Goal: Information Seeking & Learning: Find specific fact

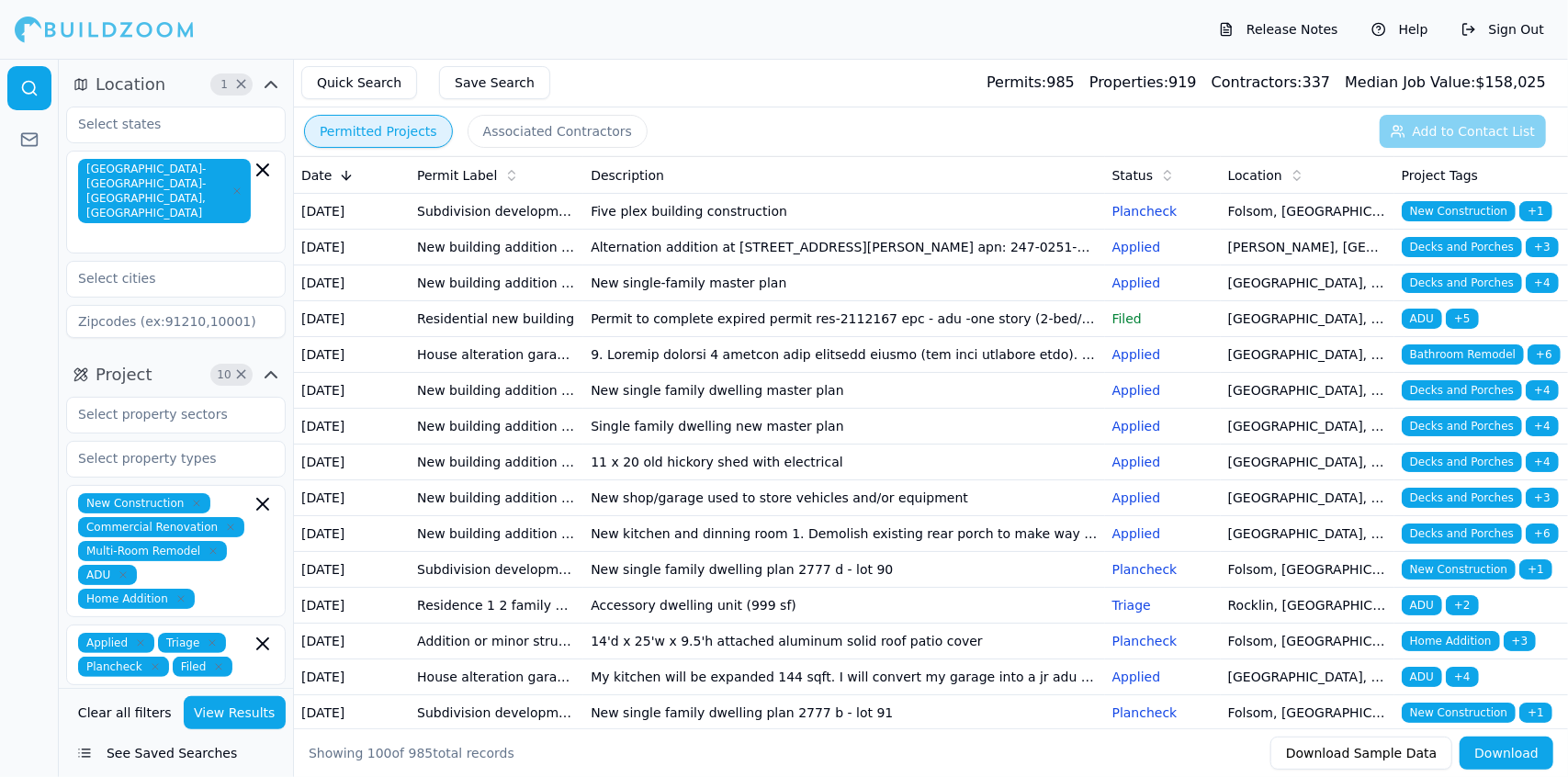
click at [171, 76] on button "Location 1 ×" at bounding box center [176, 84] width 220 height 29
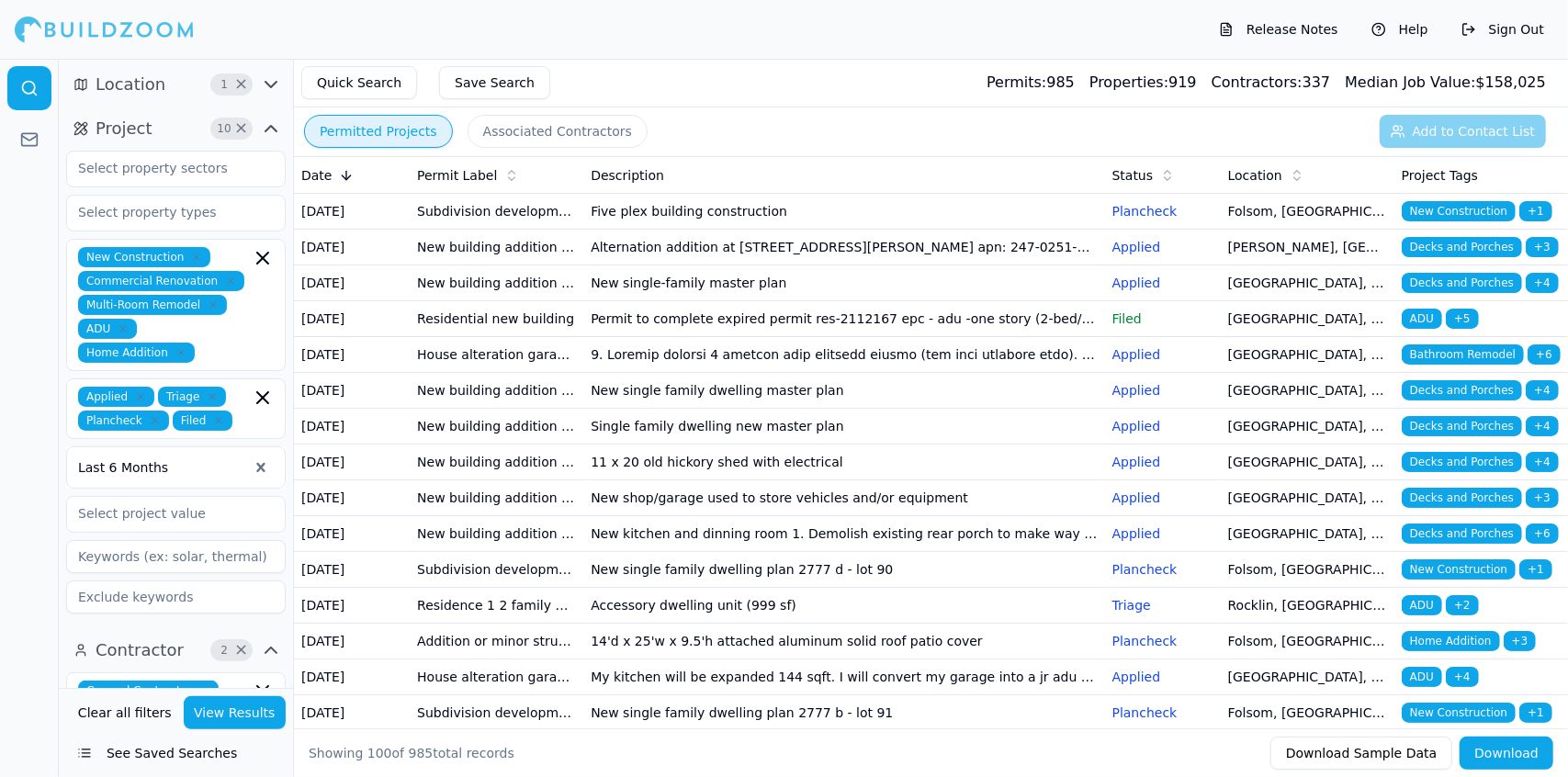
click at [171, 76] on button "Location 1 ×" at bounding box center [176, 84] width 220 height 29
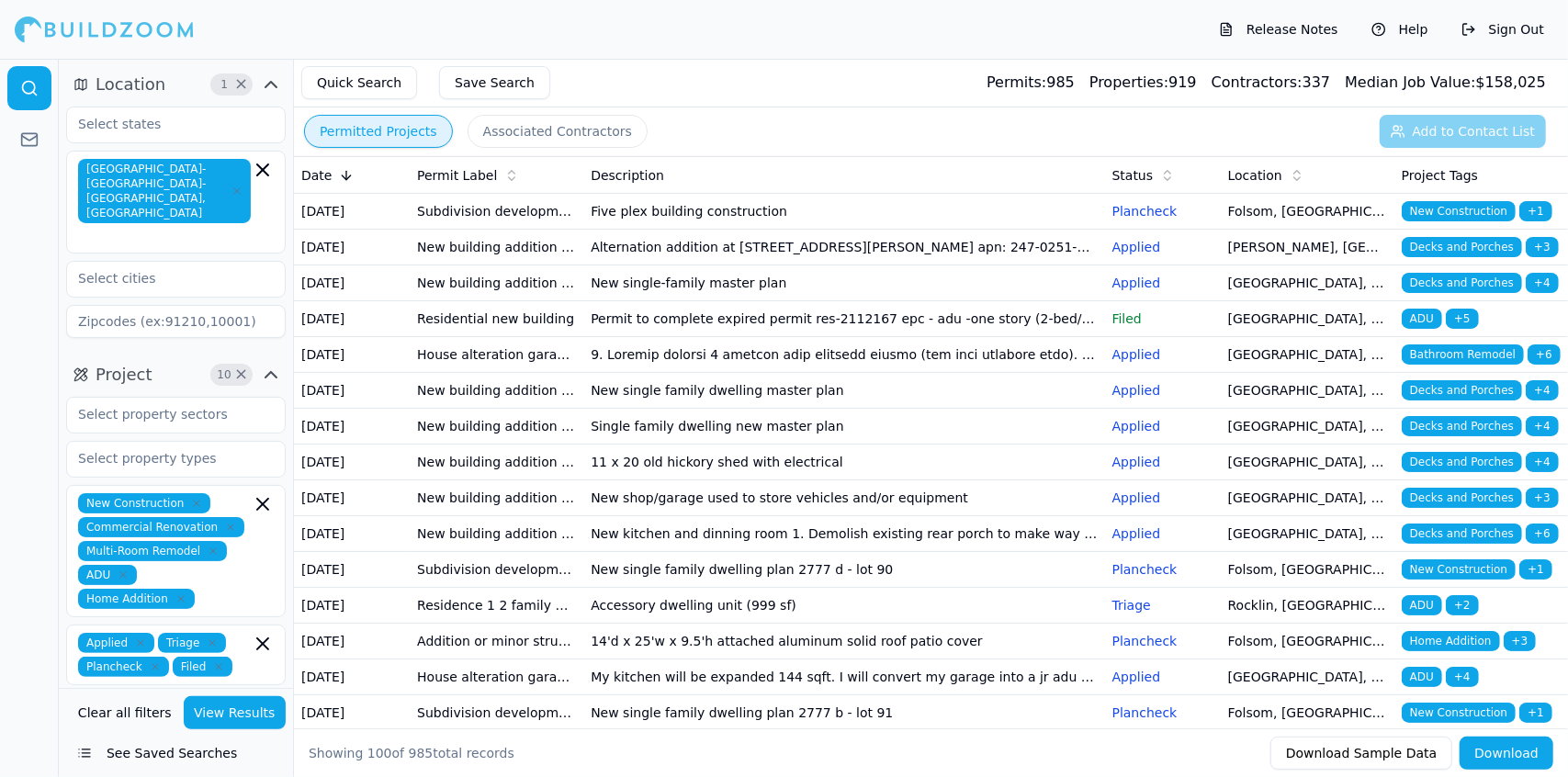
click at [171, 76] on button "Location 1 ×" at bounding box center [176, 84] width 220 height 29
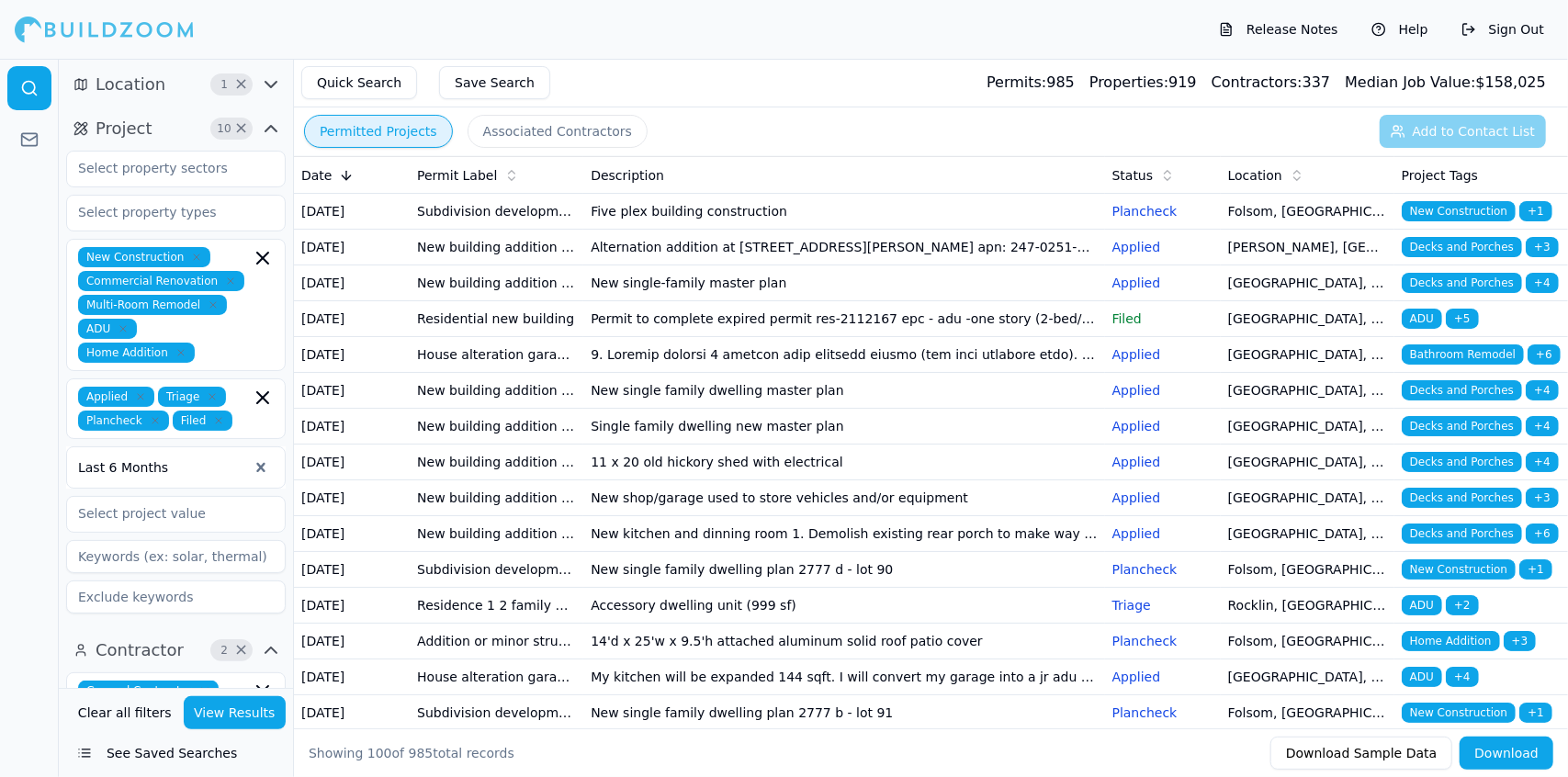
click at [171, 76] on button "Location 1 ×" at bounding box center [176, 84] width 220 height 29
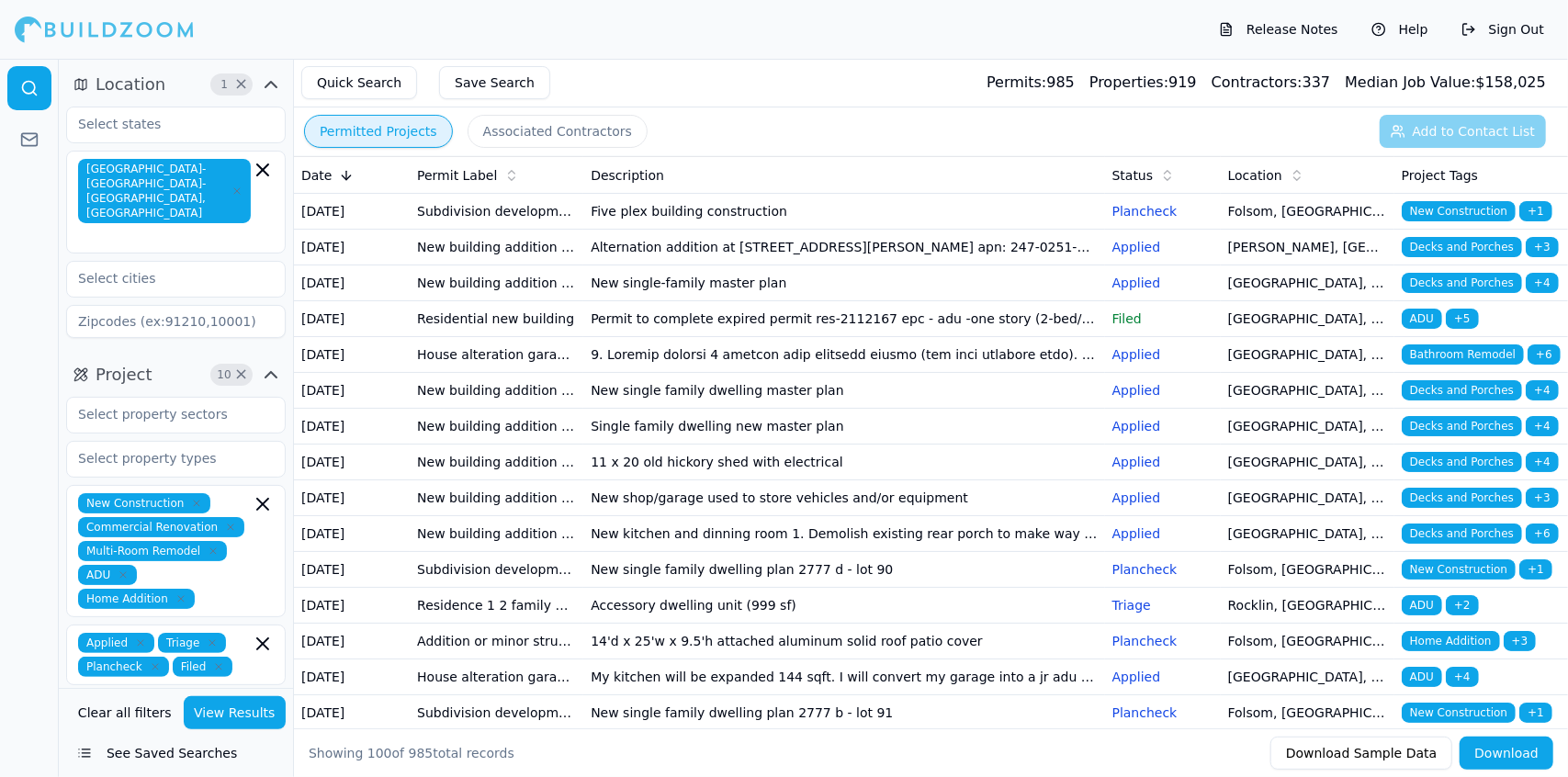
click at [153, 88] on span "Location" at bounding box center [130, 85] width 70 height 26
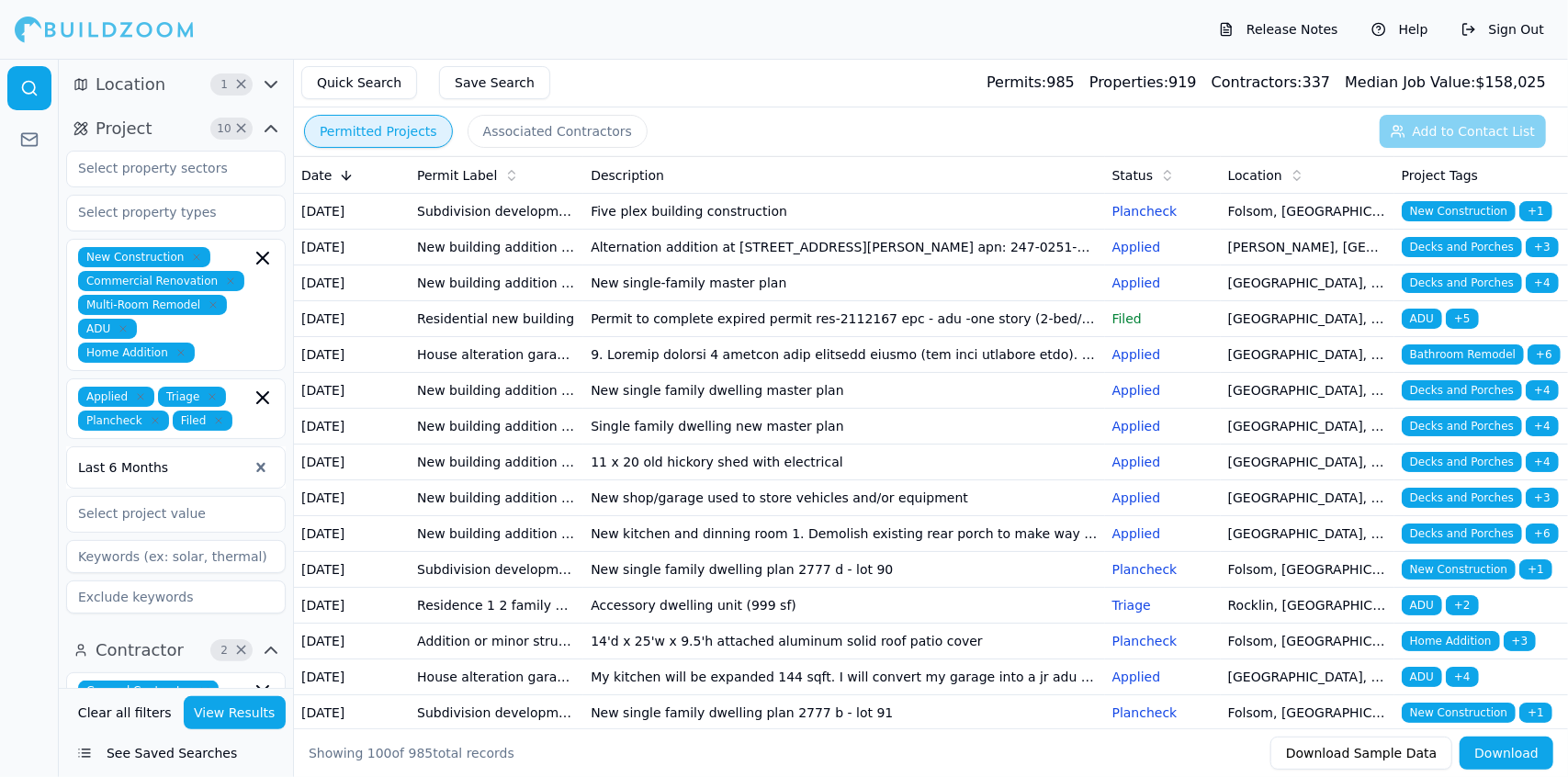
click at [153, 88] on span "Location" at bounding box center [130, 85] width 70 height 26
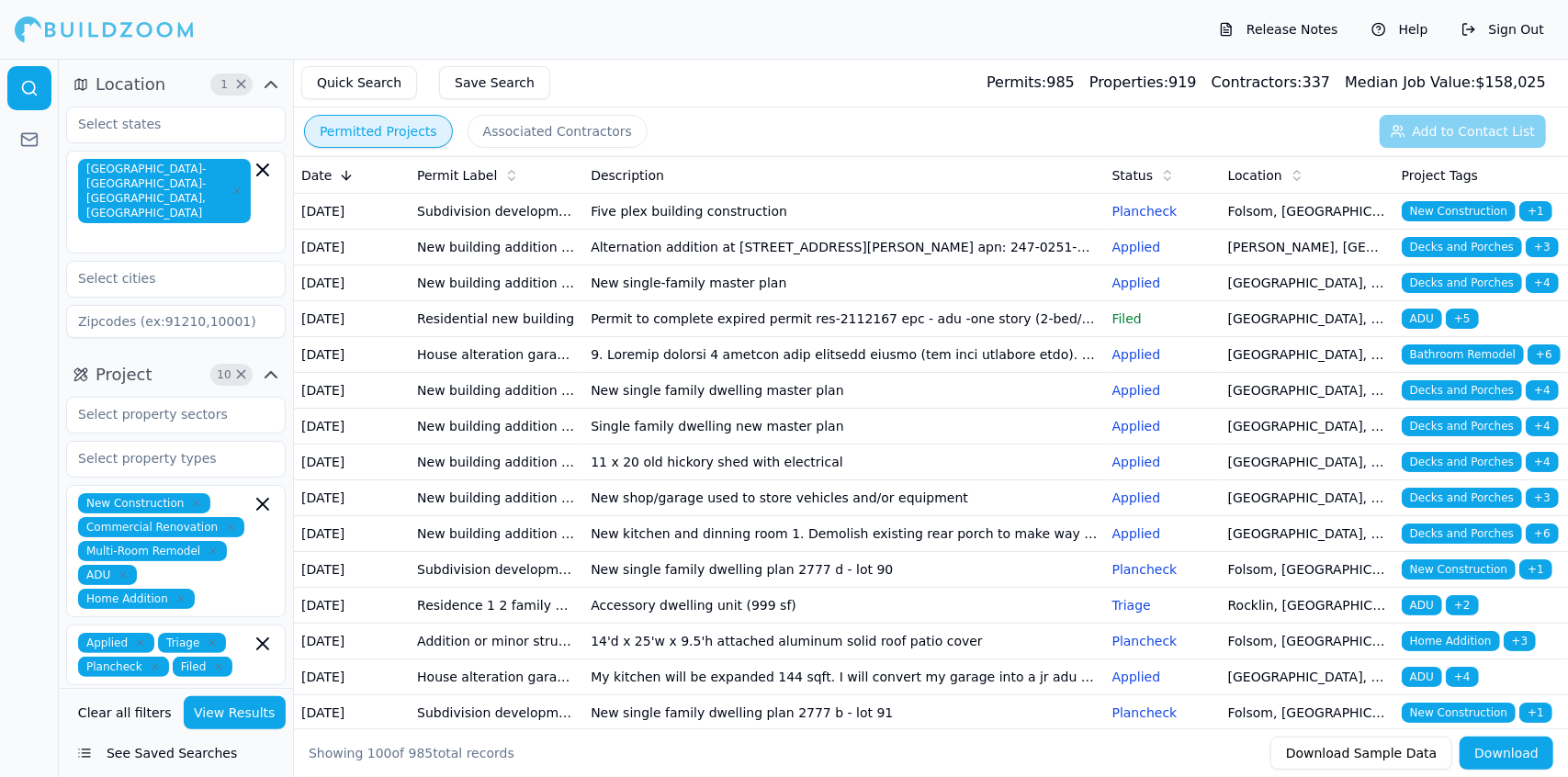
click at [107, 362] on span "Project" at bounding box center [123, 375] width 57 height 26
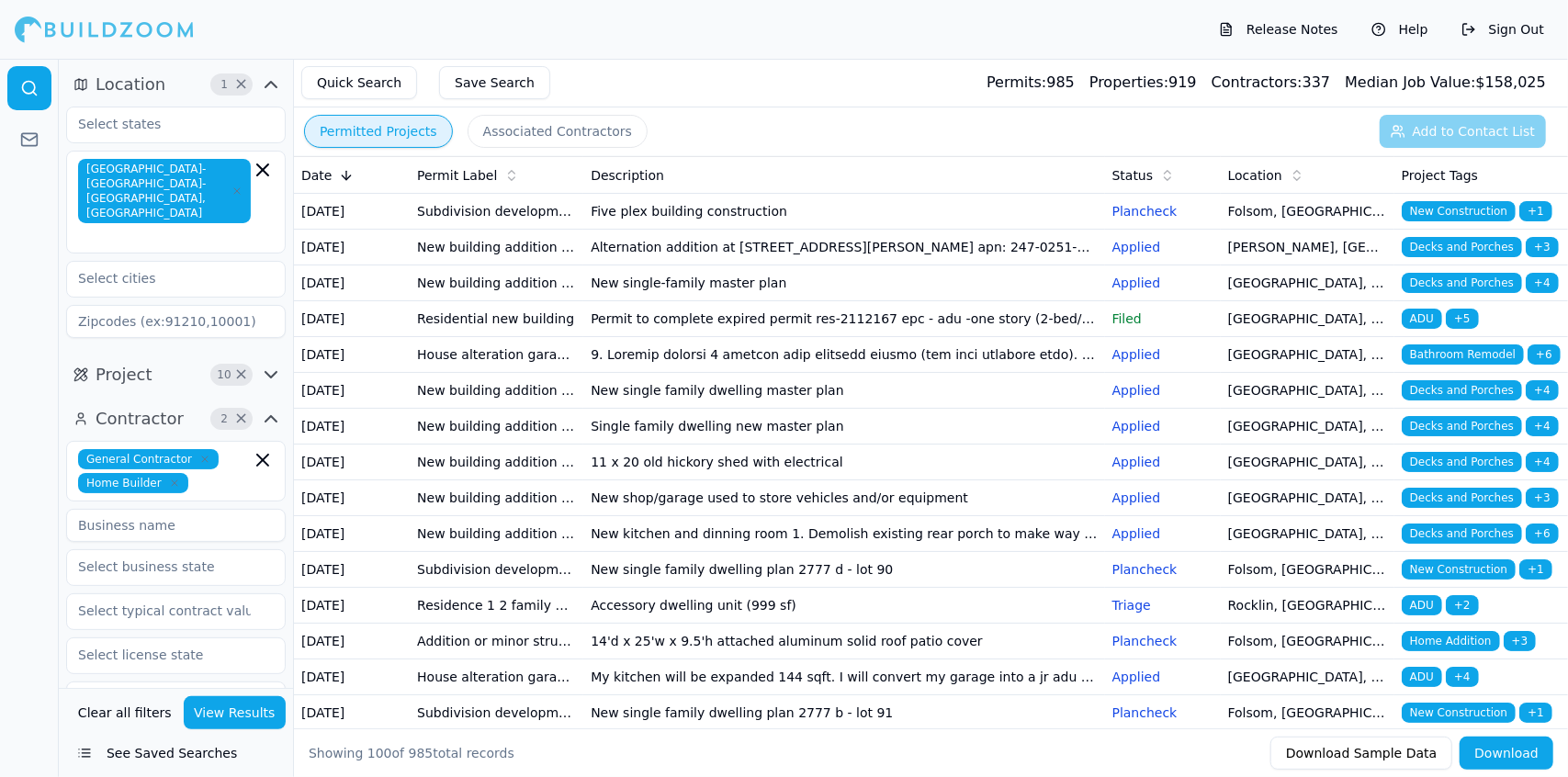
click at [137, 362] on span "Project" at bounding box center [123, 375] width 57 height 26
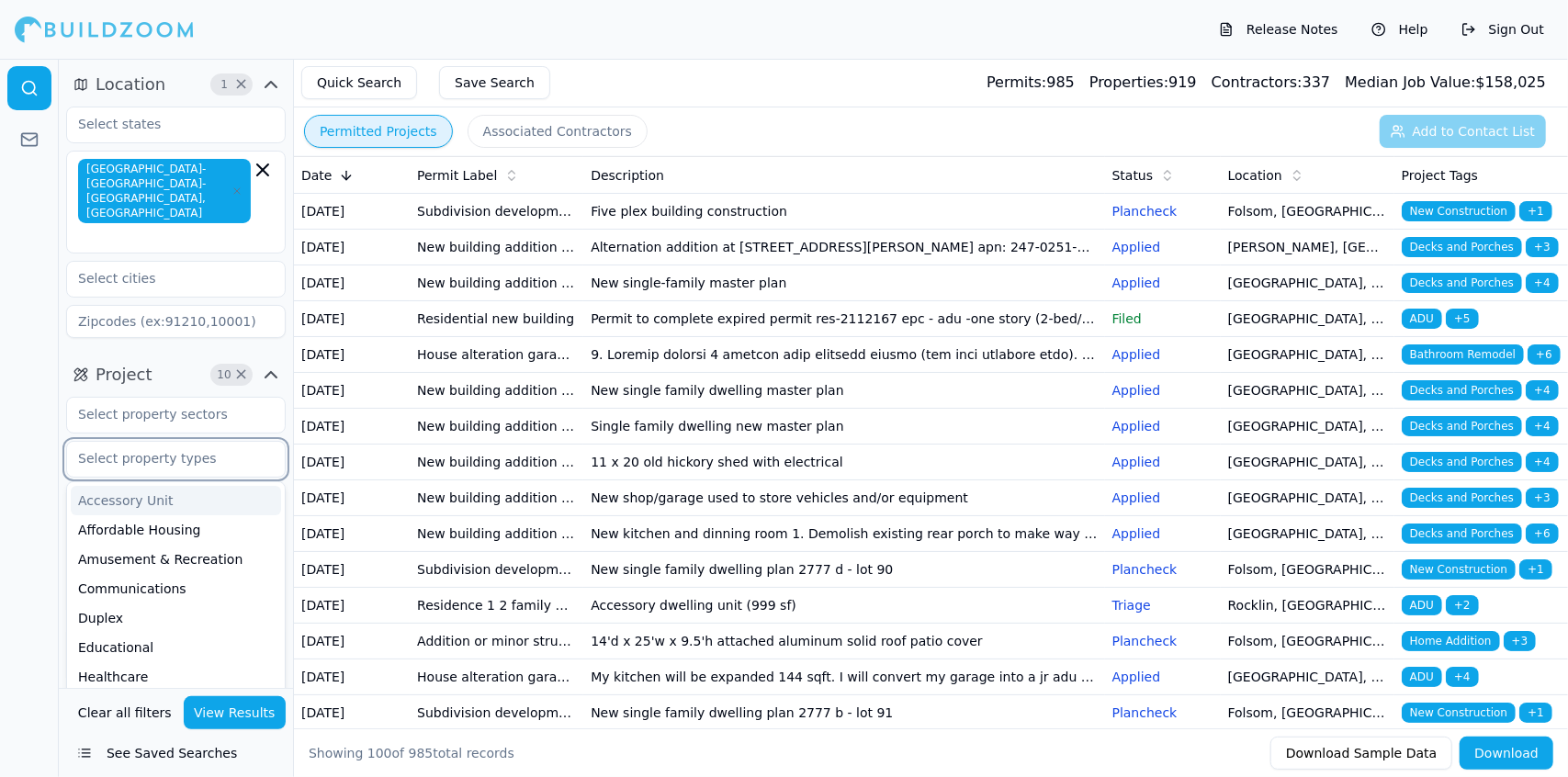
click at [126, 442] on input "text" at bounding box center [165, 458] width 194 height 33
type input "o"
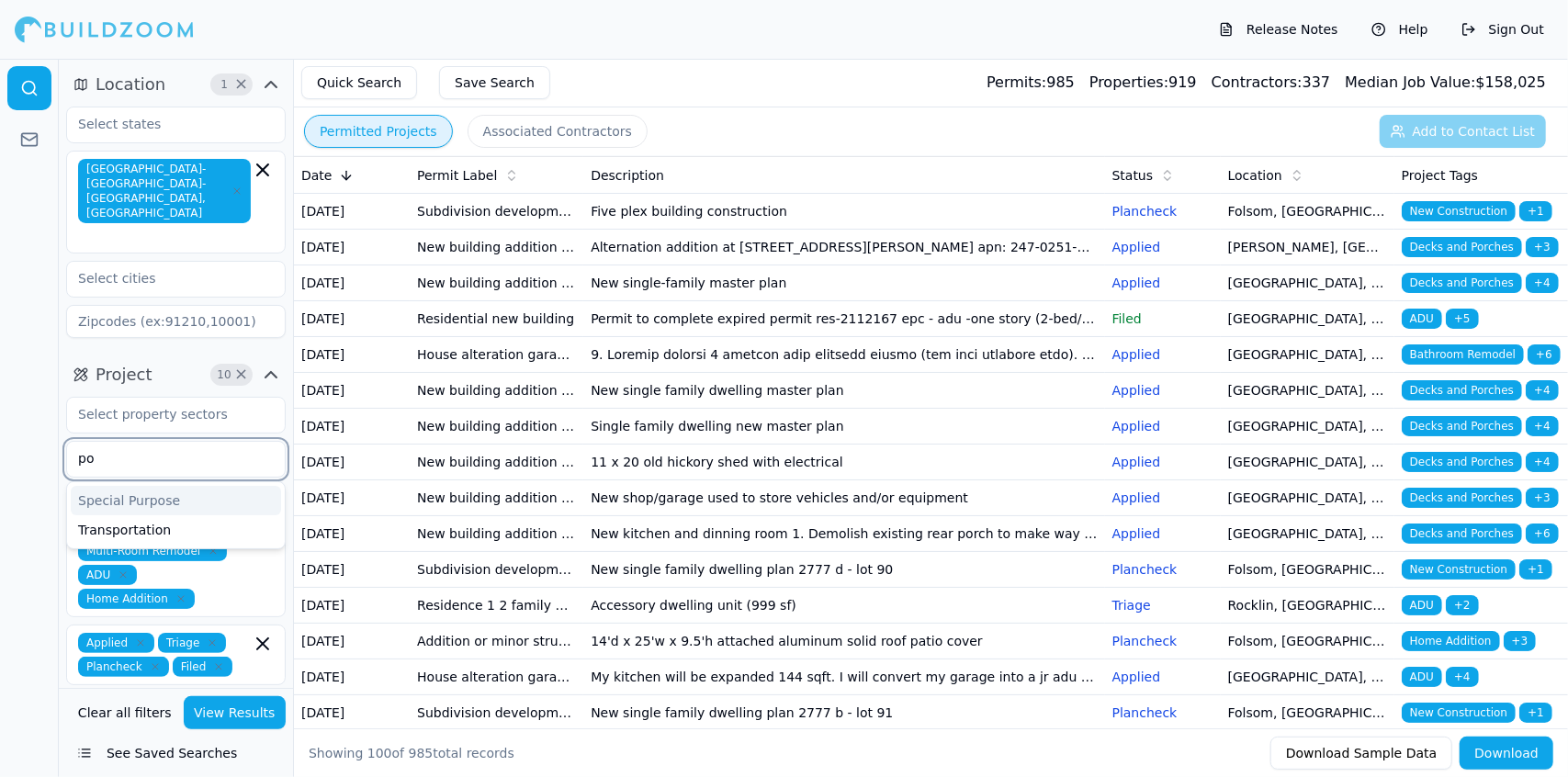
type input "p"
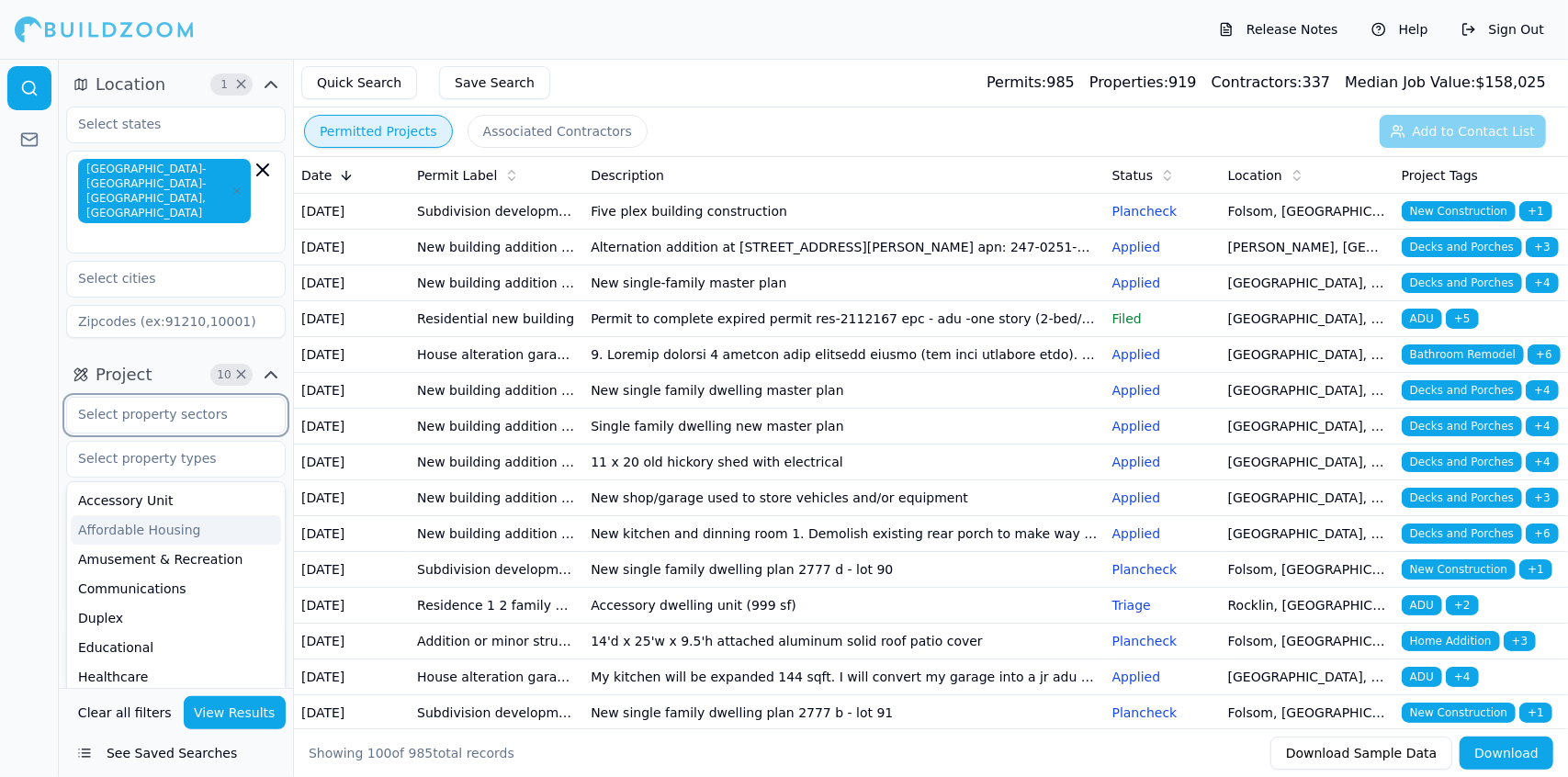
click at [165, 397] on input "text" at bounding box center [165, 413] width 194 height 33
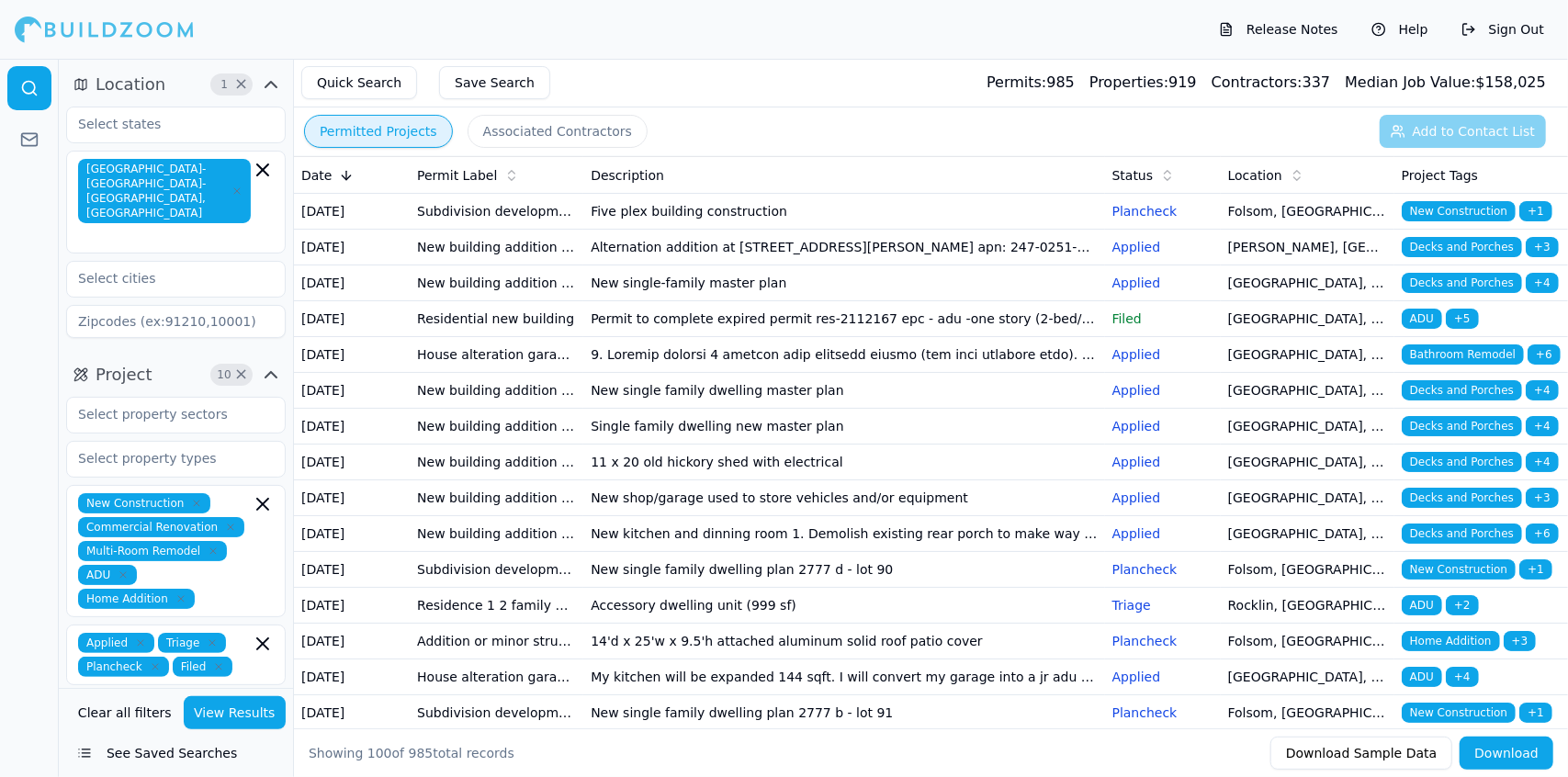
click at [15, 386] on div at bounding box center [29, 418] width 59 height 718
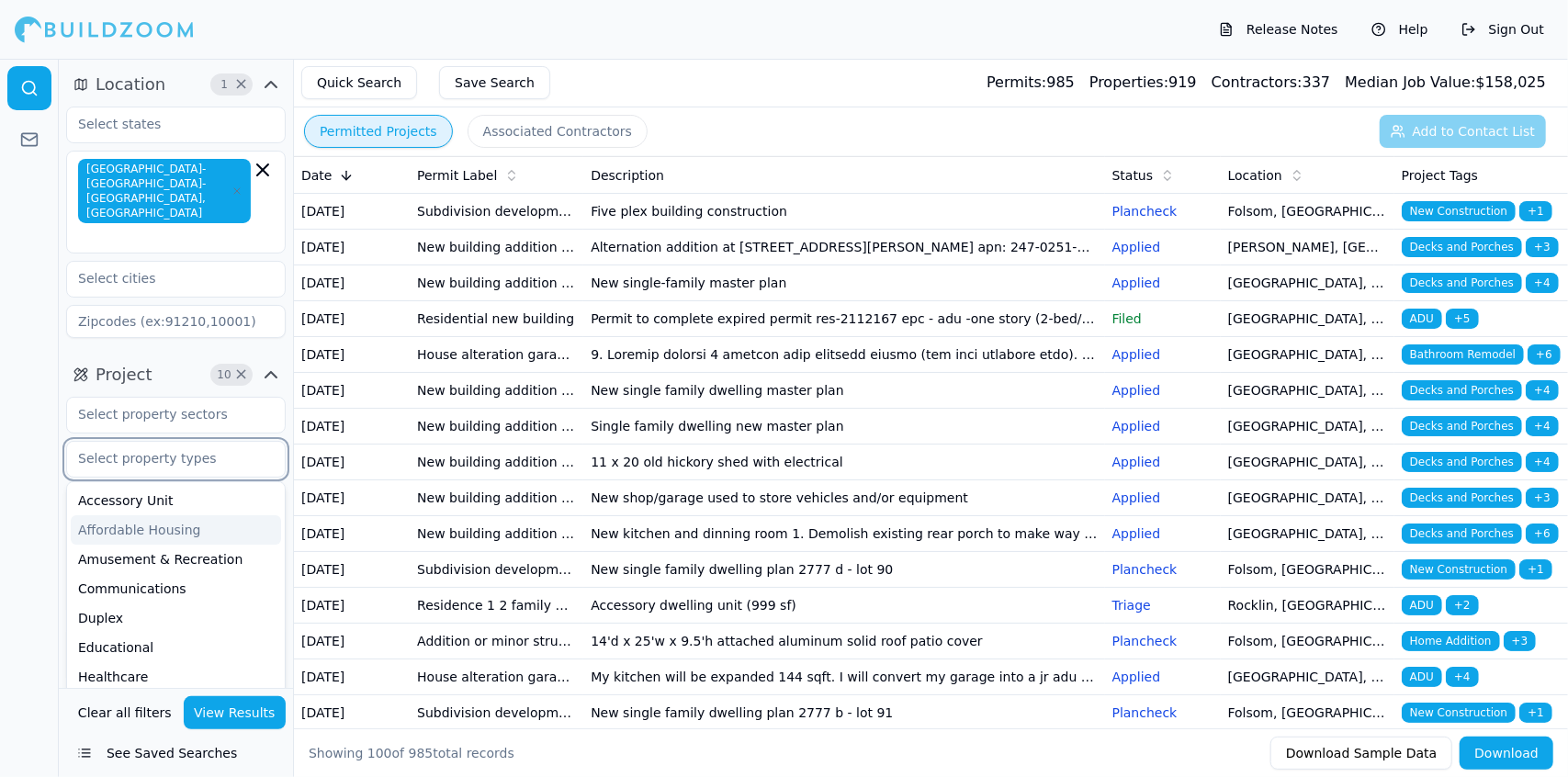
click at [181, 442] on input "text" at bounding box center [165, 458] width 194 height 33
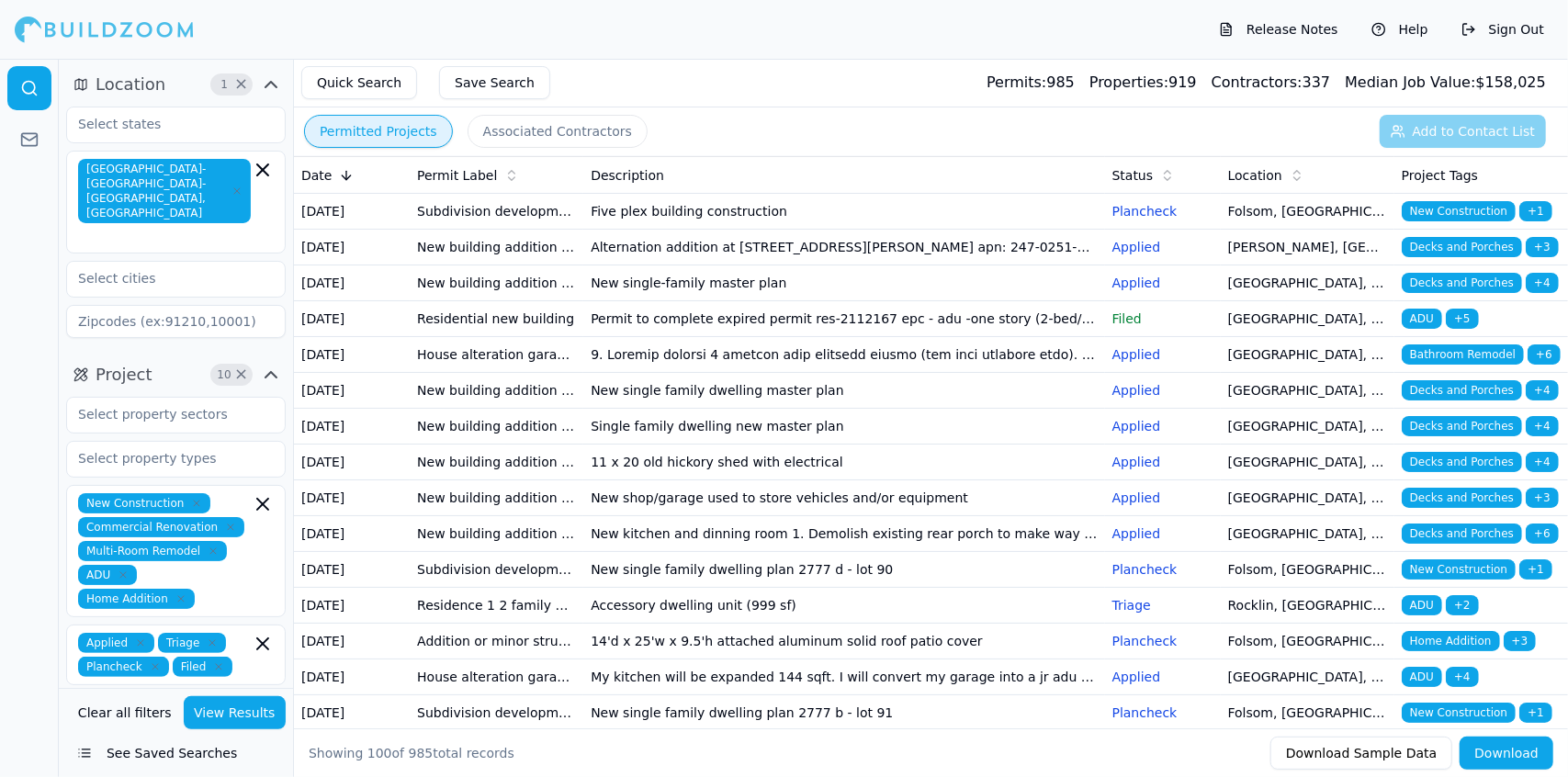
click at [38, 429] on div at bounding box center [29, 418] width 59 height 718
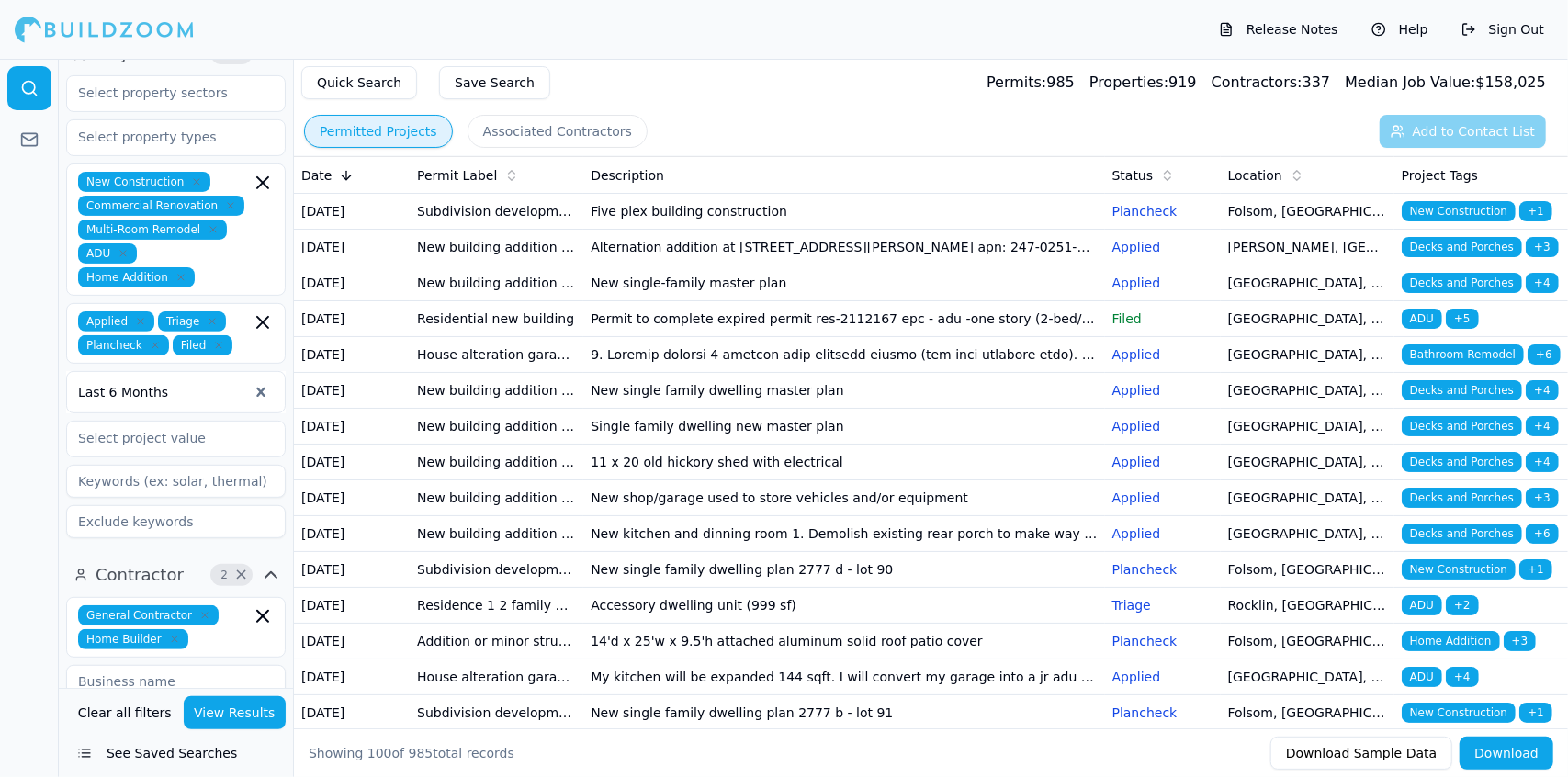
scroll to position [342, 0]
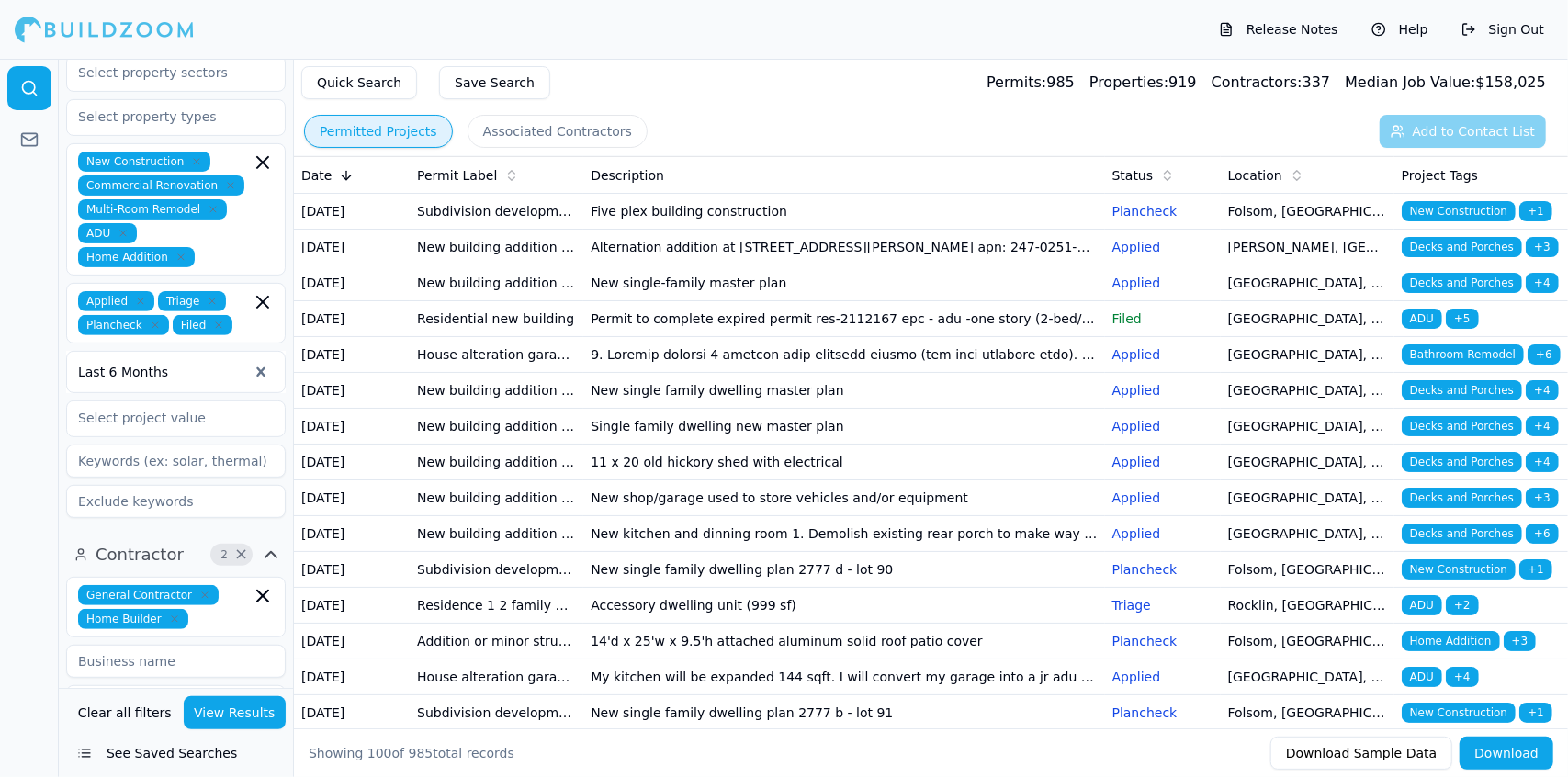
click at [309, 256] on td "[DATE]" at bounding box center [352, 248] width 116 height 36
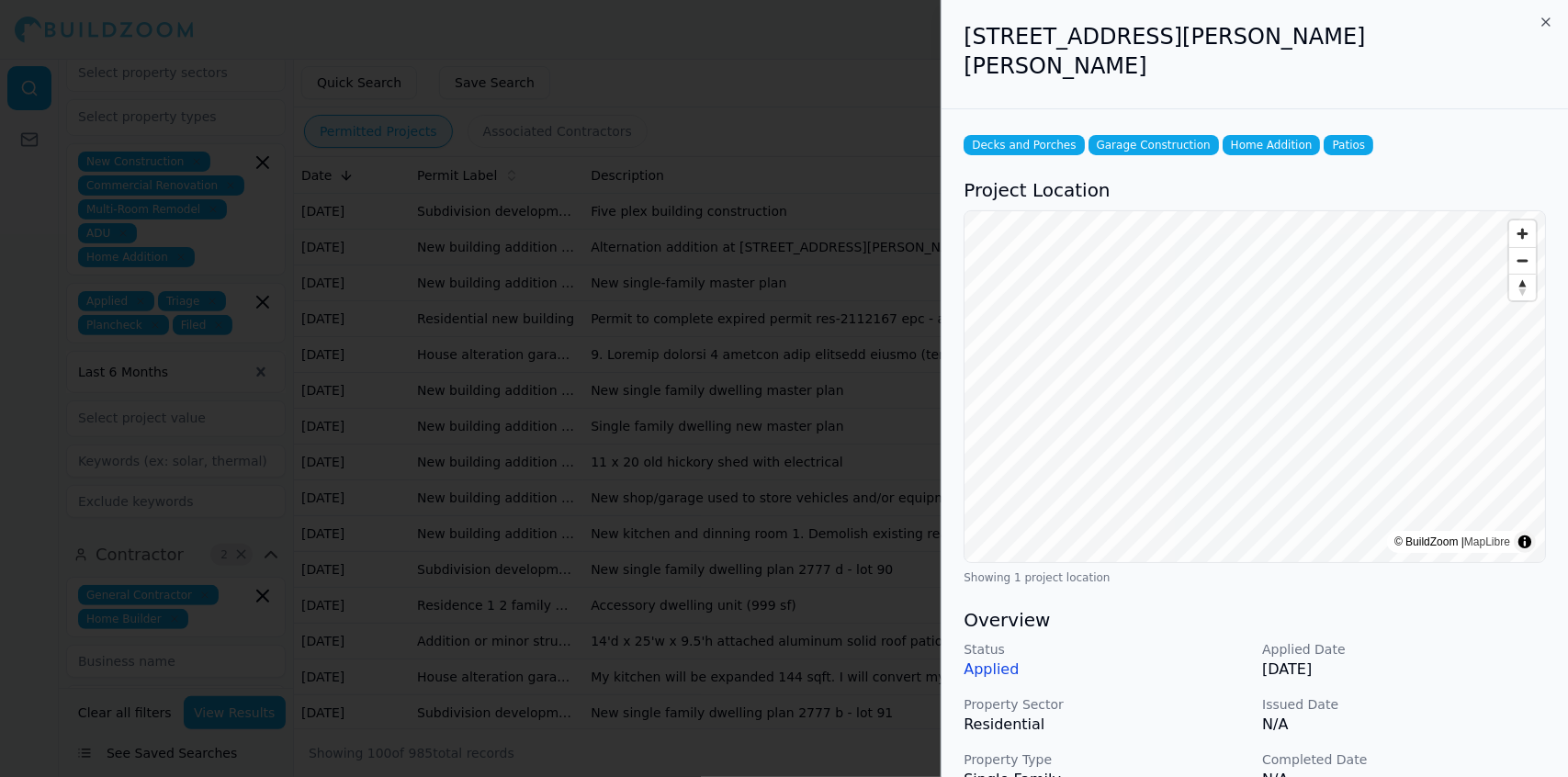
click at [196, 235] on div at bounding box center [784, 388] width 1568 height 777
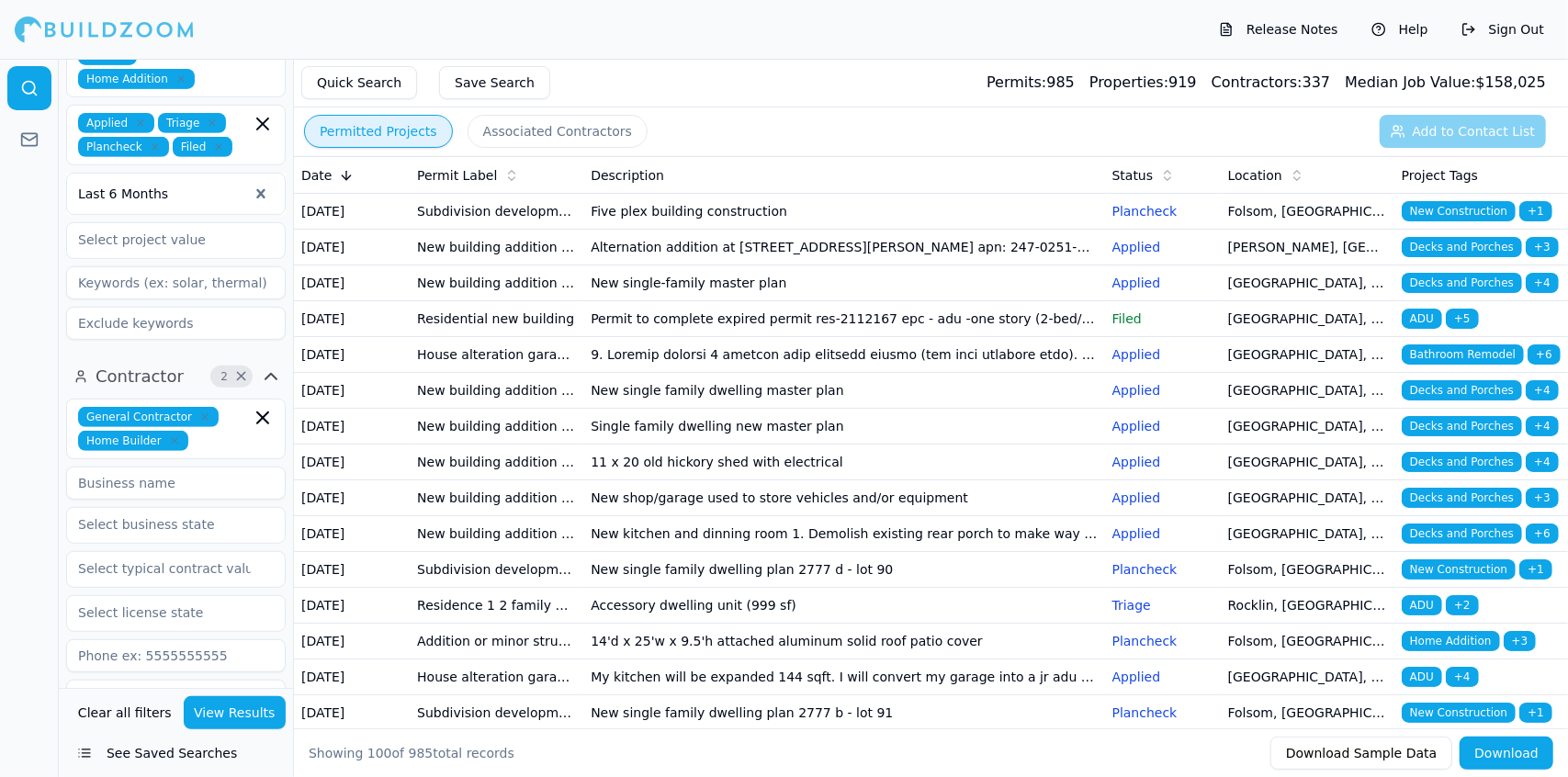
scroll to position [525, 0]
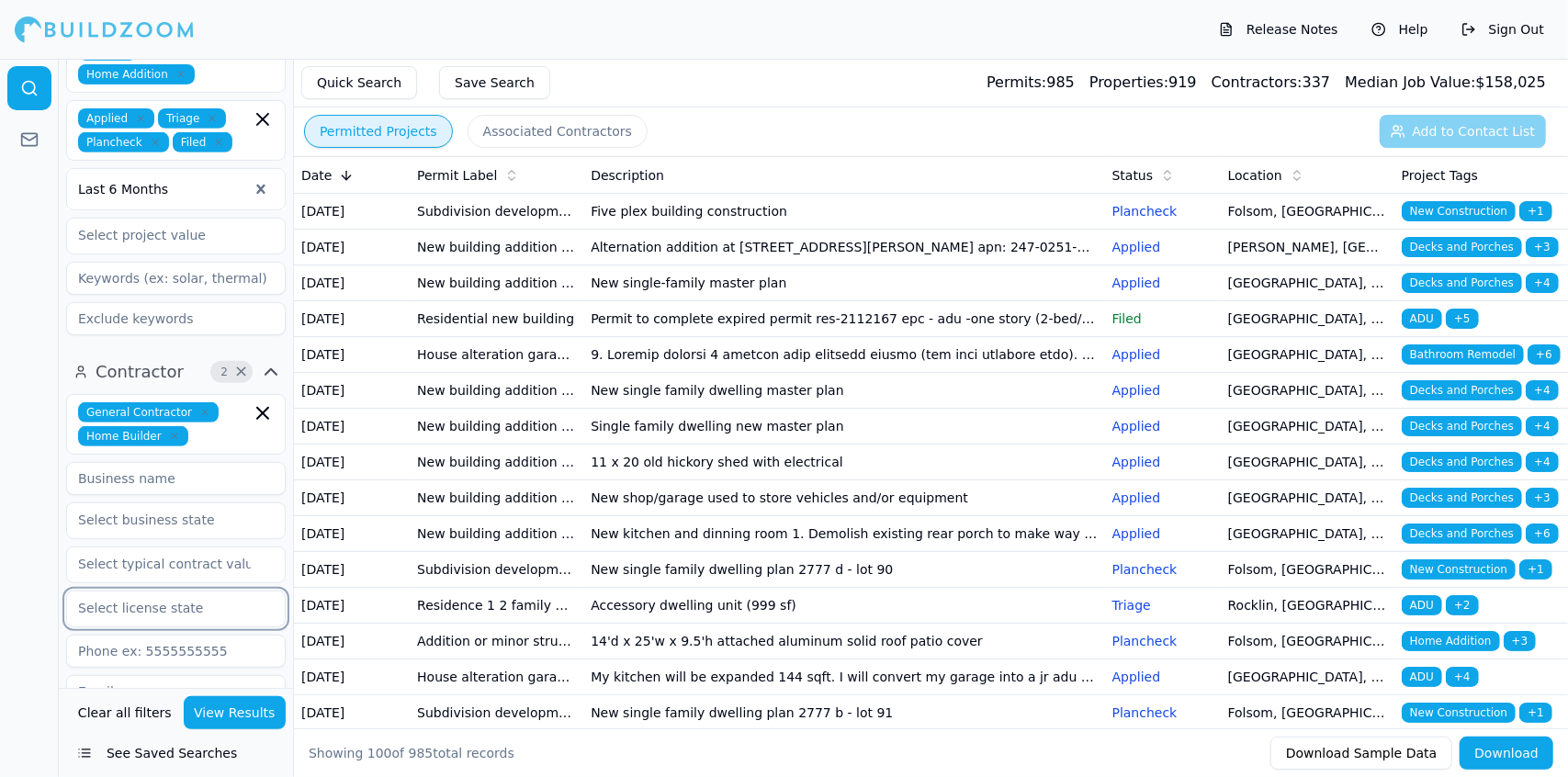
click at [219, 592] on input "text" at bounding box center [165, 608] width 194 height 33
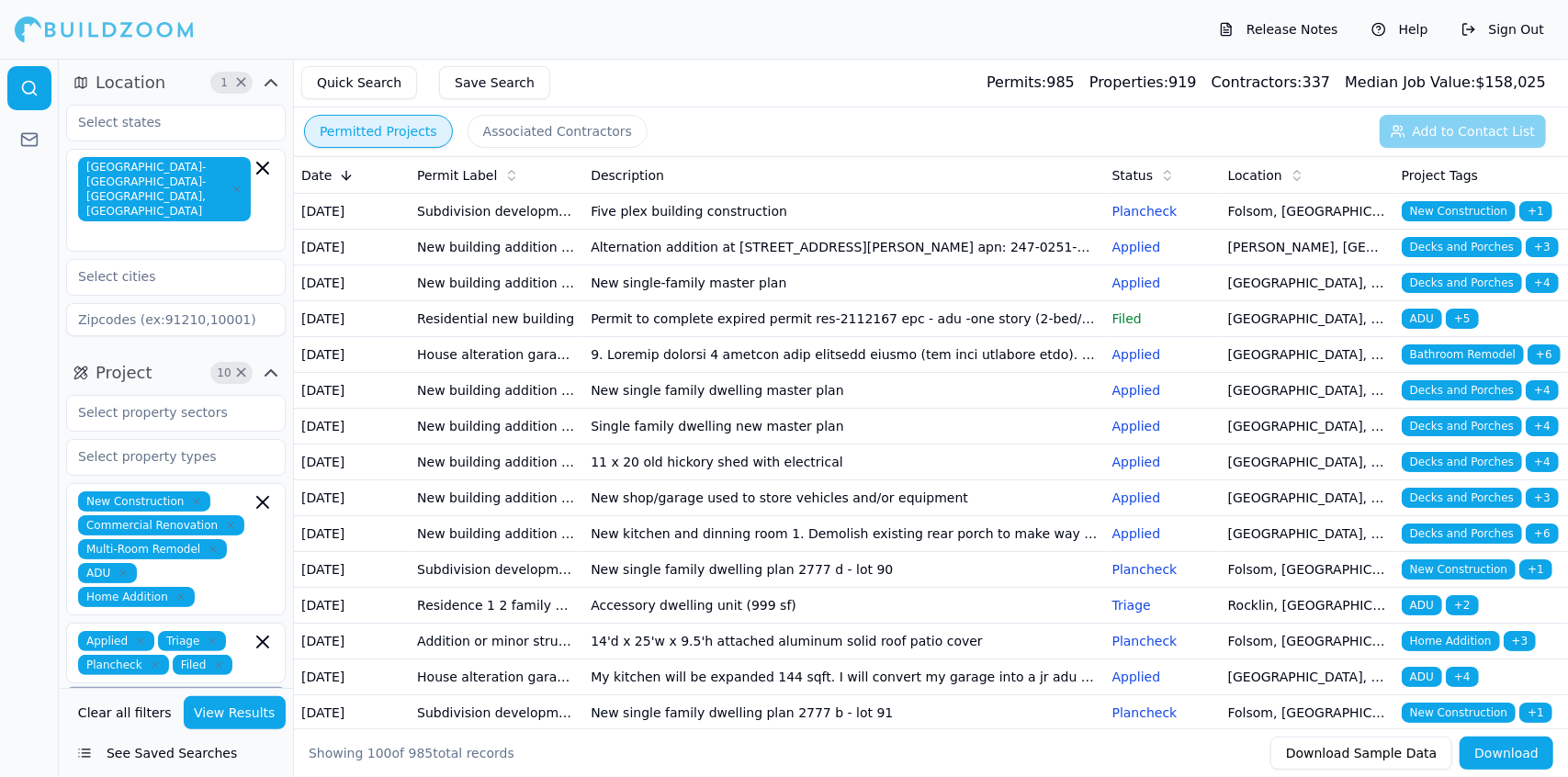
scroll to position [0, 0]
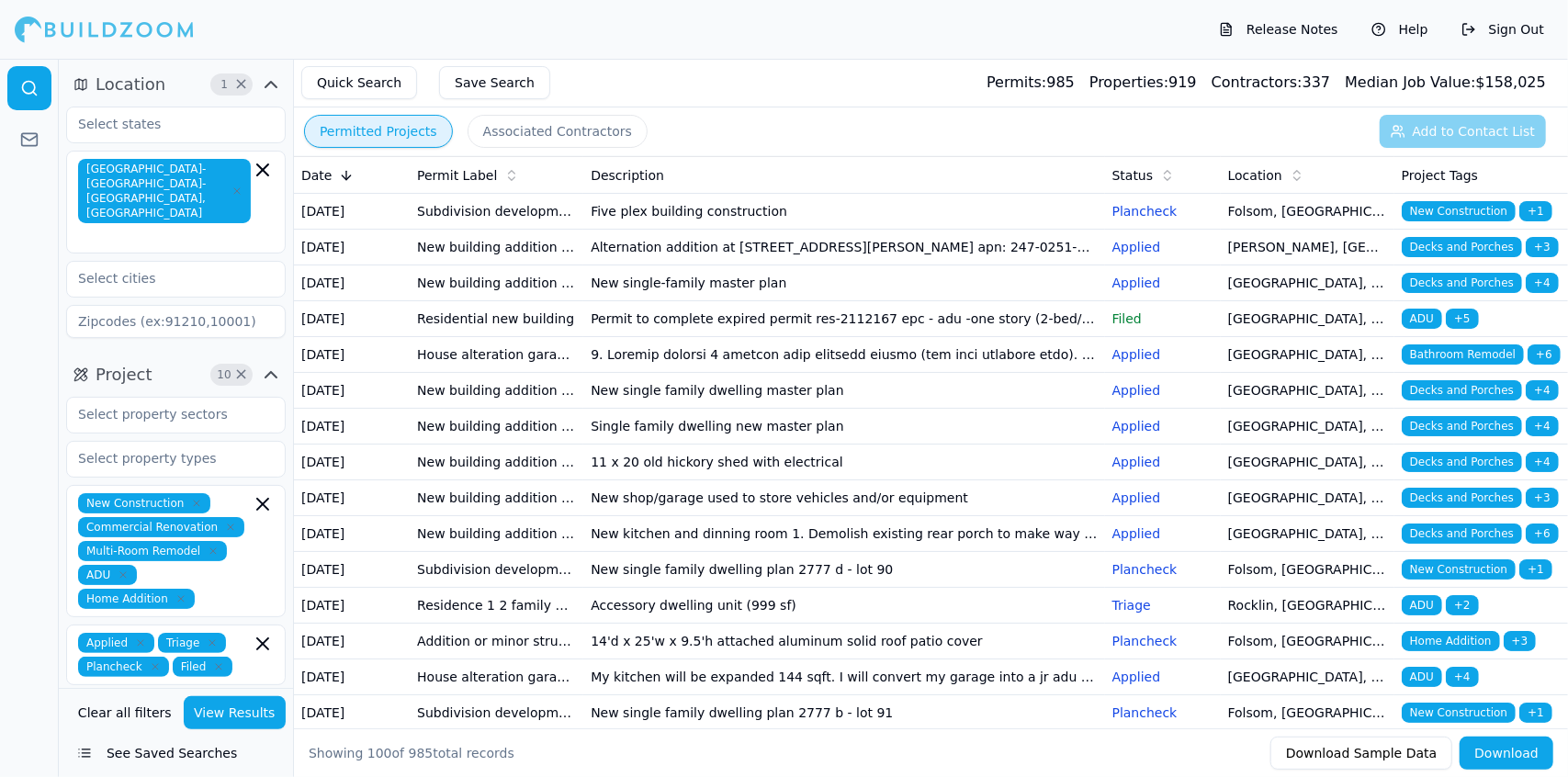
click at [22, 372] on div at bounding box center [29, 418] width 59 height 718
click at [31, 351] on div at bounding box center [29, 418] width 59 height 718
click at [122, 362] on span "Project" at bounding box center [123, 375] width 57 height 26
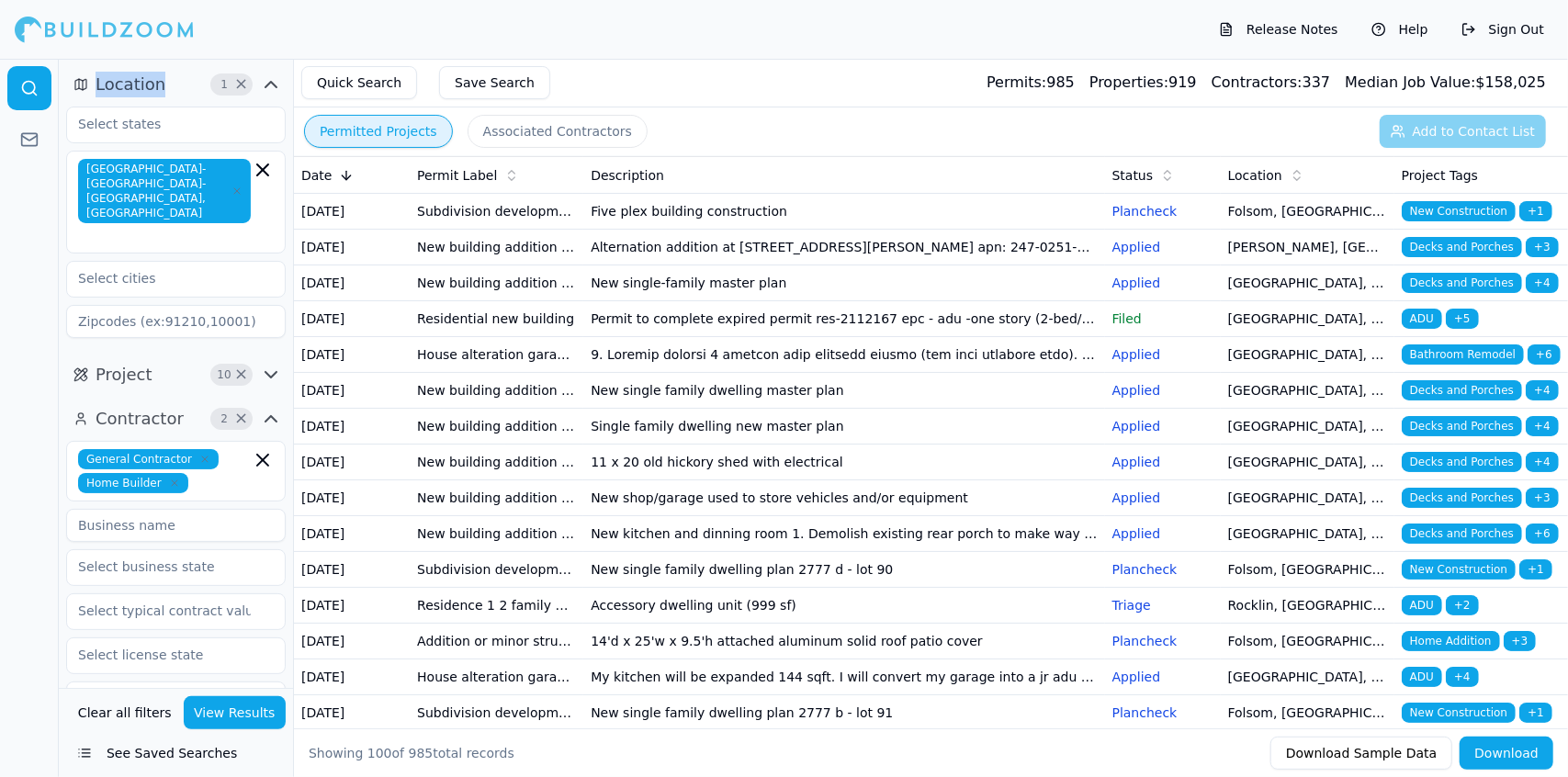
click at [137, 362] on span "Project" at bounding box center [123, 375] width 57 height 26
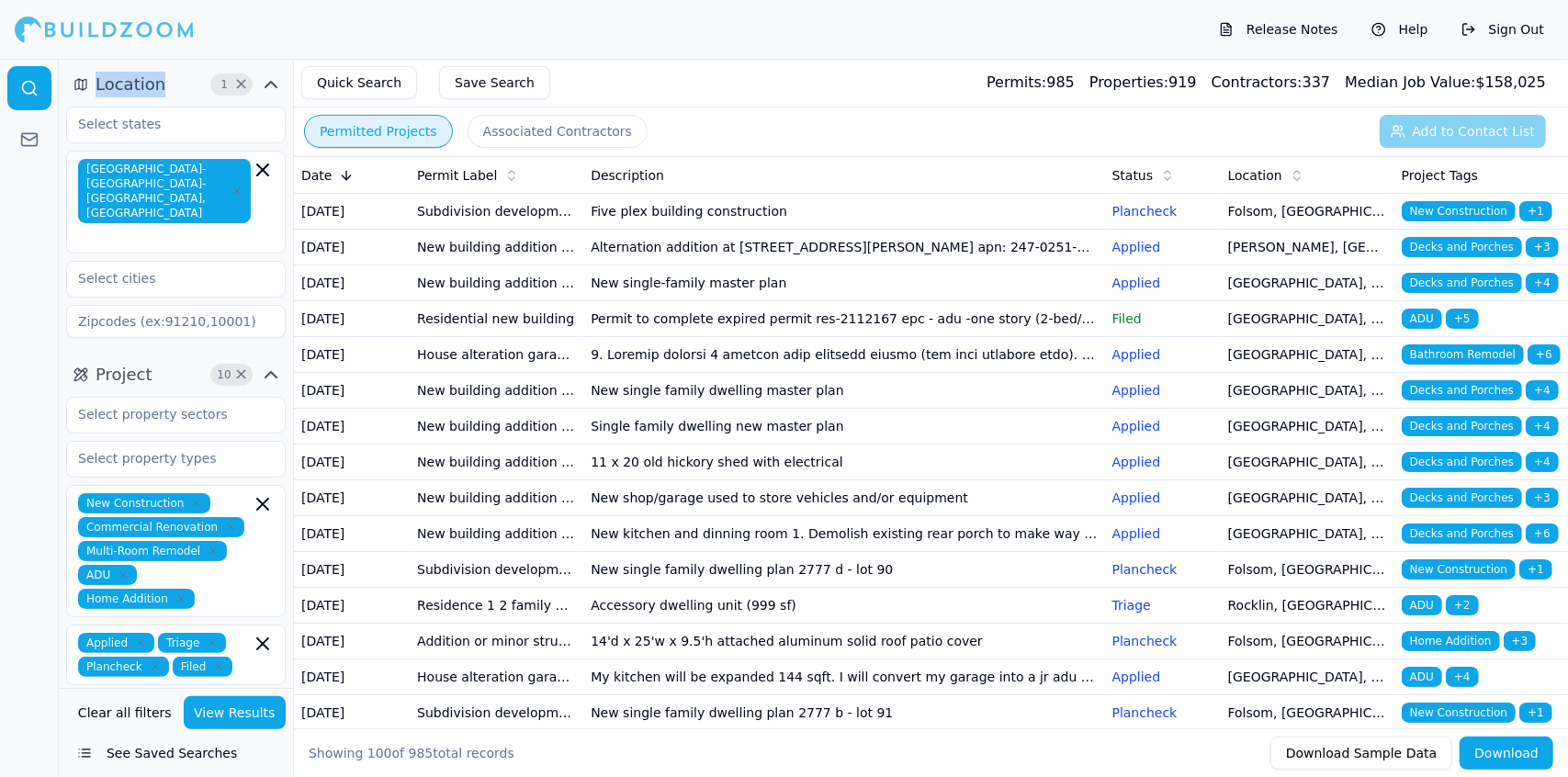
click at [137, 362] on span "Project" at bounding box center [123, 375] width 57 height 26
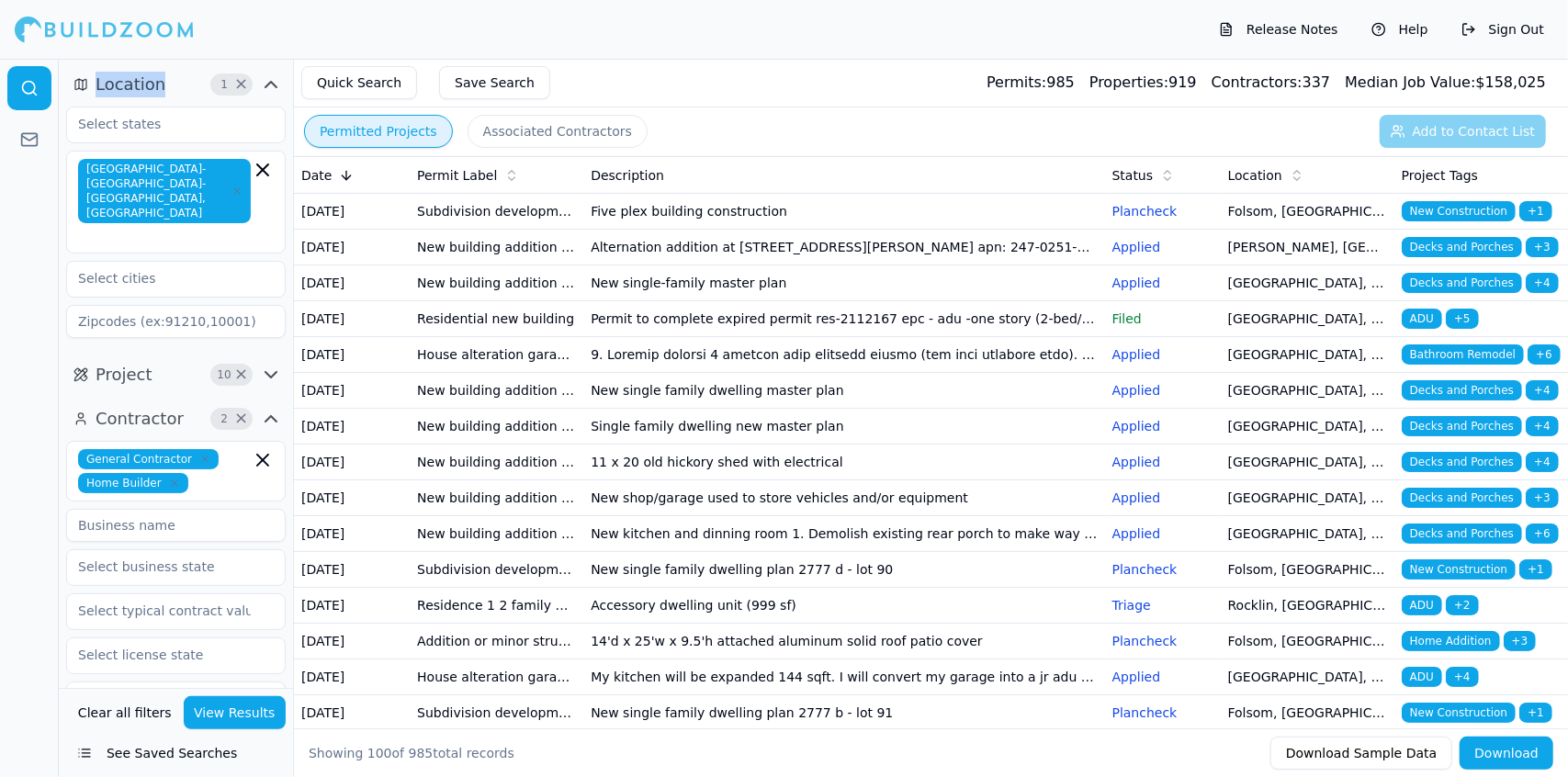
click at [137, 362] on span "Project" at bounding box center [123, 375] width 57 height 26
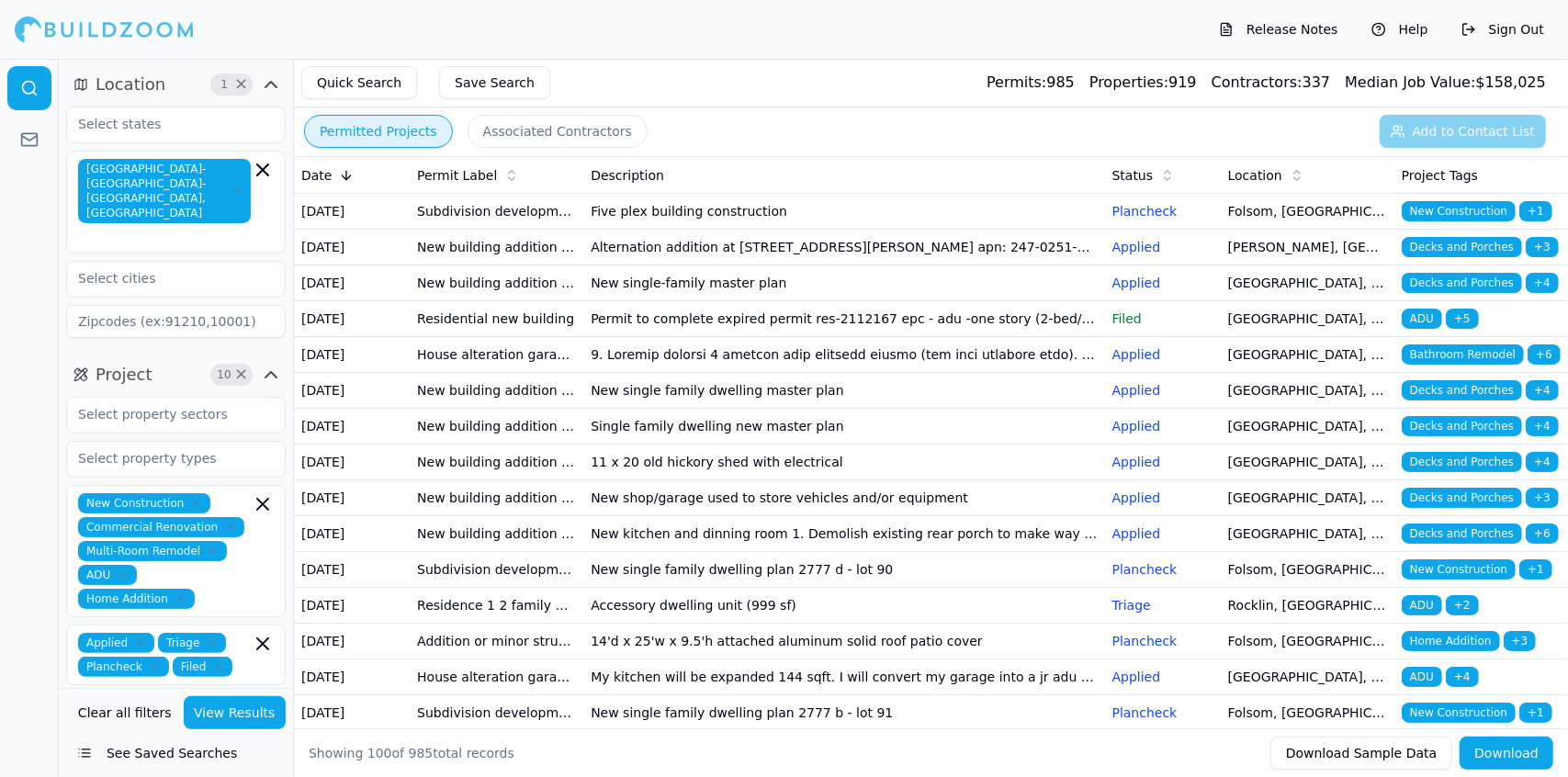
click at [235, 494] on div "New Construction Commercial Renovation Multi-Room Remodel ADU Home Addition" at bounding box center [176, 552] width 195 height 116
type input "o"
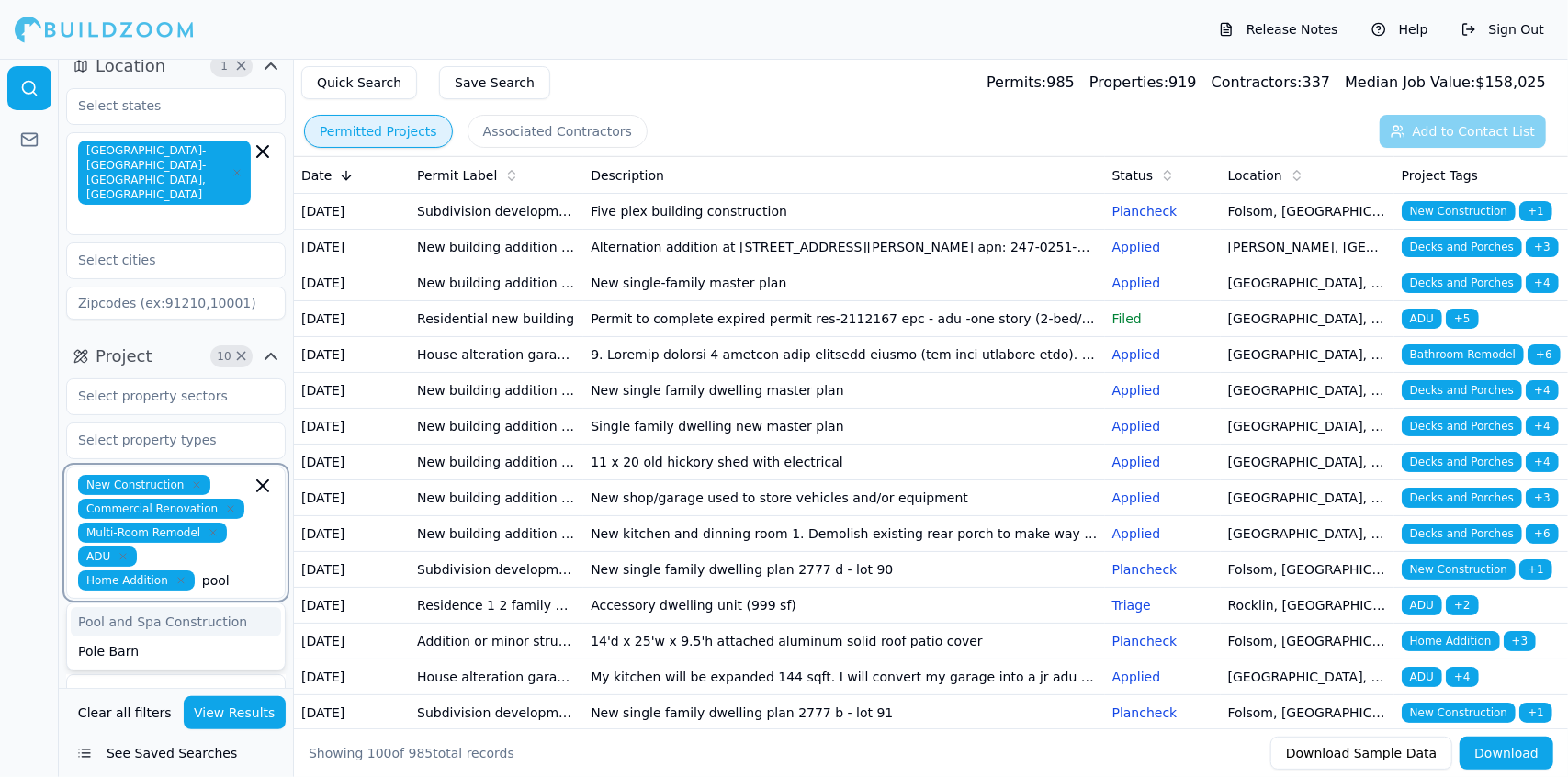
type input "pooll"
click at [223, 608] on div "Pool and Spa Construction" at bounding box center [176, 622] width 210 height 29
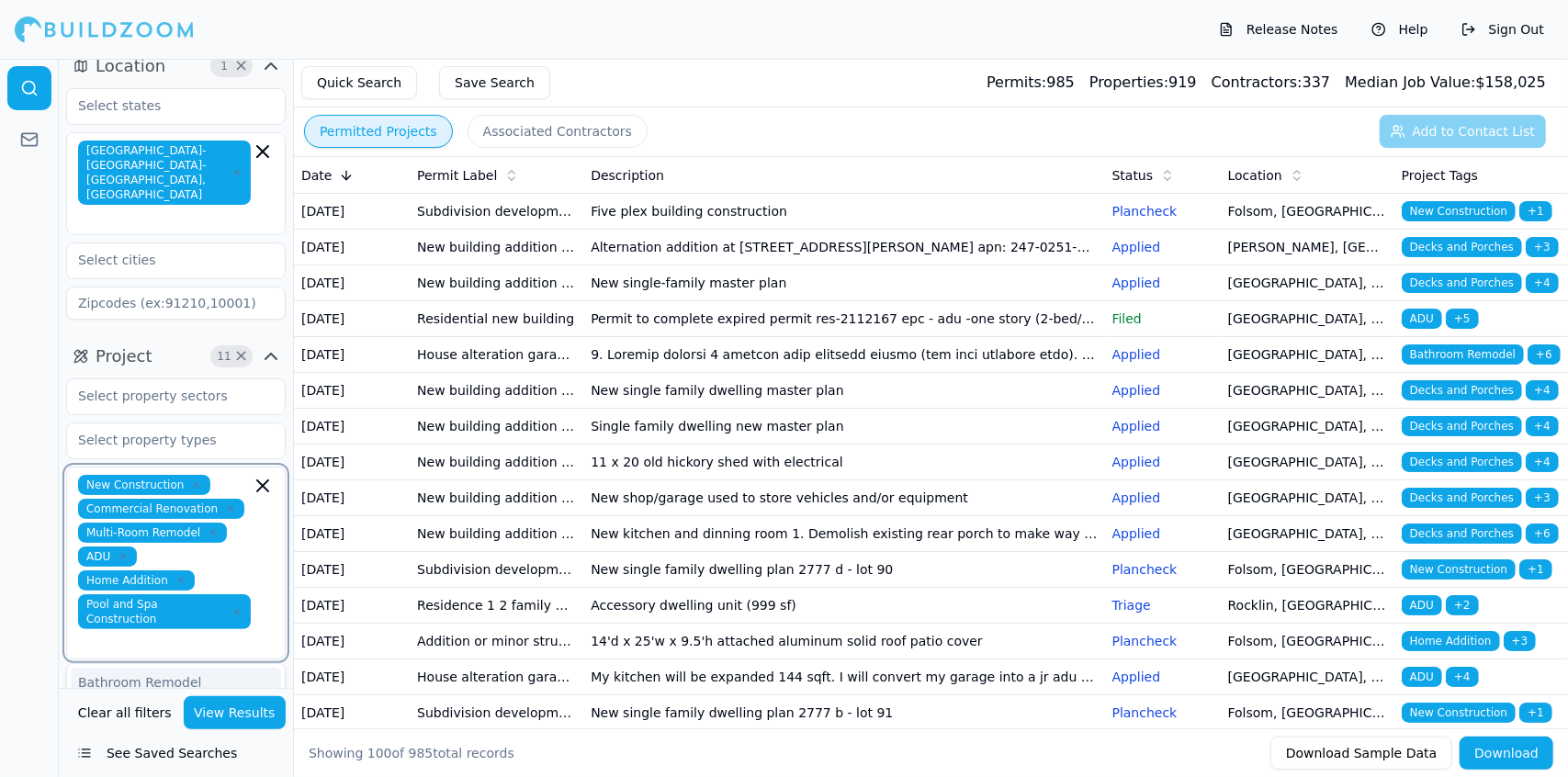
click at [166, 668] on div "Bathroom Remodel" at bounding box center [176, 682] width 210 height 29
type input "k"
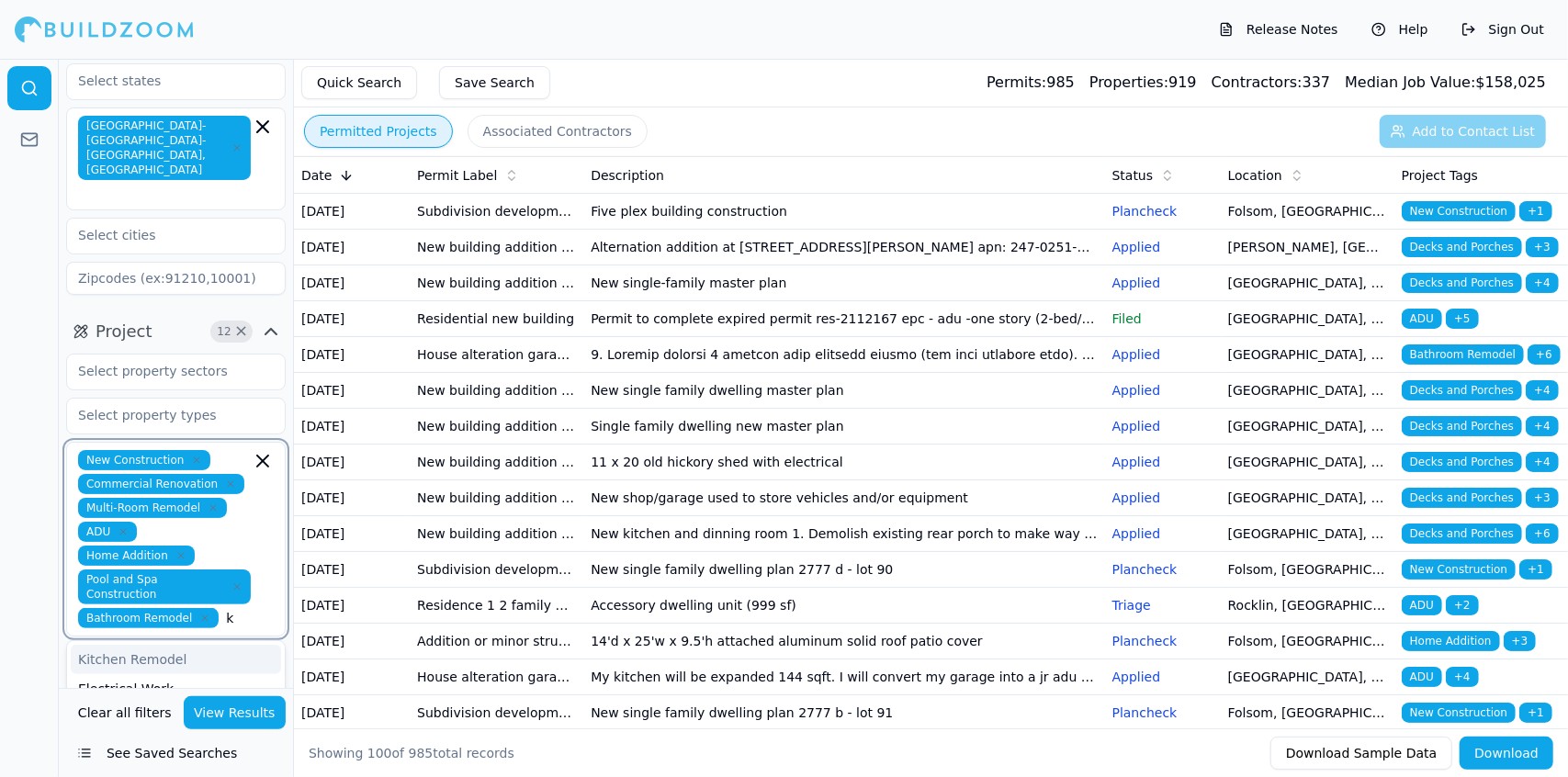
click at [161, 645] on div "Kitchen Remodel" at bounding box center [176, 659] width 210 height 29
click at [236, 557] on div "New Construction Commercial Renovation Multi-Room Remodel ADU Home Addition Poo…" at bounding box center [176, 551] width 195 height 202
click at [35, 506] on div at bounding box center [29, 418] width 59 height 718
click at [35, 509] on div at bounding box center [29, 418] width 59 height 718
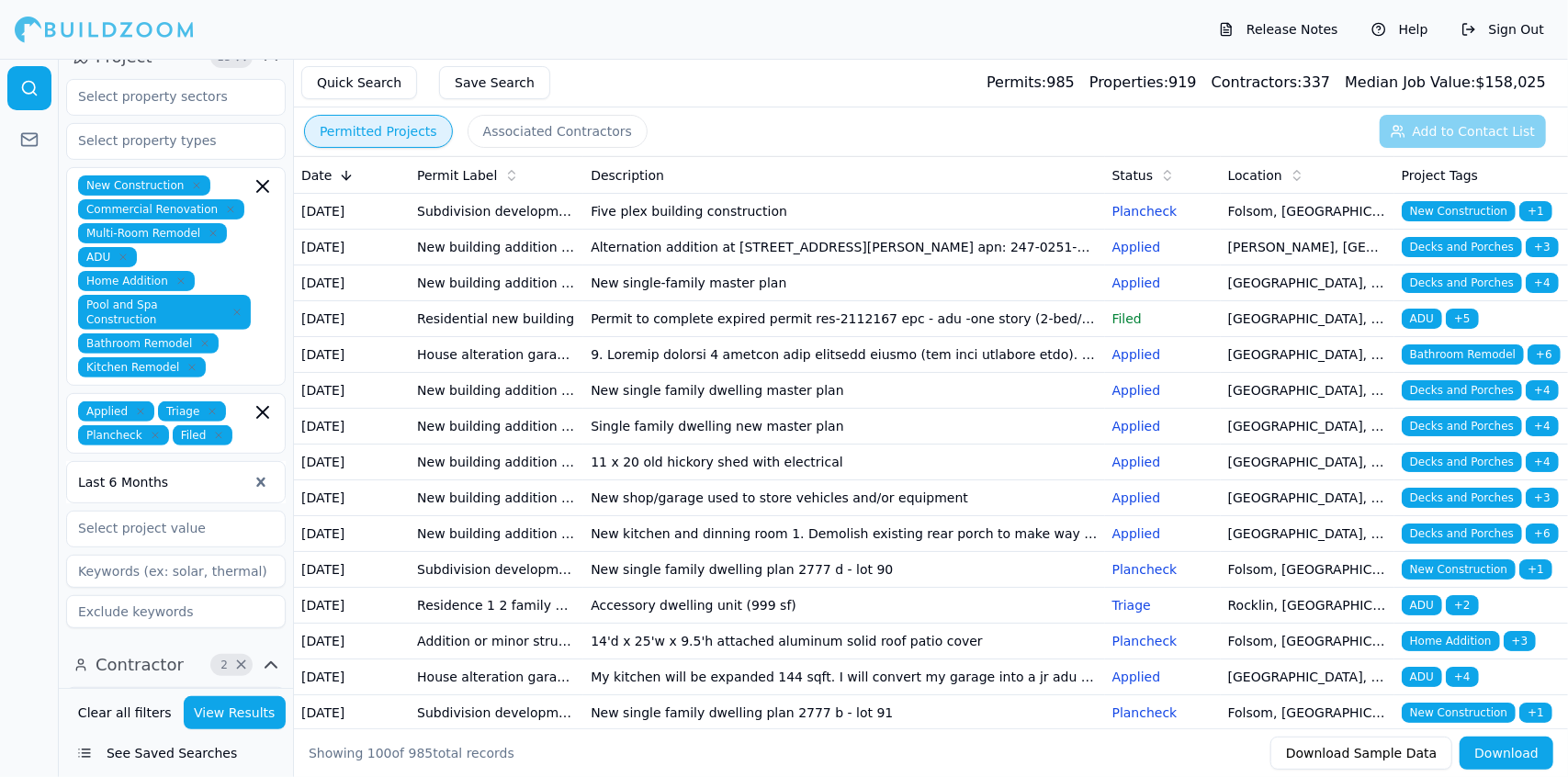
scroll to position [324, 0]
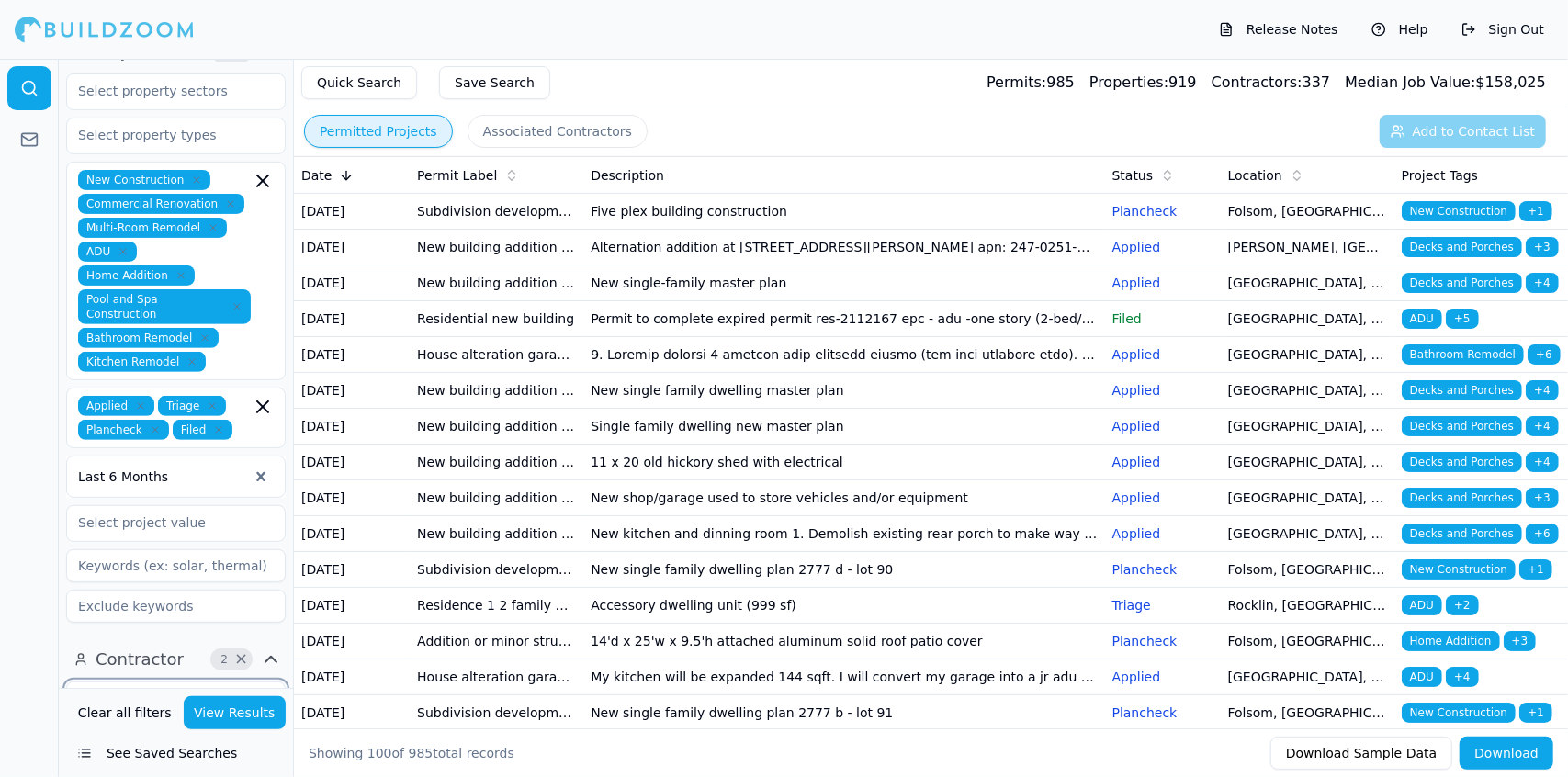
click at [200, 713] on input "text" at bounding box center [223, 724] width 55 height 21
type input "swim"
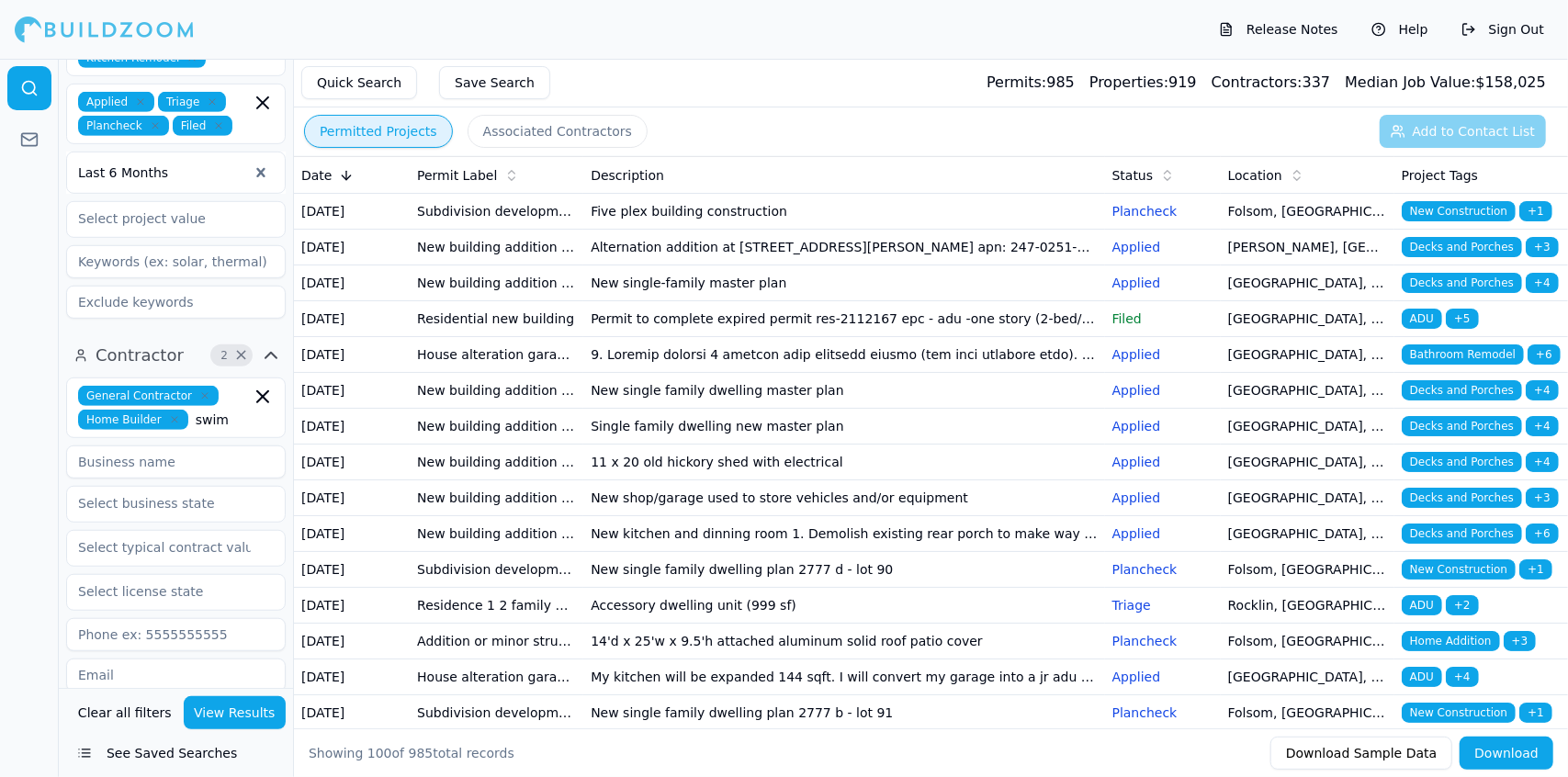
scroll to position [628, 0]
click at [234, 409] on input "swim" at bounding box center [223, 419] width 55 height 21
click at [239, 446] on div "Swimming Pool Contractor" at bounding box center [176, 460] width 210 height 29
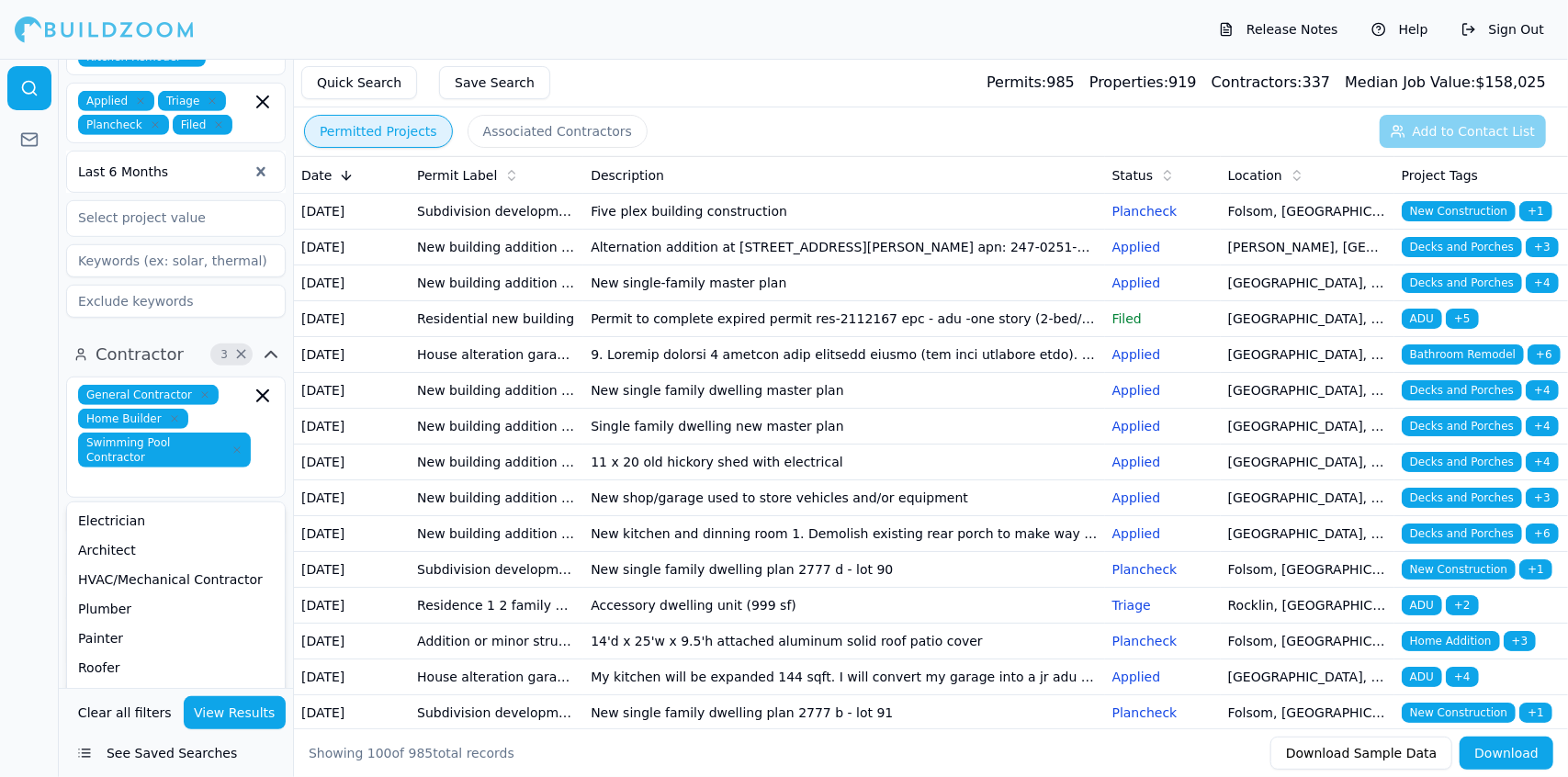
click at [246, 713] on button "View Results" at bounding box center [236, 712] width 103 height 33
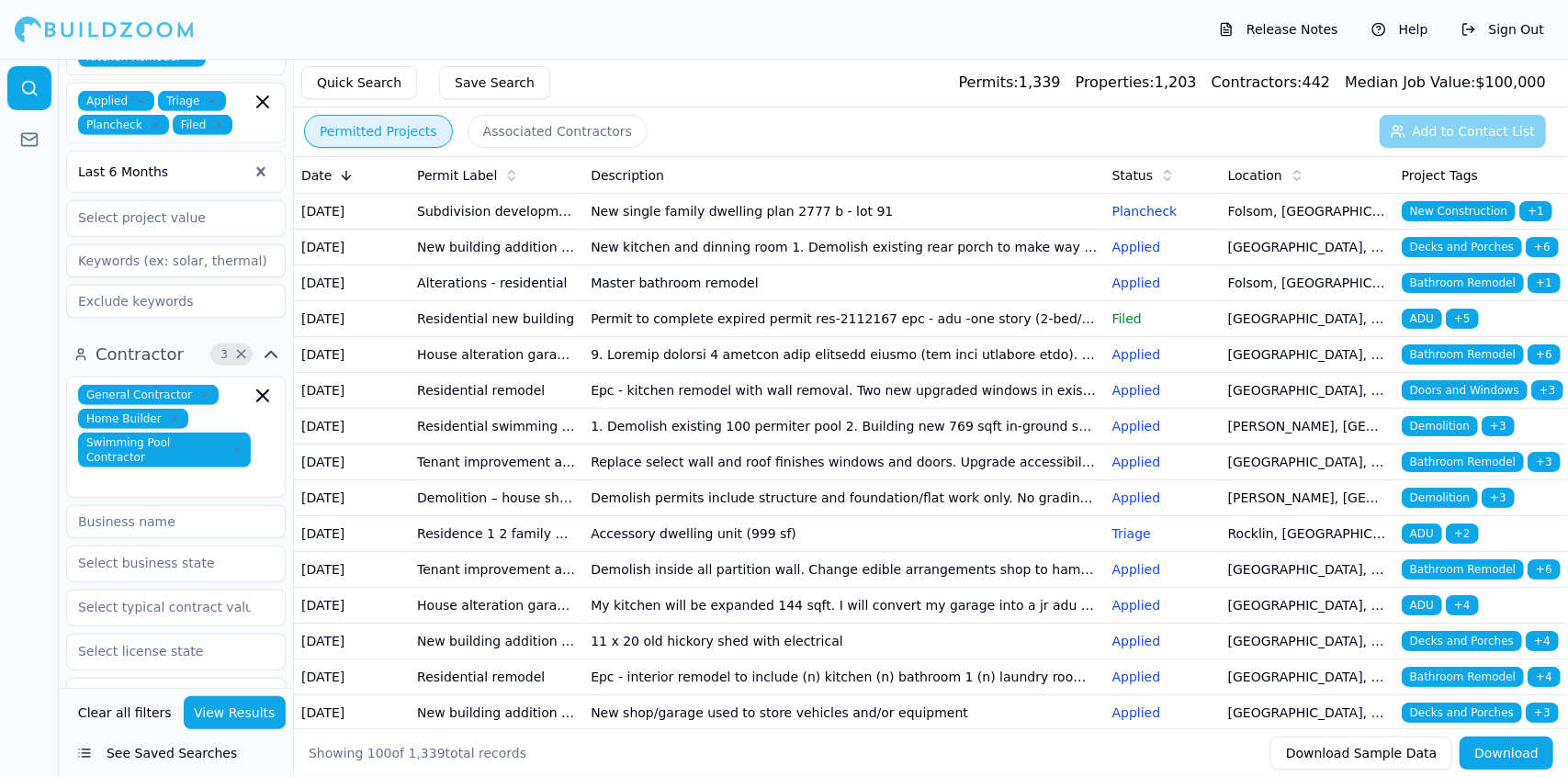
click at [500, 79] on button "Save Search" at bounding box center [495, 82] width 111 height 33
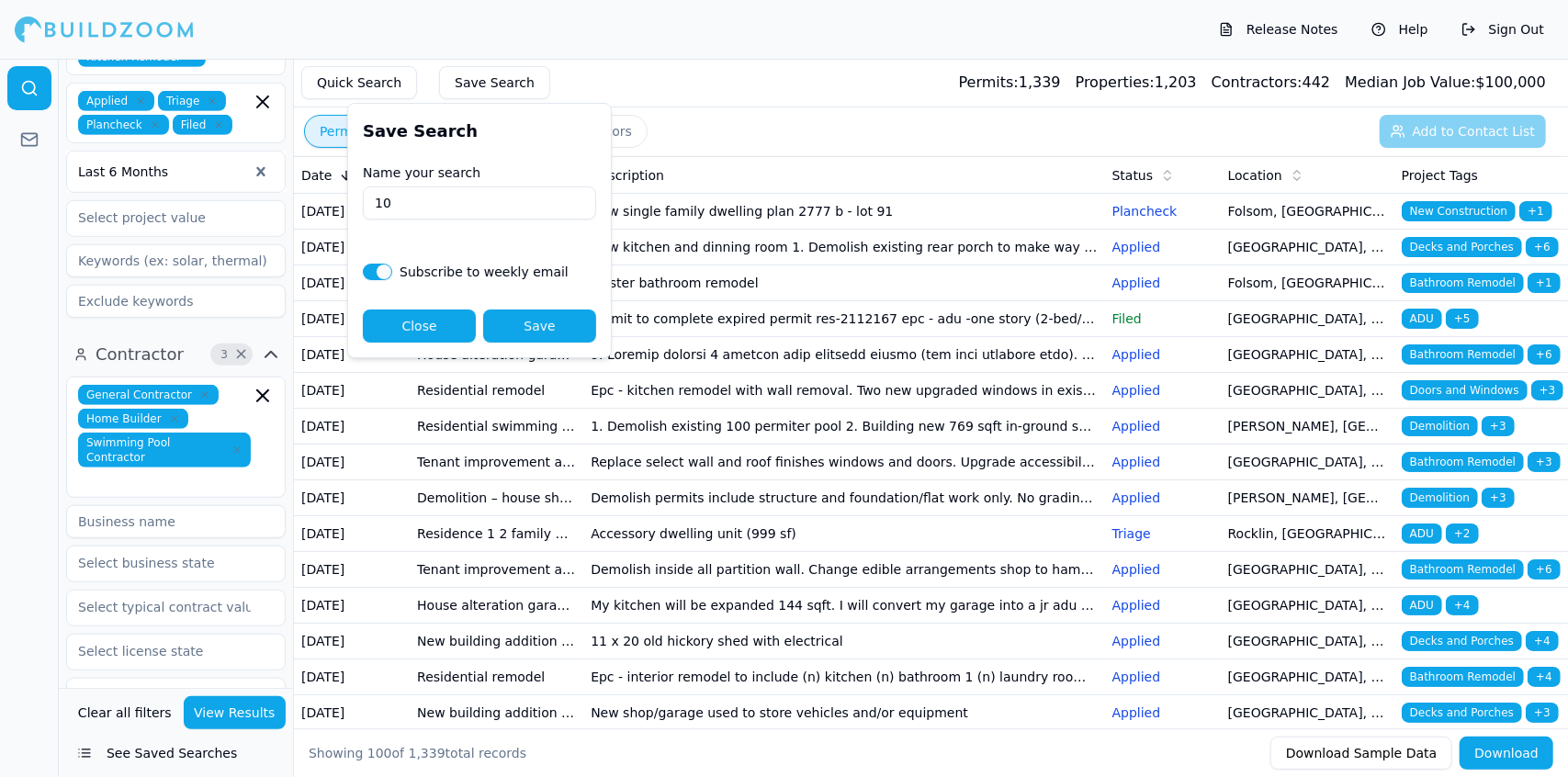
type input "10"
click at [493, 93] on button "Save Search" at bounding box center [495, 82] width 111 height 33
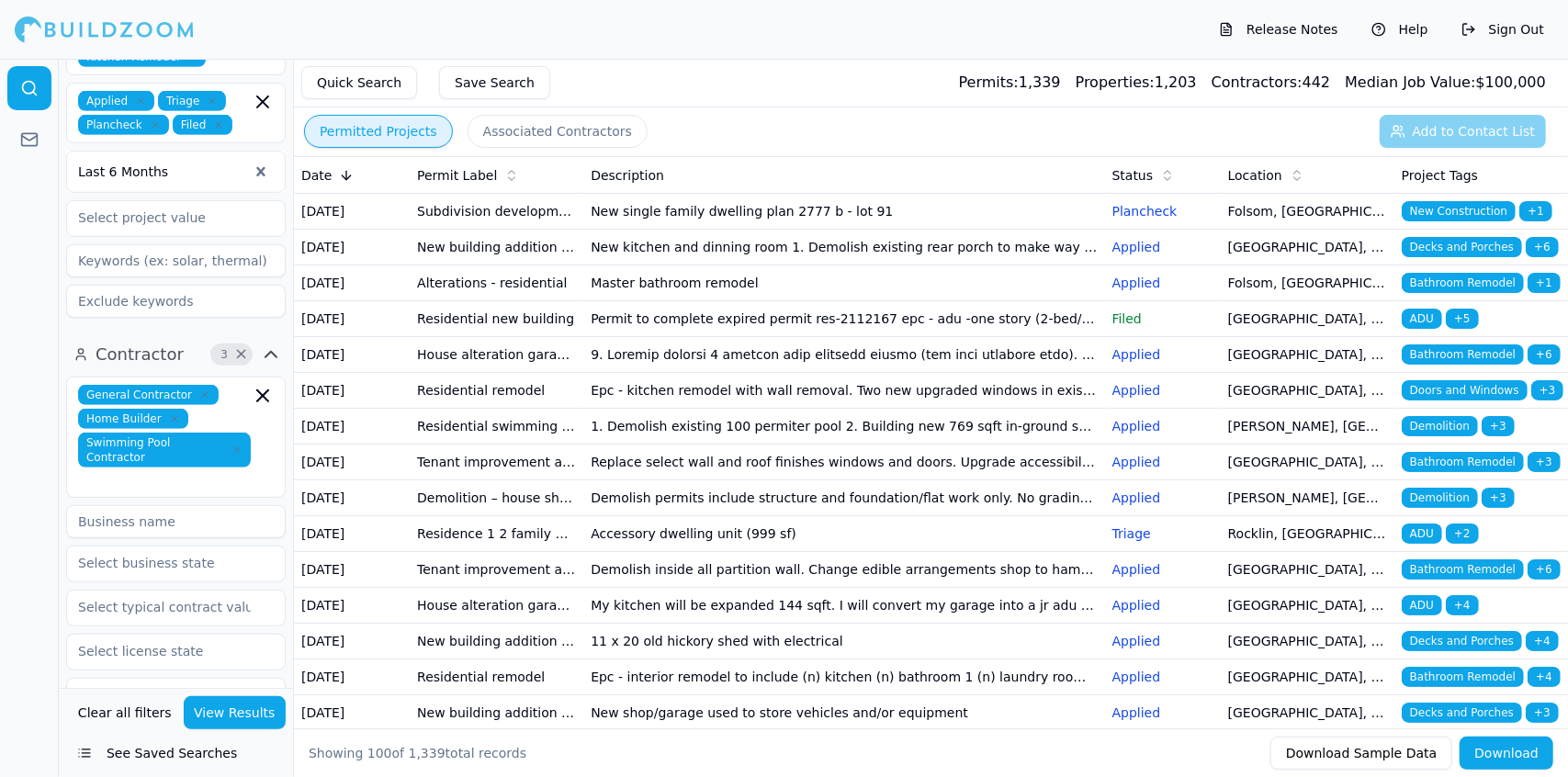
click at [487, 85] on button "Save Search" at bounding box center [495, 82] width 111 height 33
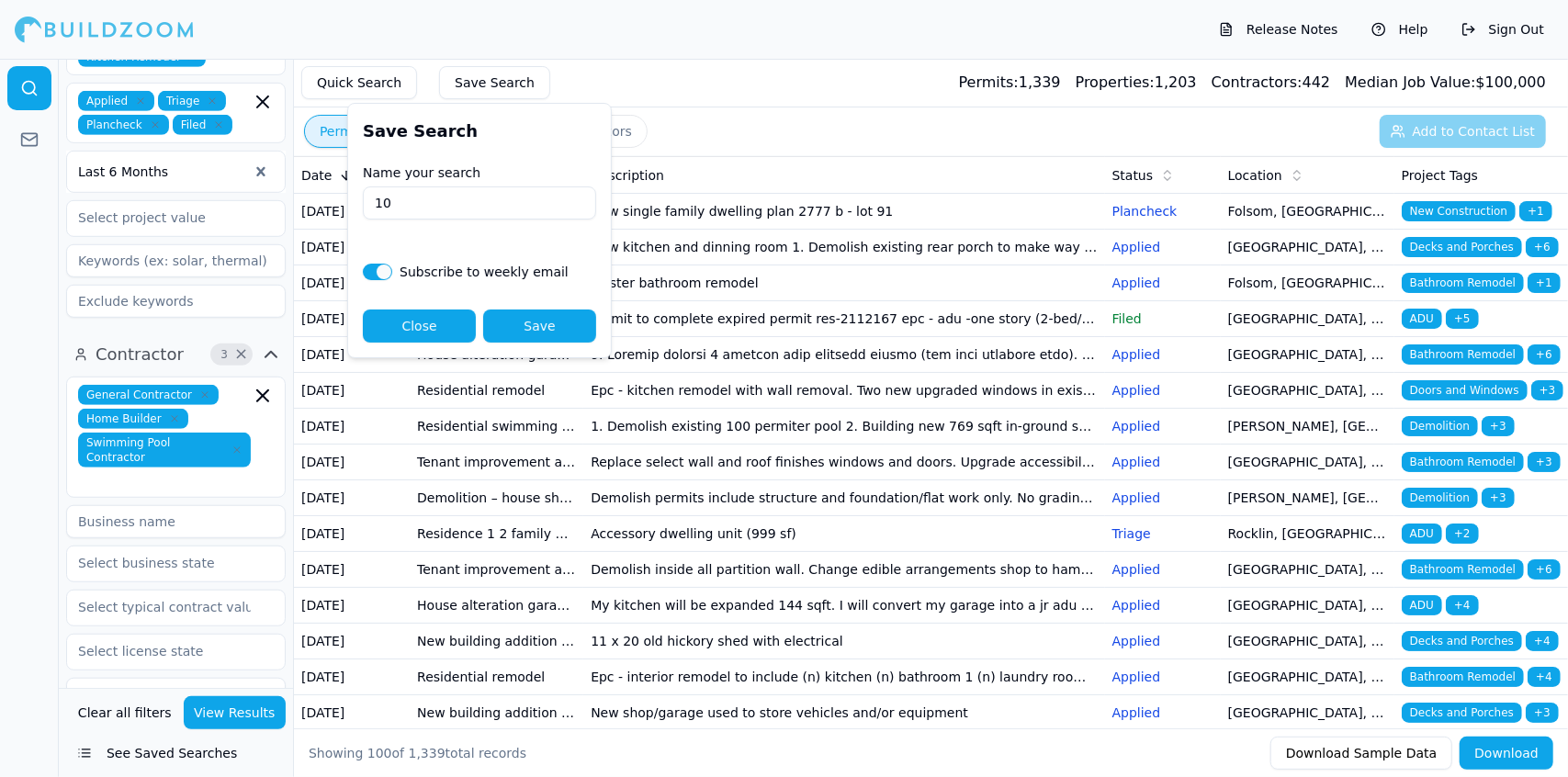
click at [496, 205] on input "10" at bounding box center [480, 202] width 234 height 33
type input "[DATE]"
click at [546, 326] on button "Save" at bounding box center [539, 325] width 113 height 33
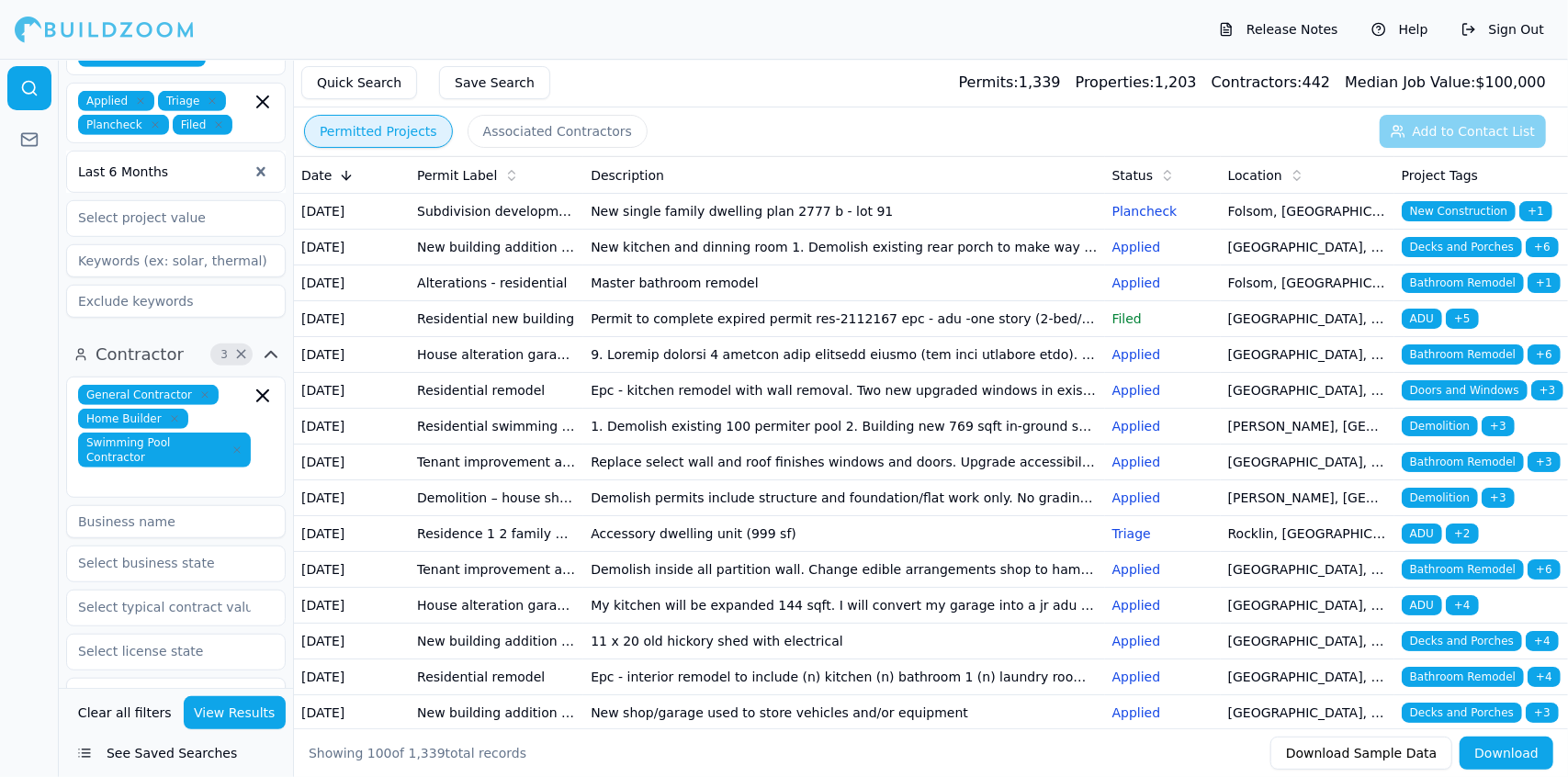
click at [193, 761] on button "See Saved Searches" at bounding box center [176, 753] width 220 height 33
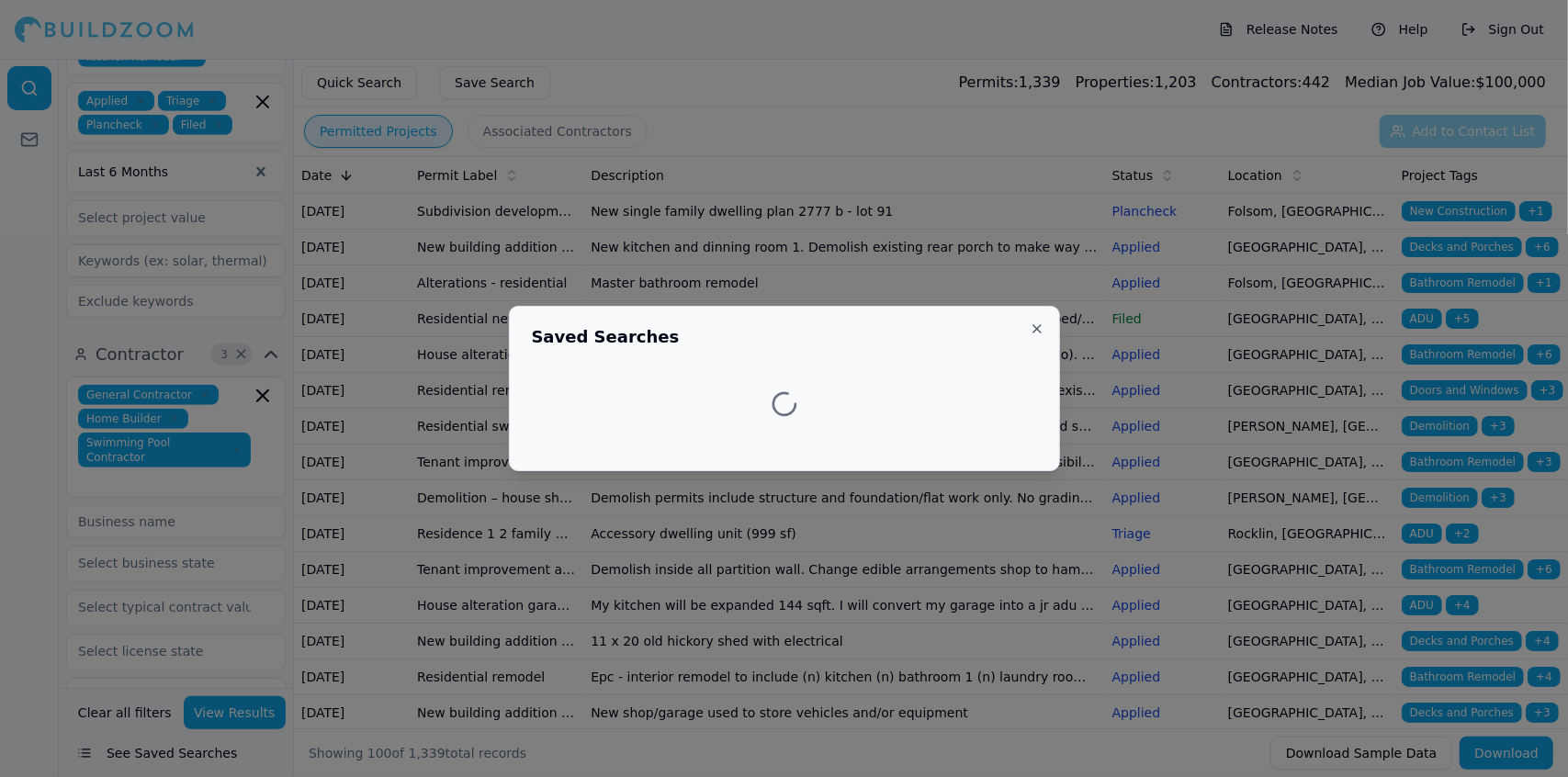
click at [193, 761] on div at bounding box center [784, 388] width 1568 height 777
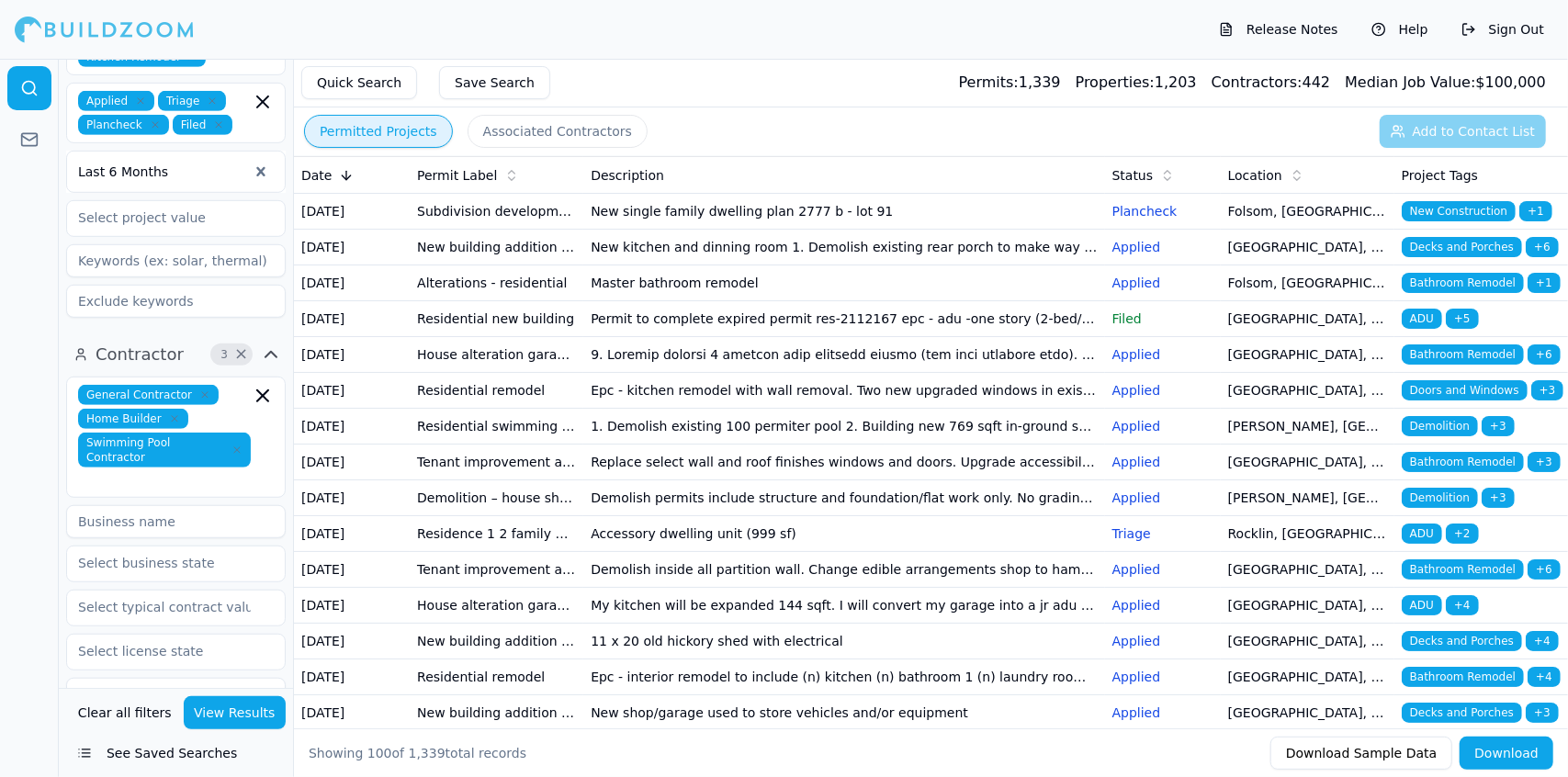
click at [178, 755] on button "See Saved Searches" at bounding box center [176, 753] width 220 height 33
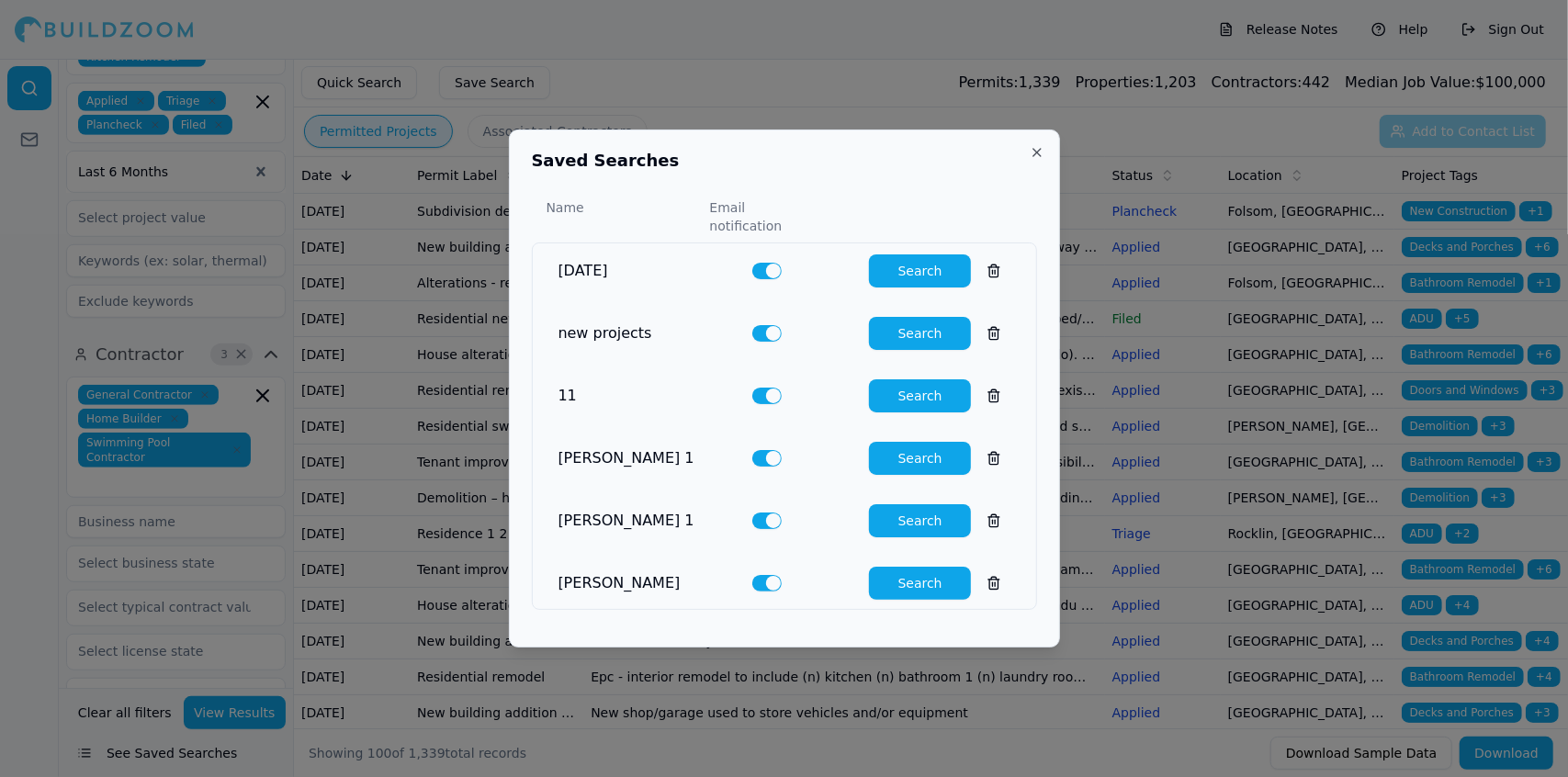
click at [4, 608] on div at bounding box center [784, 388] width 1568 height 777
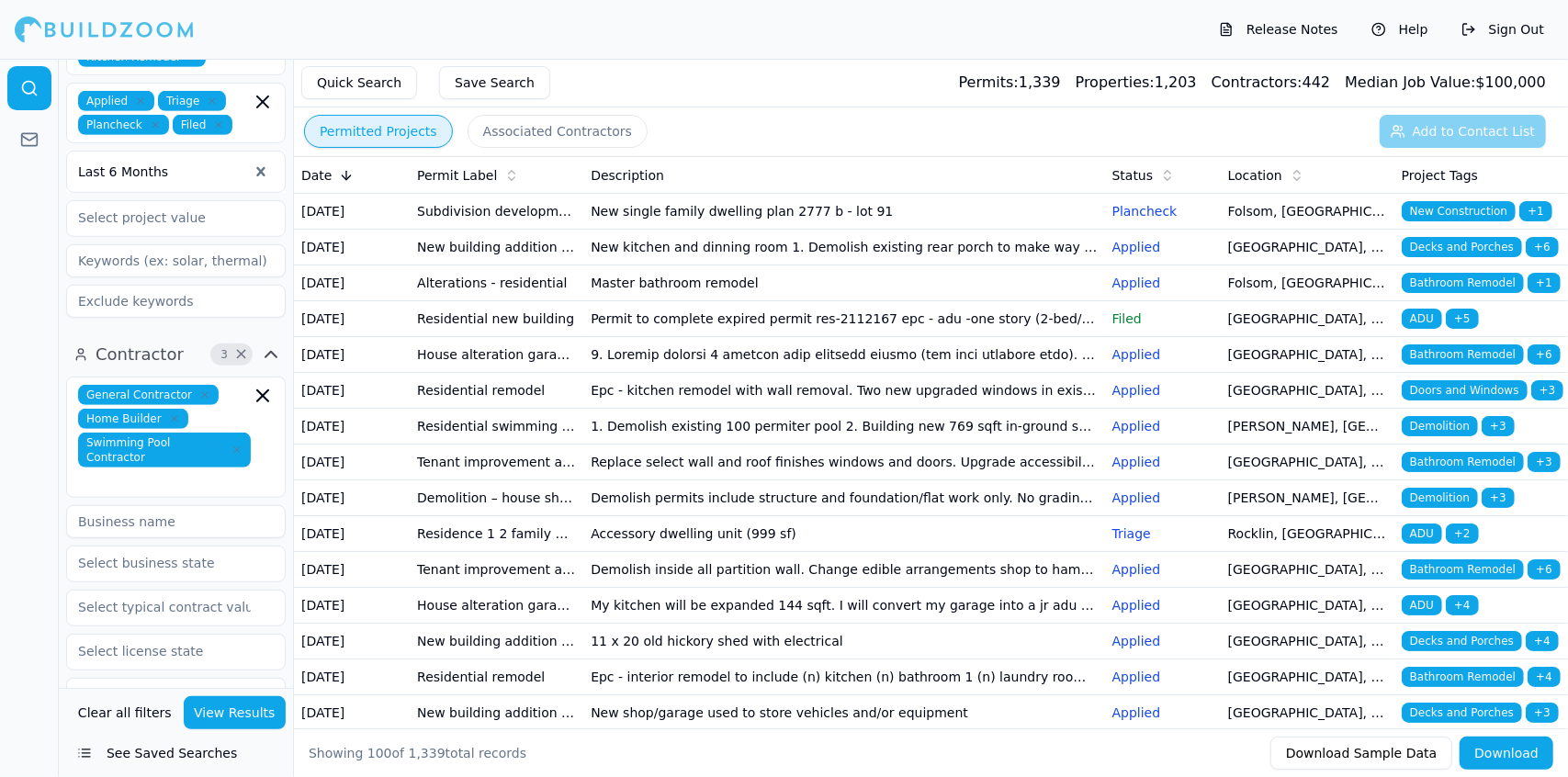
click at [820, 51] on div "Release Notes Help Sign Out" at bounding box center [784, 29] width 1568 height 59
click at [755, 48] on div "Release Notes Help Sign Out" at bounding box center [784, 29] width 1568 height 59
click at [653, 214] on td "New single family dwelling plan 2777 b - lot 91" at bounding box center [843, 211] width 521 height 36
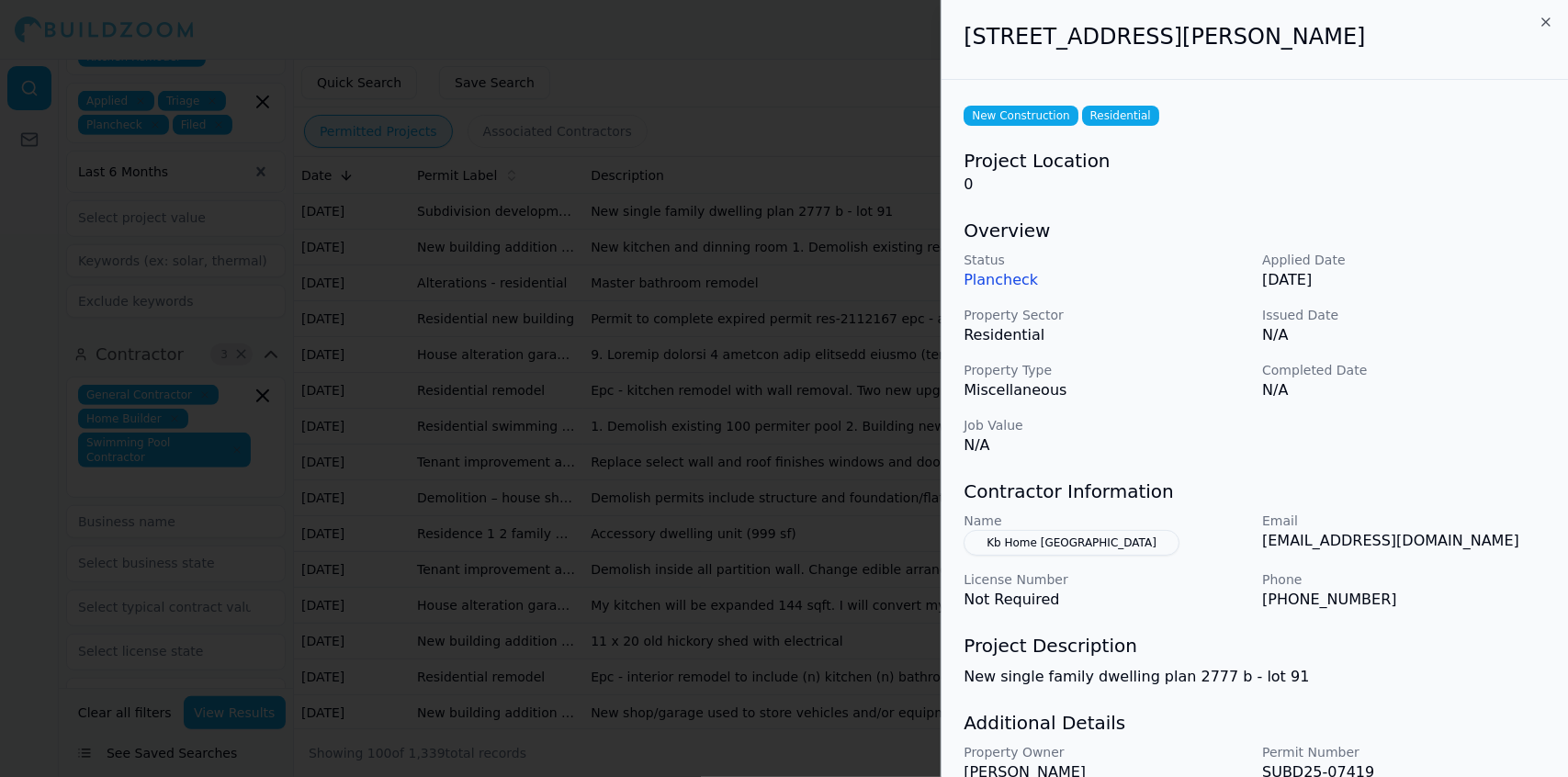
click at [1510, 666] on p "New single family dwelling plan 2777 b - lot 91" at bounding box center [1255, 677] width 583 height 22
click at [1430, 584] on p "Phone" at bounding box center [1404, 580] width 284 height 19
click at [702, 213] on div at bounding box center [784, 388] width 1568 height 777
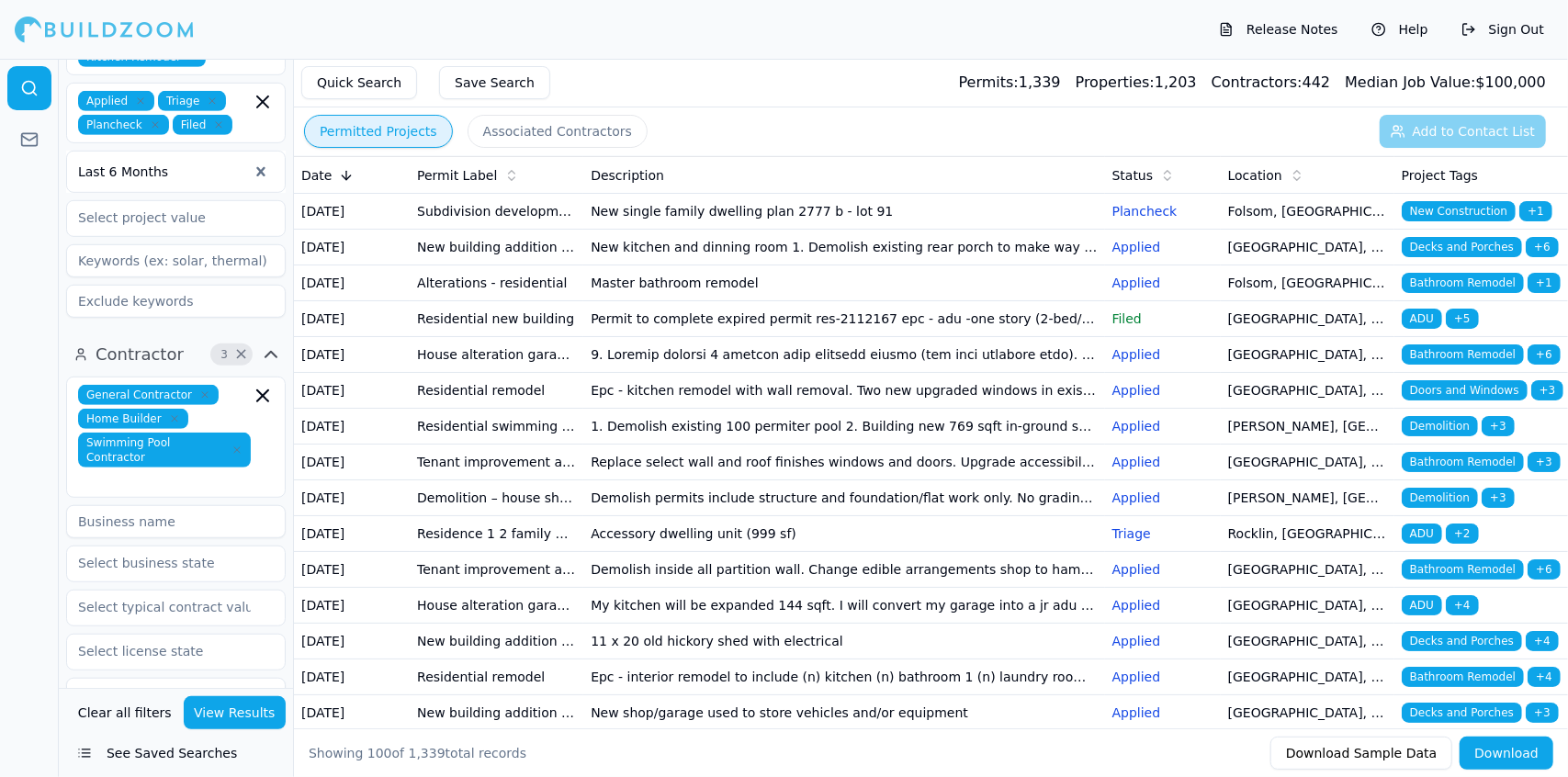
click at [1020, 409] on td "Epc - kitchen remodel with wall removal. Two new upgraded windows in existing l…" at bounding box center [843, 391] width 521 height 36
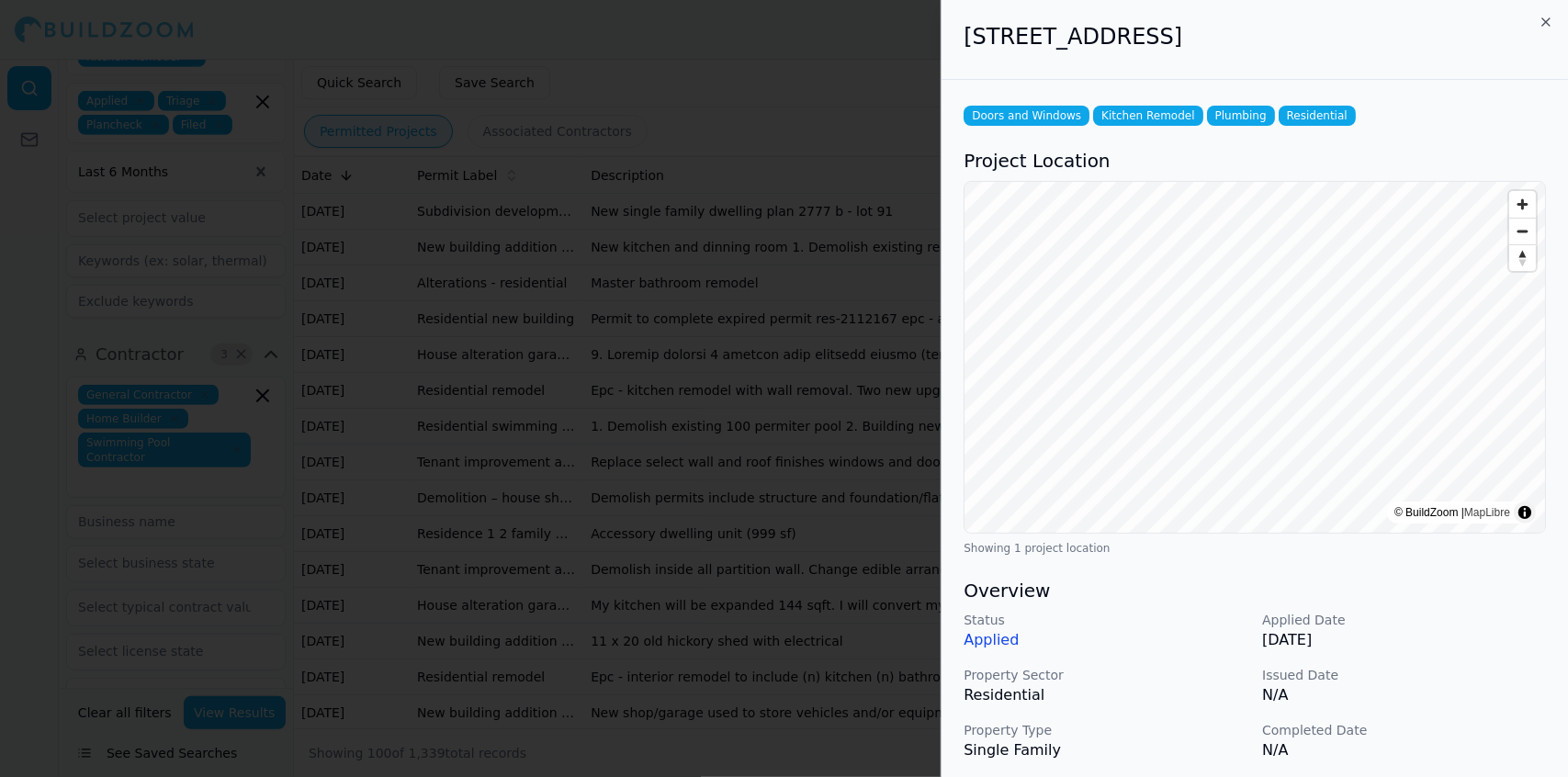
click at [708, 350] on div at bounding box center [784, 388] width 1568 height 777
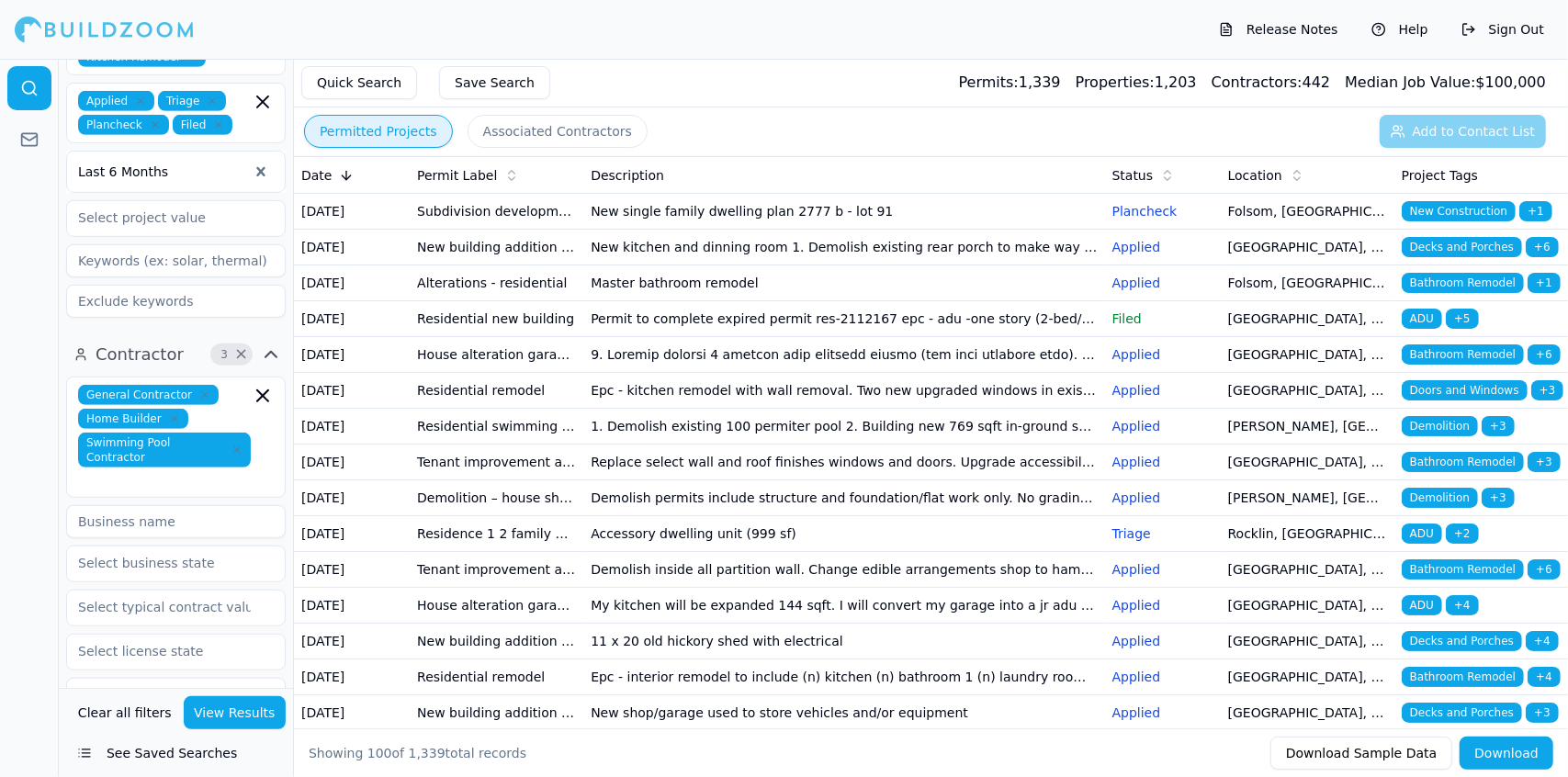
click at [703, 215] on td "New single family dwelling plan 2777 b - lot 91" at bounding box center [843, 211] width 521 height 36
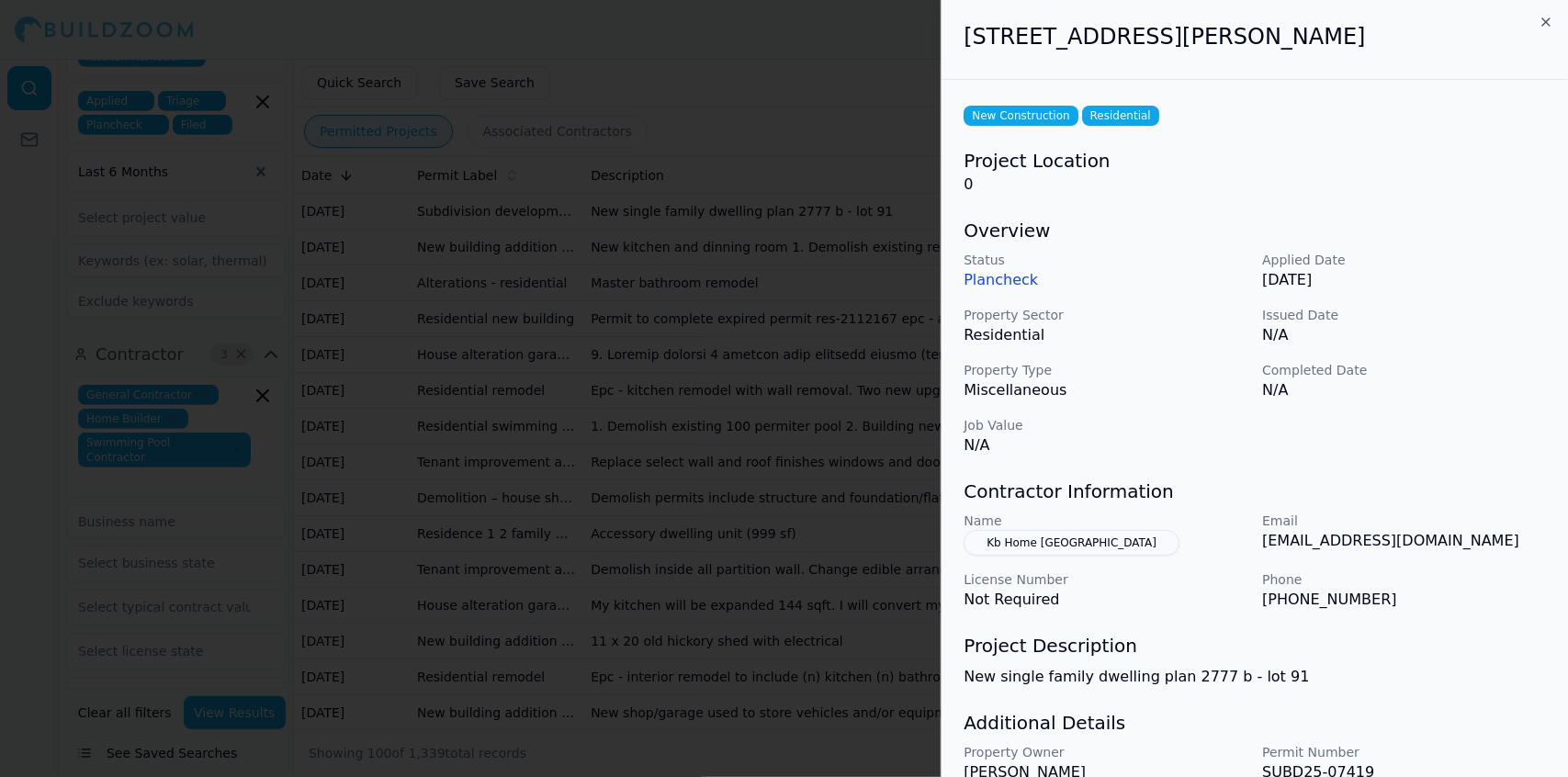
click at [1448, 525] on p "Email" at bounding box center [1404, 521] width 284 height 19
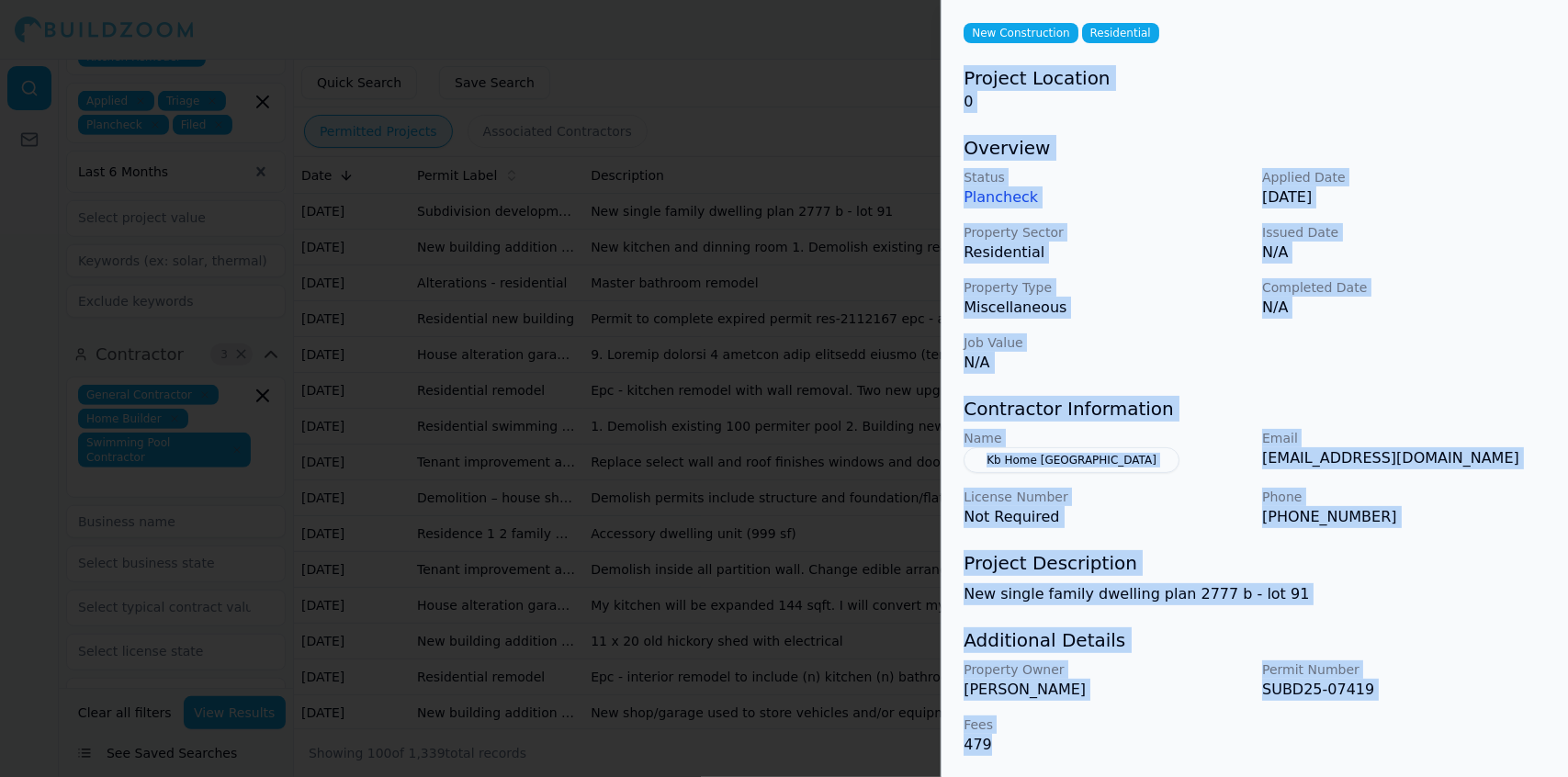
drag, startPoint x: 1005, startPoint y: 741, endPoint x: 960, endPoint y: 77, distance: 665.5
click at [960, 77] on div "New Construction Residential Project Location 0 Overview Status Plancheck Appli…" at bounding box center [1255, 387] width 626 height 781
click at [1495, 246] on p "N/A" at bounding box center [1404, 252] width 284 height 22
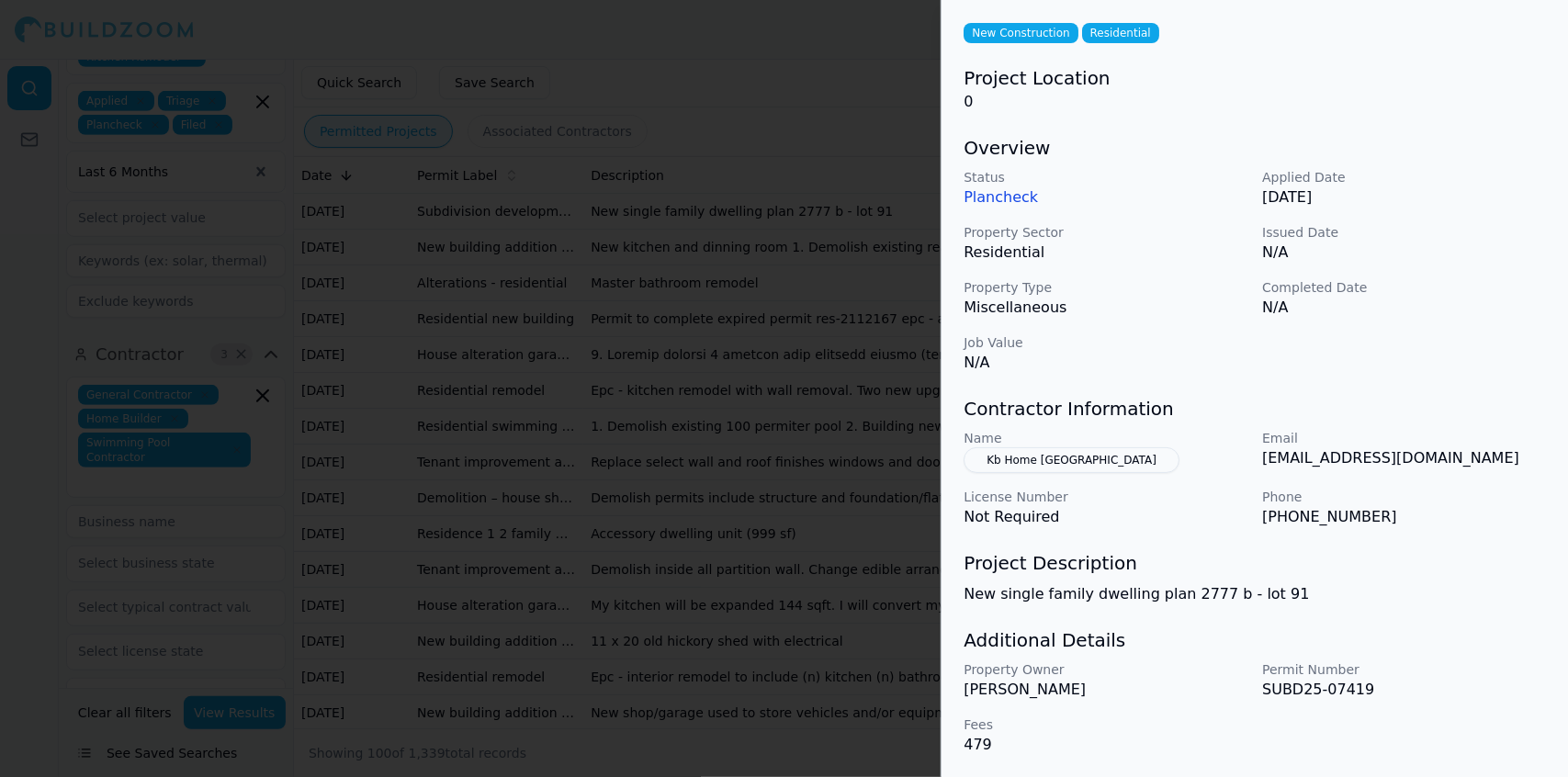
drag, startPoint x: 1323, startPoint y: 112, endPoint x: 1329, endPoint y: 582, distance: 470.0
click at [1329, 582] on div "[STREET_ADDRESS] New Construction Residential Project Location 0 Overview Statu…" at bounding box center [1255, 348] width 626 height 861
copy div "New Construction Residential Project Location 0 Overview Status Plancheck Appli…"
click at [774, 225] on div at bounding box center [784, 388] width 1568 height 777
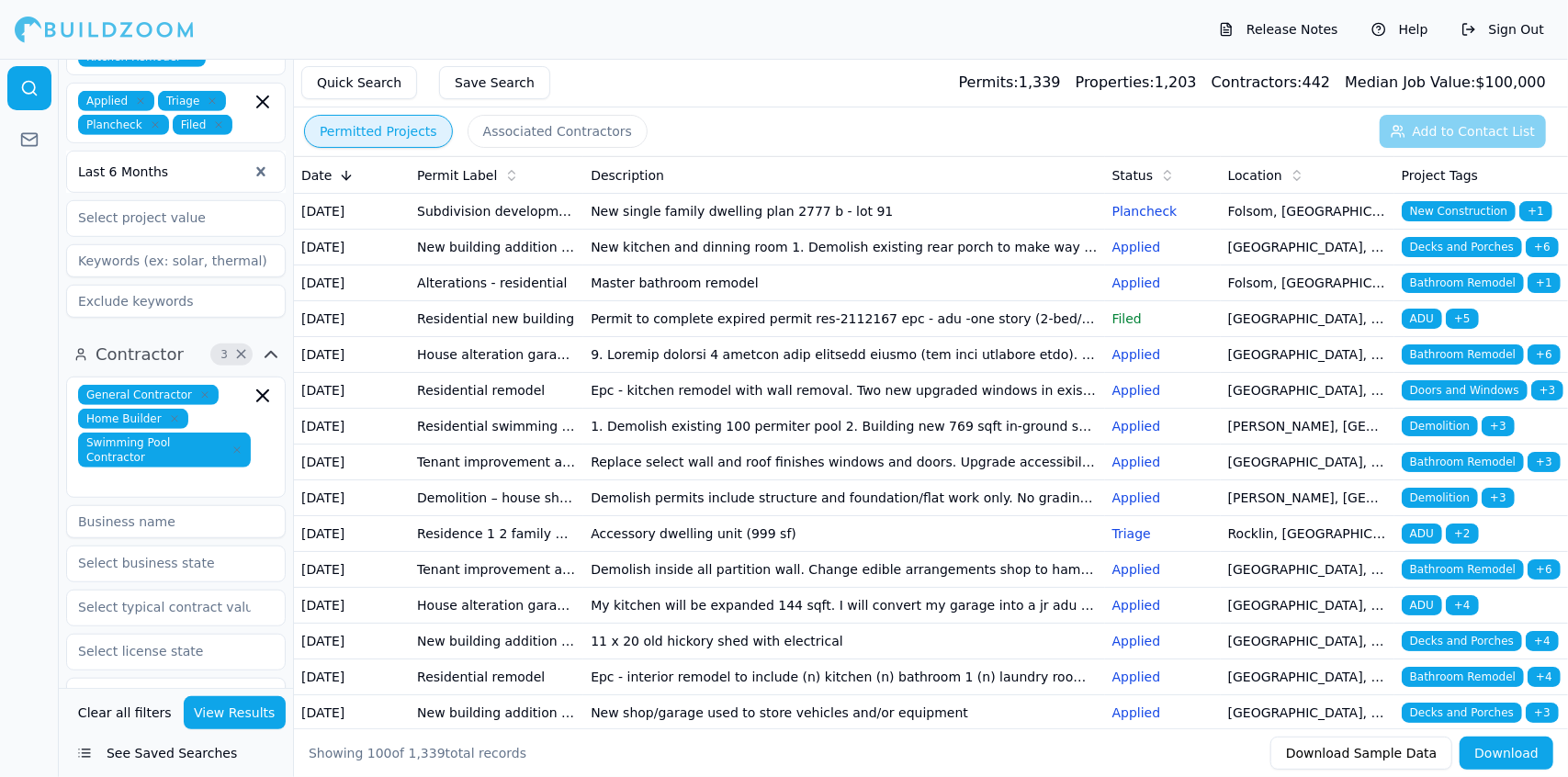
click at [741, 211] on td "New single family dwelling plan 2777 b - lot 91" at bounding box center [843, 211] width 521 height 36
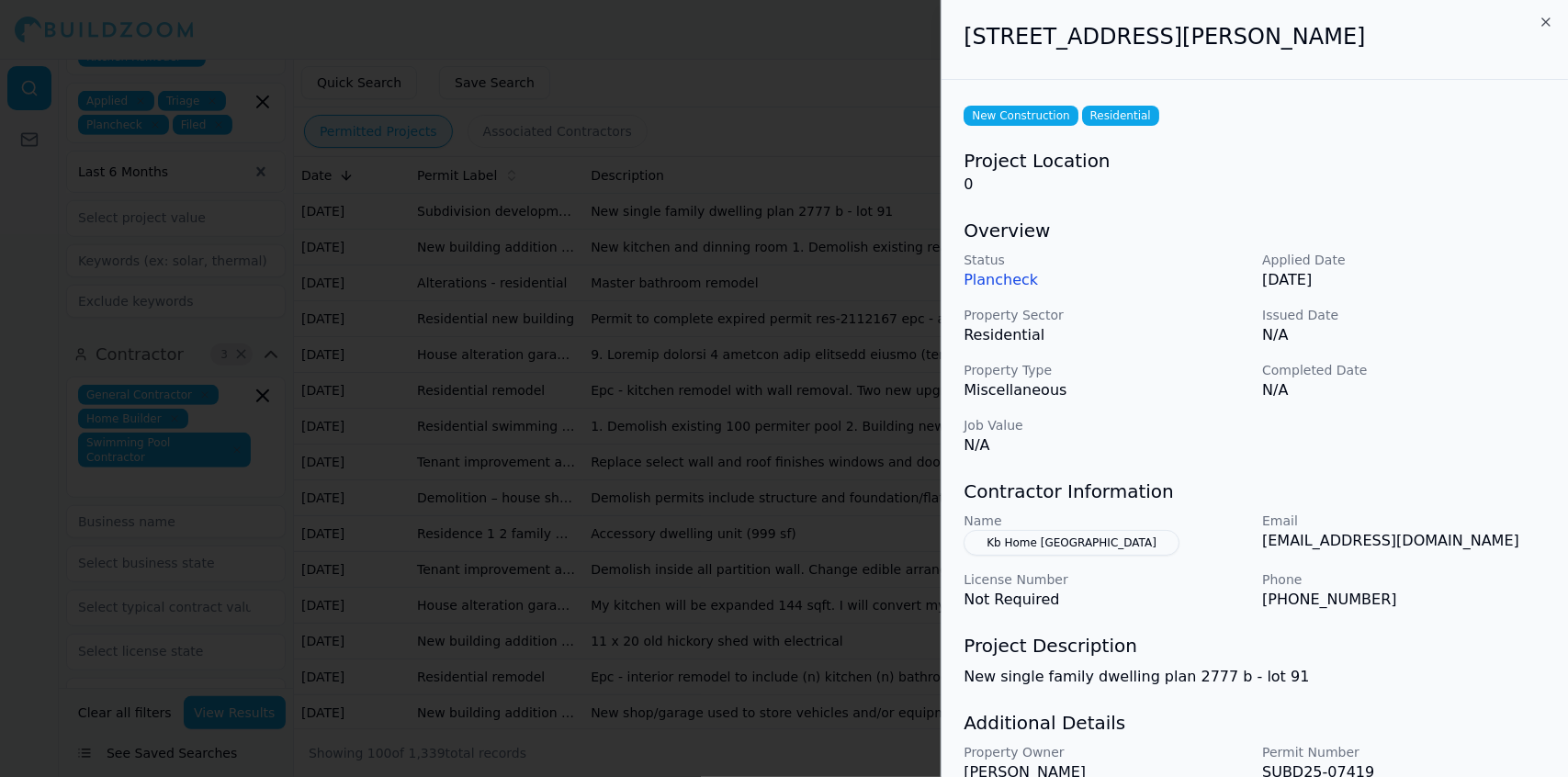
drag, startPoint x: 1352, startPoint y: 30, endPoint x: 964, endPoint y: 63, distance: 389.4
click at [964, 63] on div "[STREET_ADDRESS][PERSON_NAME]" at bounding box center [1255, 39] width 626 height 79
copy h2 "[STREET_ADDRESS][PERSON_NAME]"
click at [878, 122] on div at bounding box center [784, 388] width 1568 height 777
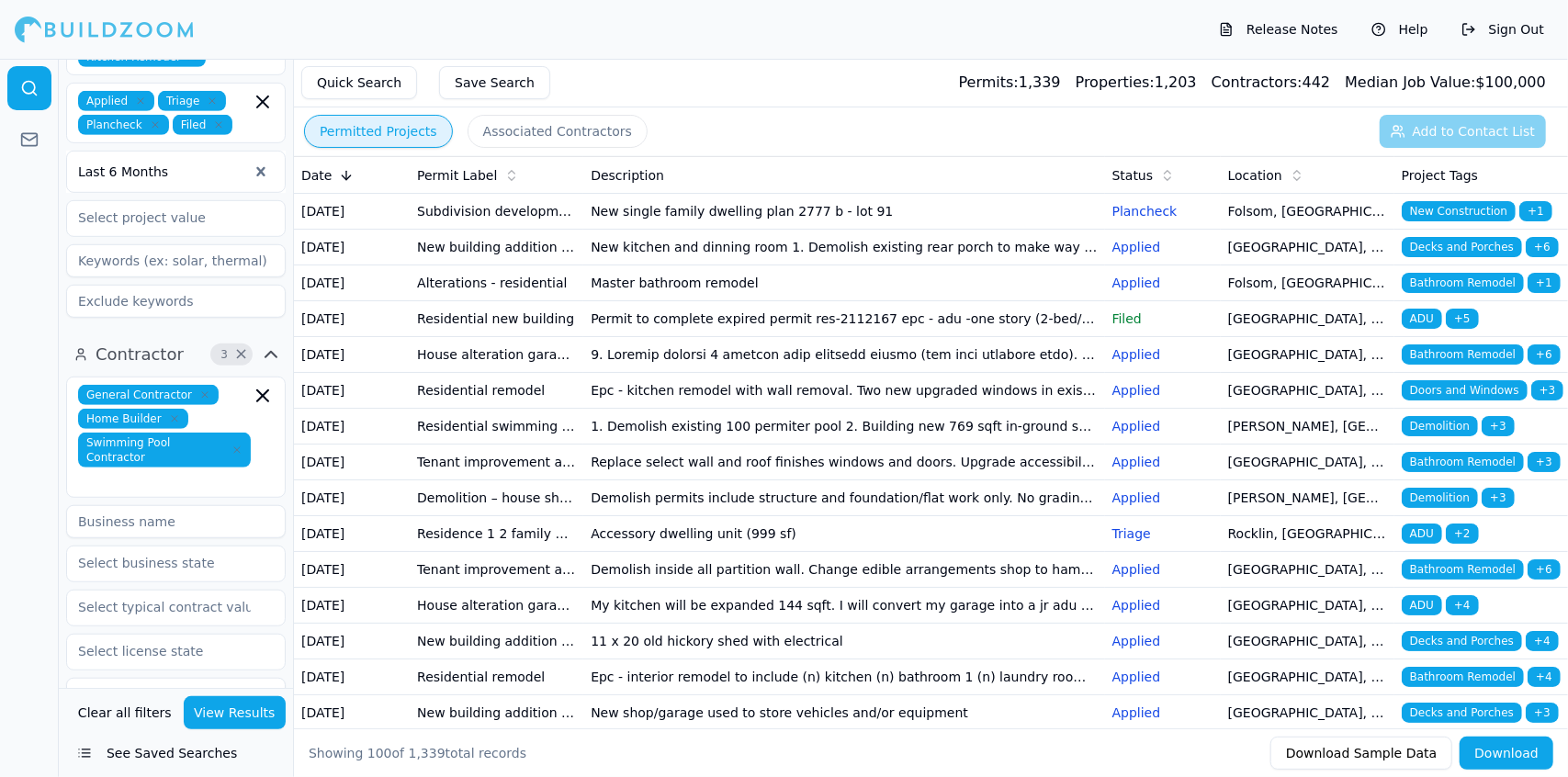
click at [725, 301] on td "Master bathroom remodel" at bounding box center [843, 283] width 521 height 36
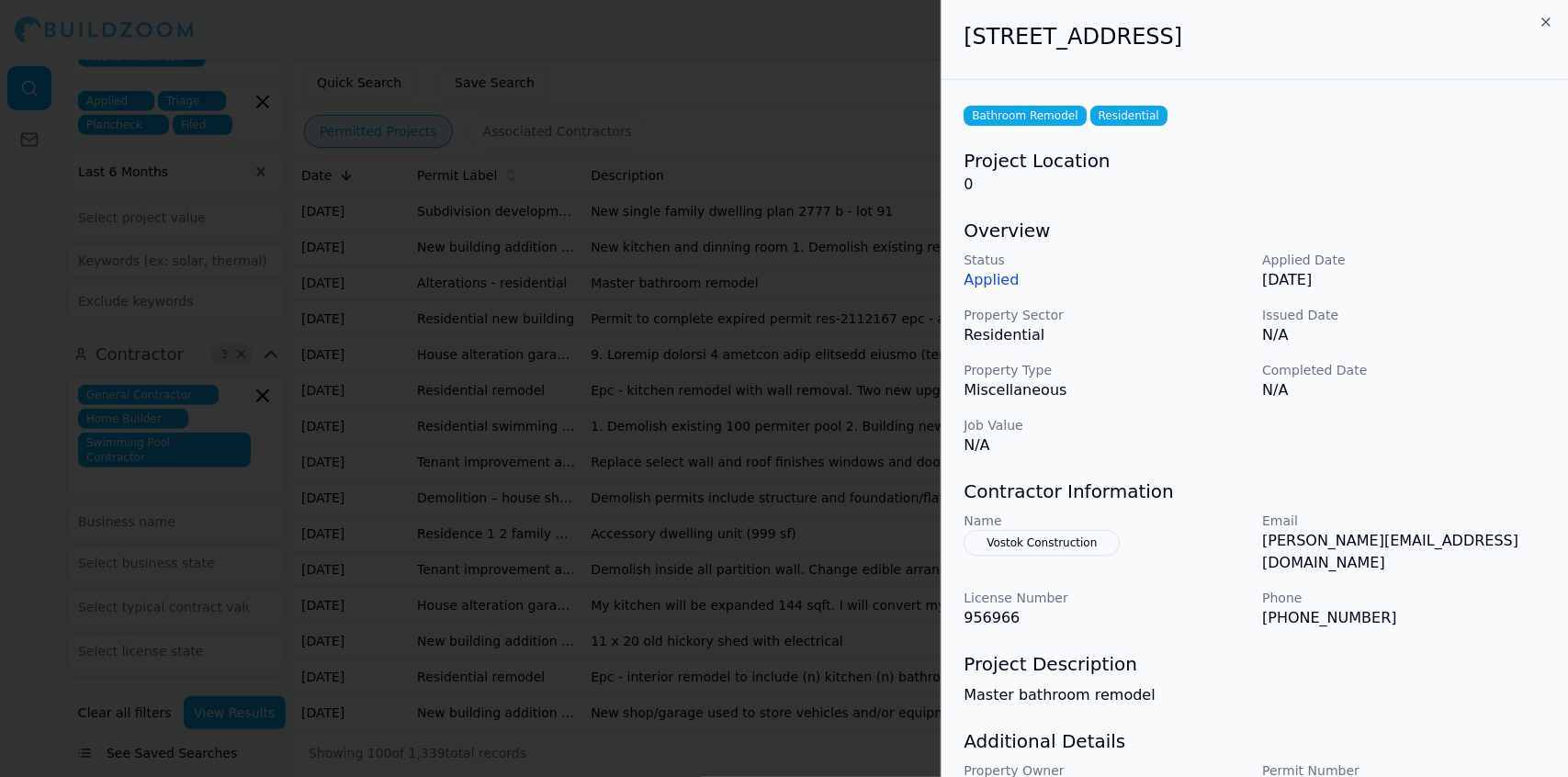
click at [1521, 608] on p "[PHONE_NUMBER]" at bounding box center [1404, 619] width 284 height 22
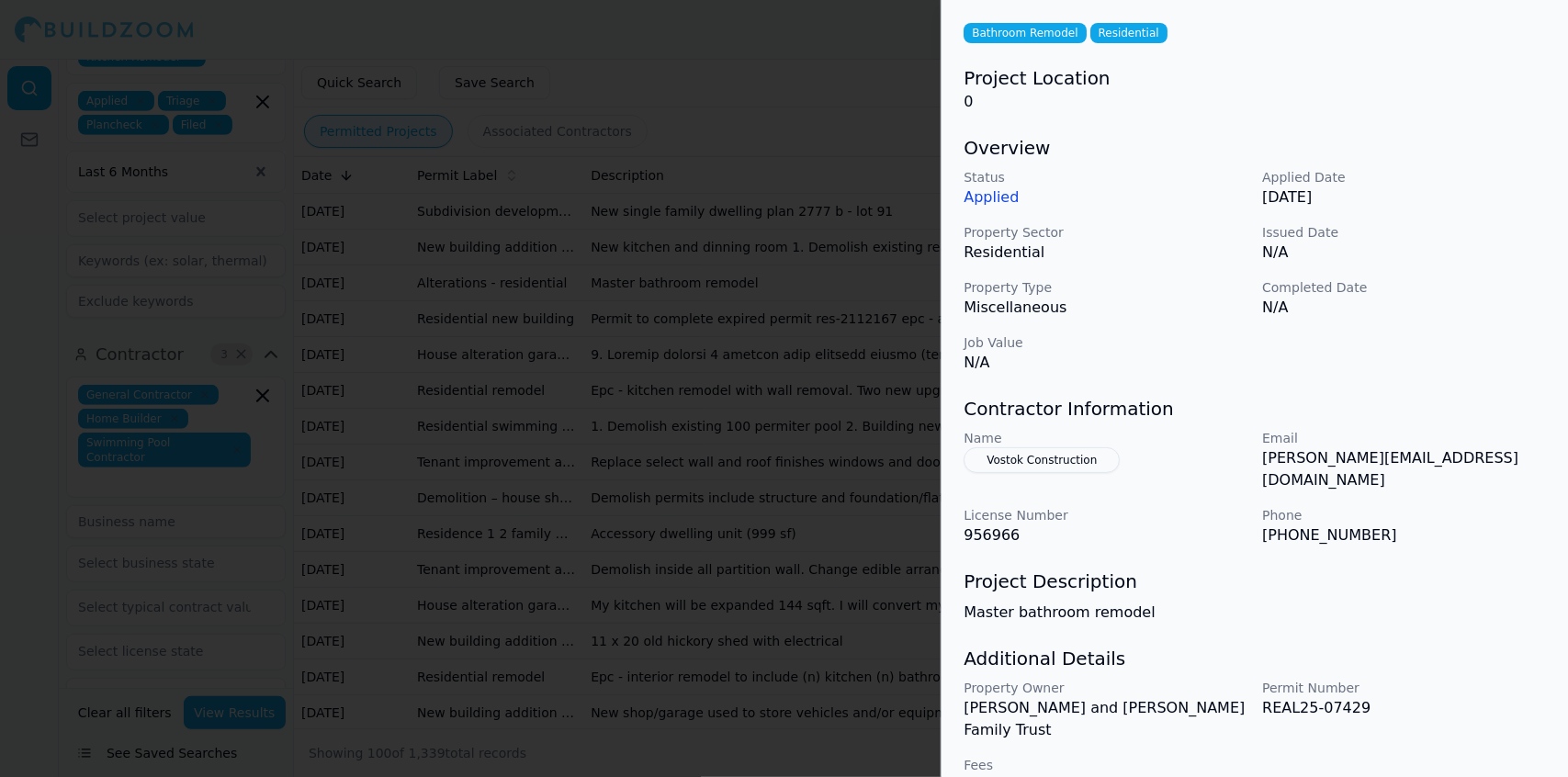
click at [651, 310] on div at bounding box center [784, 388] width 1568 height 777
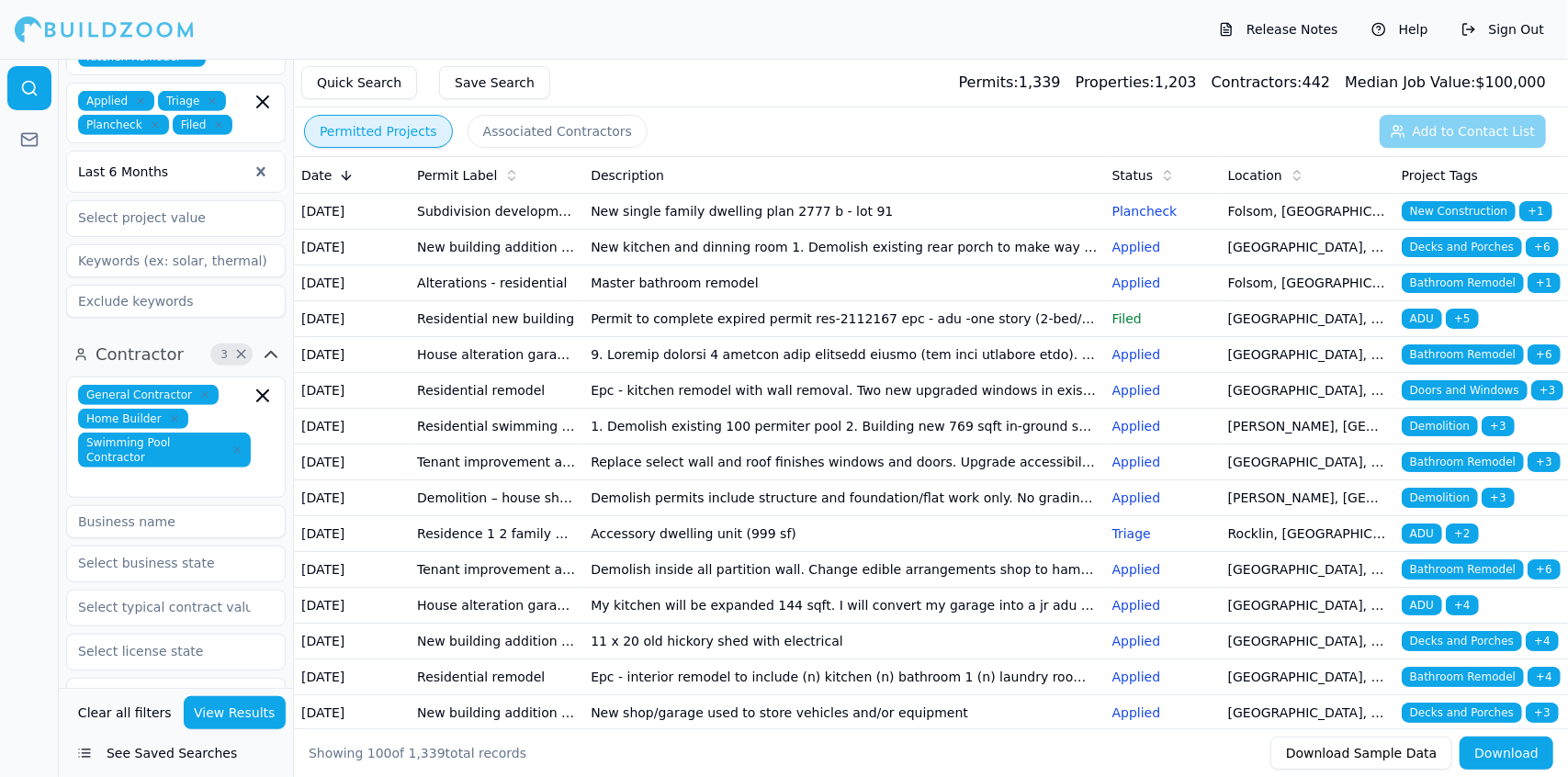
click at [733, 301] on td "Master bathroom remodel" at bounding box center [843, 283] width 521 height 36
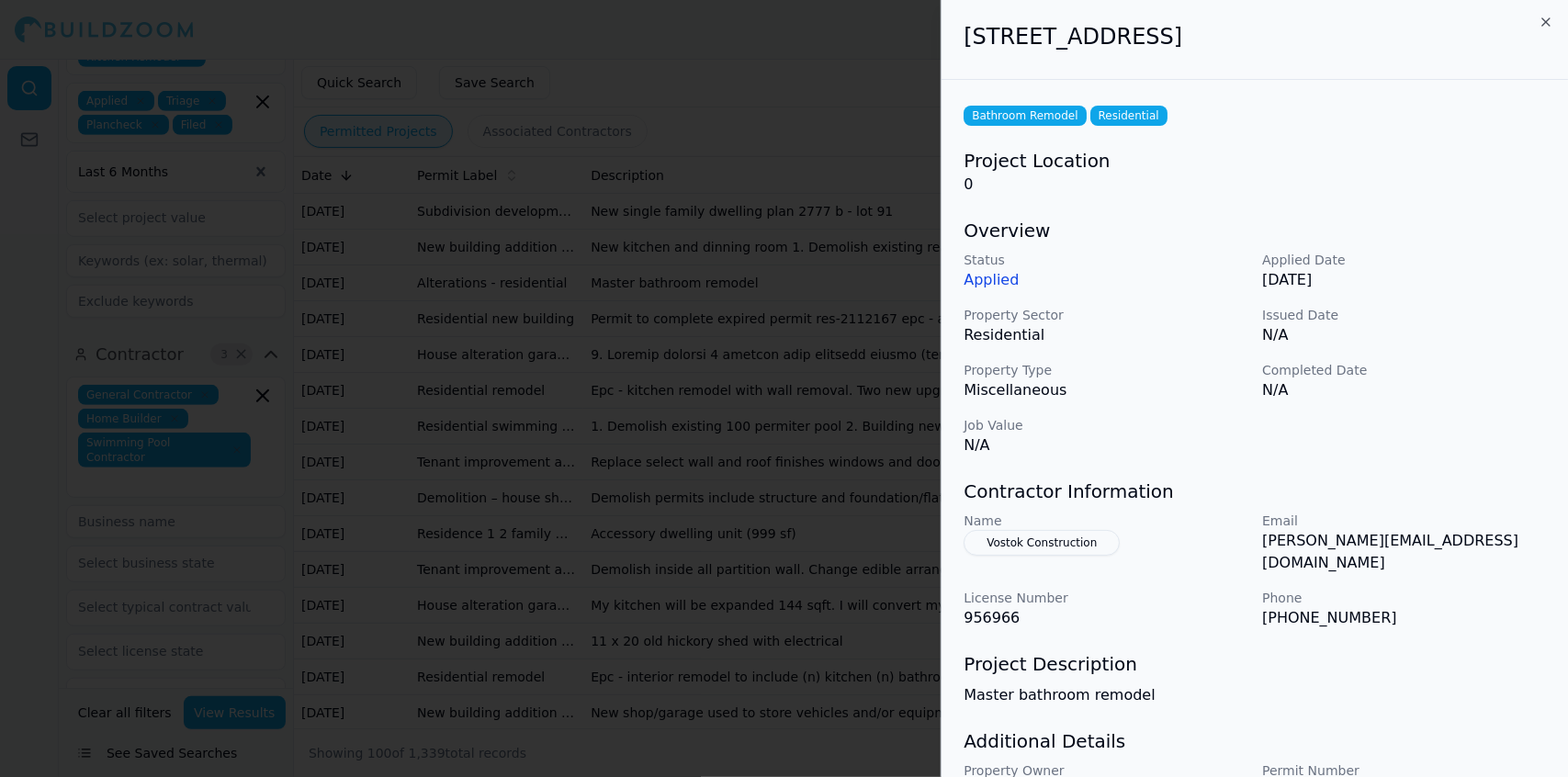
click at [1414, 429] on div "Status Applied Applied Date [DATE] Property Sector Residential Issued Date N/A …" at bounding box center [1255, 353] width 583 height 206
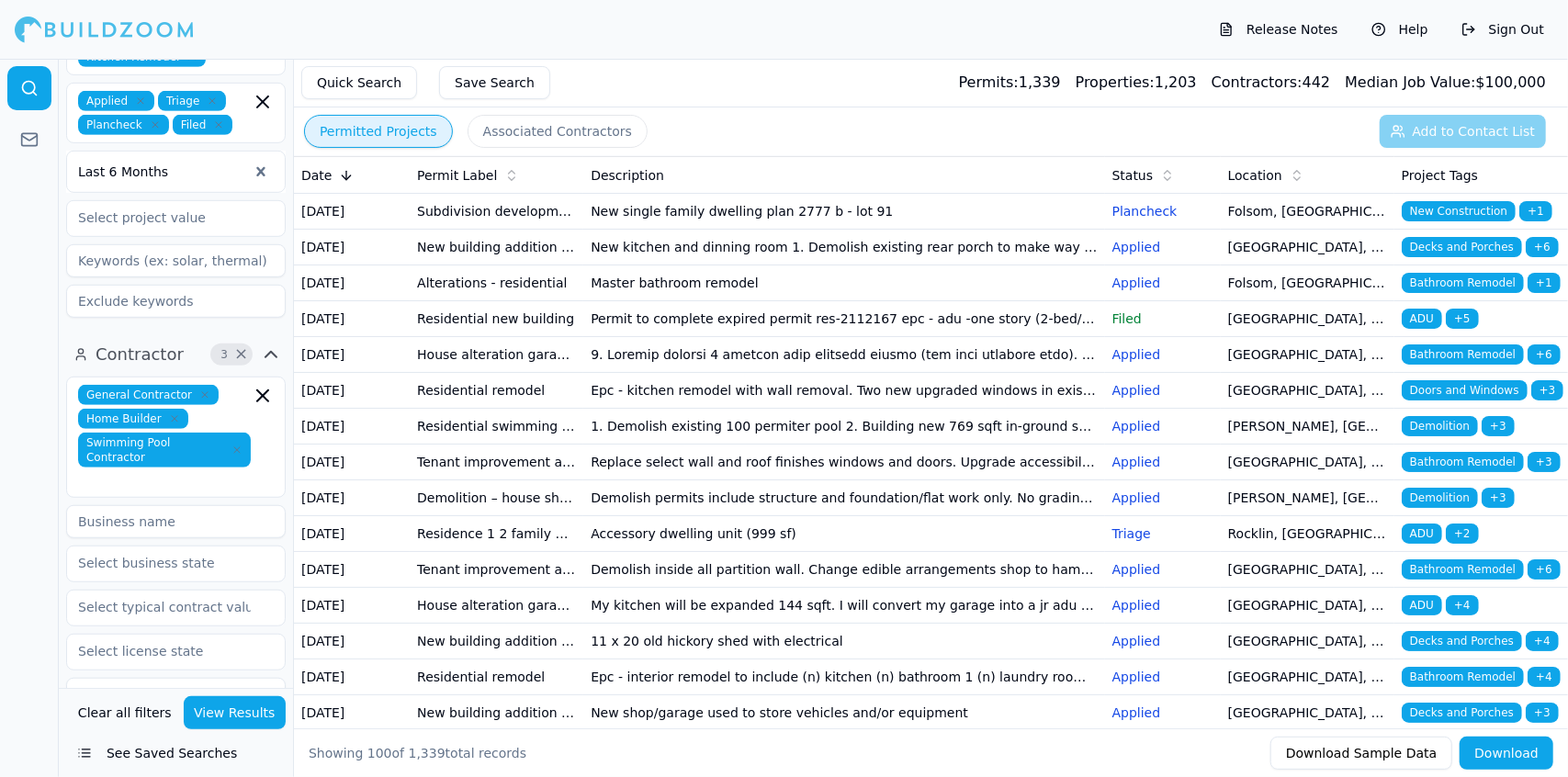
click at [837, 266] on td "New kitchen and dinning room 1. Demolish existing rear porch to make way for ne…" at bounding box center [843, 248] width 521 height 36
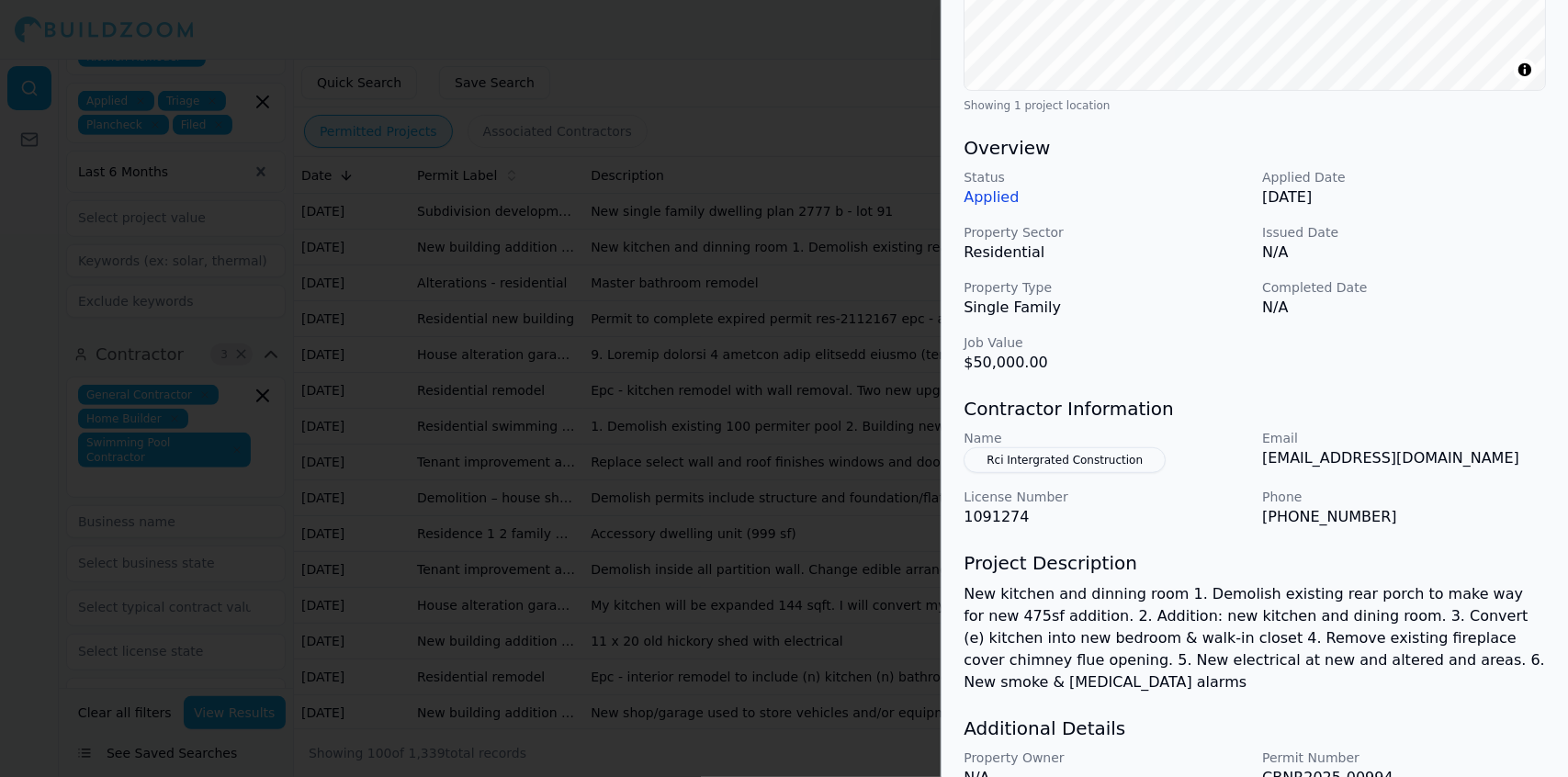
scroll to position [532, 0]
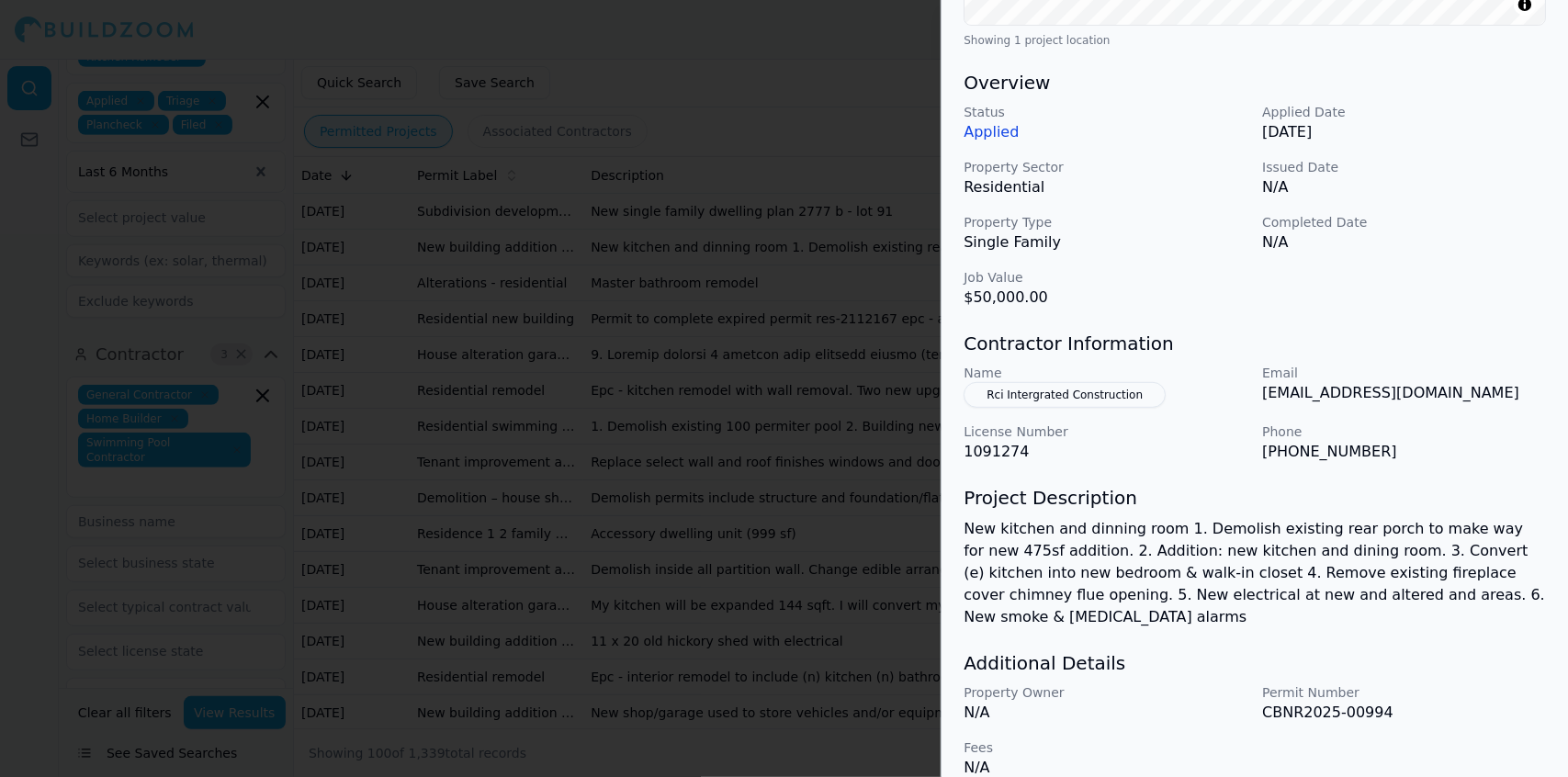
click at [1481, 215] on p "Completed Date" at bounding box center [1404, 223] width 284 height 19
click at [1079, 388] on button "Rci Intergrated Construction" at bounding box center [1065, 396] width 202 height 26
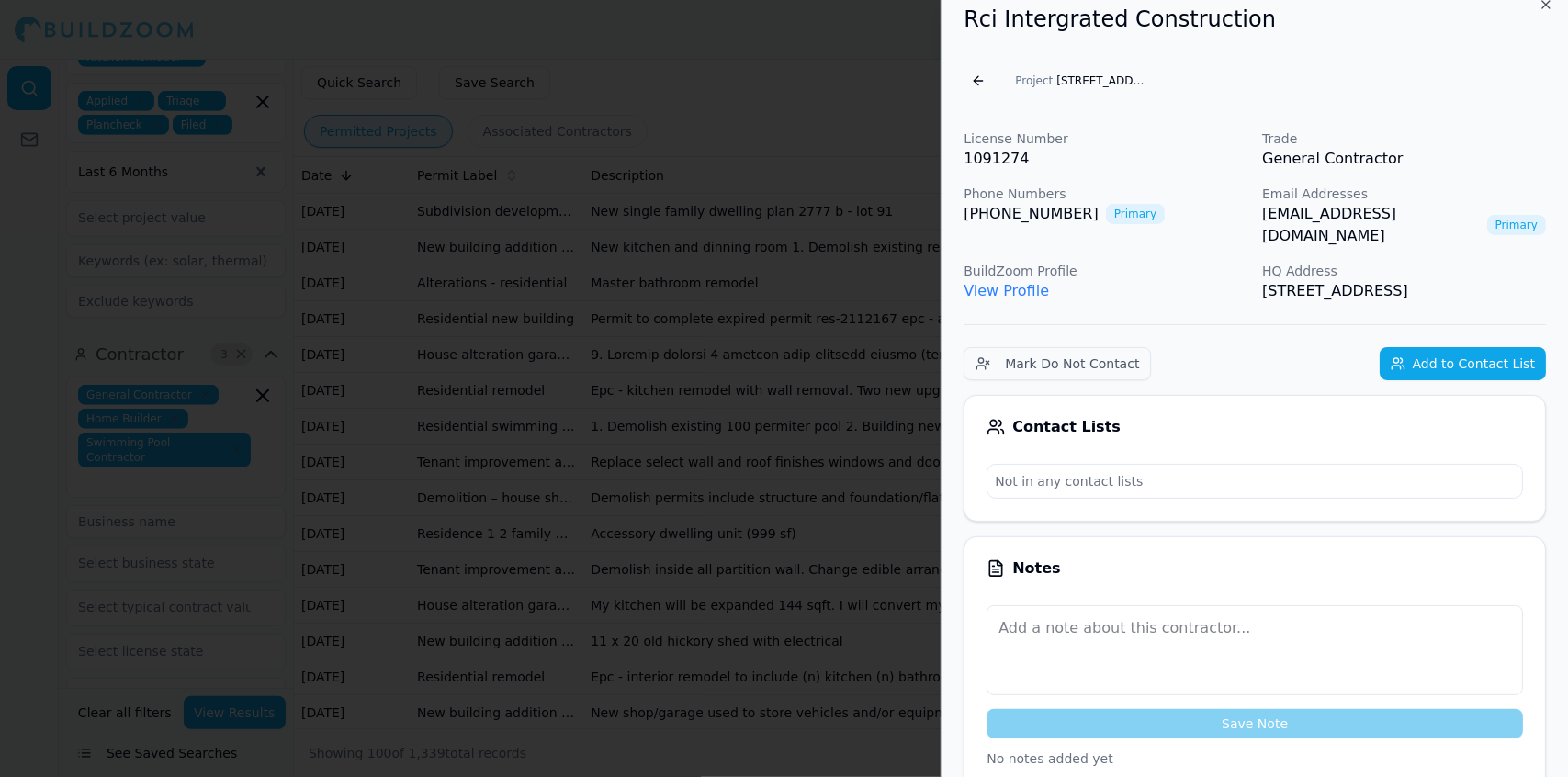
scroll to position [0, 0]
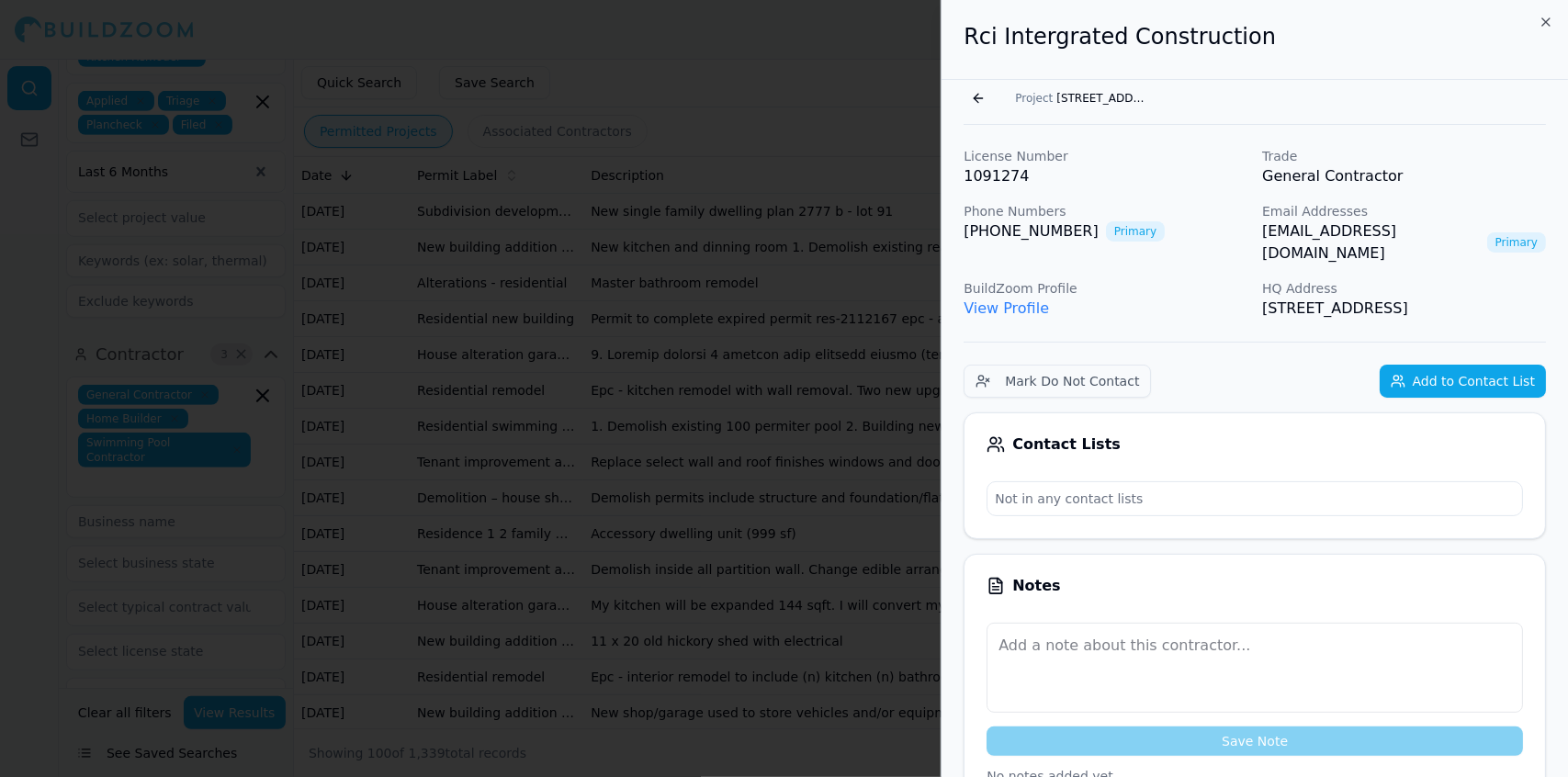
drag, startPoint x: 959, startPoint y: 35, endPoint x: 1339, endPoint y: 296, distance: 461.0
copy div "Rci Intergrated Construction Go back Project [STREET_ADDRESS][PERSON_NAME] Lice…"
click at [1281, 94] on div "Go back Project [STREET_ADDRESS][PERSON_NAME]" at bounding box center [1255, 97] width 583 height 29
click at [1047, 98] on span "Project" at bounding box center [1034, 98] width 37 height 15
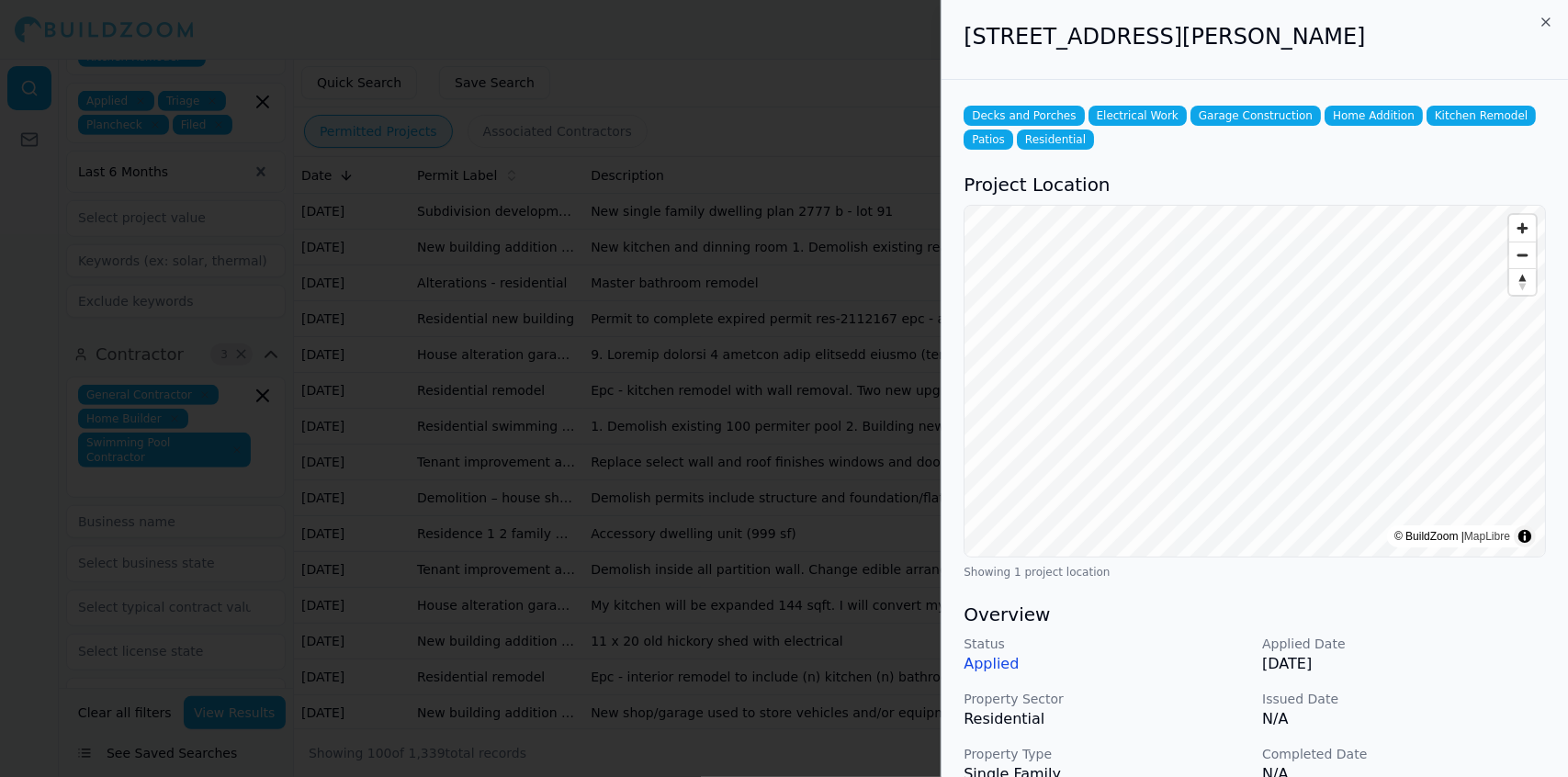
drag, startPoint x: 1372, startPoint y: 39, endPoint x: 959, endPoint y: 52, distance: 413.2
click at [959, 52] on div "[STREET_ADDRESS][PERSON_NAME]" at bounding box center [1255, 39] width 626 height 79
copy h2 "[STREET_ADDRESS][PERSON_NAME]"
click at [817, 209] on div at bounding box center [784, 388] width 1568 height 777
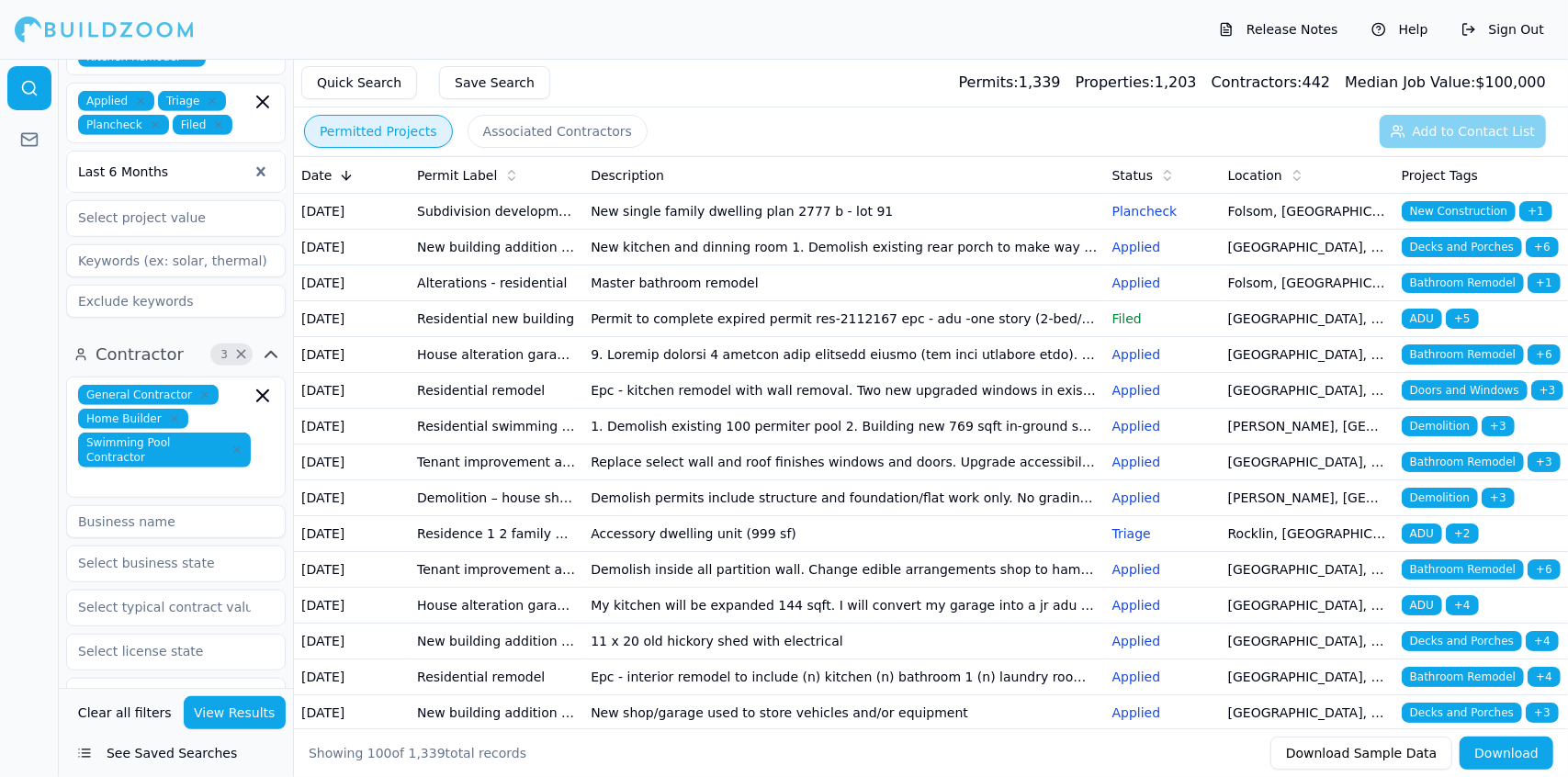
click at [741, 301] on td "Master bathroom remodel" at bounding box center [843, 283] width 521 height 36
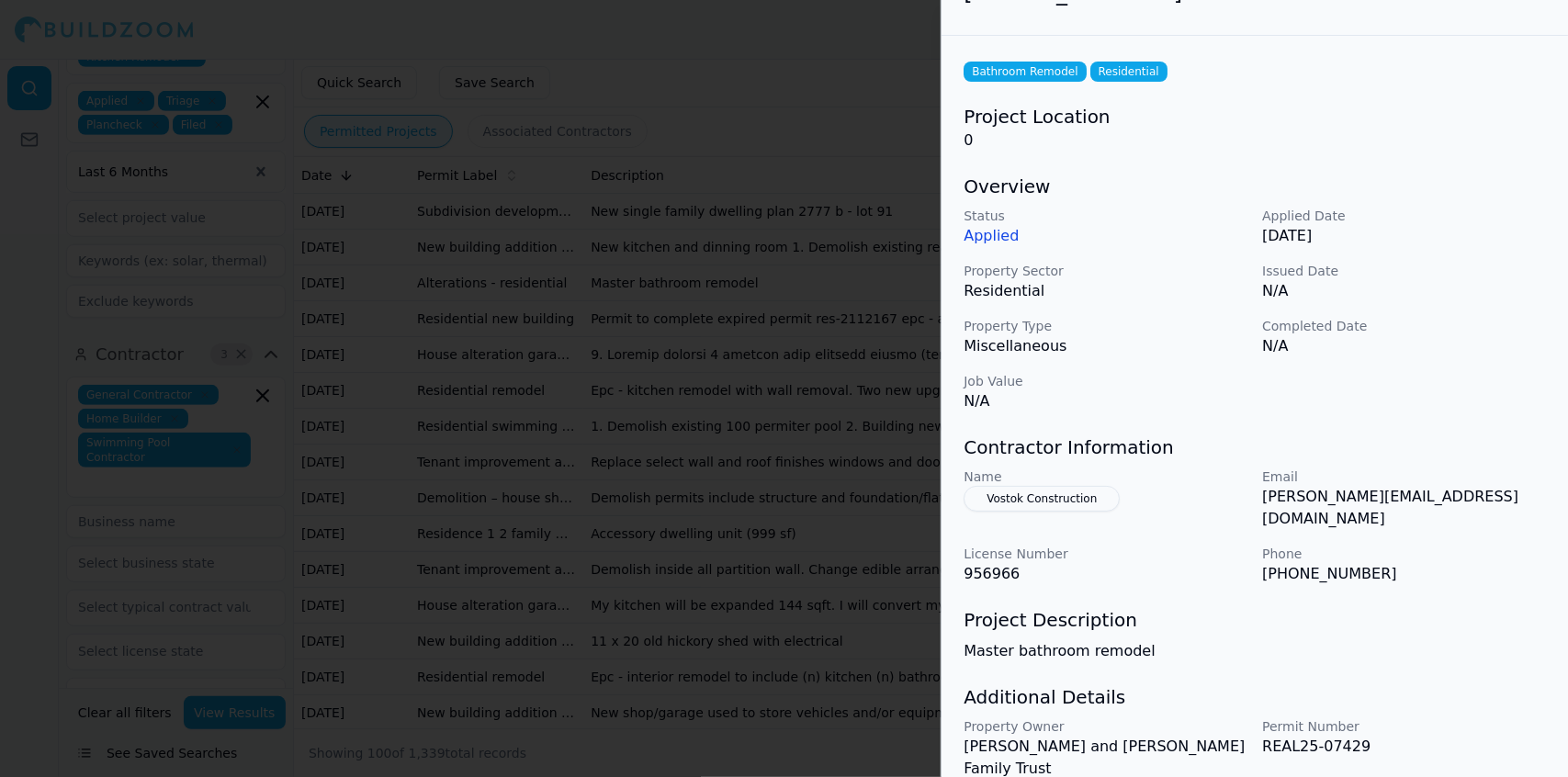
scroll to position [82, 0]
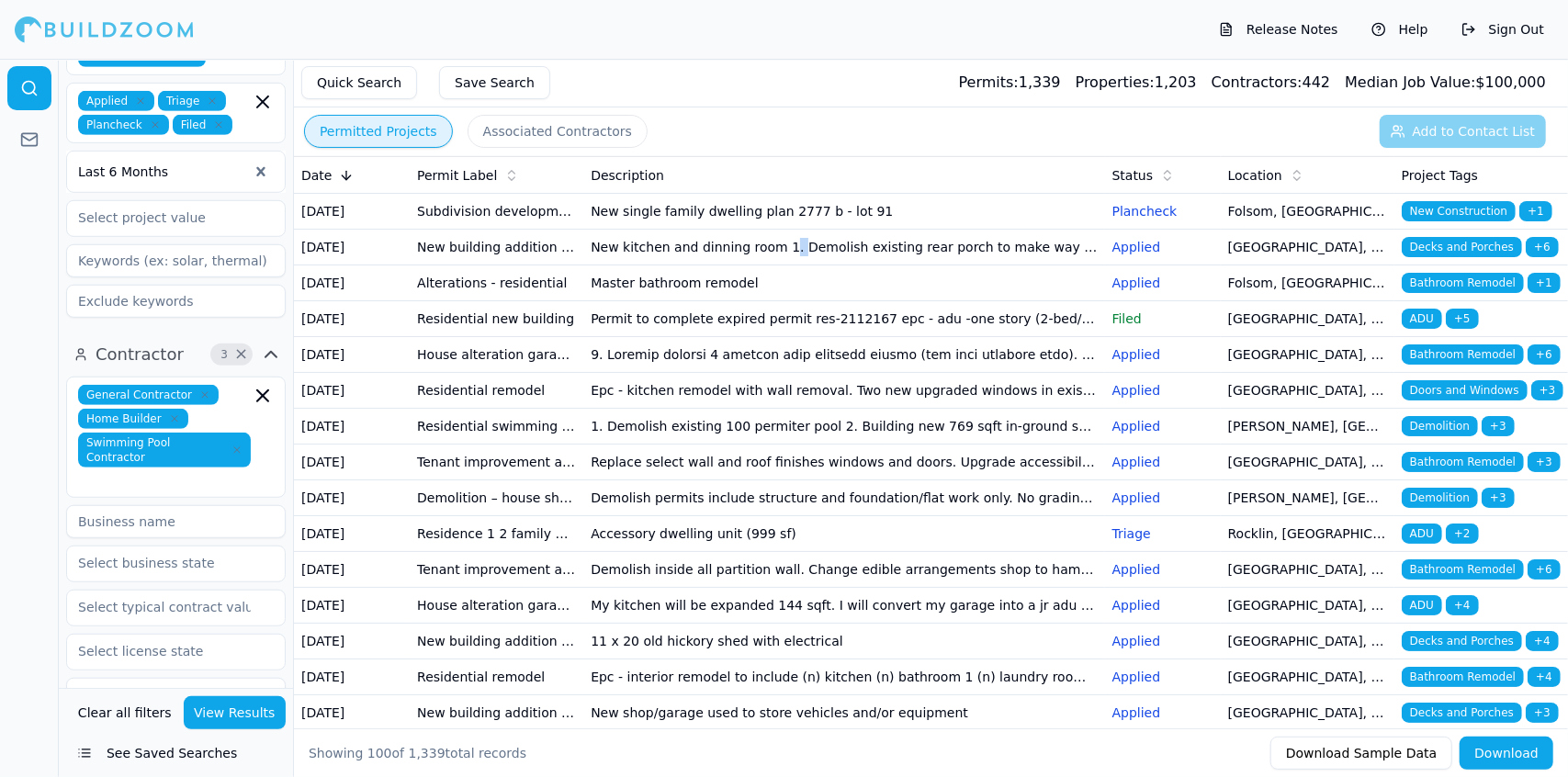
click at [773, 266] on td "New kitchen and dinning room 1. Demolish existing rear porch to make way for ne…" at bounding box center [843, 248] width 521 height 36
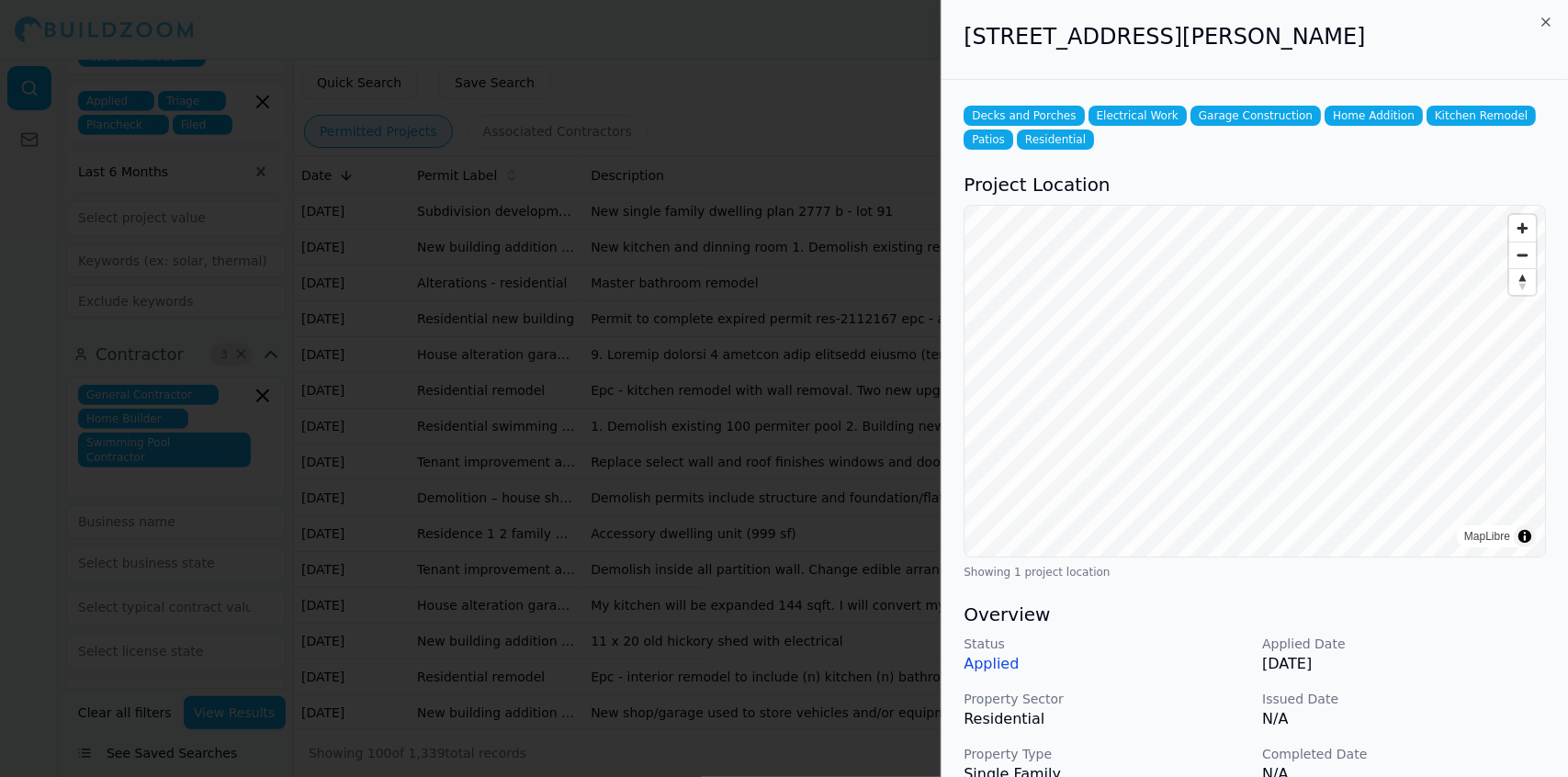
click at [745, 298] on div at bounding box center [784, 388] width 1568 height 777
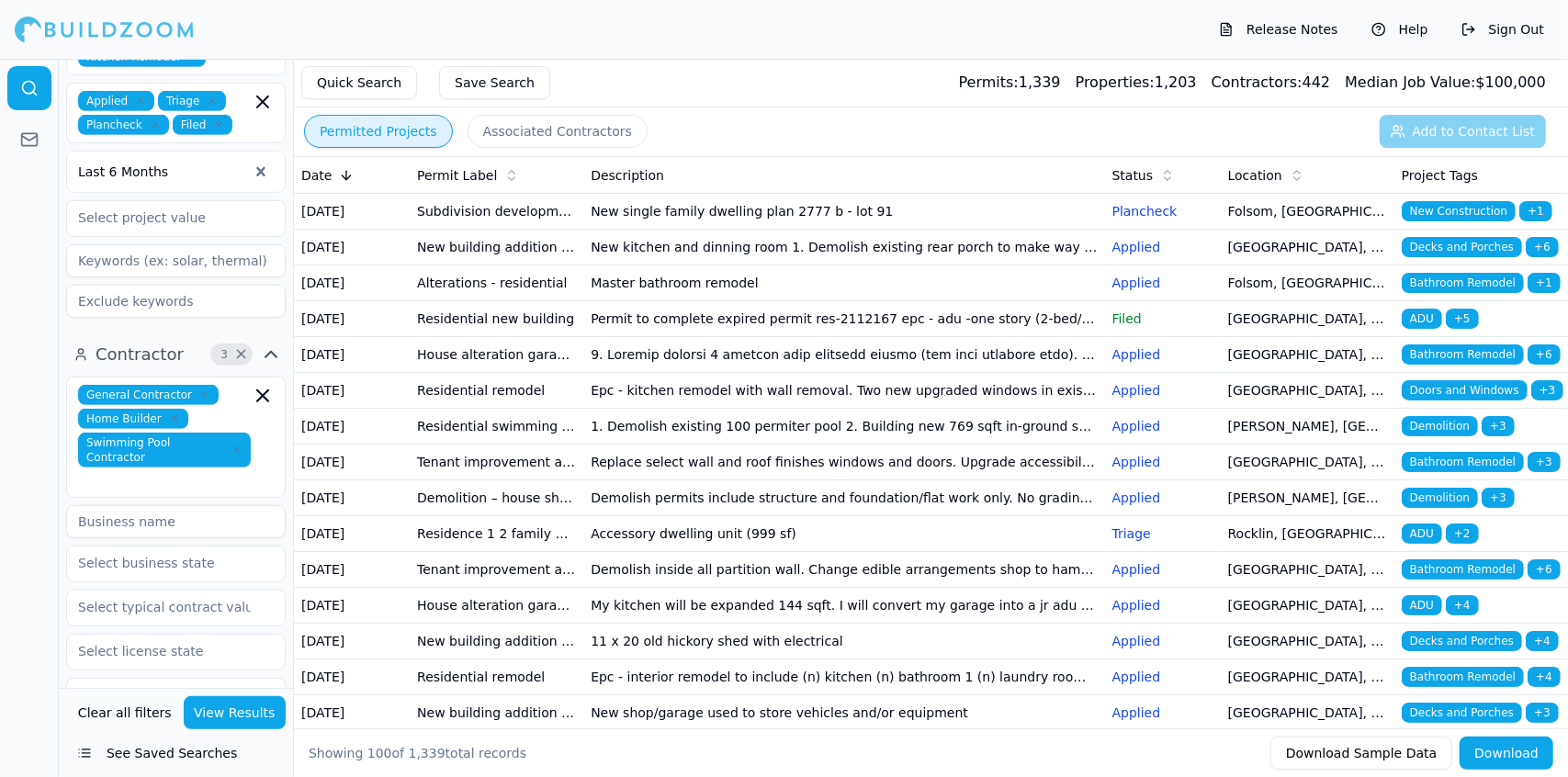
click at [700, 301] on td "Master bathroom remodel" at bounding box center [843, 283] width 521 height 36
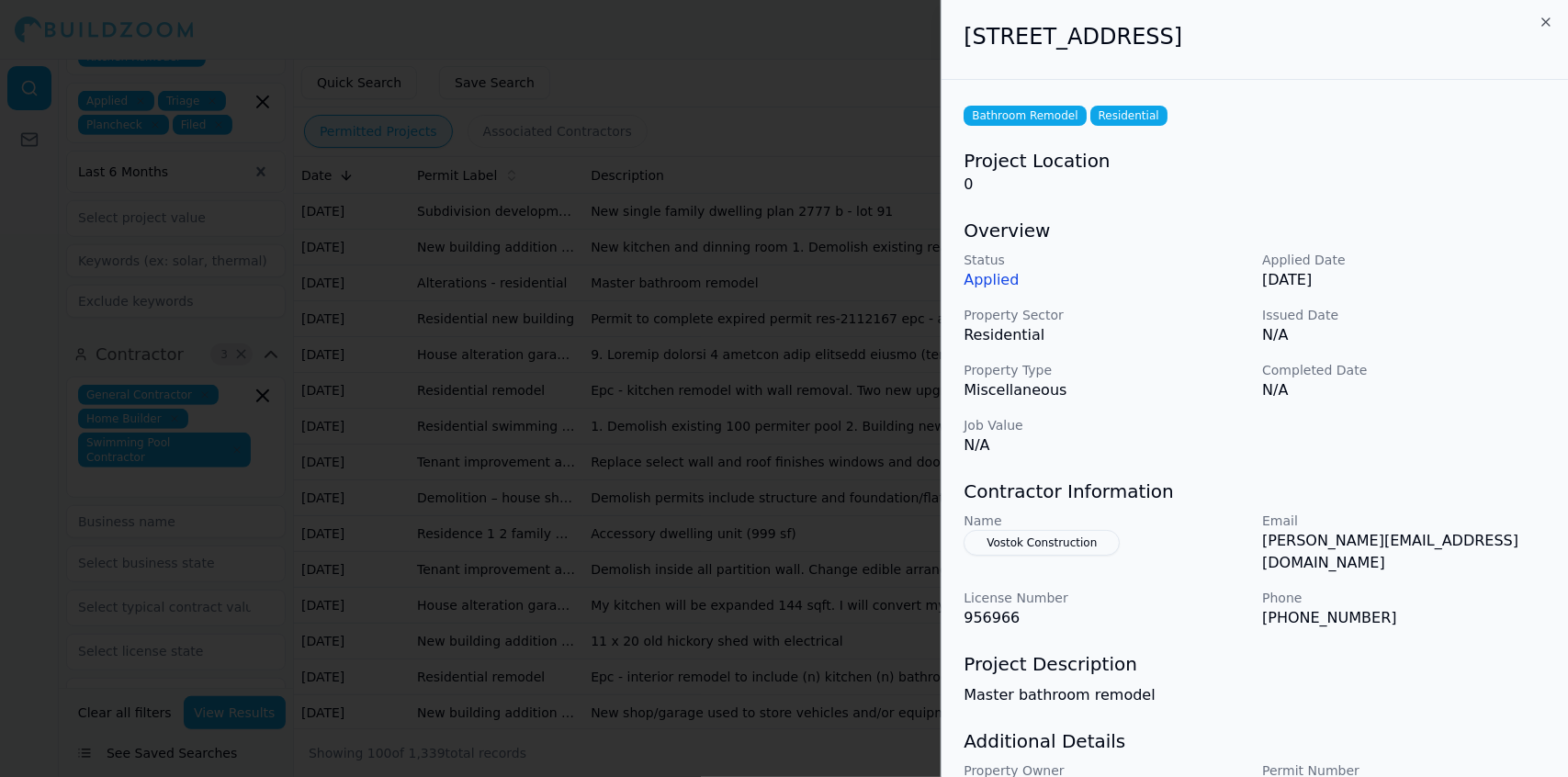
click at [1485, 684] on p "Master bathroom remodel" at bounding box center [1255, 696] width 583 height 22
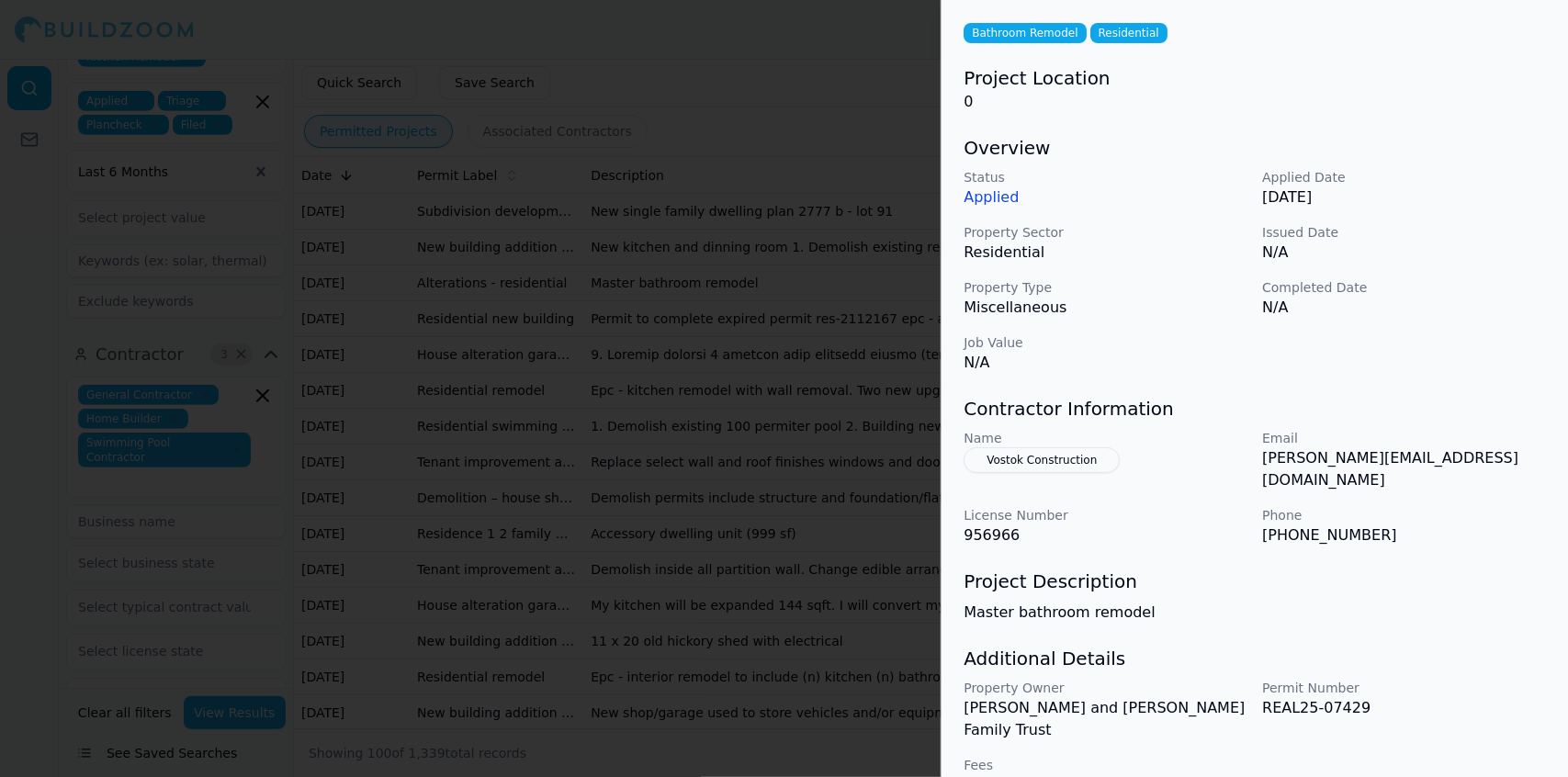
click at [1488, 335] on div "Status Applied Applied Date [DATE] Property Sector Residential Issued Date N/A …" at bounding box center [1255, 271] width 583 height 206
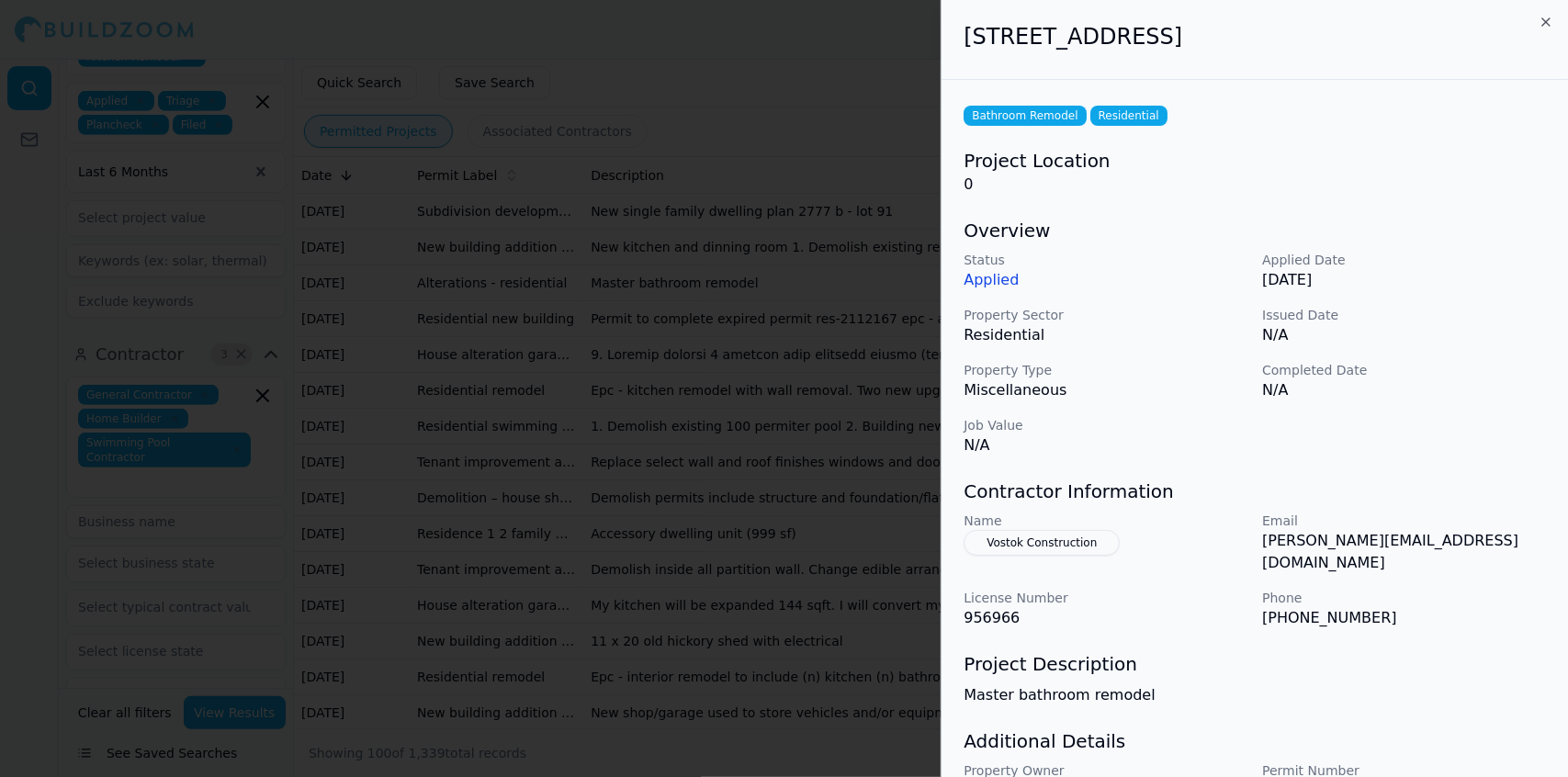
click at [1159, 684] on p "Master bathroom remodel" at bounding box center [1255, 696] width 583 height 22
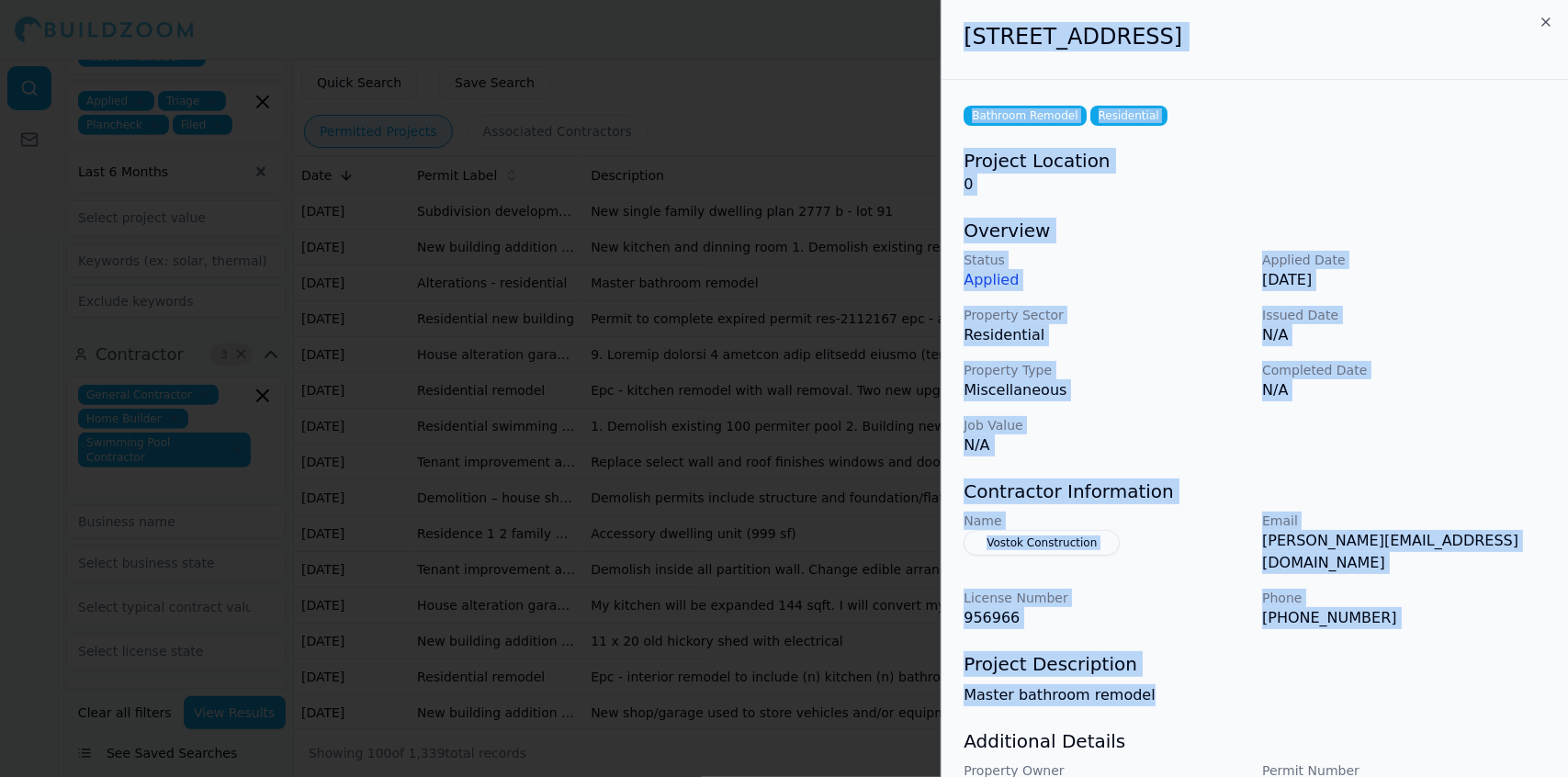
drag, startPoint x: 1159, startPoint y: 668, endPoint x: 967, endPoint y: 56, distance: 641.4
click at [967, 56] on div "[STREET_ADDRESS] Bathroom Remodel Residential Project Location 0 Overview Statu…" at bounding box center [1255, 451] width 626 height 901
click at [1489, 169] on h3 "Project Location" at bounding box center [1255, 161] width 583 height 26
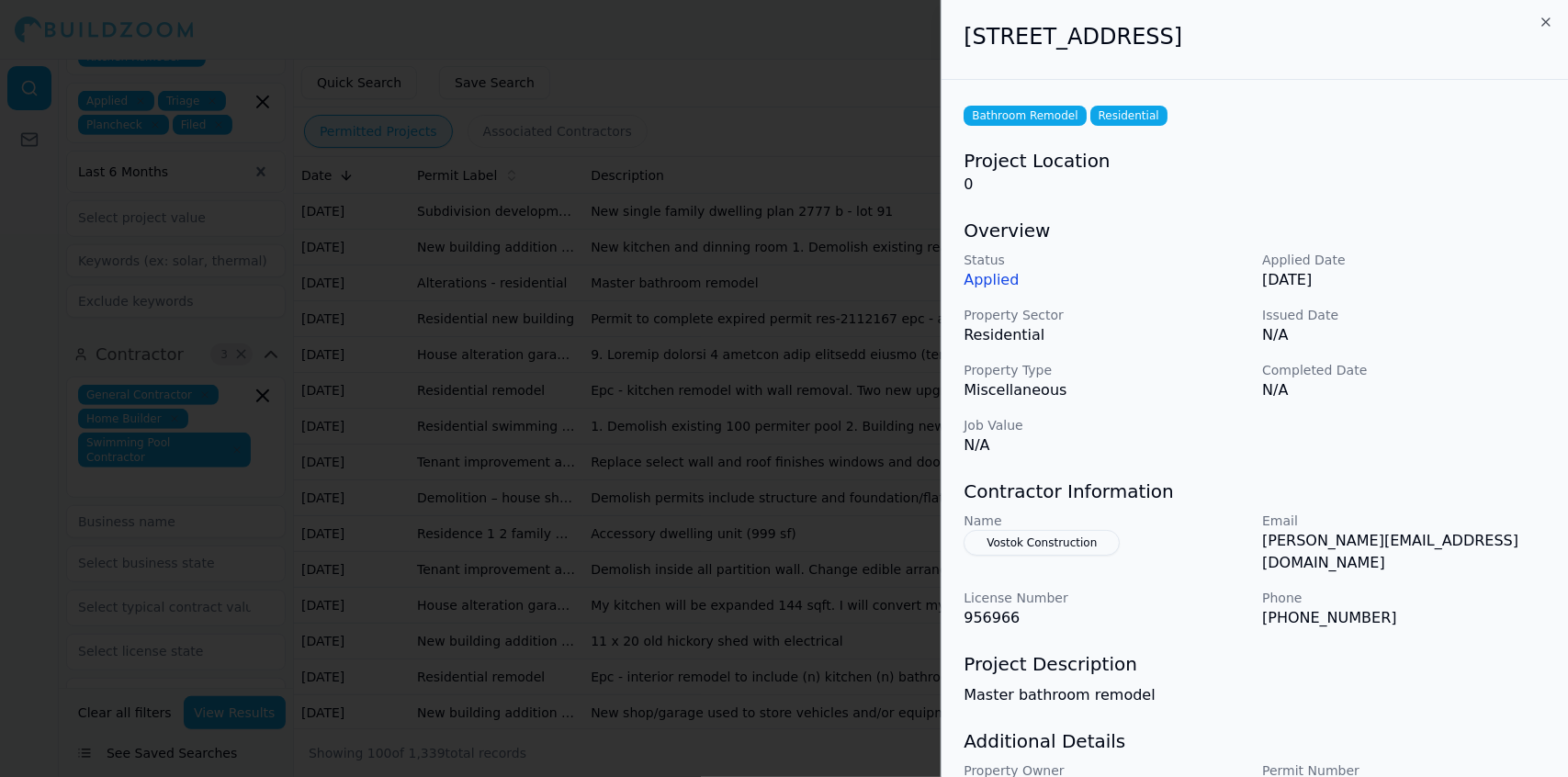
click at [901, 78] on div at bounding box center [784, 388] width 1568 height 777
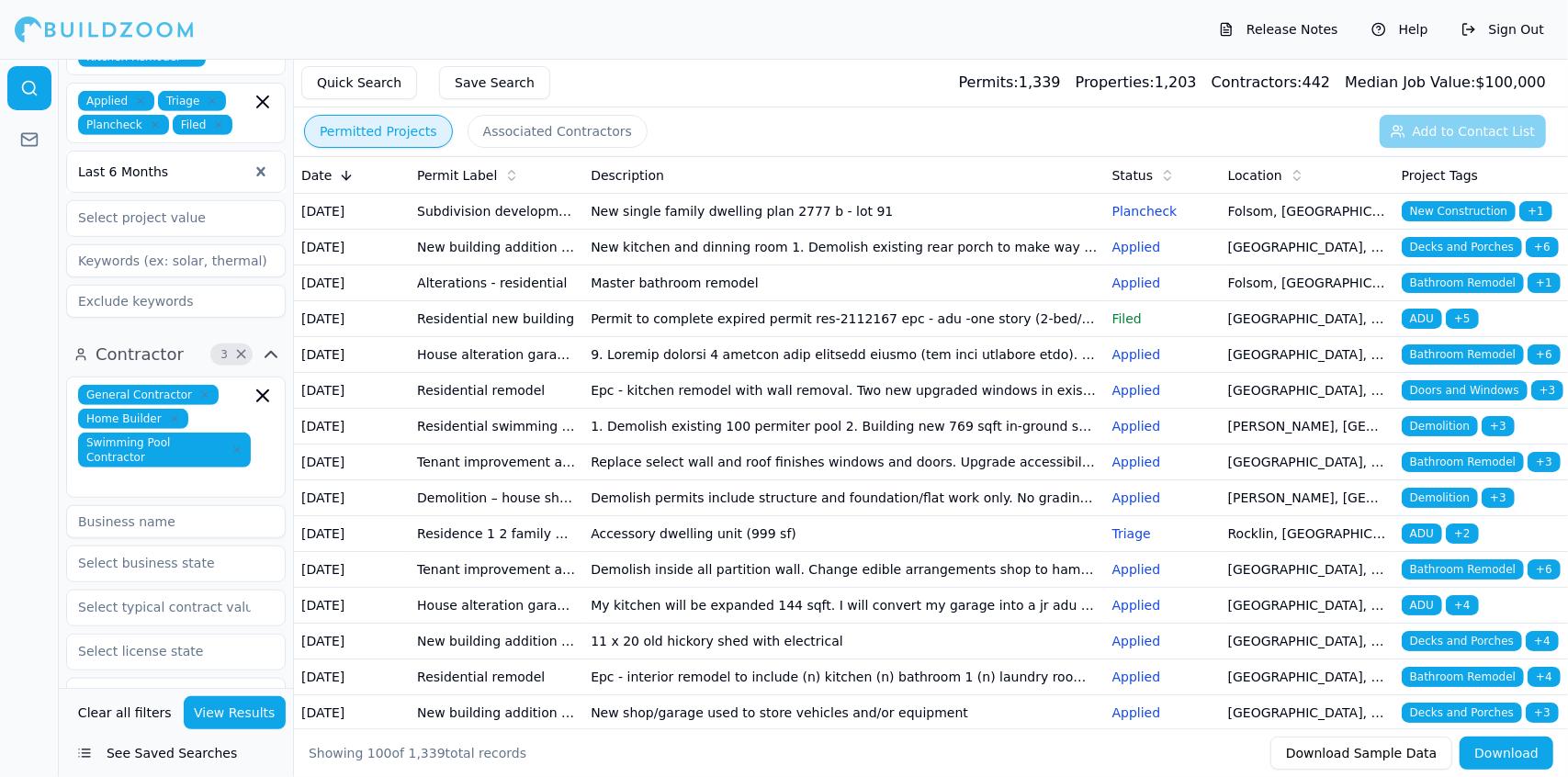
click at [652, 301] on td "Master bathroom remodel" at bounding box center [843, 283] width 521 height 36
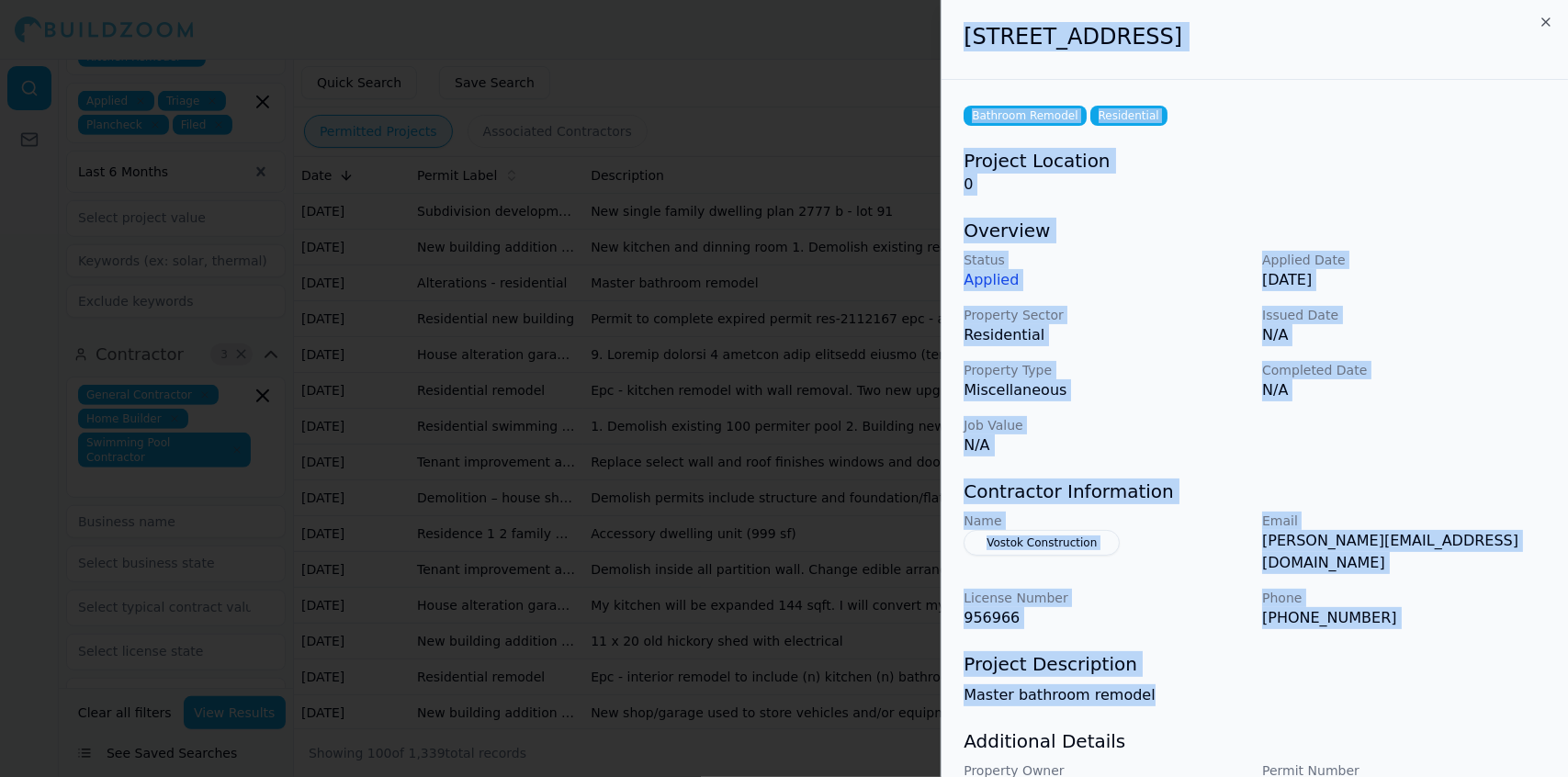
drag, startPoint x: 1159, startPoint y: 670, endPoint x: 957, endPoint y: 51, distance: 651.1
click at [957, 51] on div "[STREET_ADDRESS] Bathroom Remodel Residential Project Location 0 Overview Statu…" at bounding box center [1255, 451] width 626 height 901
copy div "[STREET_ADDRESS] Bathroom Remodel Residential Project Location 0 Overview Statu…"
click at [1451, 26] on h2 "[STREET_ADDRESS]" at bounding box center [1255, 36] width 583 height 29
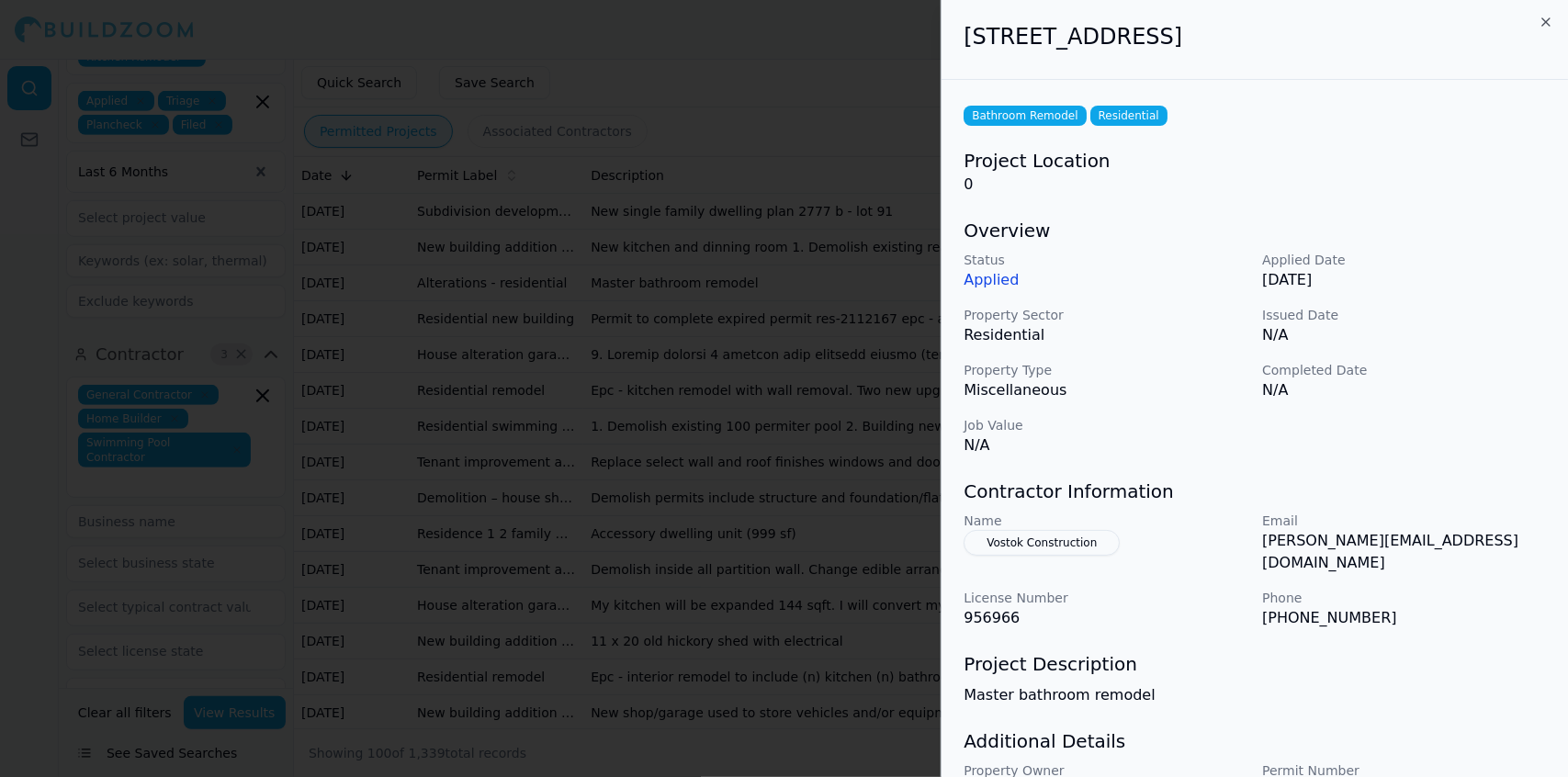
click at [807, 172] on div at bounding box center [784, 388] width 1568 height 777
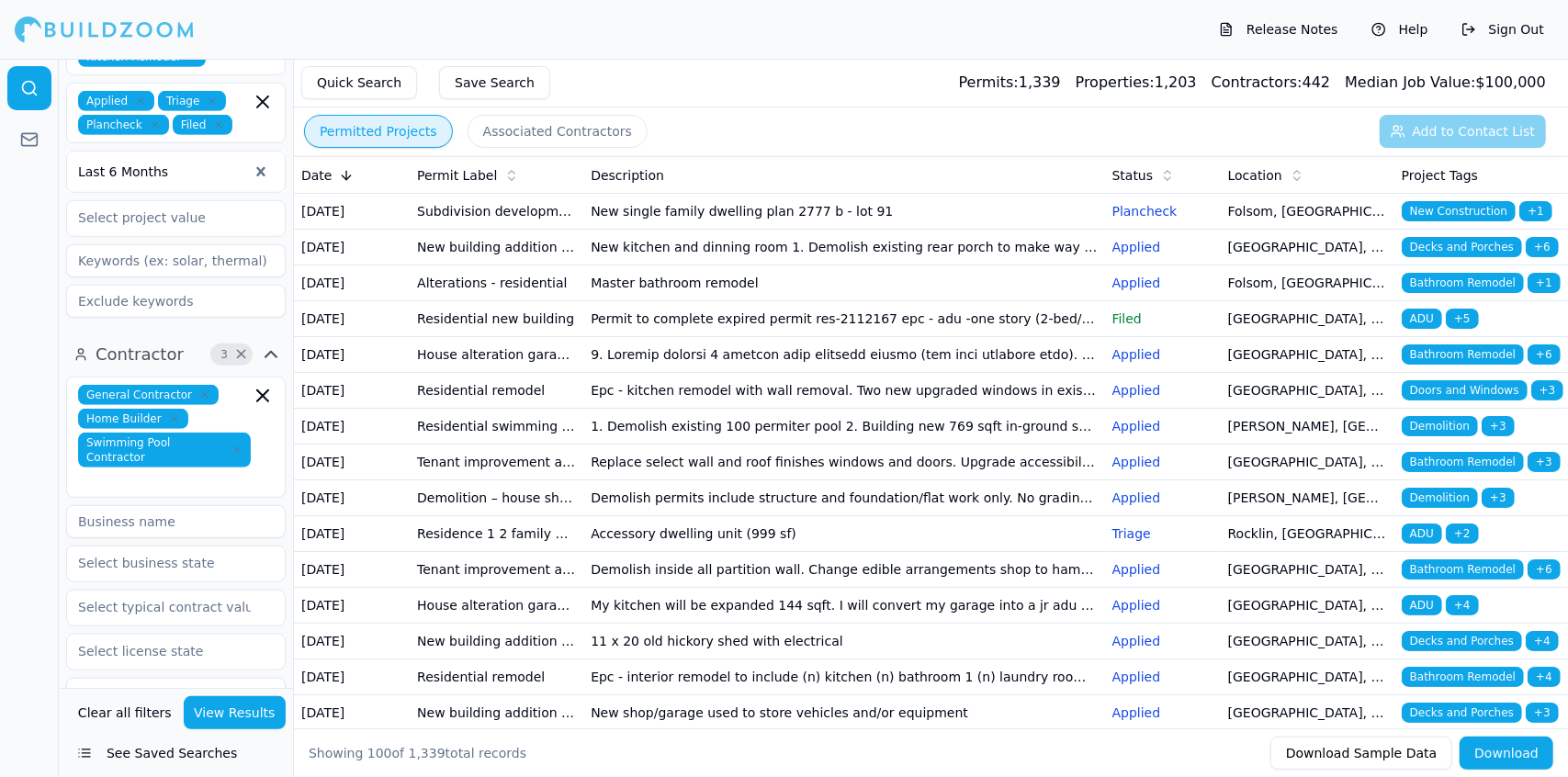
click at [806, 338] on td "Permit to complete expired permit res-2112167 epc - adu -one story (2-bed/1 bat…" at bounding box center [843, 319] width 521 height 36
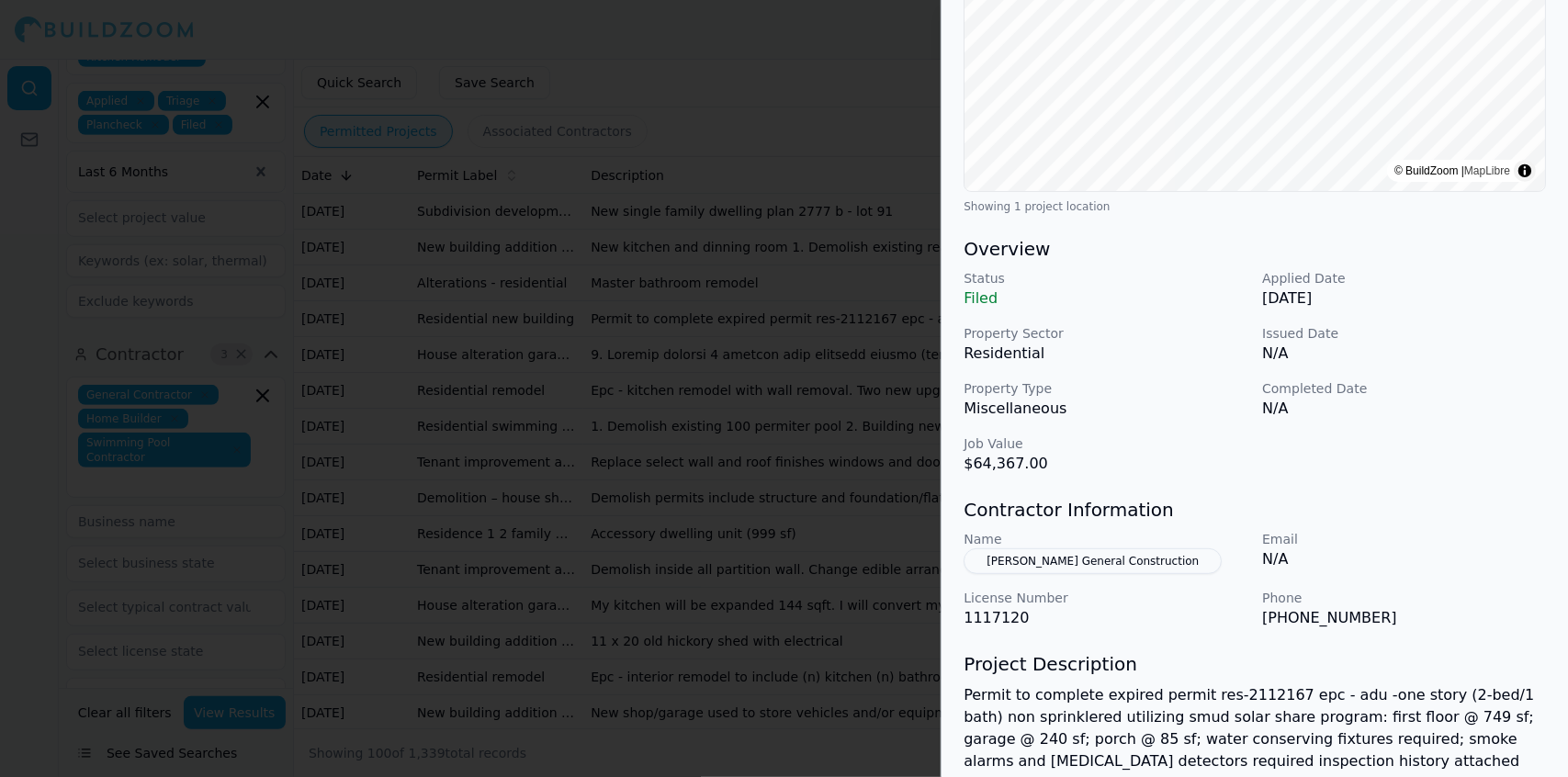
scroll to position [344, 0]
click at [1464, 623] on p "[PHONE_NUMBER]" at bounding box center [1404, 616] width 284 height 22
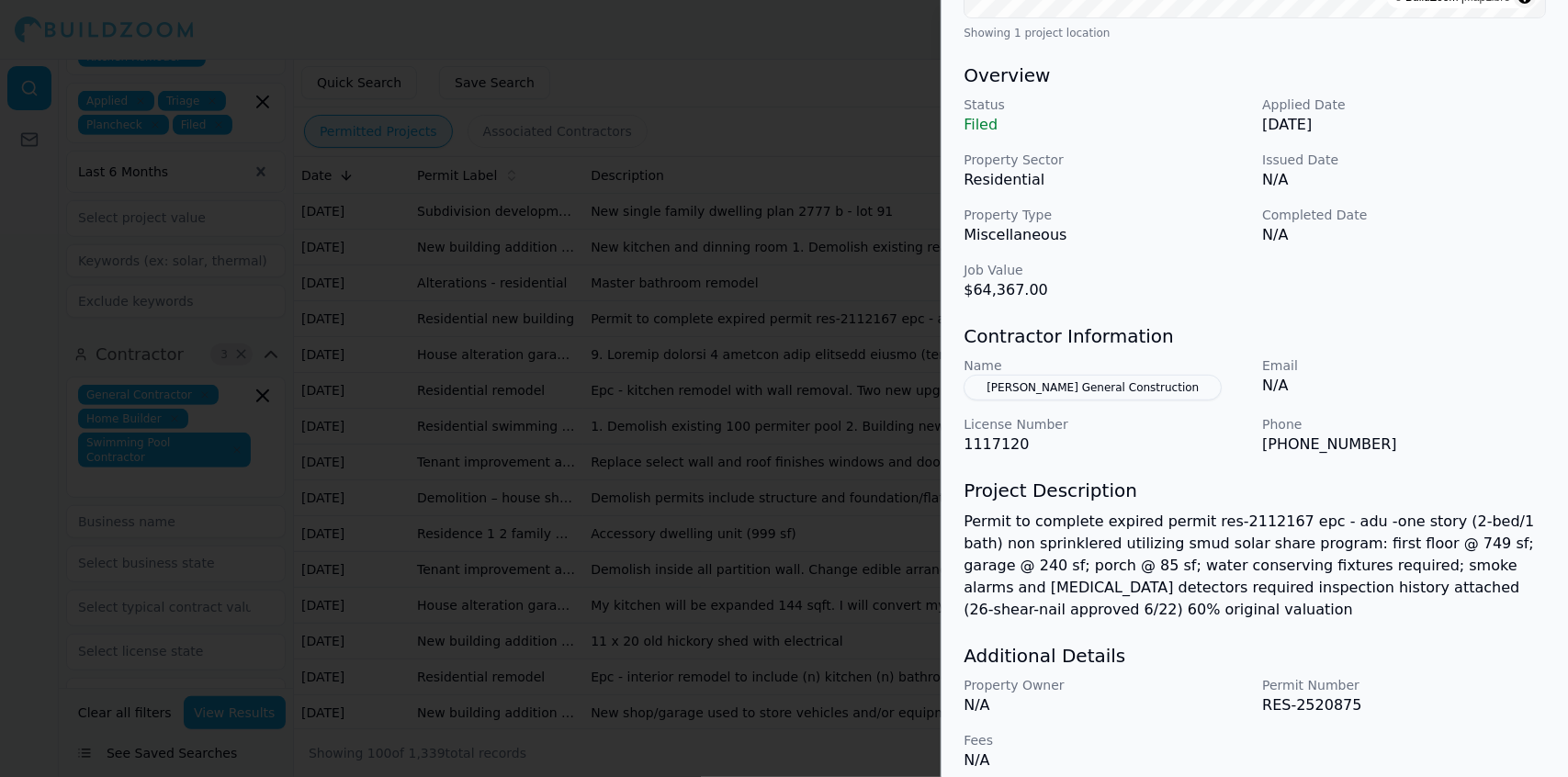
scroll to position [531, 0]
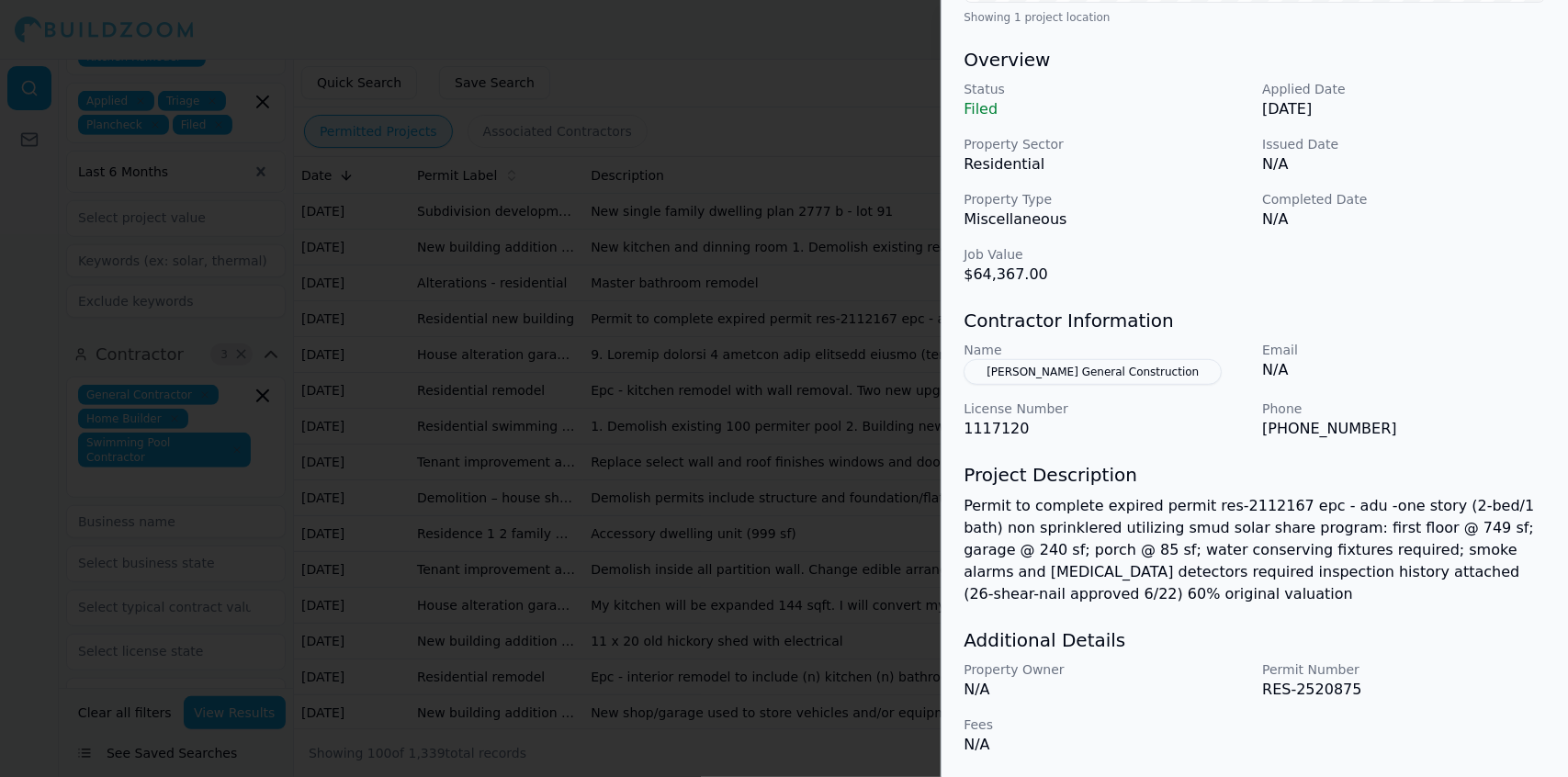
drag, startPoint x: 1026, startPoint y: 370, endPoint x: 1011, endPoint y: 363, distance: 16.6
click at [1011, 363] on button "[PERSON_NAME] General Construction" at bounding box center [1093, 372] width 258 height 26
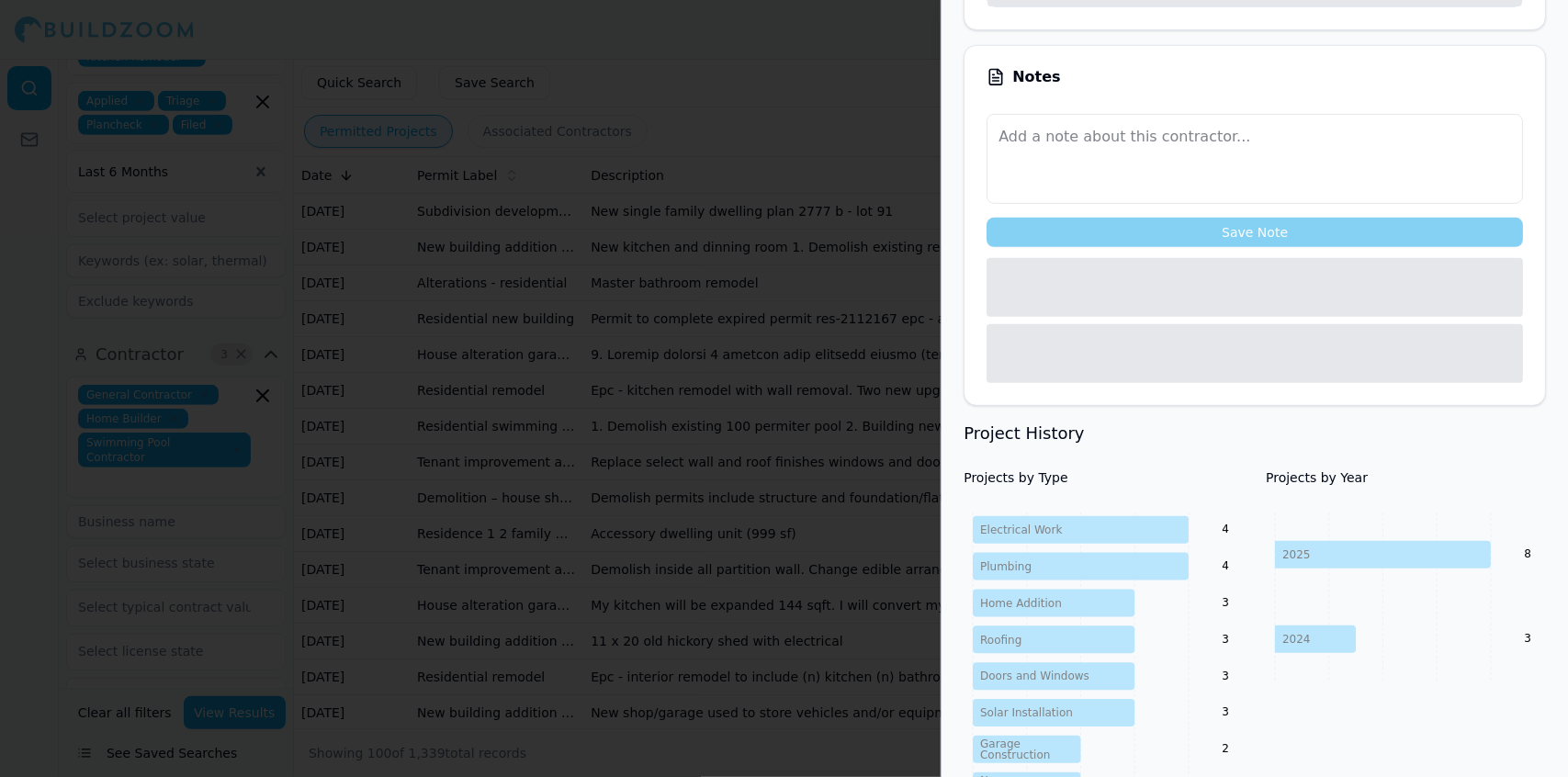
scroll to position [575, 0]
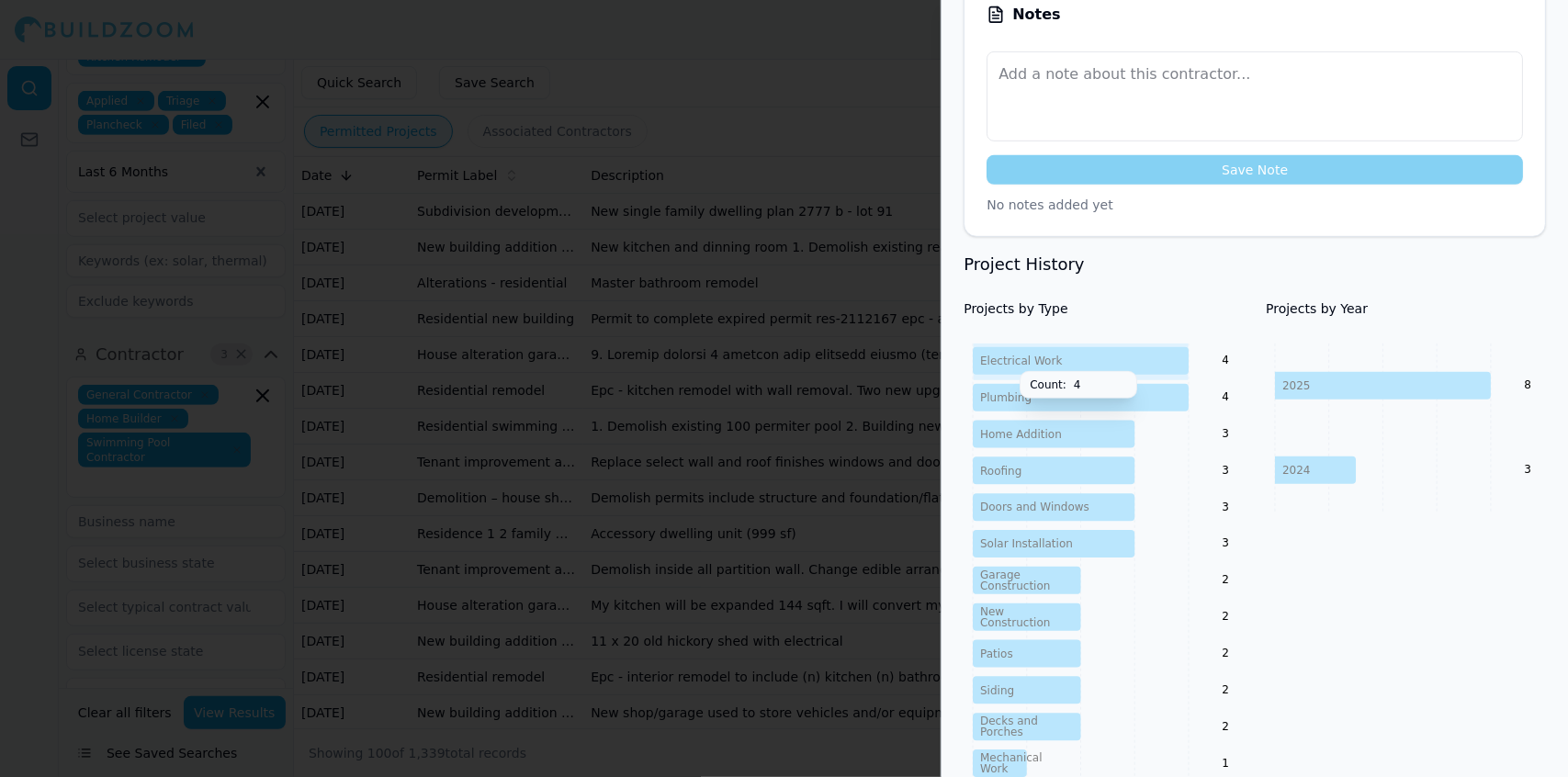
click at [1433, 638] on div "Projects by Year [DATE] 2024 8 3" at bounding box center [1406, 559] width 281 height 520
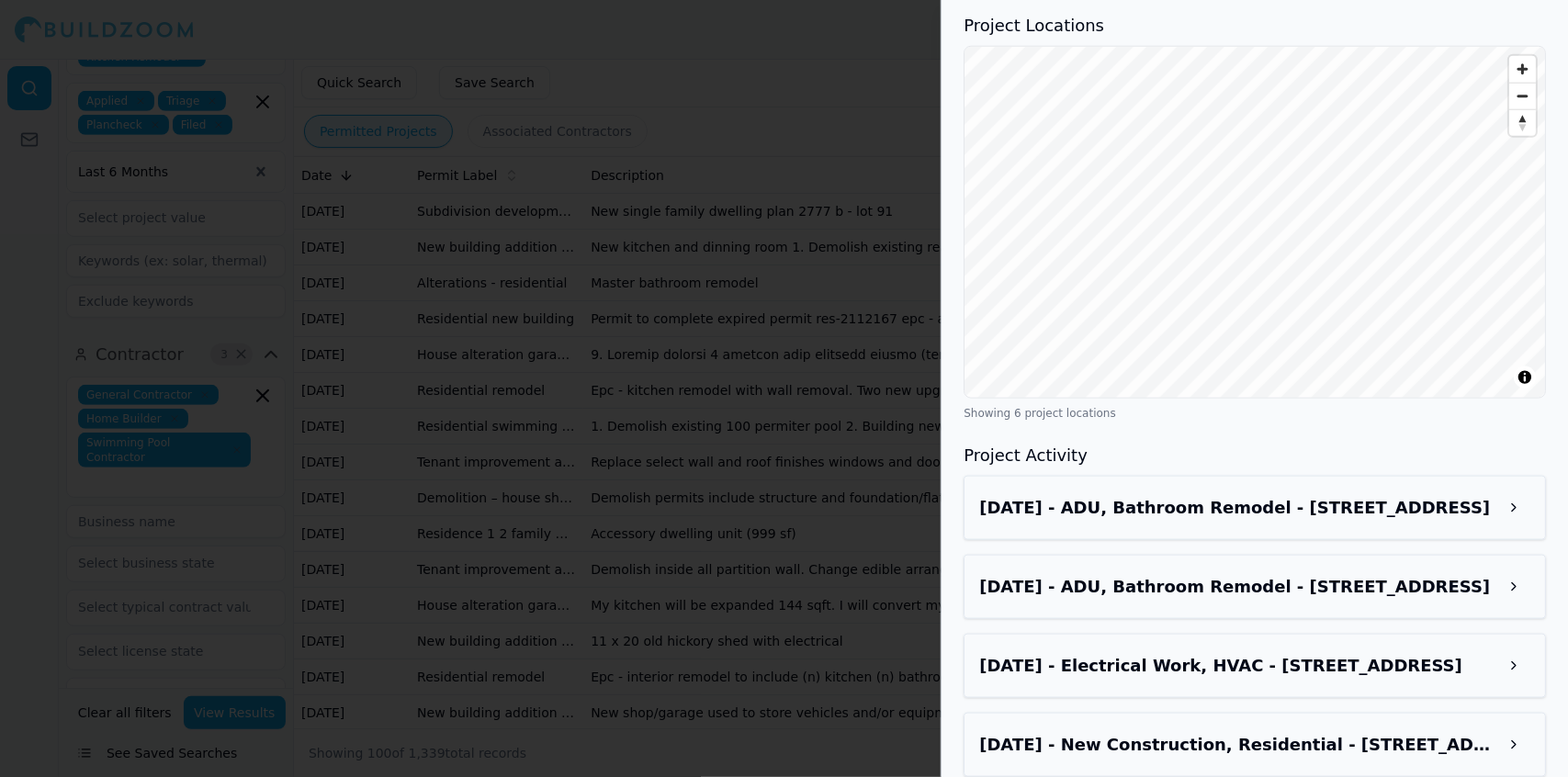
scroll to position [1598, 0]
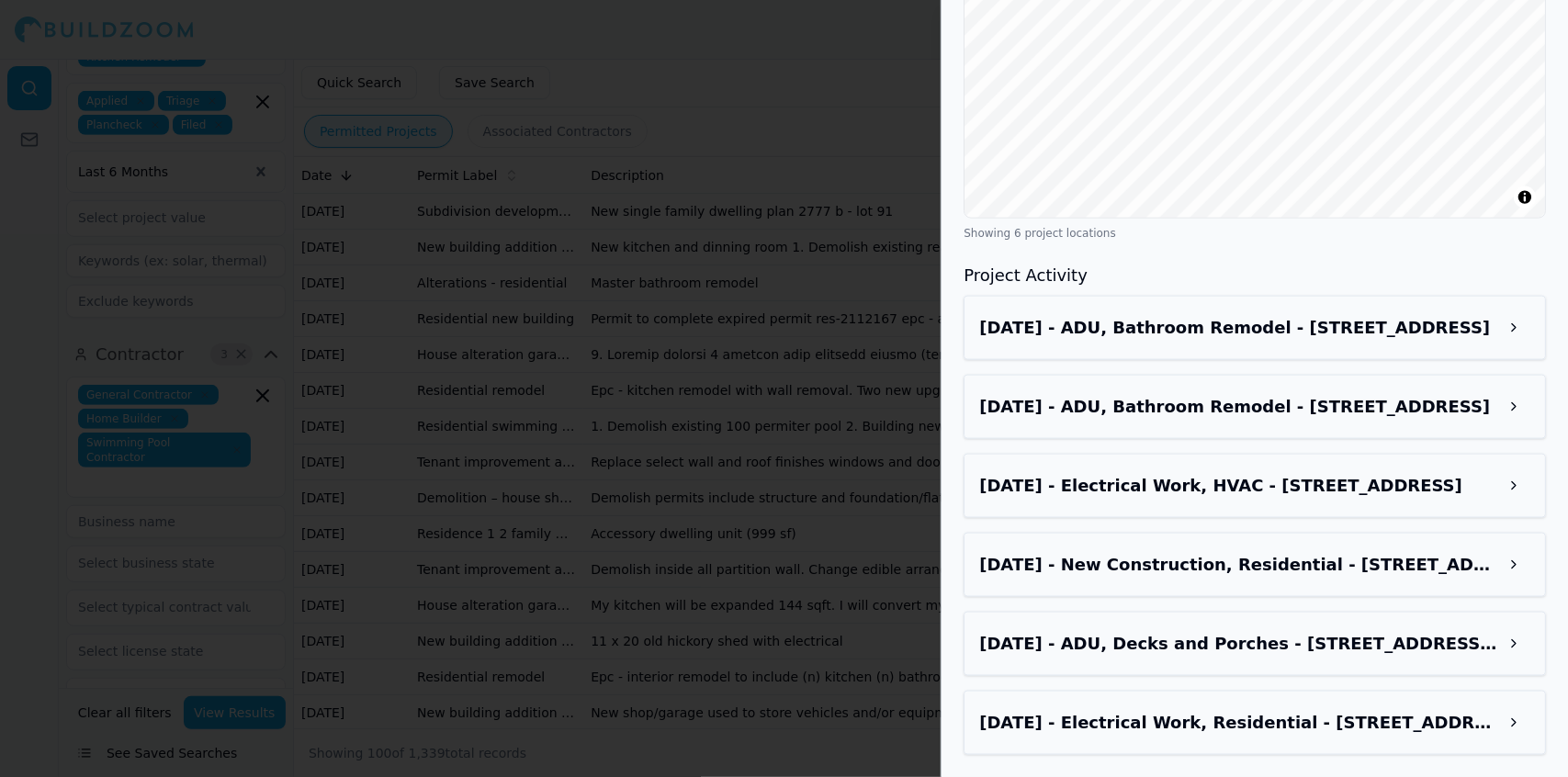
click at [1345, 341] on h3 "[DATE] - ADU, Bathroom Remodel - [STREET_ADDRESS]" at bounding box center [1238, 328] width 518 height 26
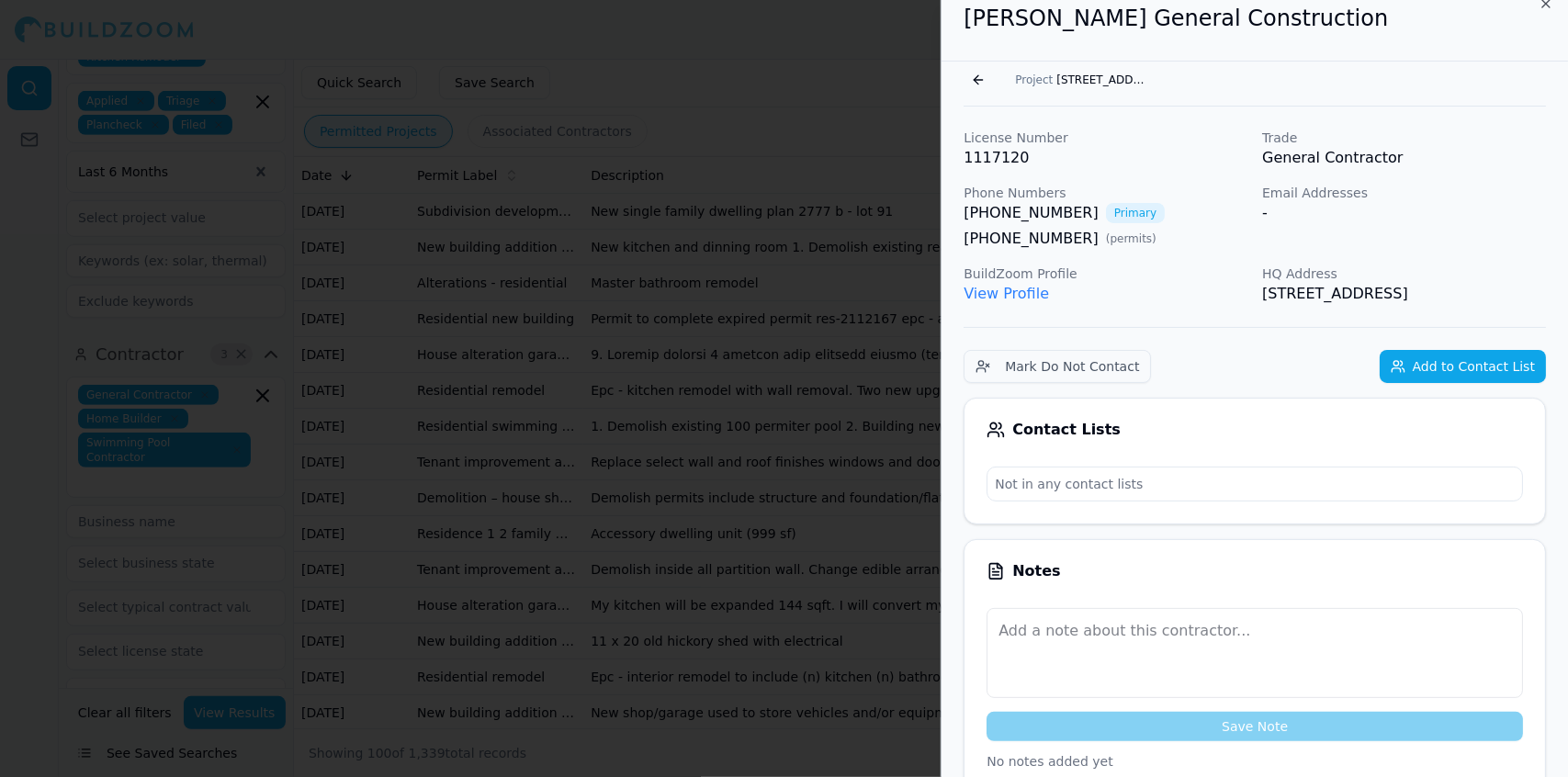
scroll to position [0, 0]
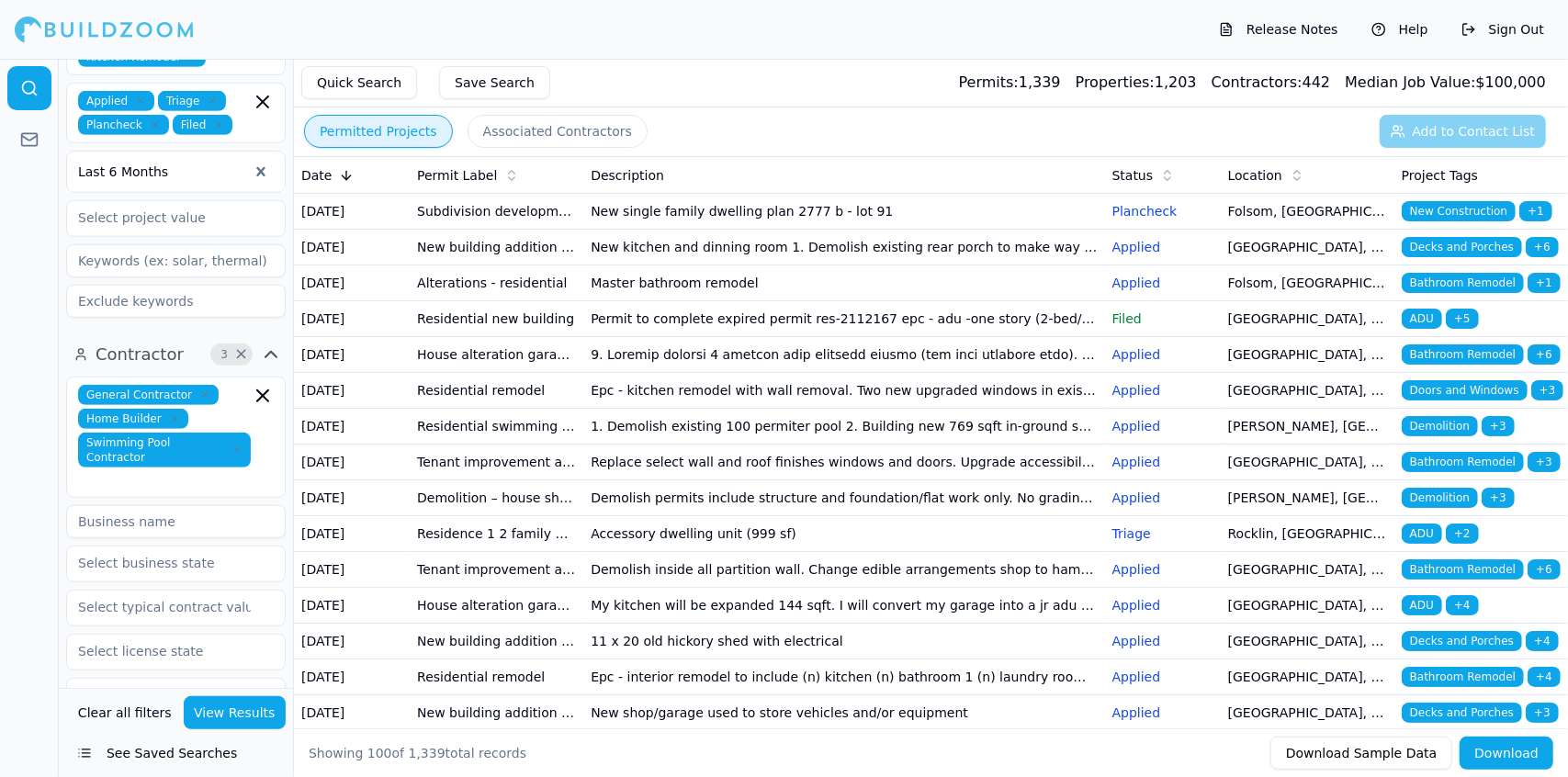
click at [770, 338] on td "Permit to complete expired permit res-2112167 epc - adu -one story (2-bed/1 bat…" at bounding box center [843, 319] width 521 height 36
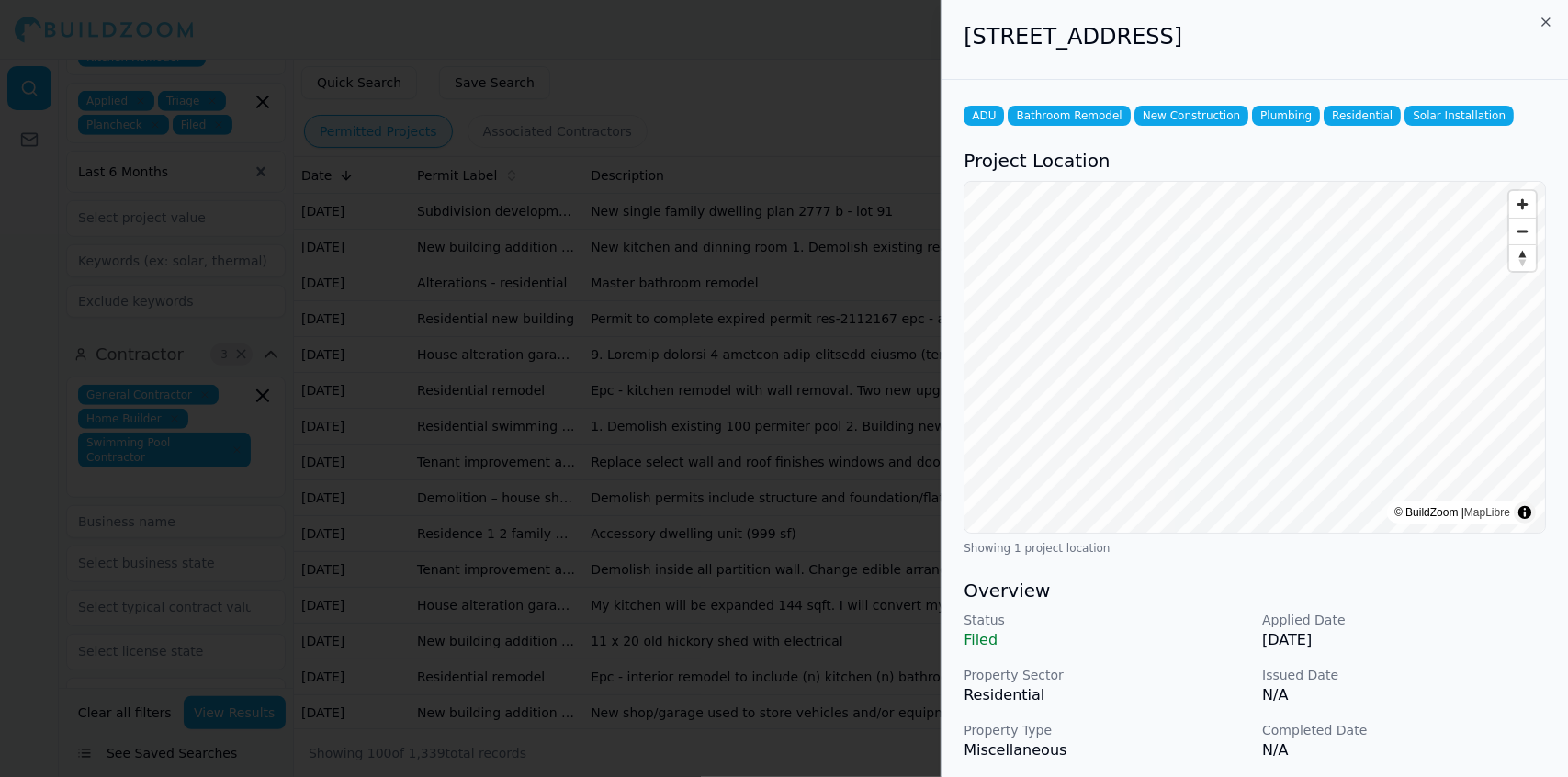
click at [1490, 675] on p "Issued Date" at bounding box center [1404, 675] width 284 height 19
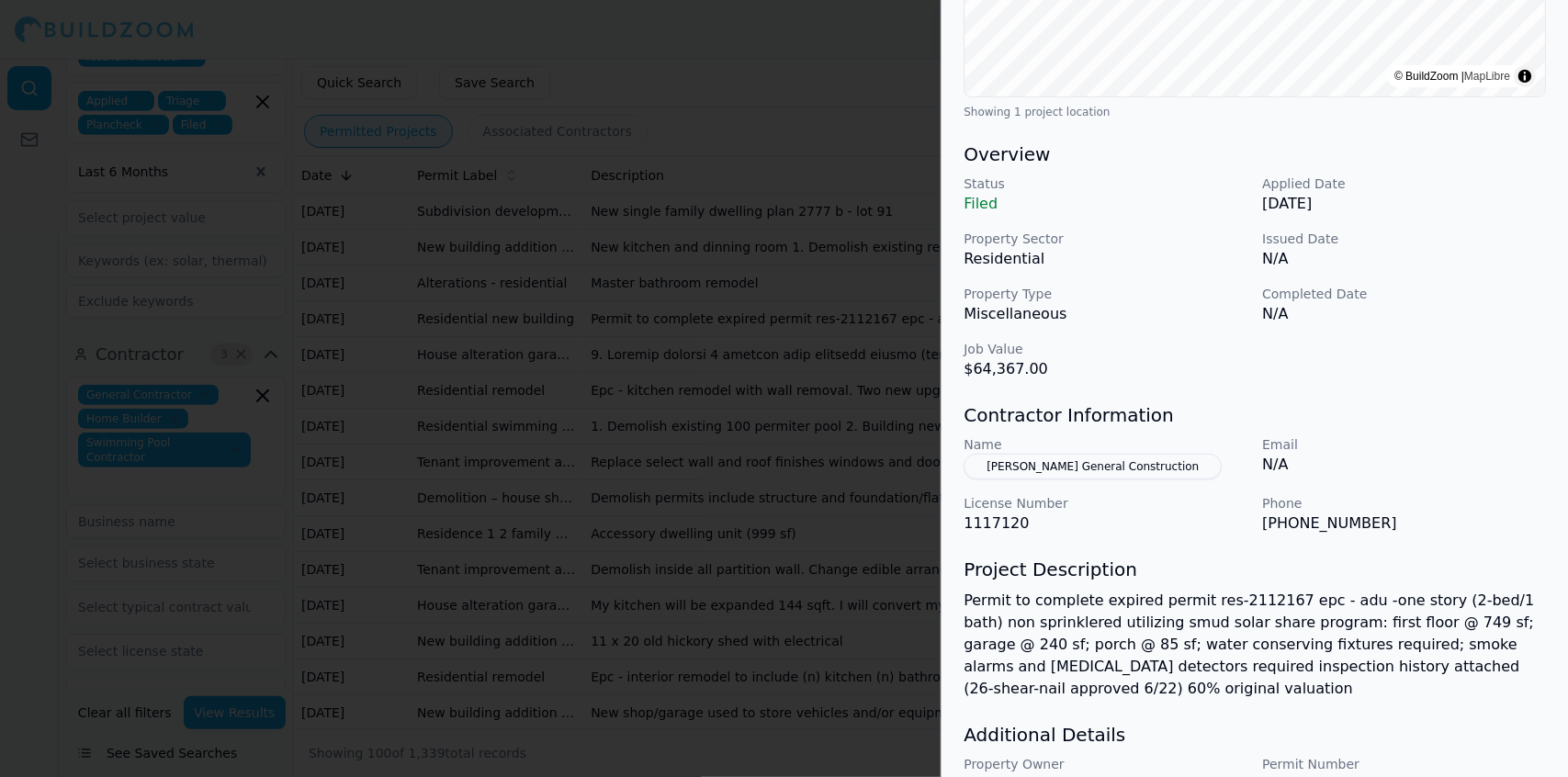
scroll to position [436, 0]
click at [1455, 322] on p "N/A" at bounding box center [1404, 315] width 284 height 22
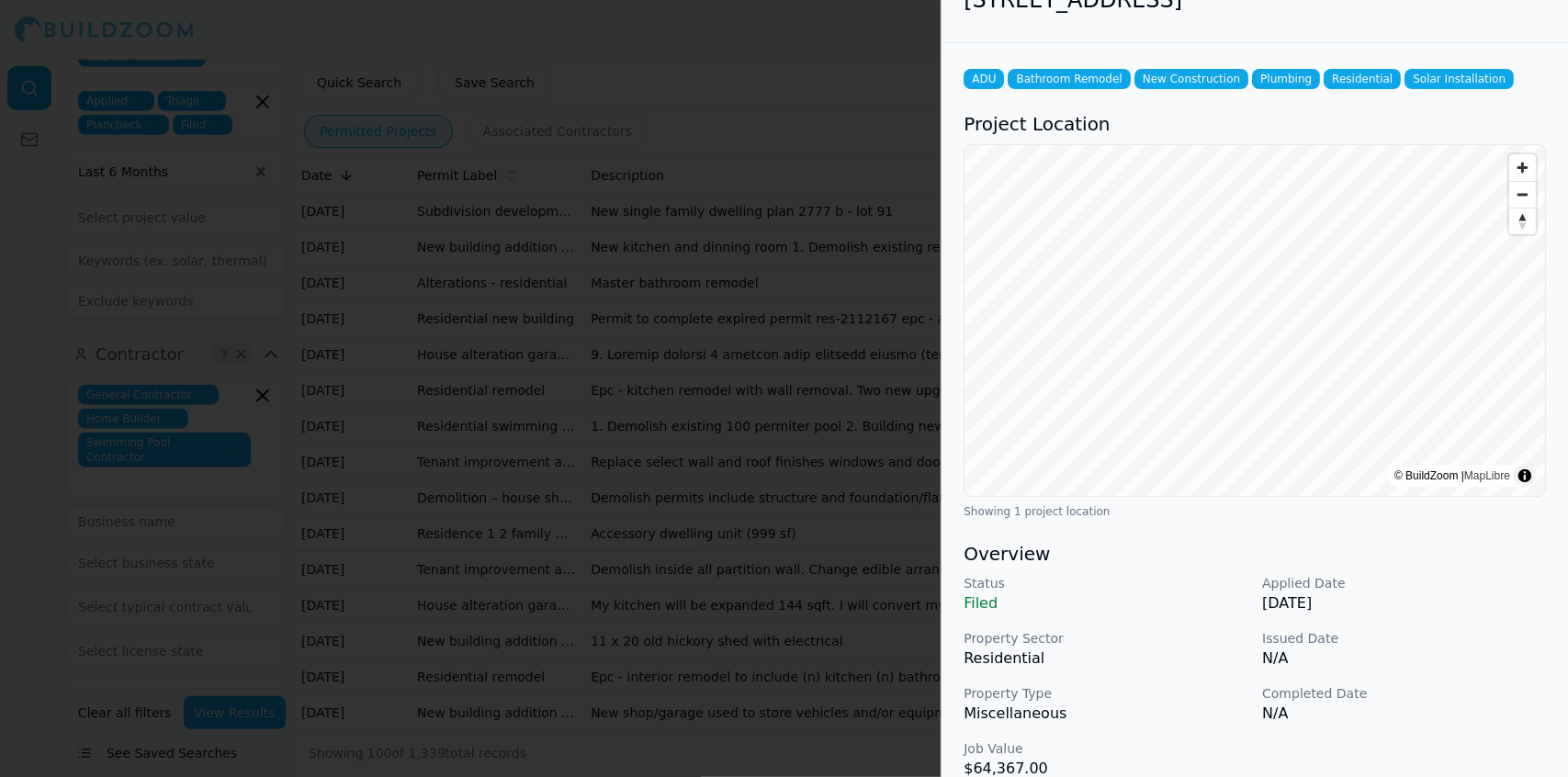
scroll to position [0, 0]
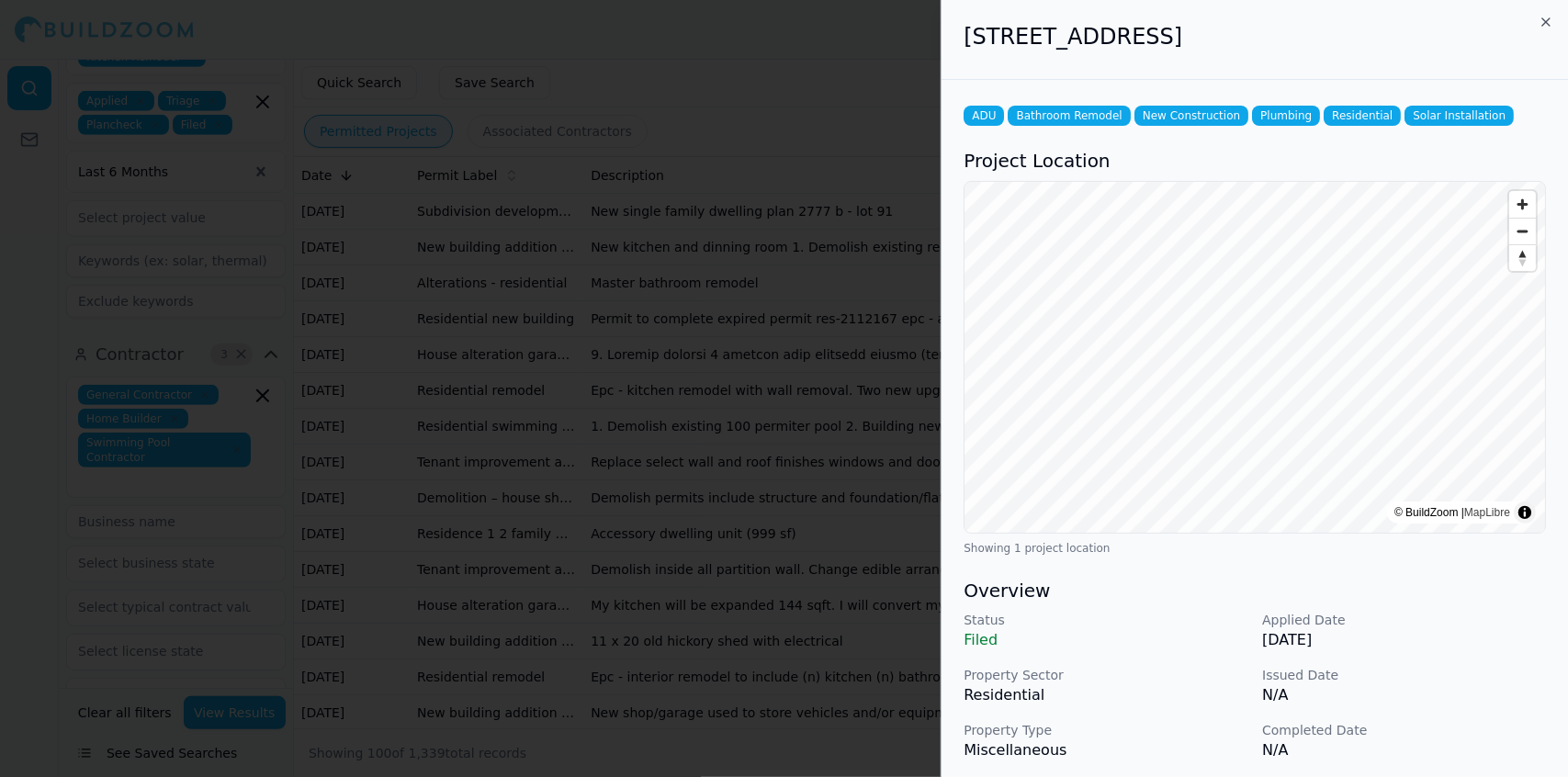
click at [1446, 702] on p "N/A" at bounding box center [1404, 696] width 284 height 22
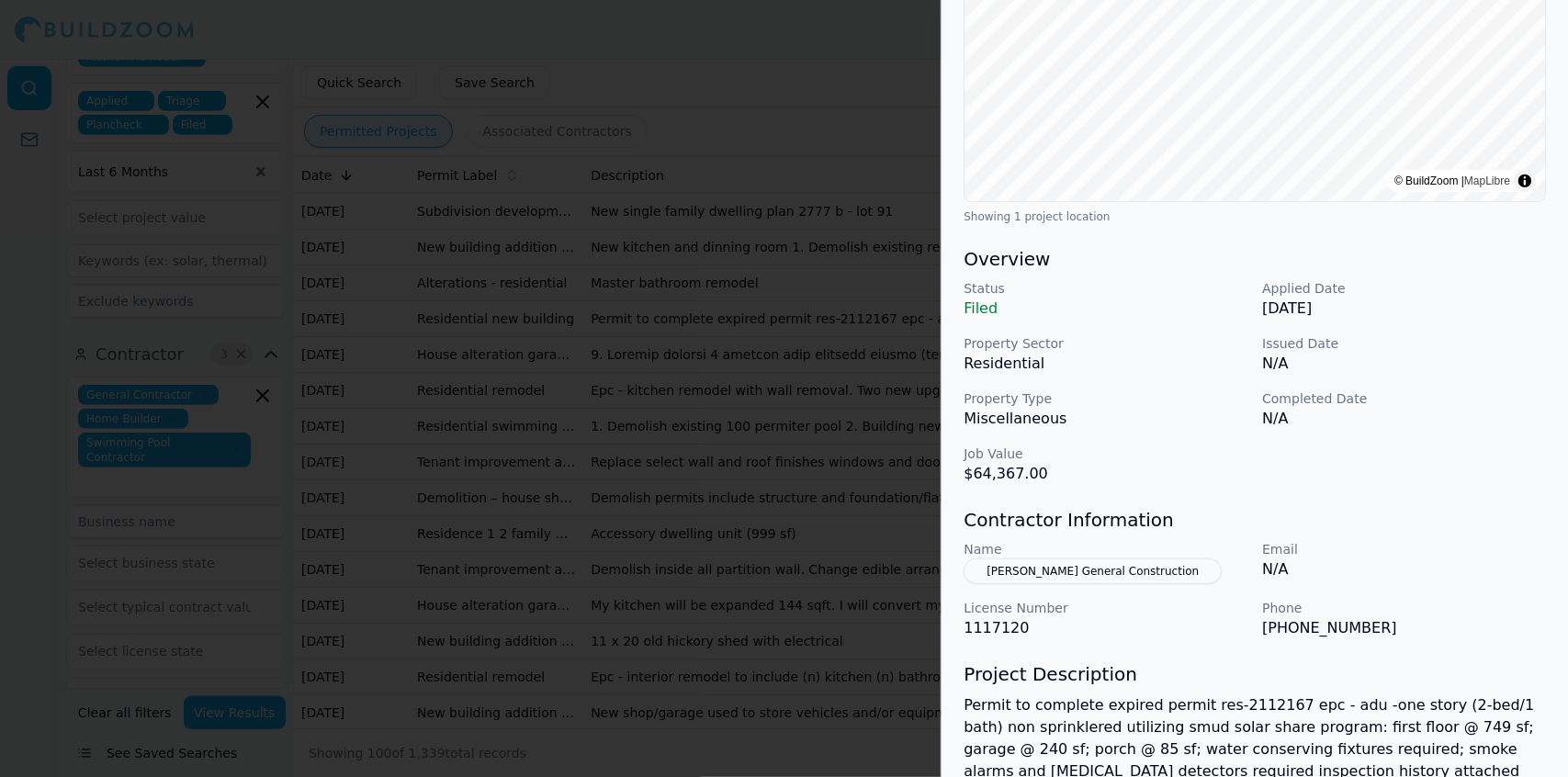
scroll to position [340, 0]
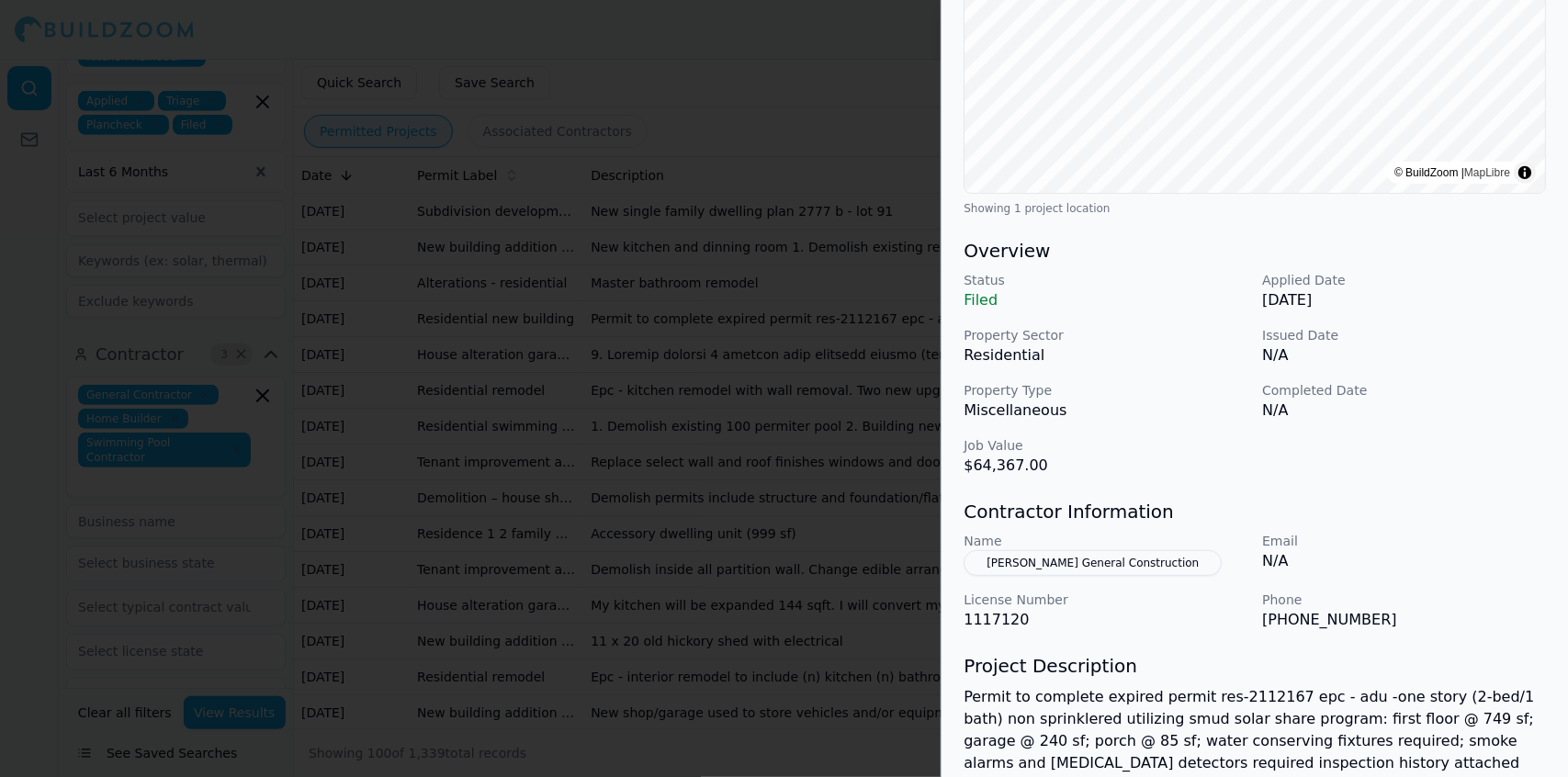
click at [1495, 368] on div "Status Filed Applied Date [DATE] Property Sector Residential Issued Date N/A Pr…" at bounding box center [1255, 374] width 583 height 206
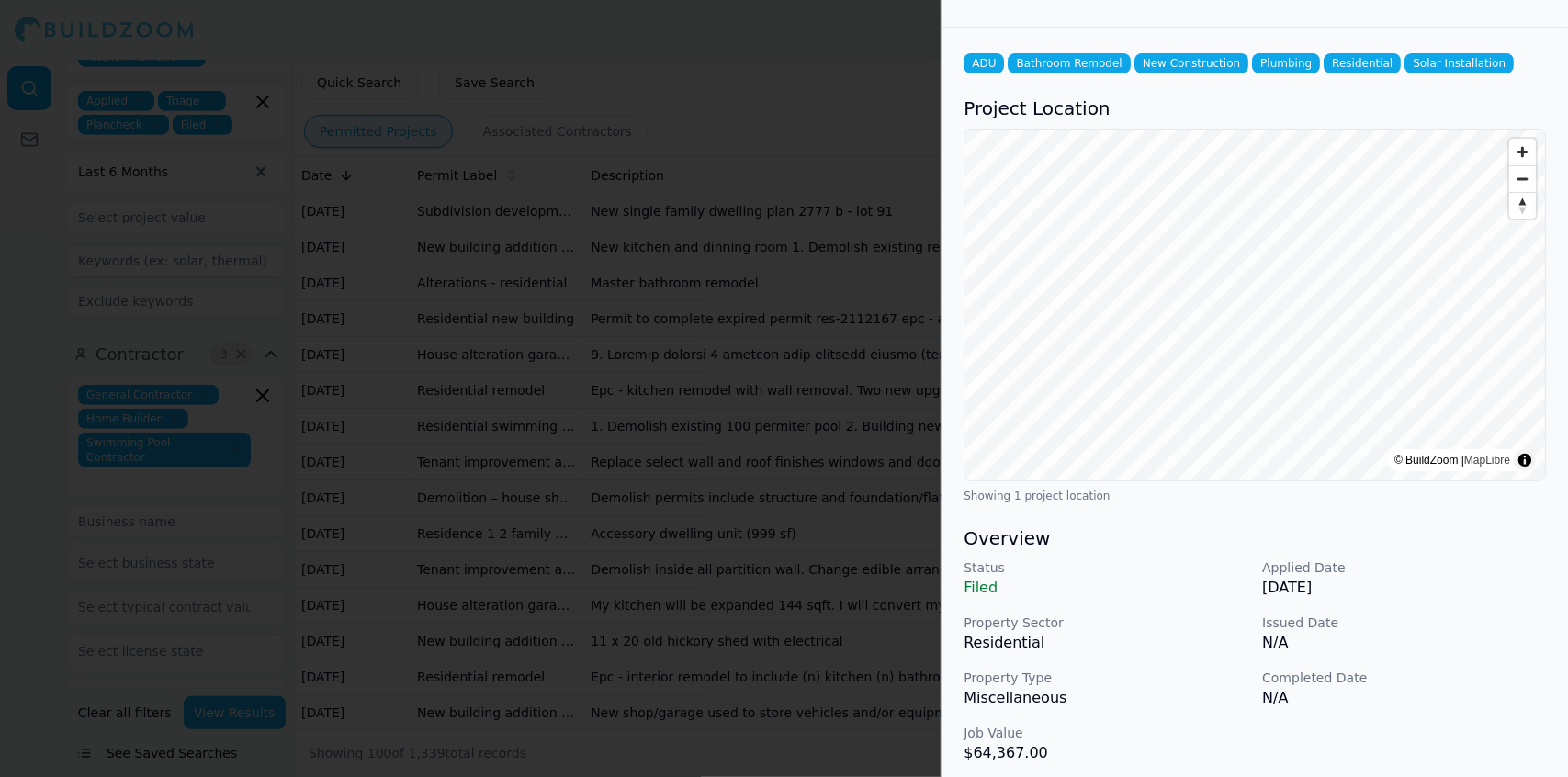
scroll to position [0, 0]
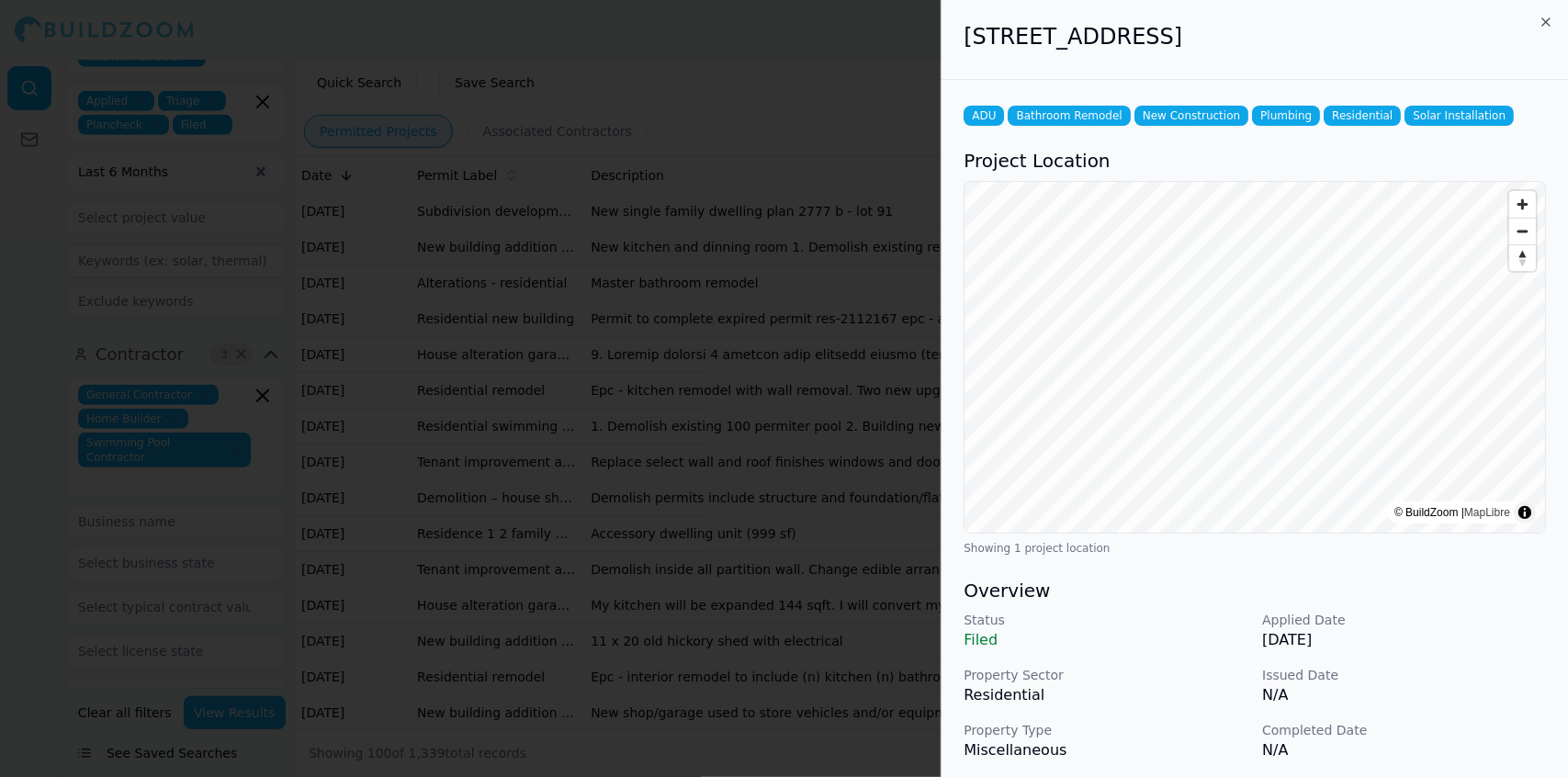
click at [1460, 656] on div "Status Filed Applied Date [DATE] Property Sector Residential Issued Date N/A Pr…" at bounding box center [1255, 713] width 583 height 206
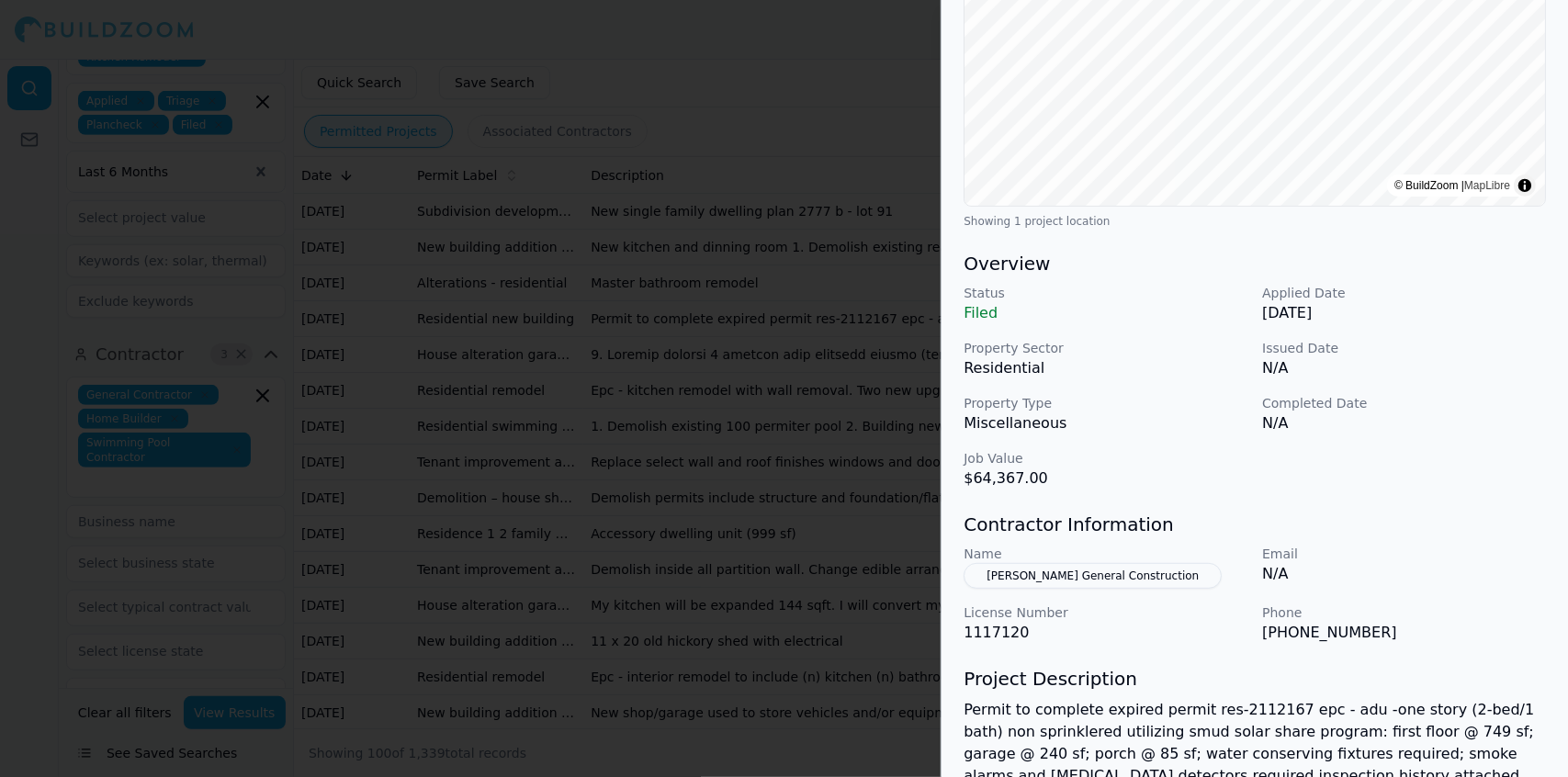
scroll to position [327, 0]
click at [1124, 352] on p "Property Sector" at bounding box center [1106, 349] width 284 height 19
click at [1468, 396] on p "Completed Date" at bounding box center [1404, 404] width 284 height 19
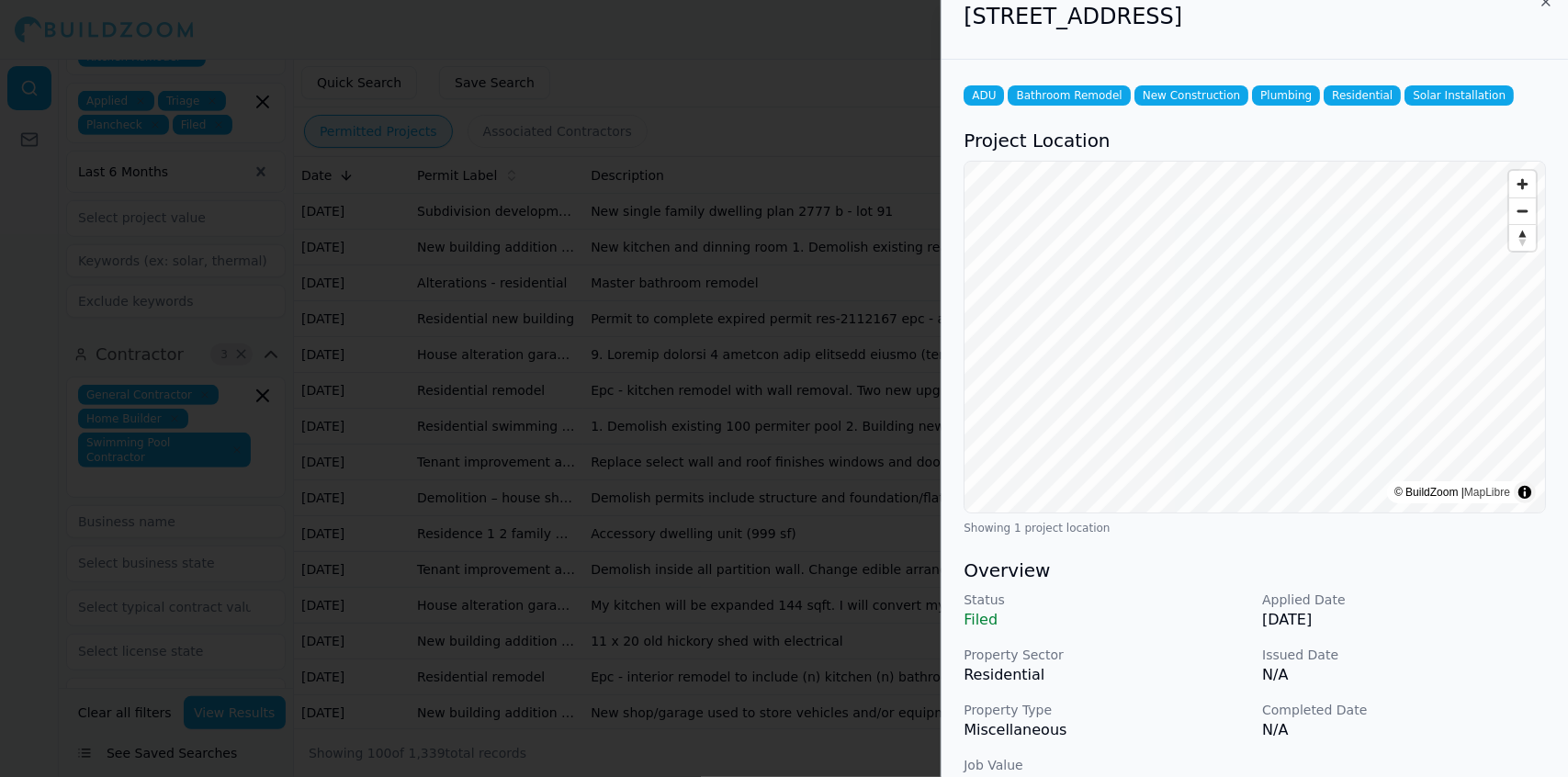
scroll to position [0, 0]
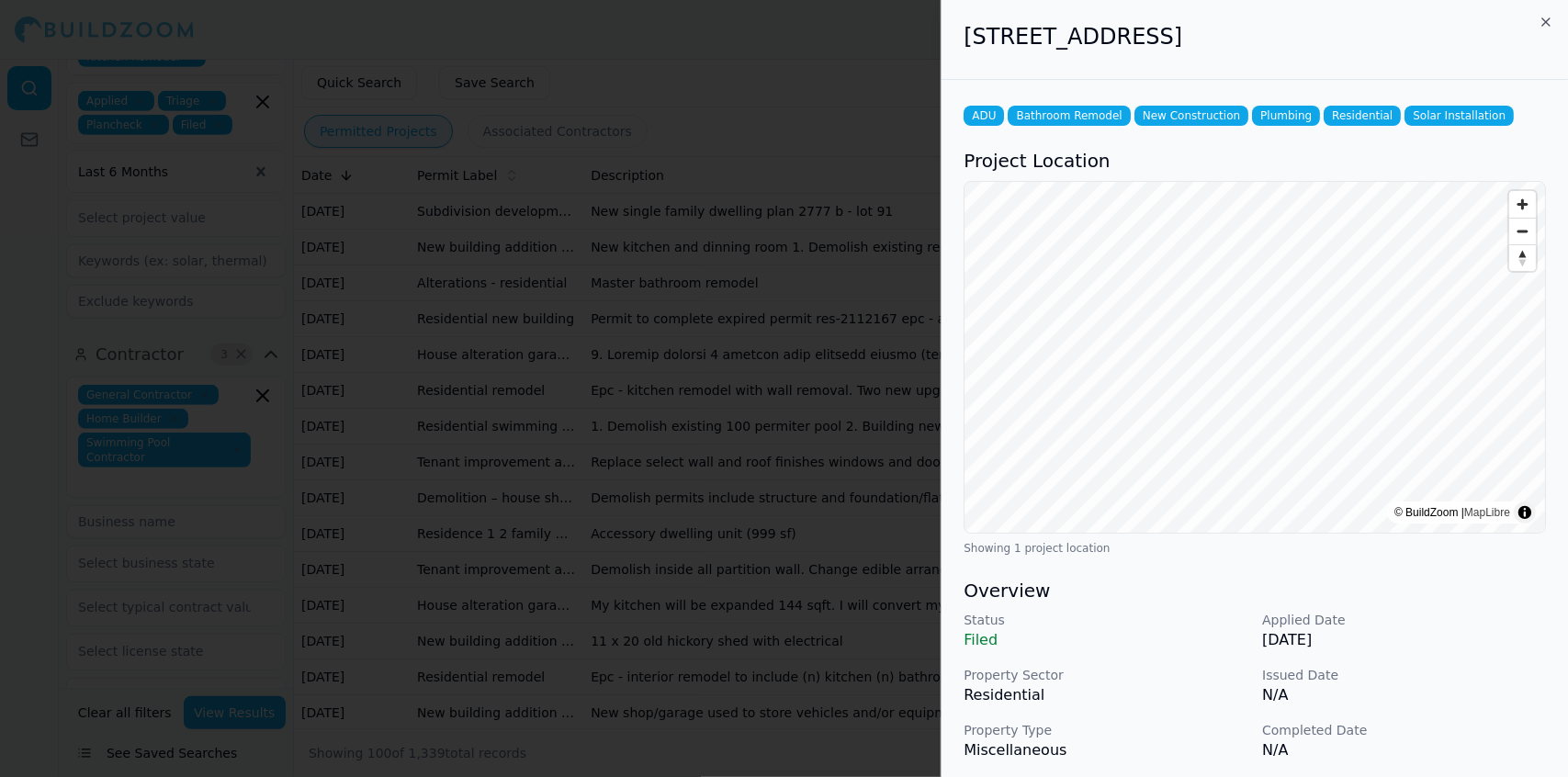
click at [853, 309] on div at bounding box center [784, 388] width 1568 height 777
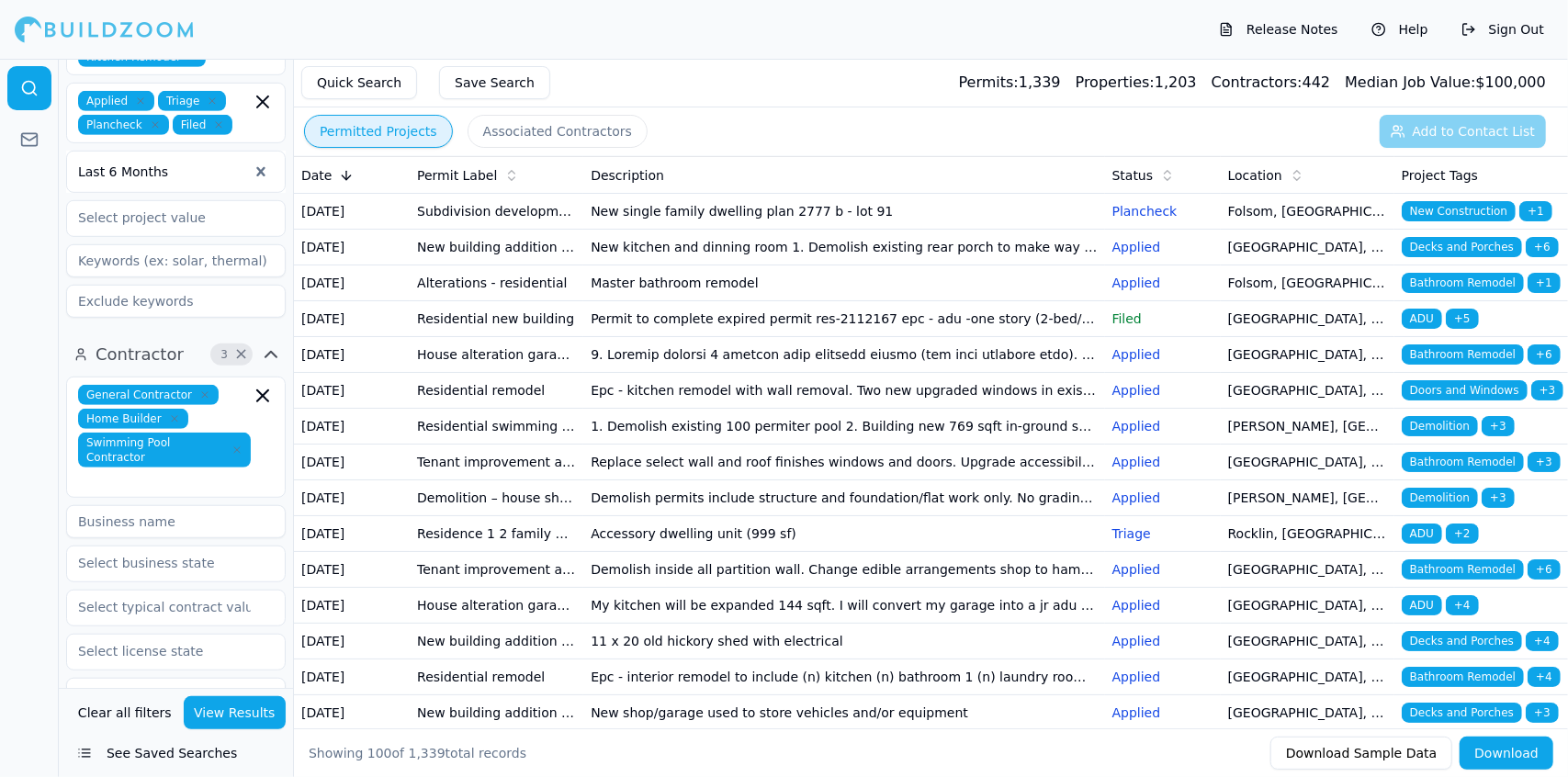
click at [735, 301] on td "Master bathroom remodel" at bounding box center [843, 283] width 521 height 36
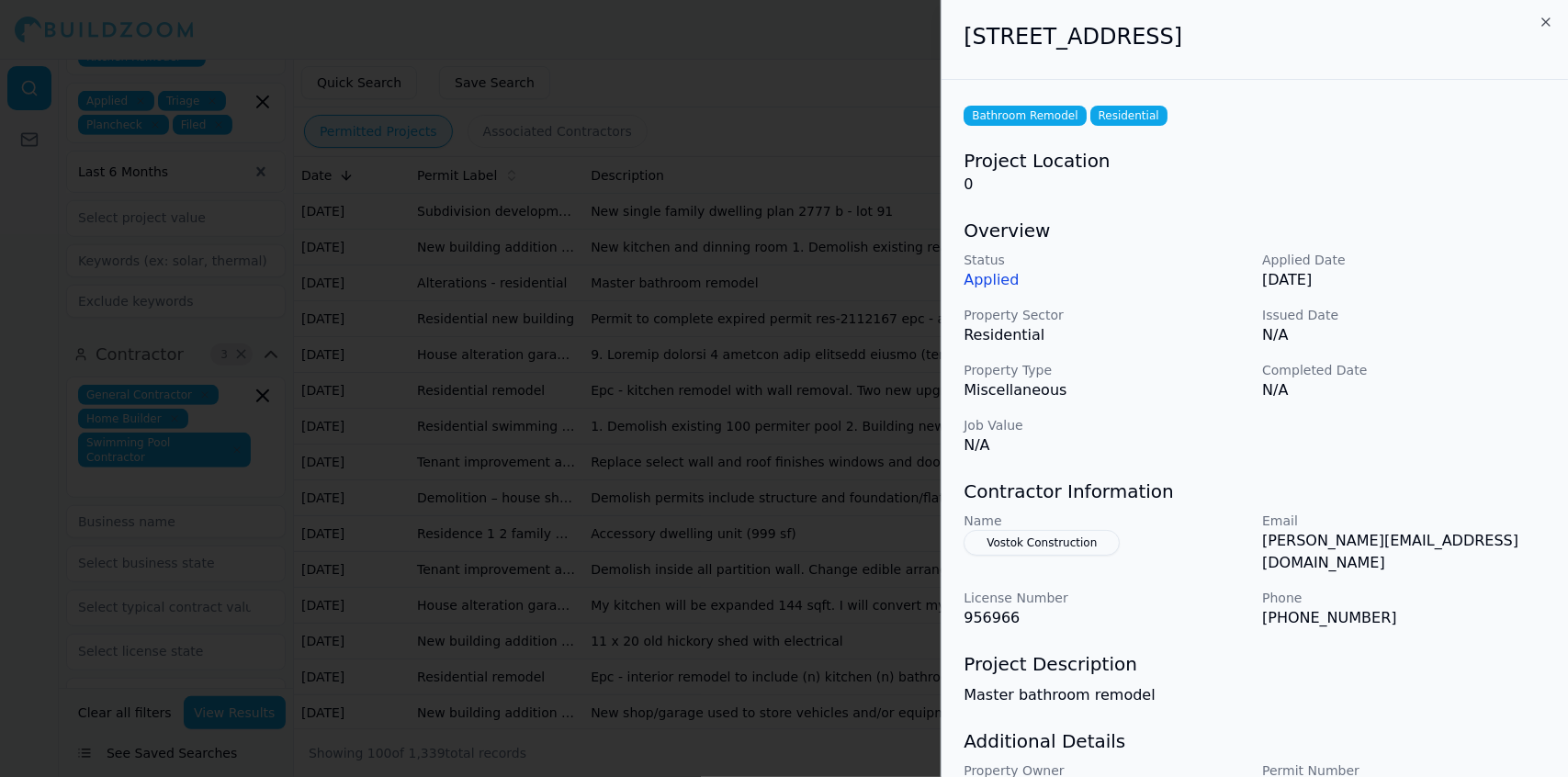
click at [735, 311] on div at bounding box center [784, 388] width 1568 height 777
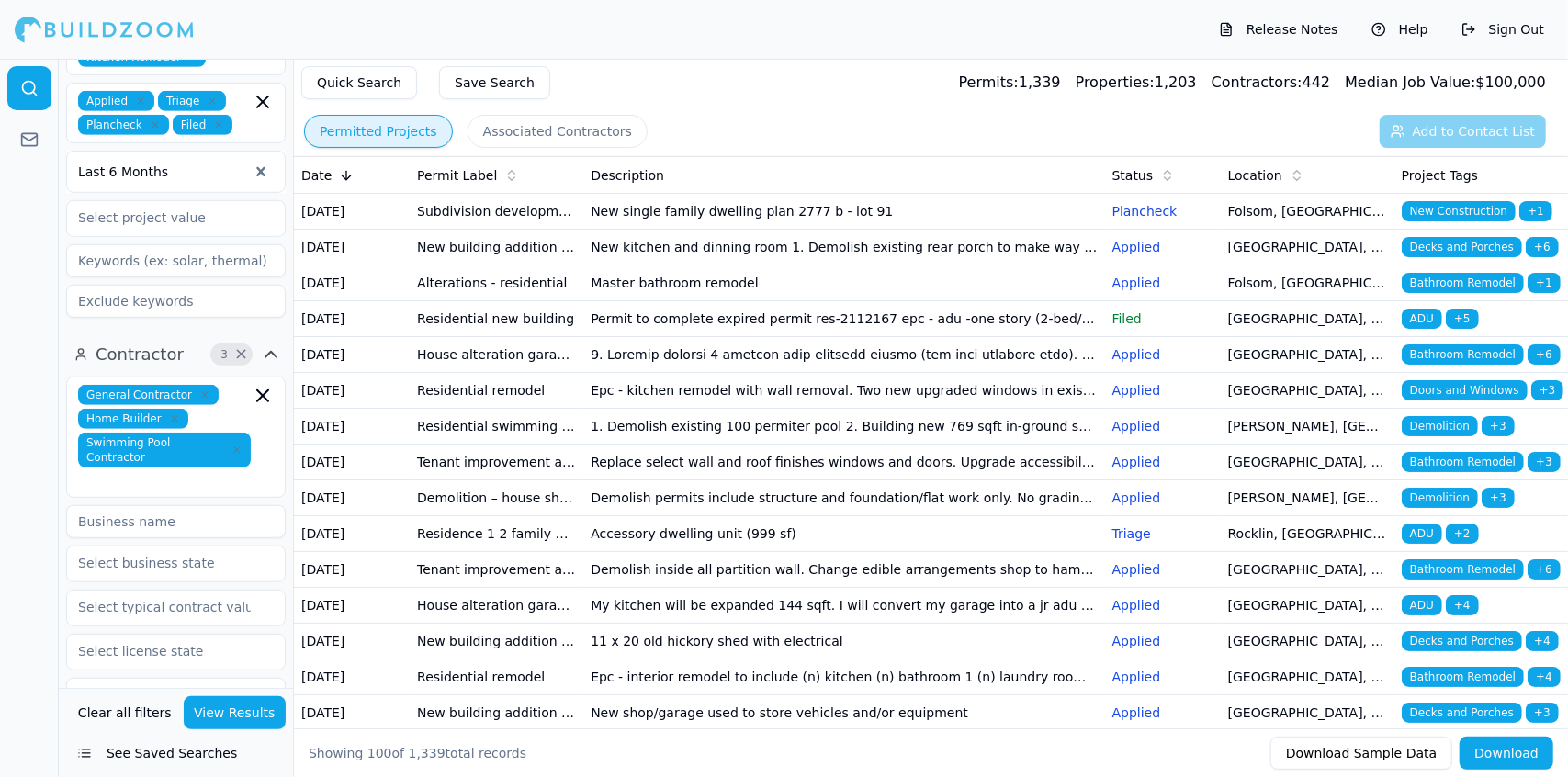
click at [735, 338] on td "Permit to complete expired permit res-2112167 epc - adu -one story (2-bed/1 bat…" at bounding box center [843, 319] width 521 height 36
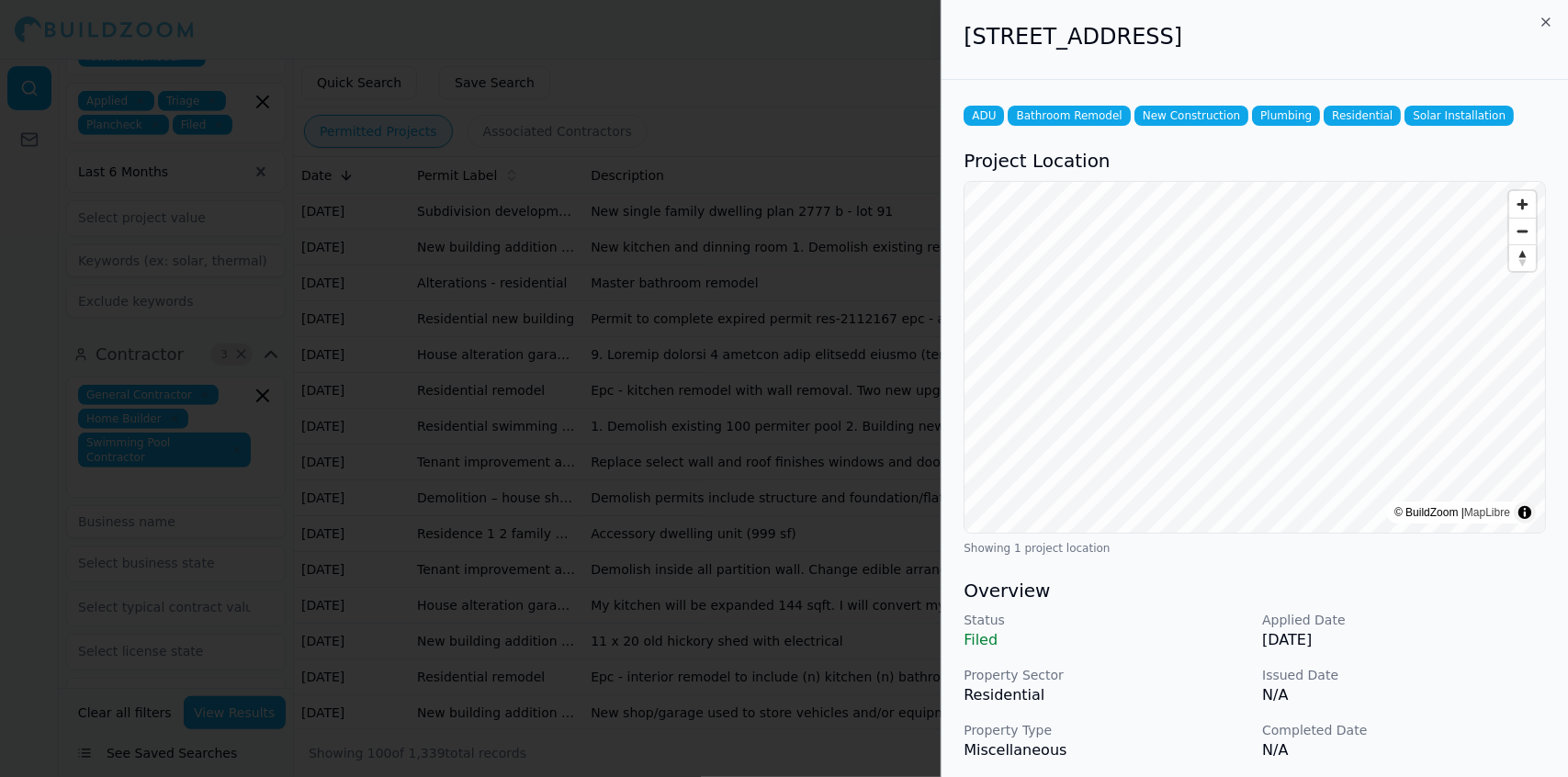
click at [1448, 684] on p "N/A" at bounding box center [1404, 696] width 284 height 22
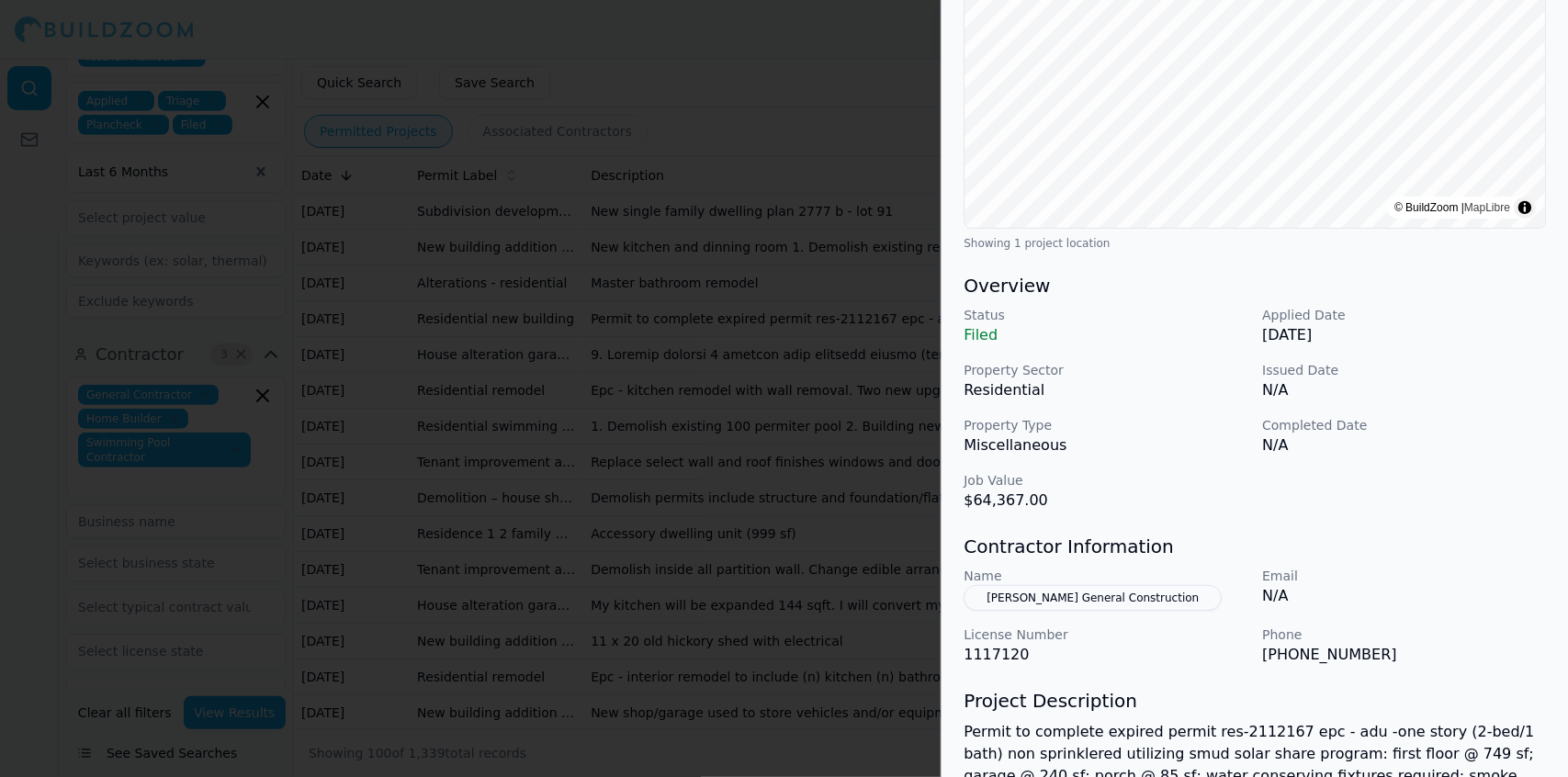
scroll to position [305, 0]
click at [1450, 318] on p "Applied Date" at bounding box center [1404, 315] width 284 height 19
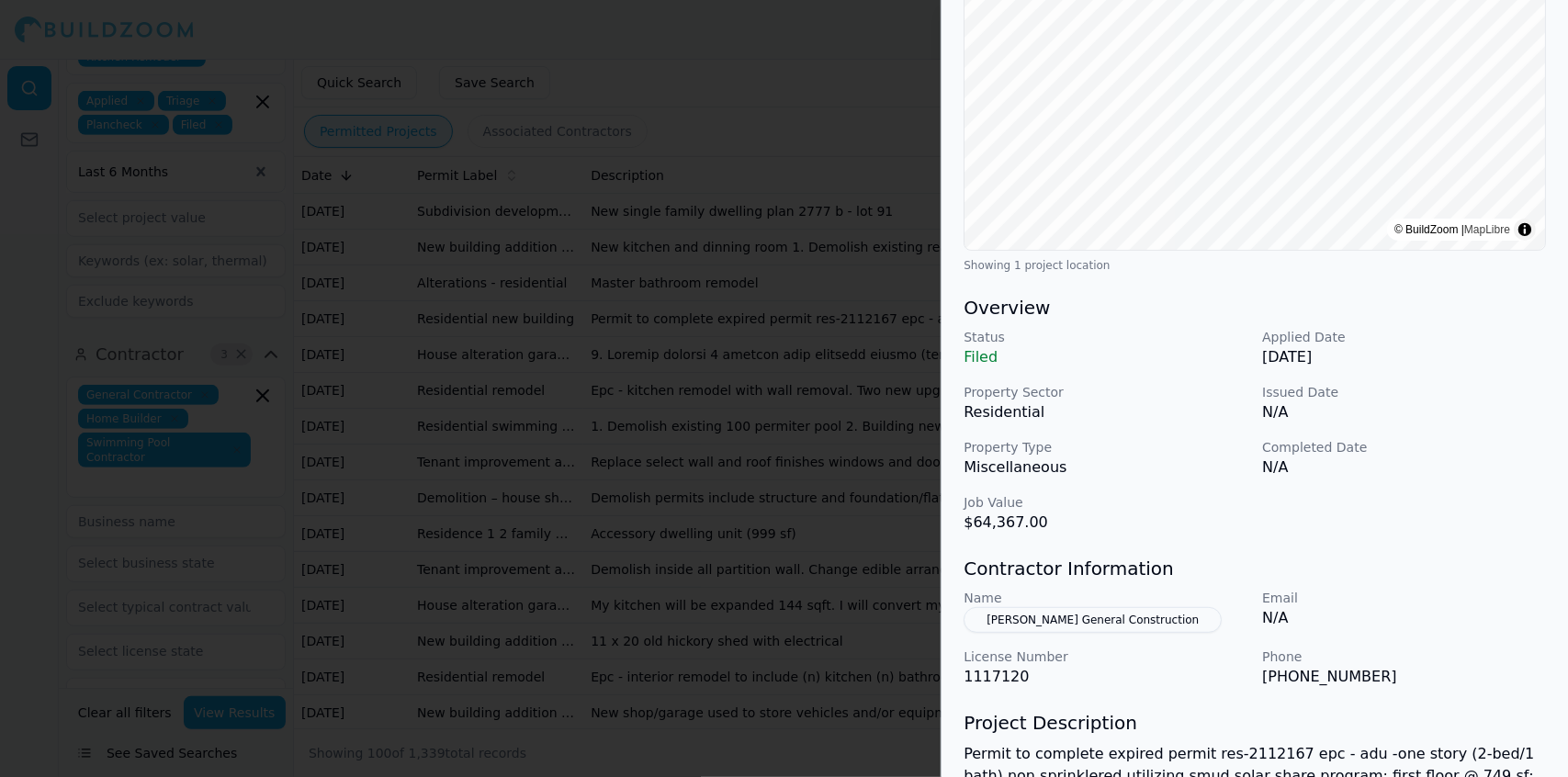
scroll to position [286, 0]
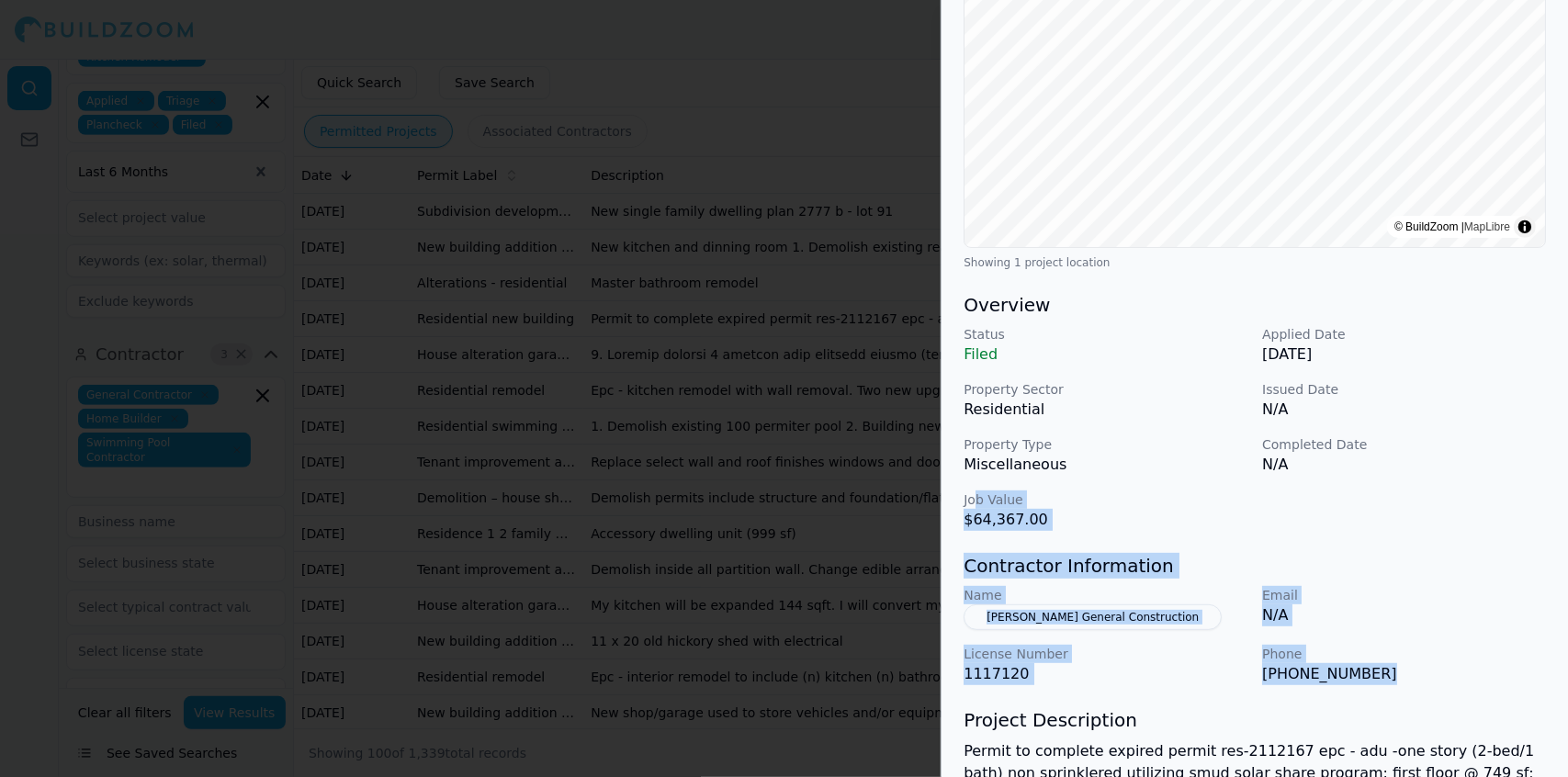
drag, startPoint x: 1389, startPoint y: 669, endPoint x: 974, endPoint y: 484, distance: 454.4
click at [974, 484] on div "ADU Bathroom Remodel New Construction Plumbing Residential Solar Installation P…" at bounding box center [1255, 409] width 626 height 1230
click at [843, 488] on div at bounding box center [784, 388] width 1568 height 777
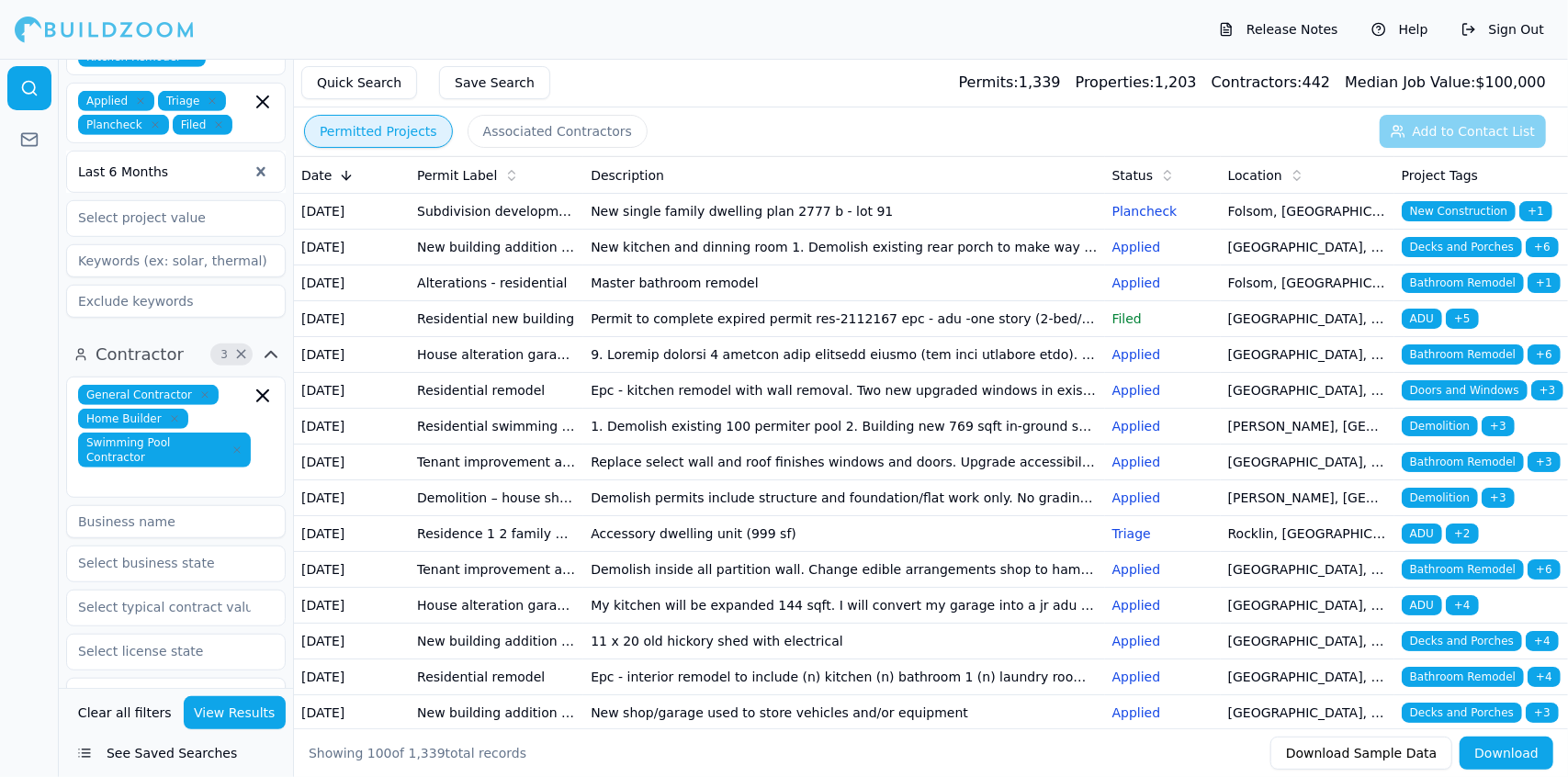
click at [757, 338] on td "Permit to complete expired permit res-2112167 epc - adu -one story (2-bed/1 bat…" at bounding box center [843, 319] width 521 height 36
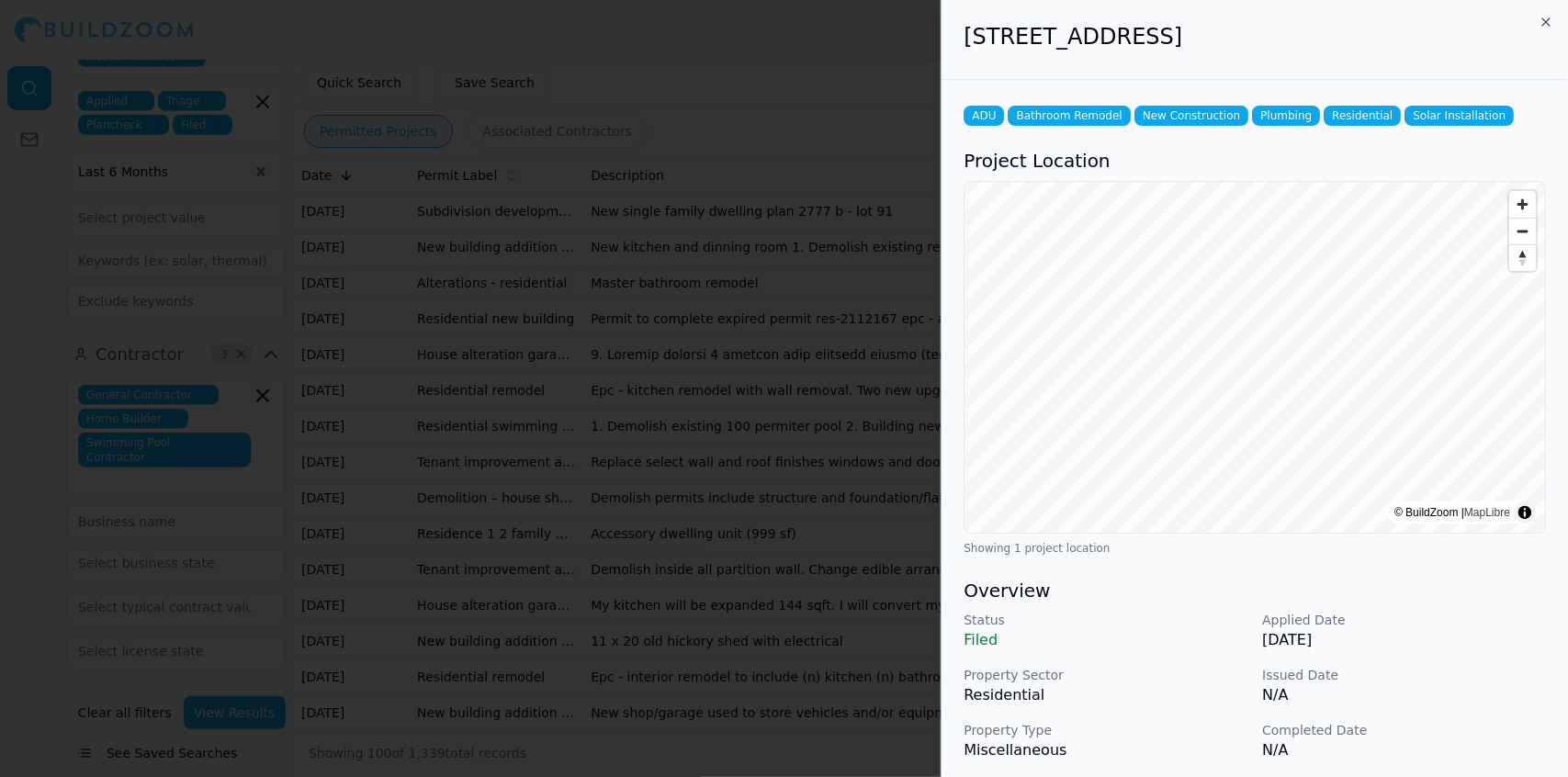
click at [757, 369] on div at bounding box center [784, 388] width 1568 height 777
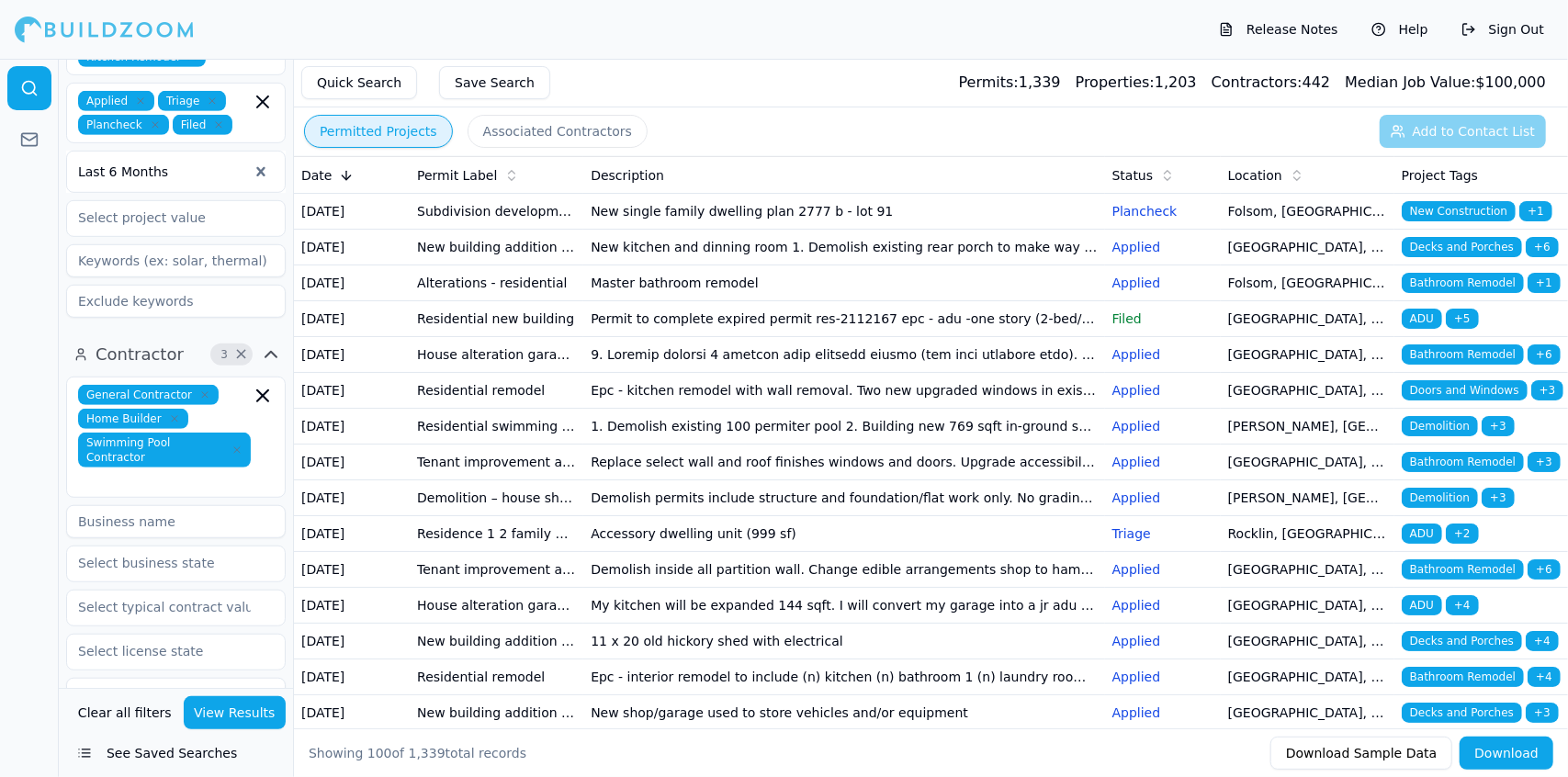
click at [789, 338] on td "Permit to complete expired permit res-2112167 epc - adu -one story (2-bed/1 bat…" at bounding box center [843, 319] width 521 height 36
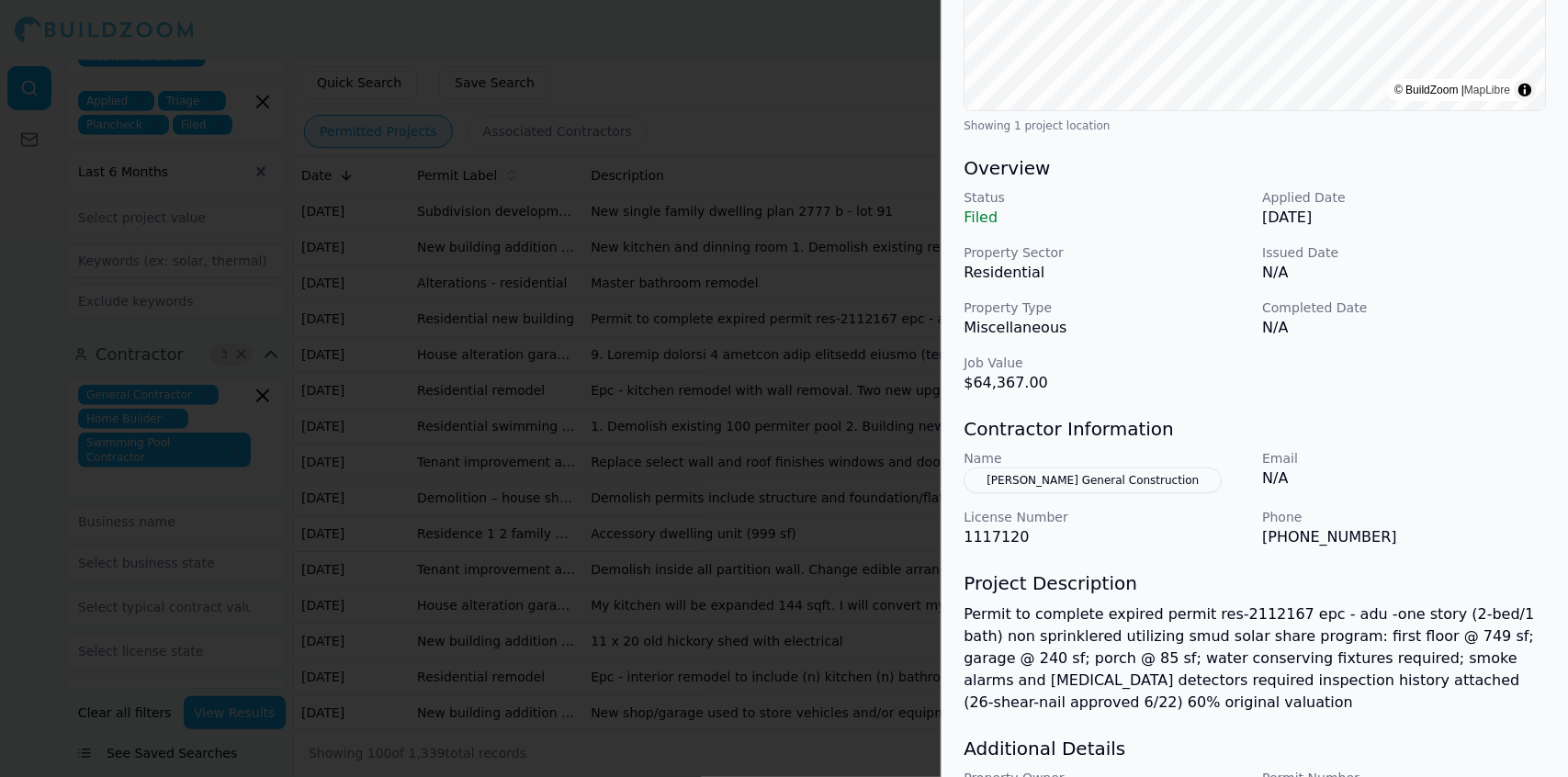
scroll to position [426, 0]
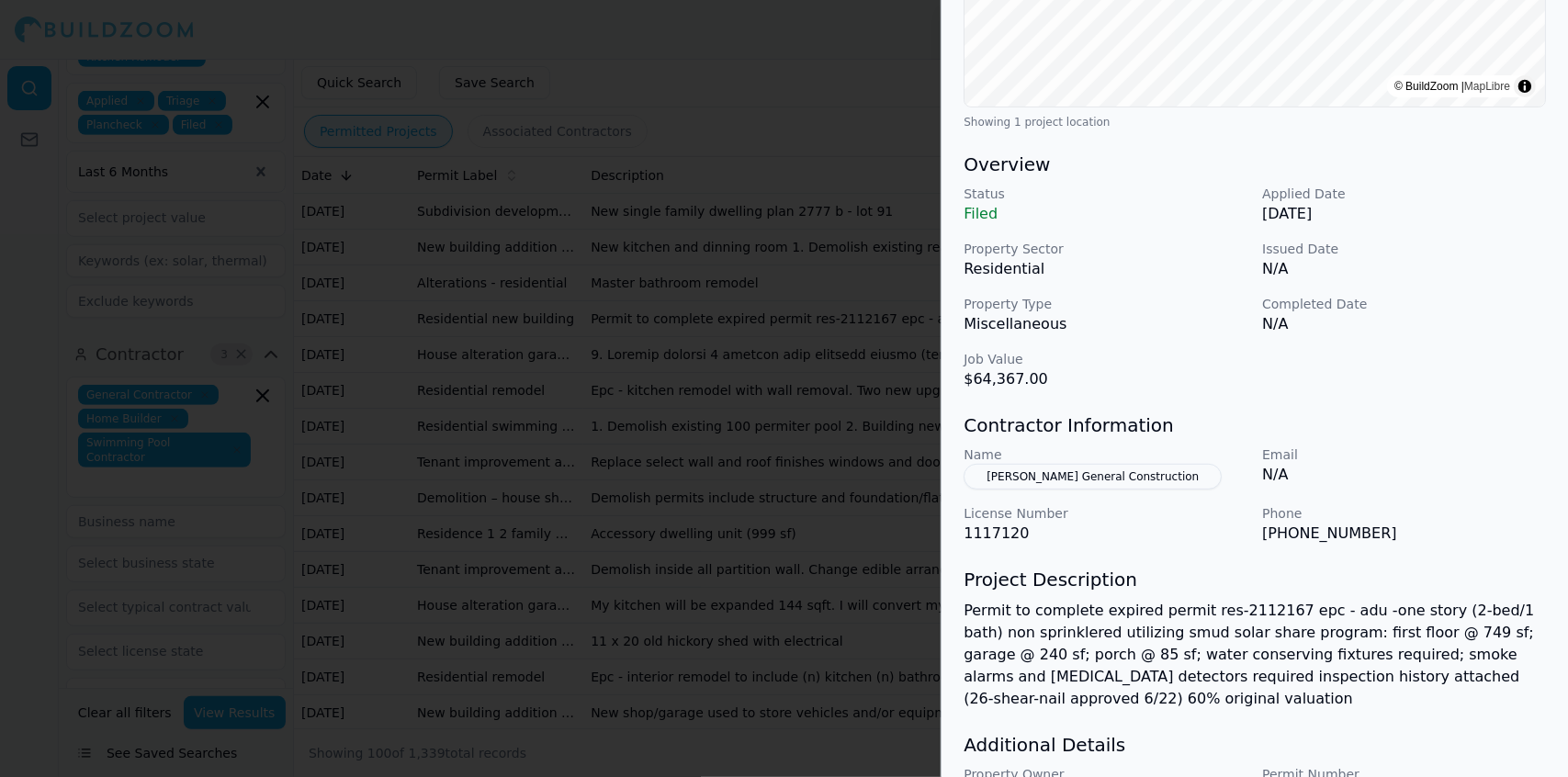
click at [1014, 468] on button "[PERSON_NAME] General Construction" at bounding box center [1093, 477] width 258 height 26
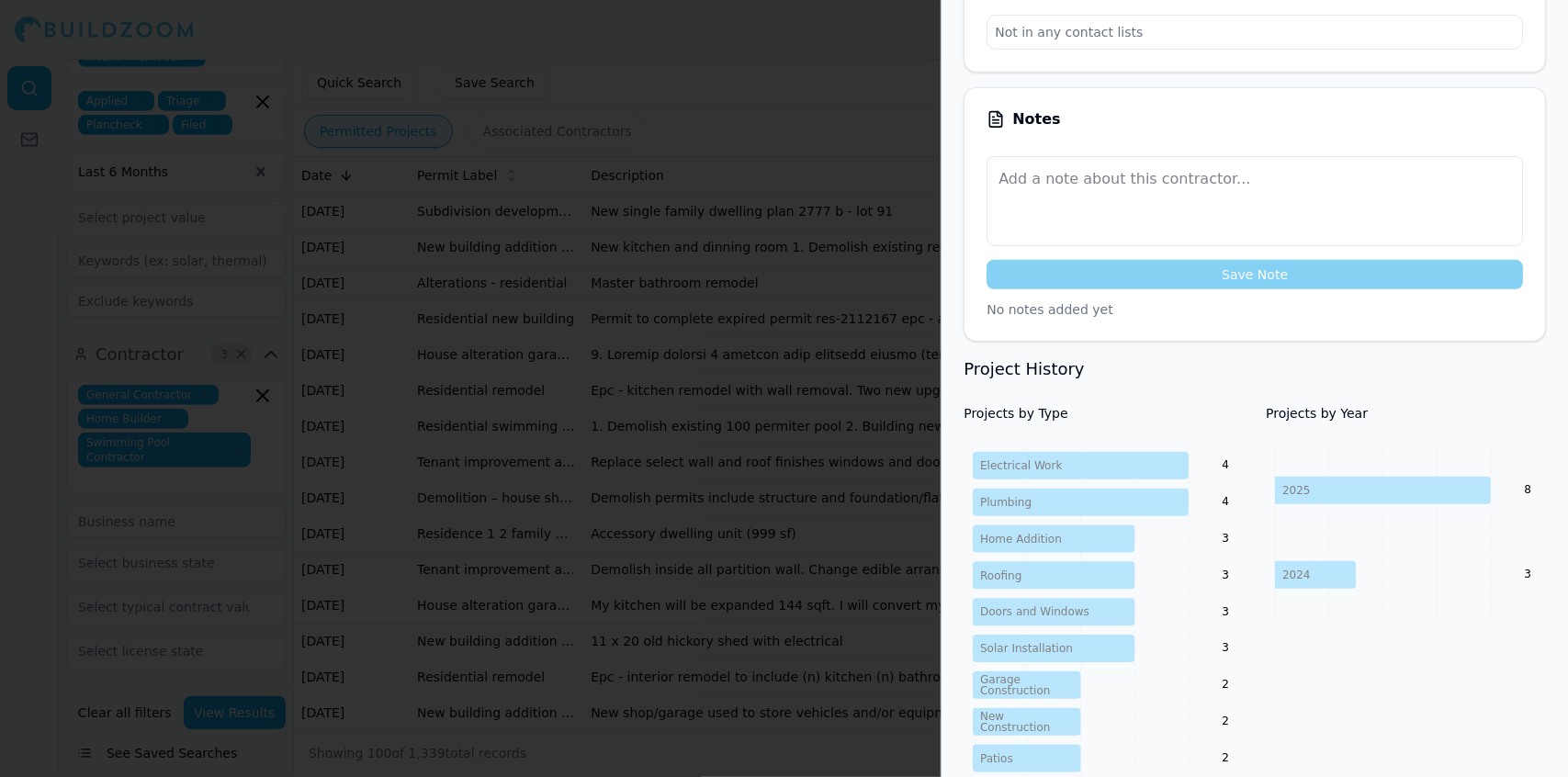
click at [1469, 340] on div "Notes Save Note No notes added yet" at bounding box center [1255, 214] width 583 height 254
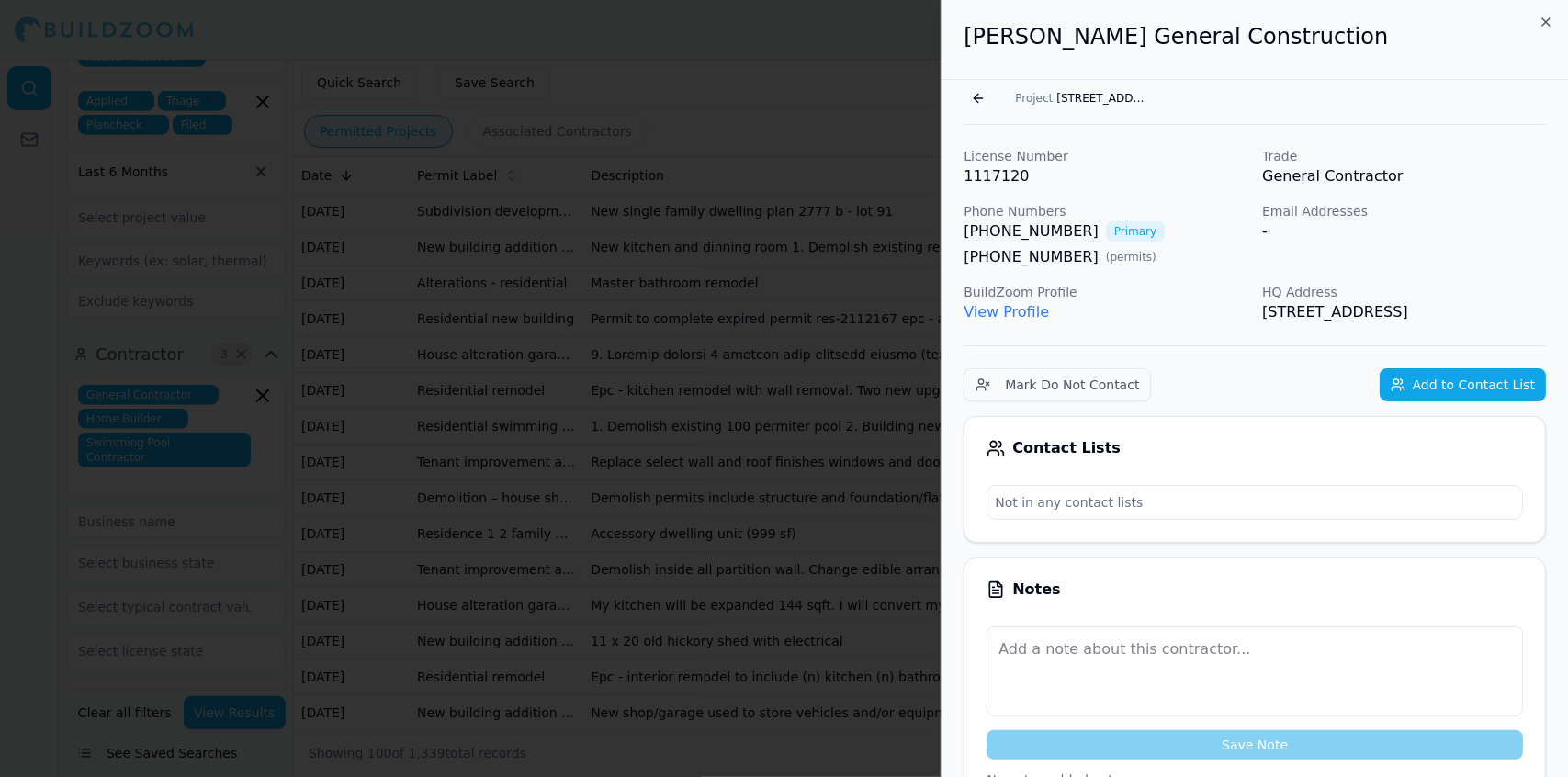
scroll to position [2, 0]
click at [608, 332] on div at bounding box center [784, 388] width 1568 height 777
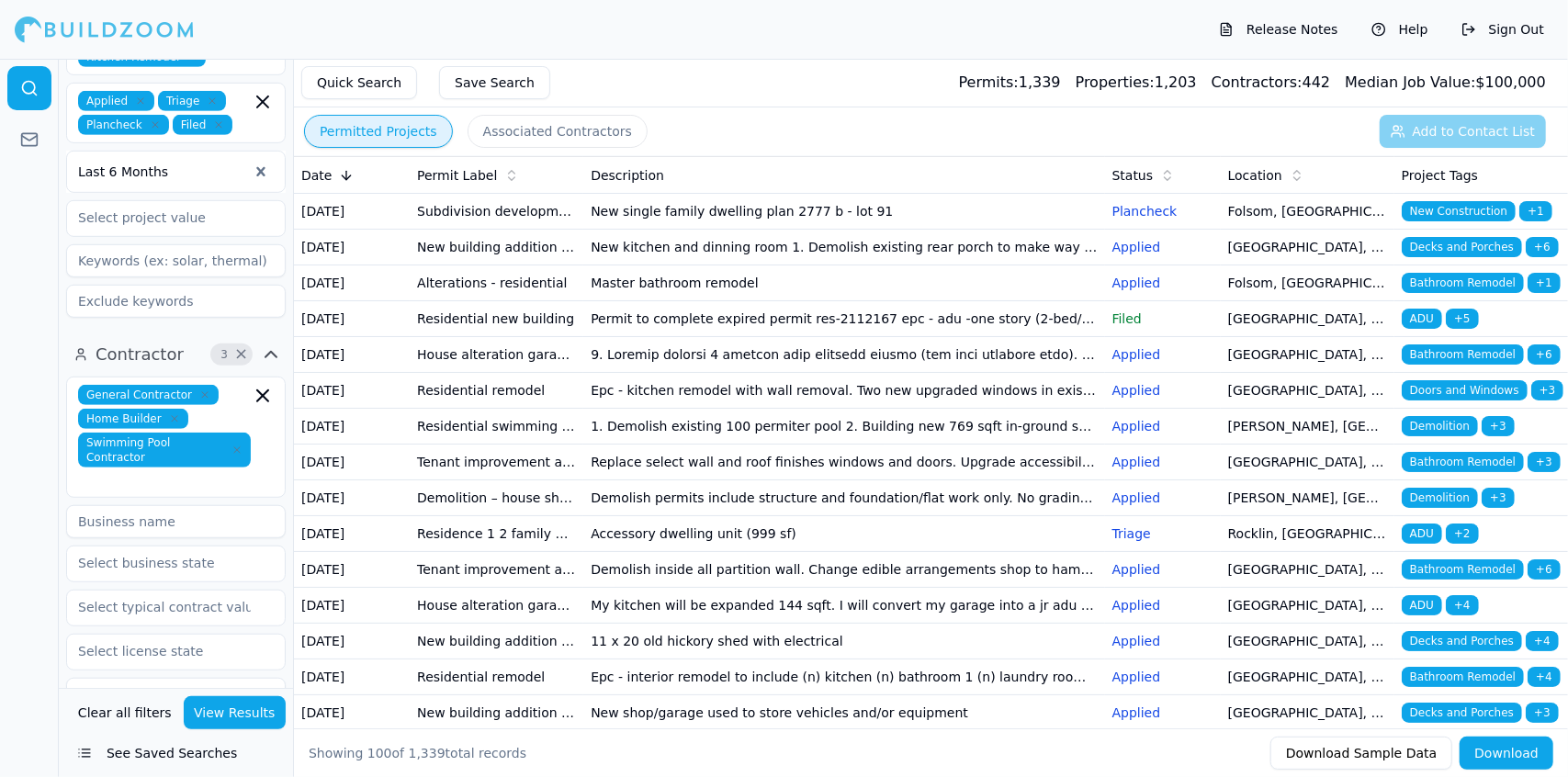
click at [663, 301] on td "Master bathroom remodel" at bounding box center [843, 283] width 521 height 36
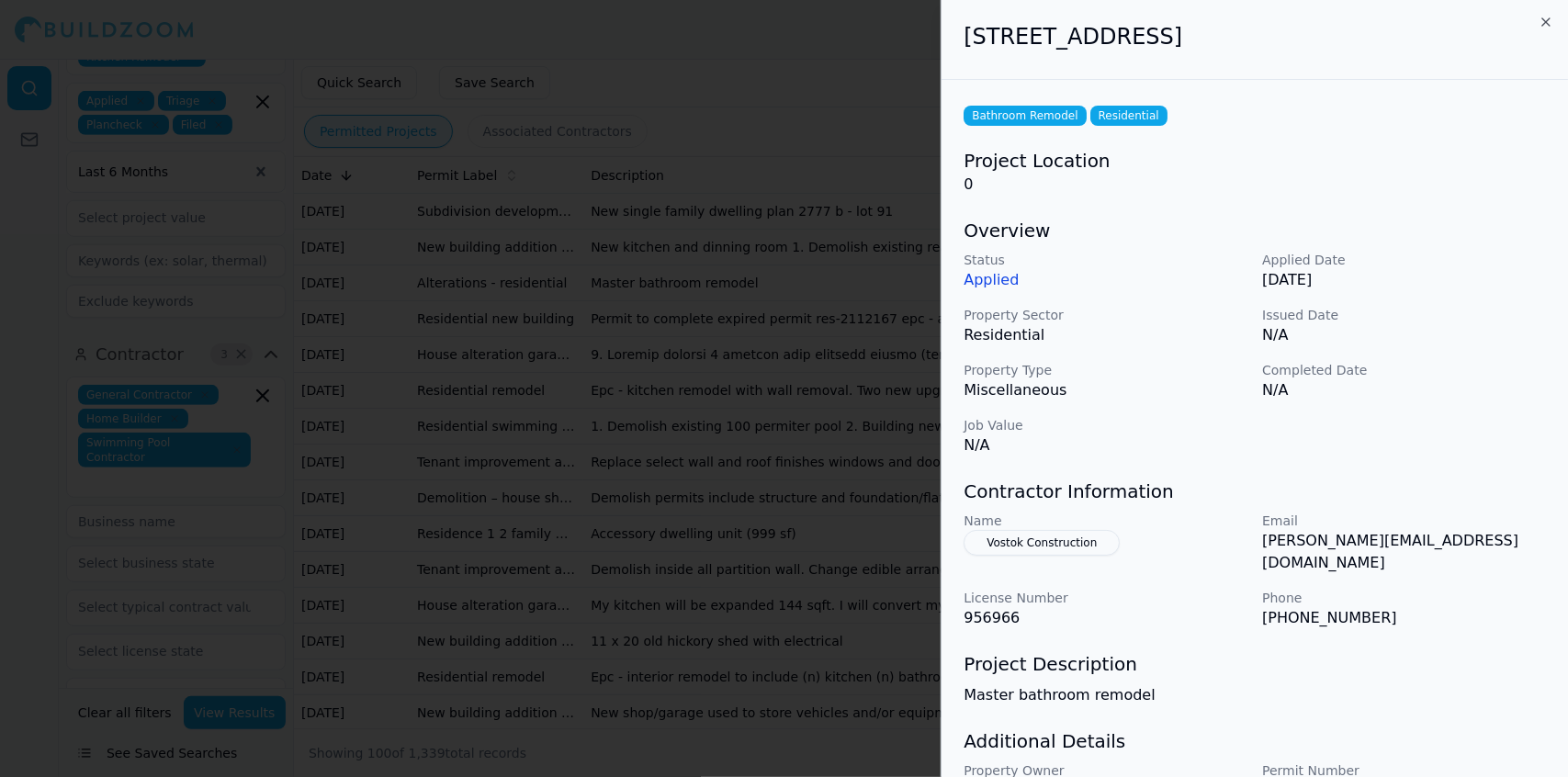
drag, startPoint x: 663, startPoint y: 326, endPoint x: 608, endPoint y: 325, distance: 55.0
drag, startPoint x: 608, startPoint y: 325, endPoint x: 673, endPoint y: 190, distance: 149.8
click at [673, 190] on div at bounding box center [784, 388] width 1568 height 777
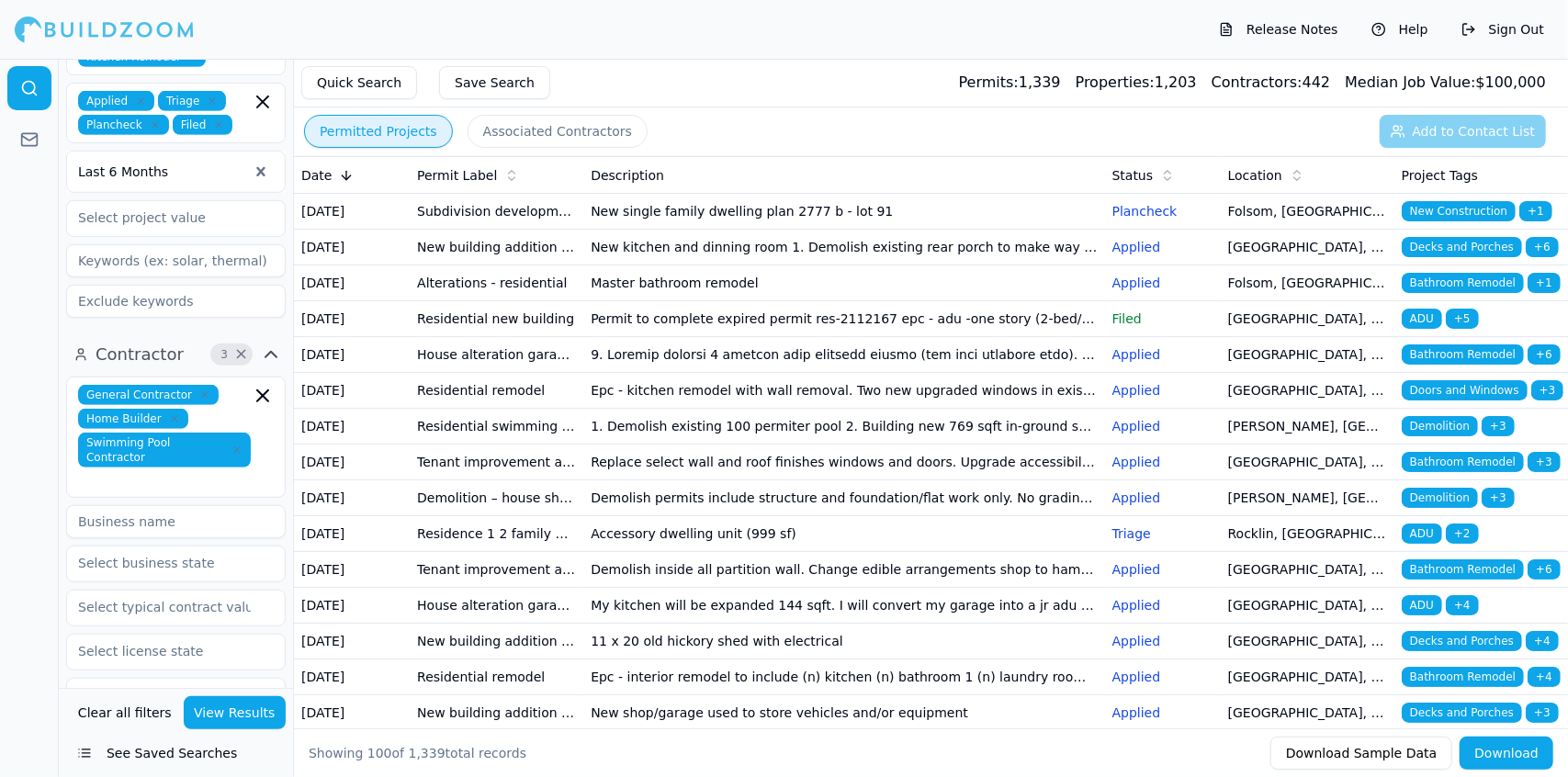
click at [957, 338] on td "Permit to complete expired permit res-2112167 epc - adu -one story (2-bed/1 bat…" at bounding box center [843, 319] width 521 height 36
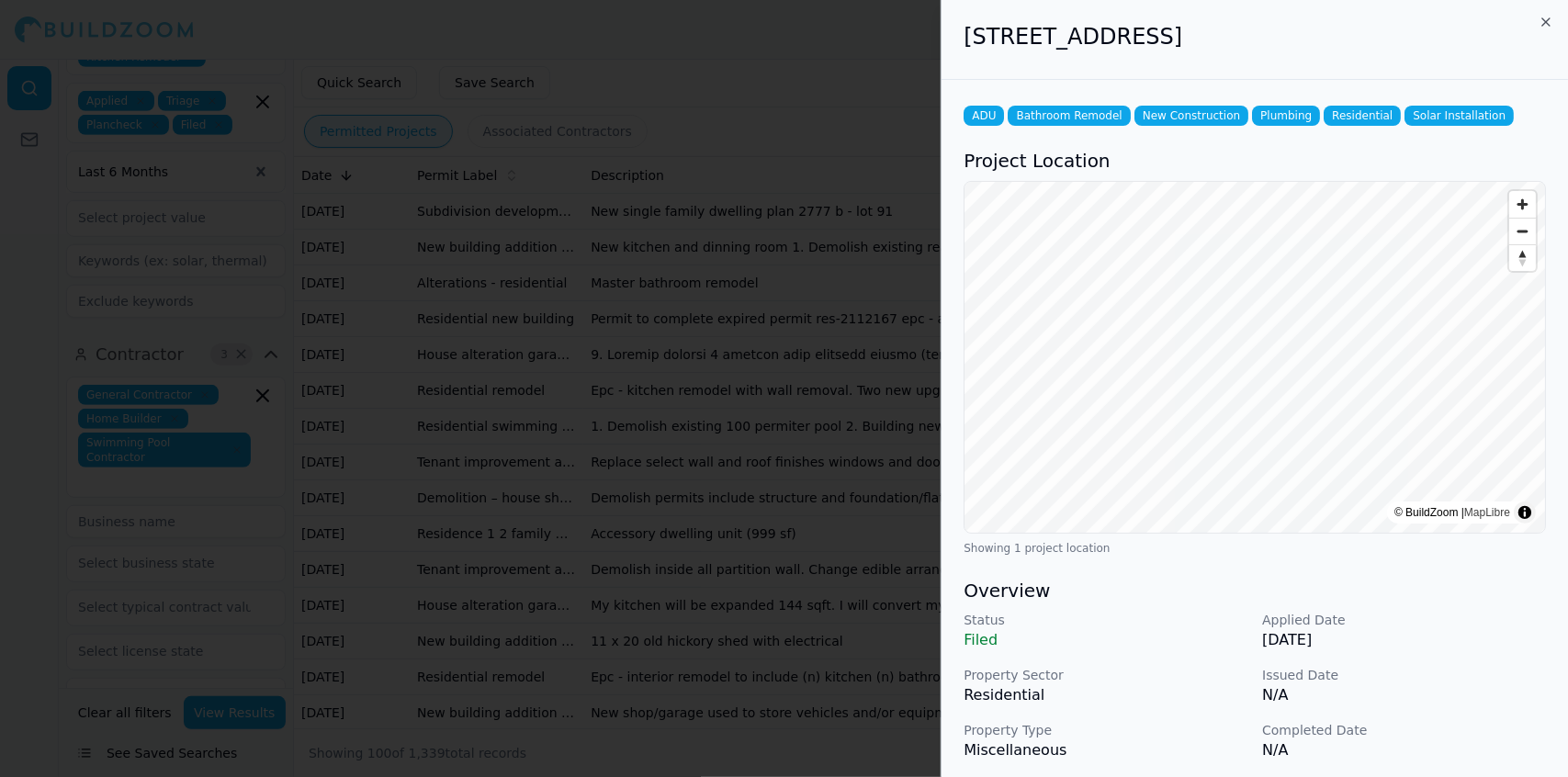
click at [1452, 714] on div "Status Filed Applied Date [DATE] Property Sector Residential Issued Date N/A Pr…" at bounding box center [1255, 713] width 583 height 206
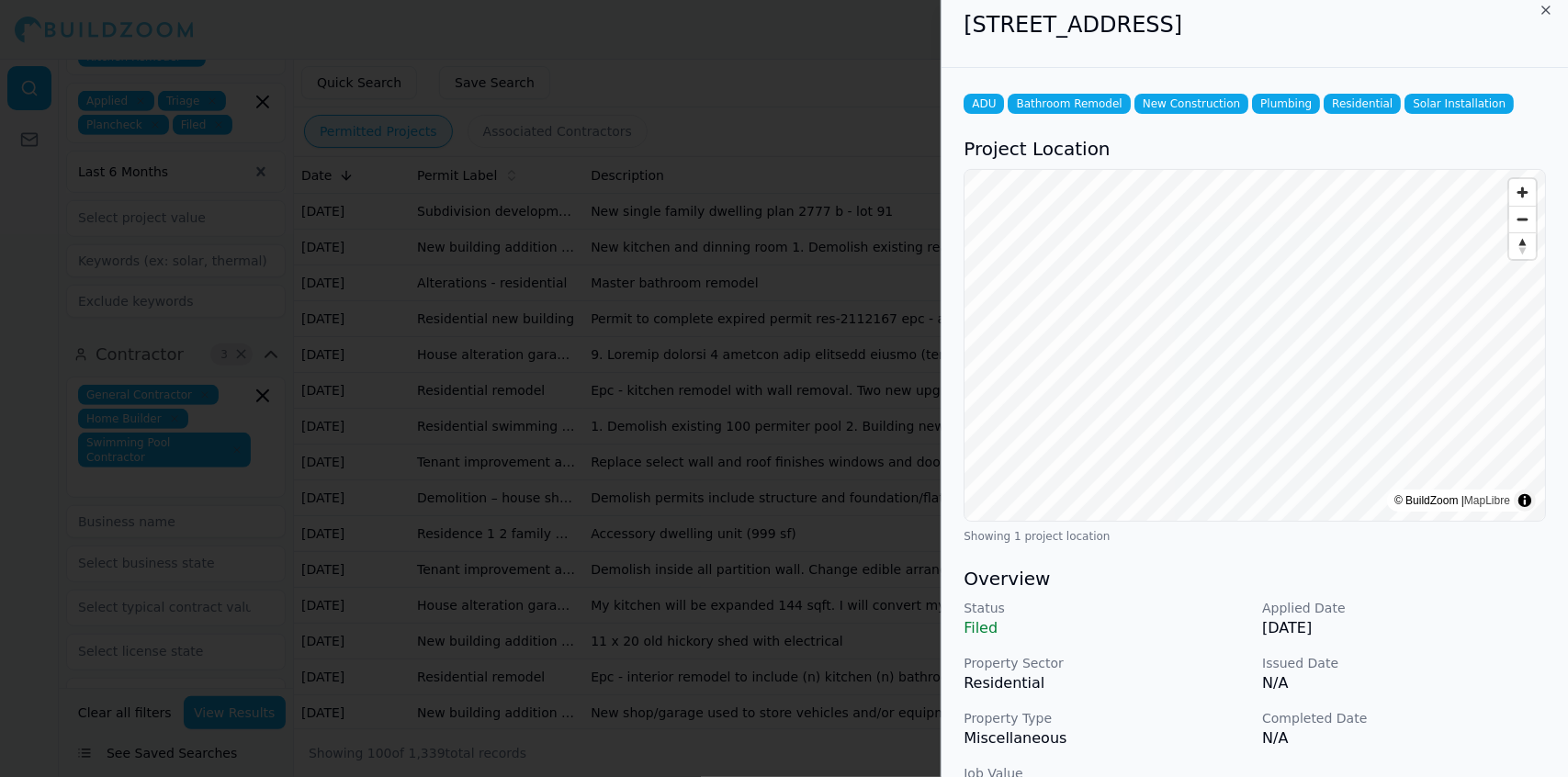
scroll to position [0, 0]
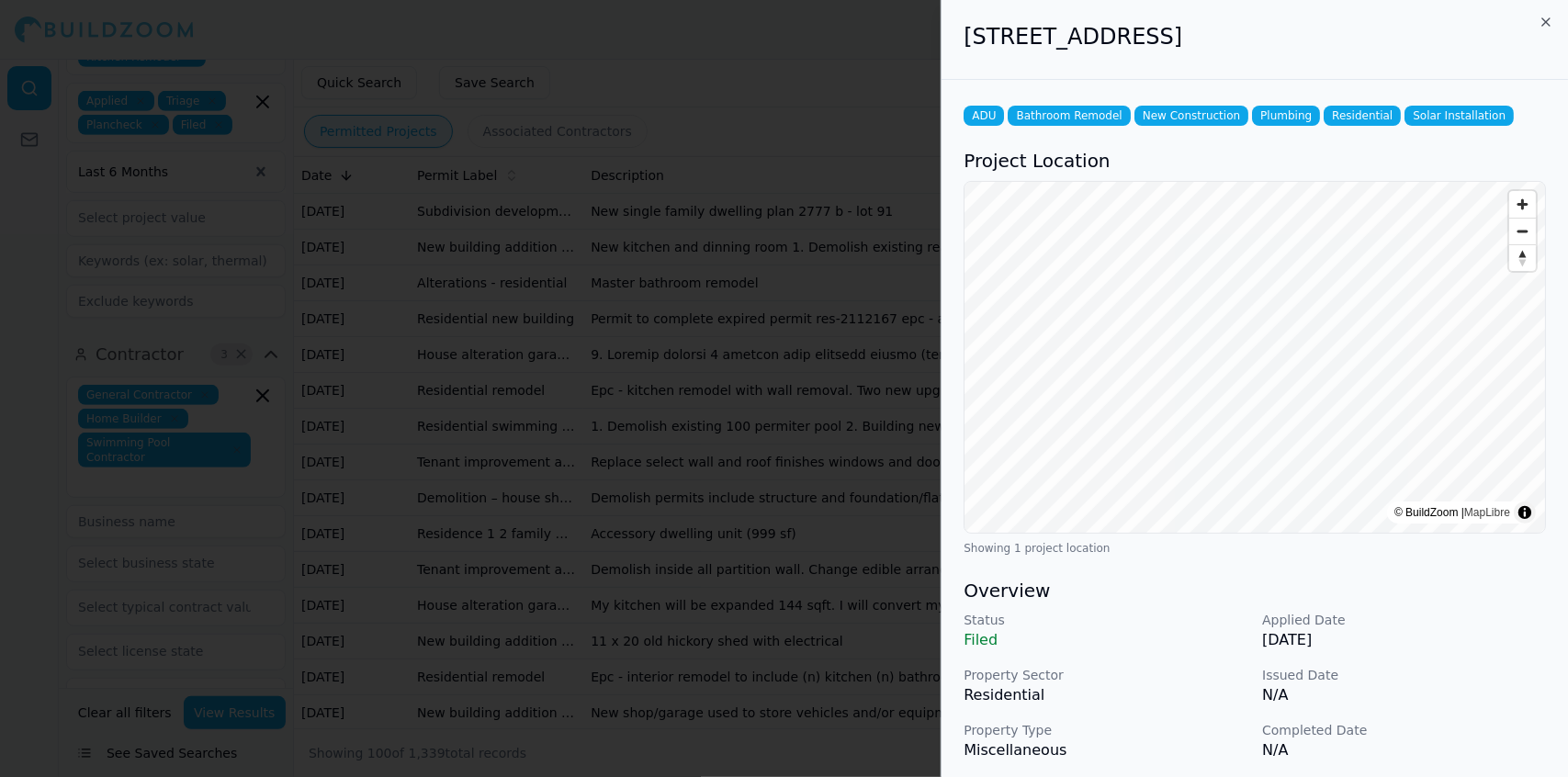
click at [813, 372] on div at bounding box center [784, 388] width 1568 height 777
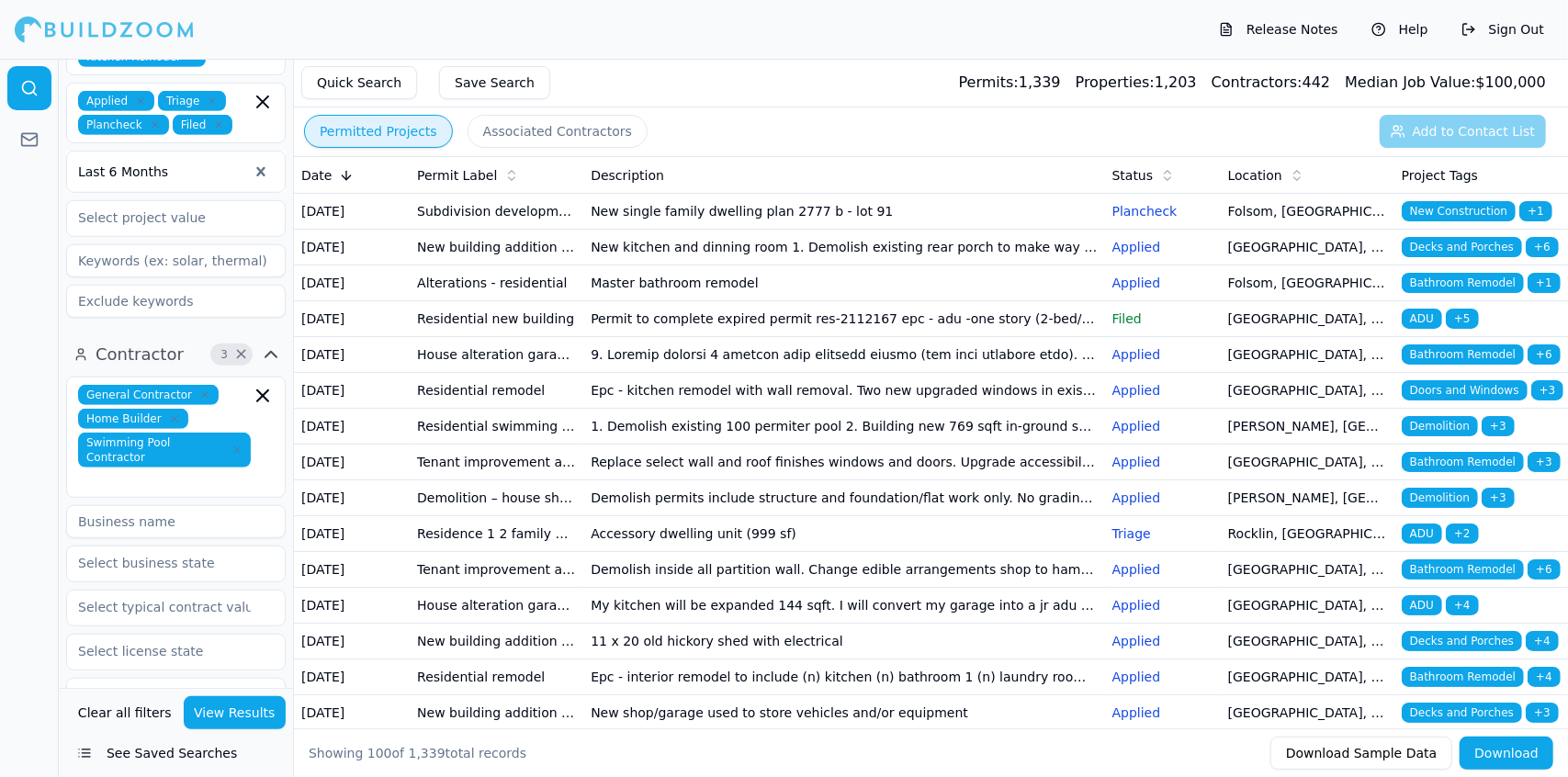
click at [671, 301] on td "Master bathroom remodel" at bounding box center [843, 283] width 521 height 36
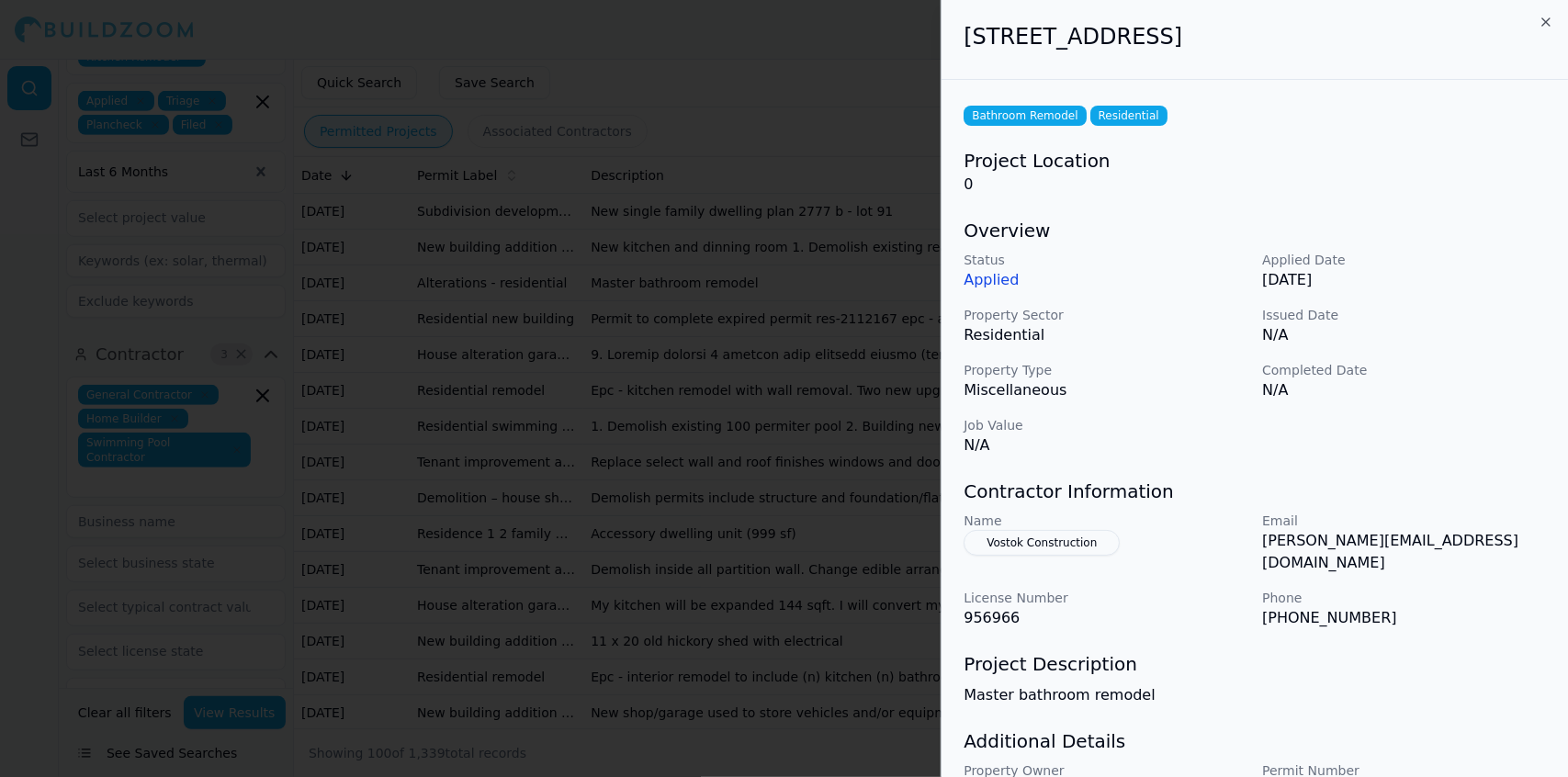
drag, startPoint x: 671, startPoint y: 323, endPoint x: 571, endPoint y: 324, distance: 100.0
click at [571, 324] on div at bounding box center [784, 388] width 1568 height 777
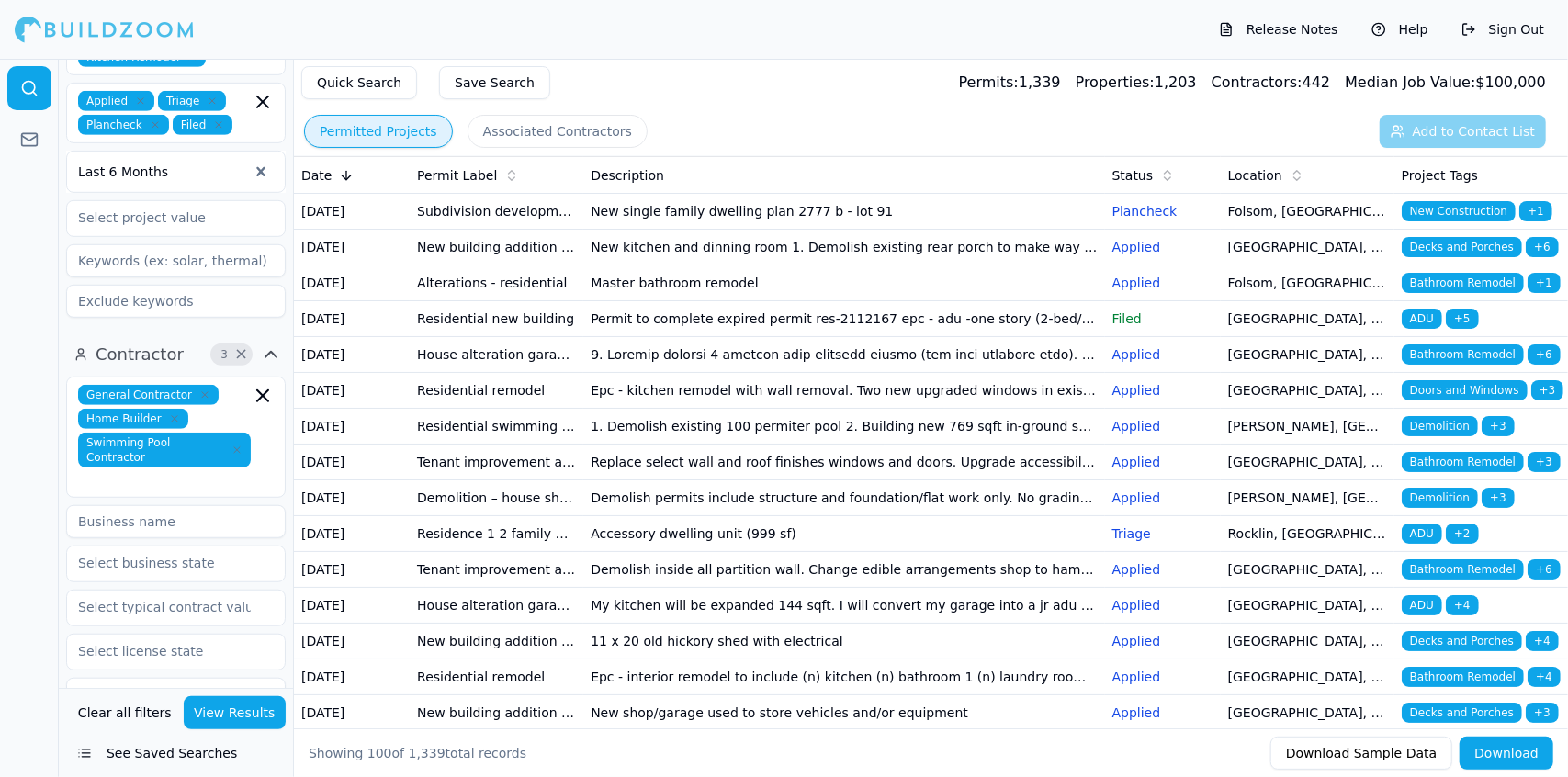
click at [660, 338] on td "Permit to complete expired permit res-2112167 epc - adu -one story (2-bed/1 bat…" at bounding box center [843, 319] width 521 height 36
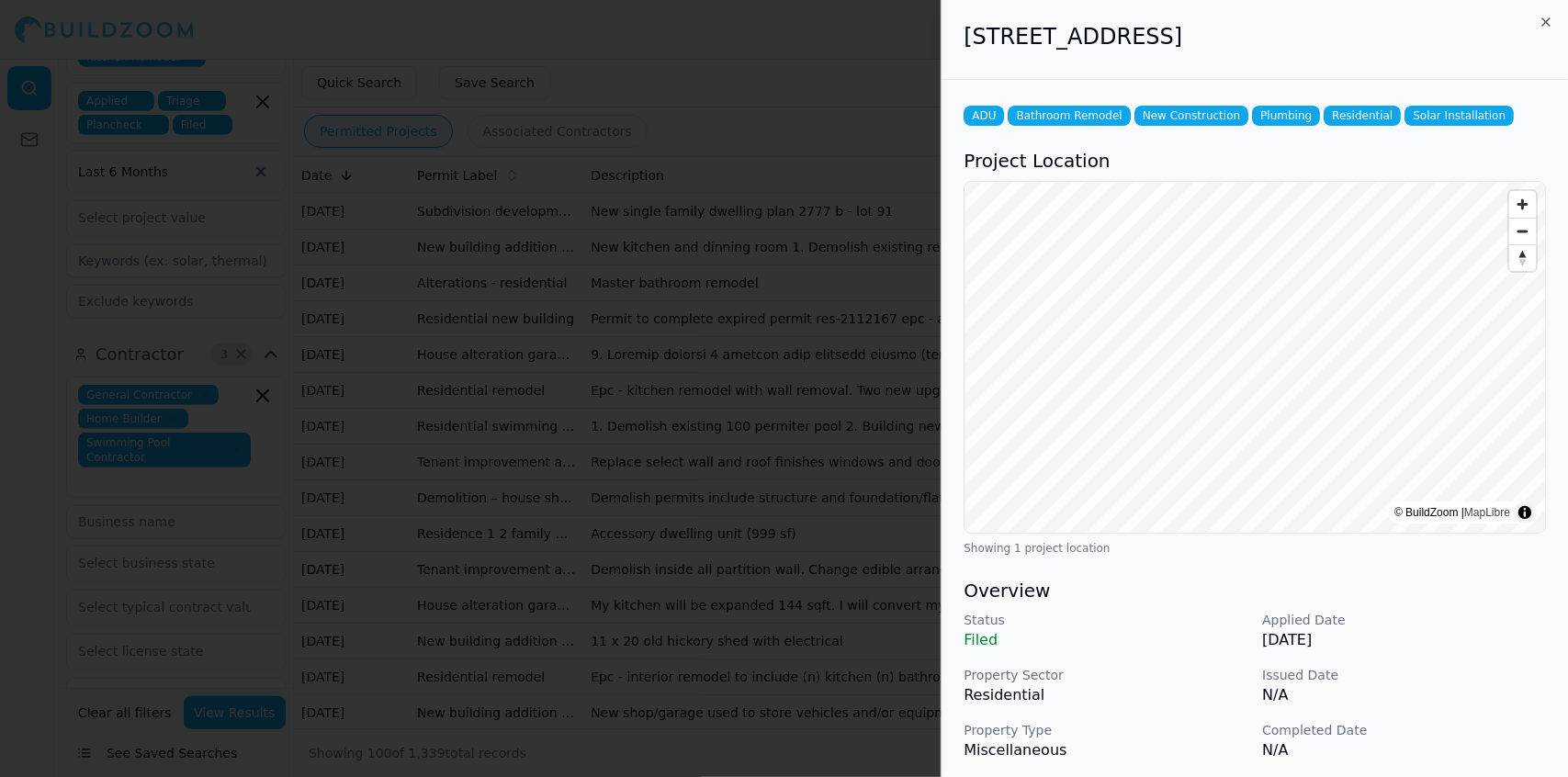
click at [1460, 700] on p "N/A" at bounding box center [1404, 696] width 284 height 22
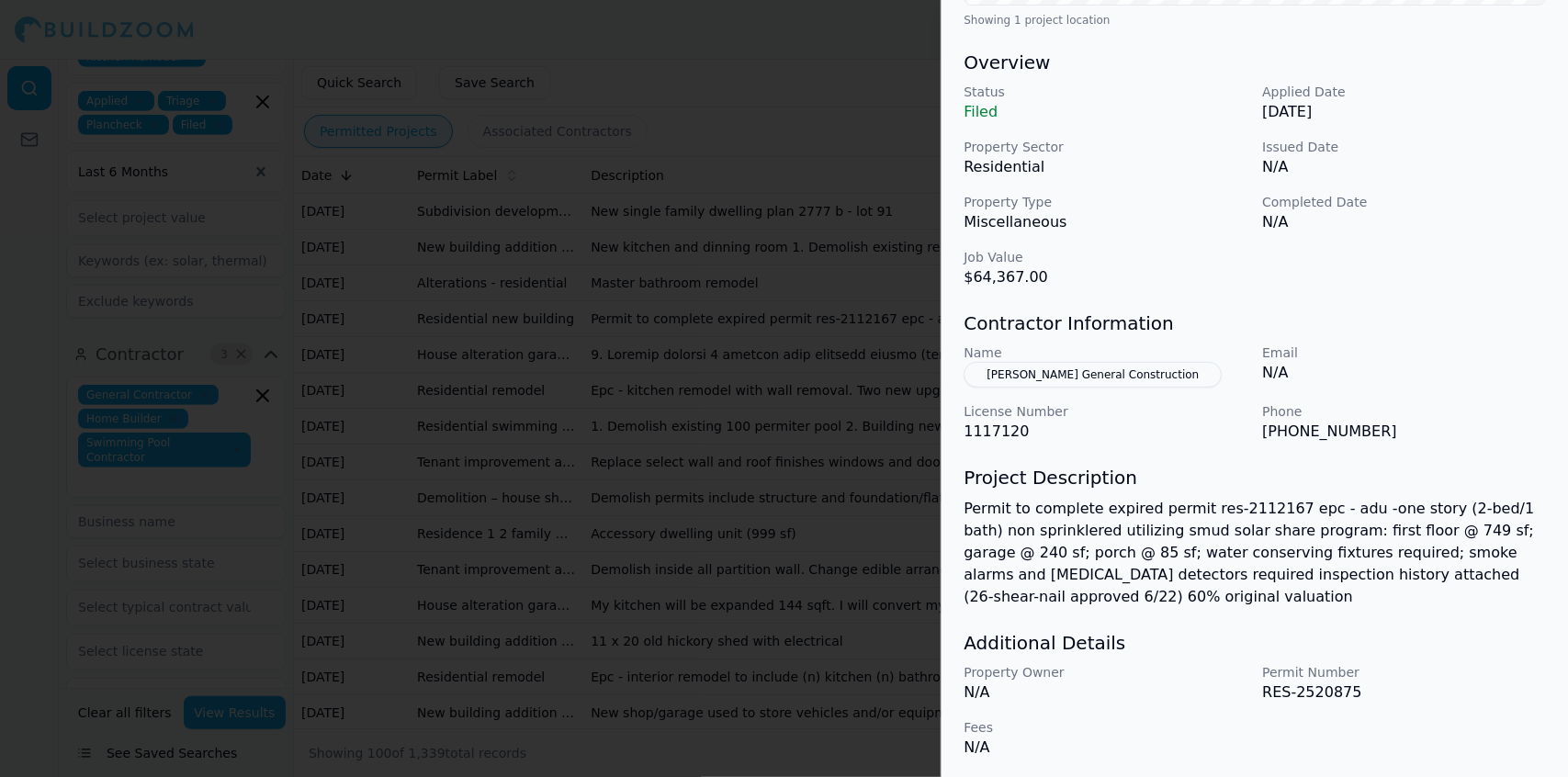
scroll to position [531, 0]
click at [708, 397] on div at bounding box center [784, 388] width 1568 height 777
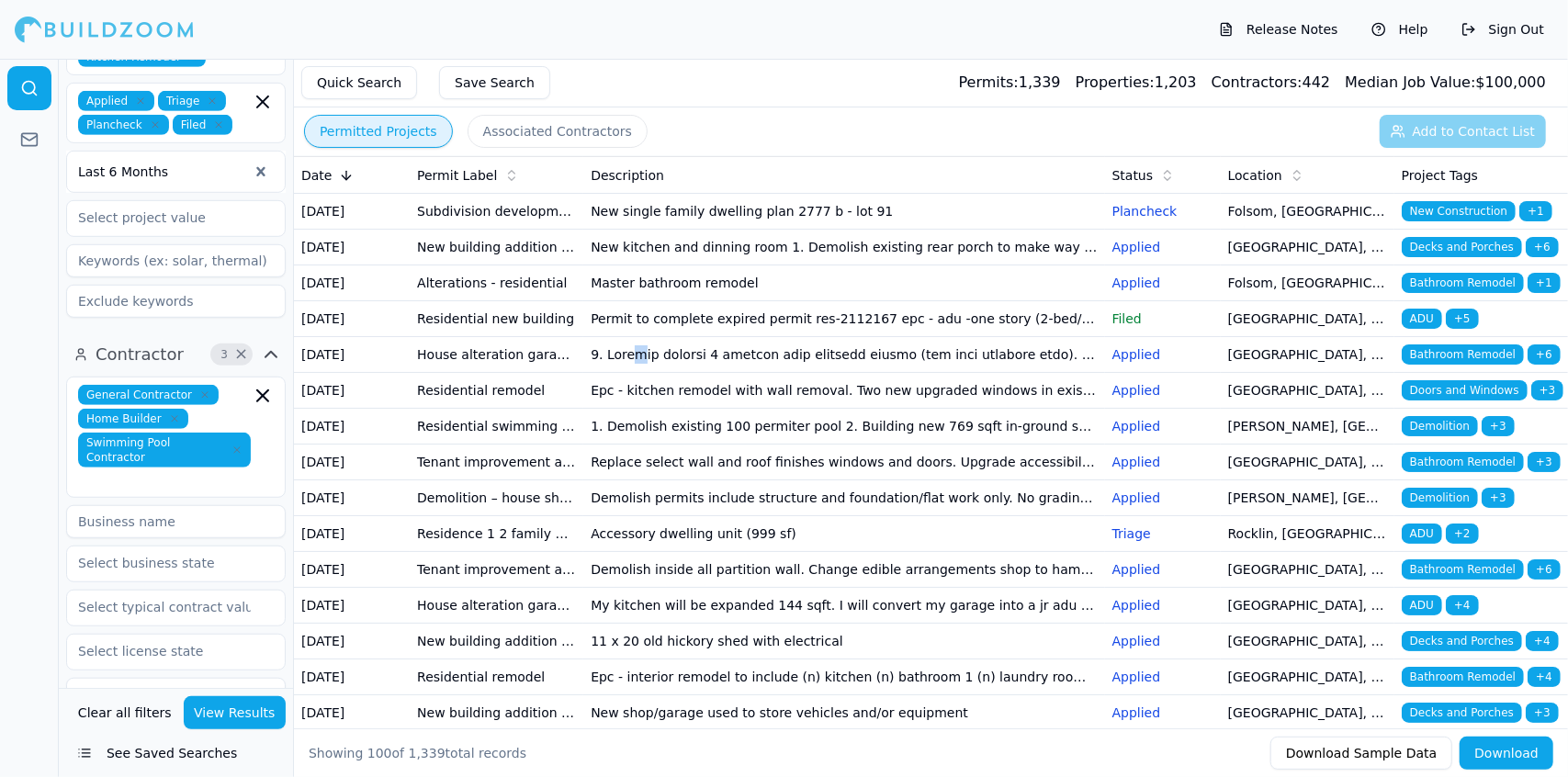
drag, startPoint x: 667, startPoint y: 420, endPoint x: 632, endPoint y: 418, distance: 35.1
click at [632, 373] on td at bounding box center [843, 355] width 521 height 36
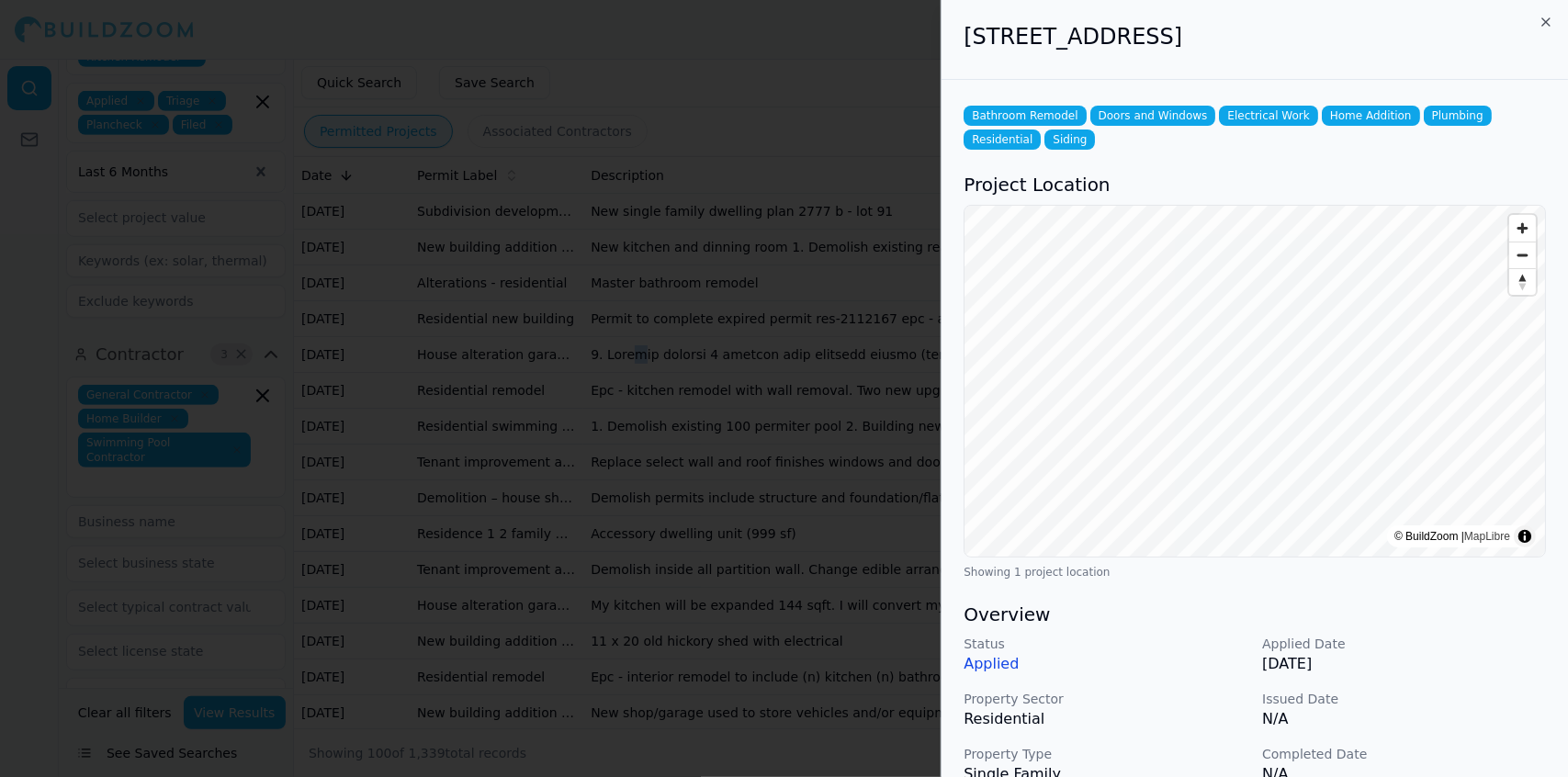
click at [1510, 665] on p "[DATE]" at bounding box center [1404, 665] width 284 height 22
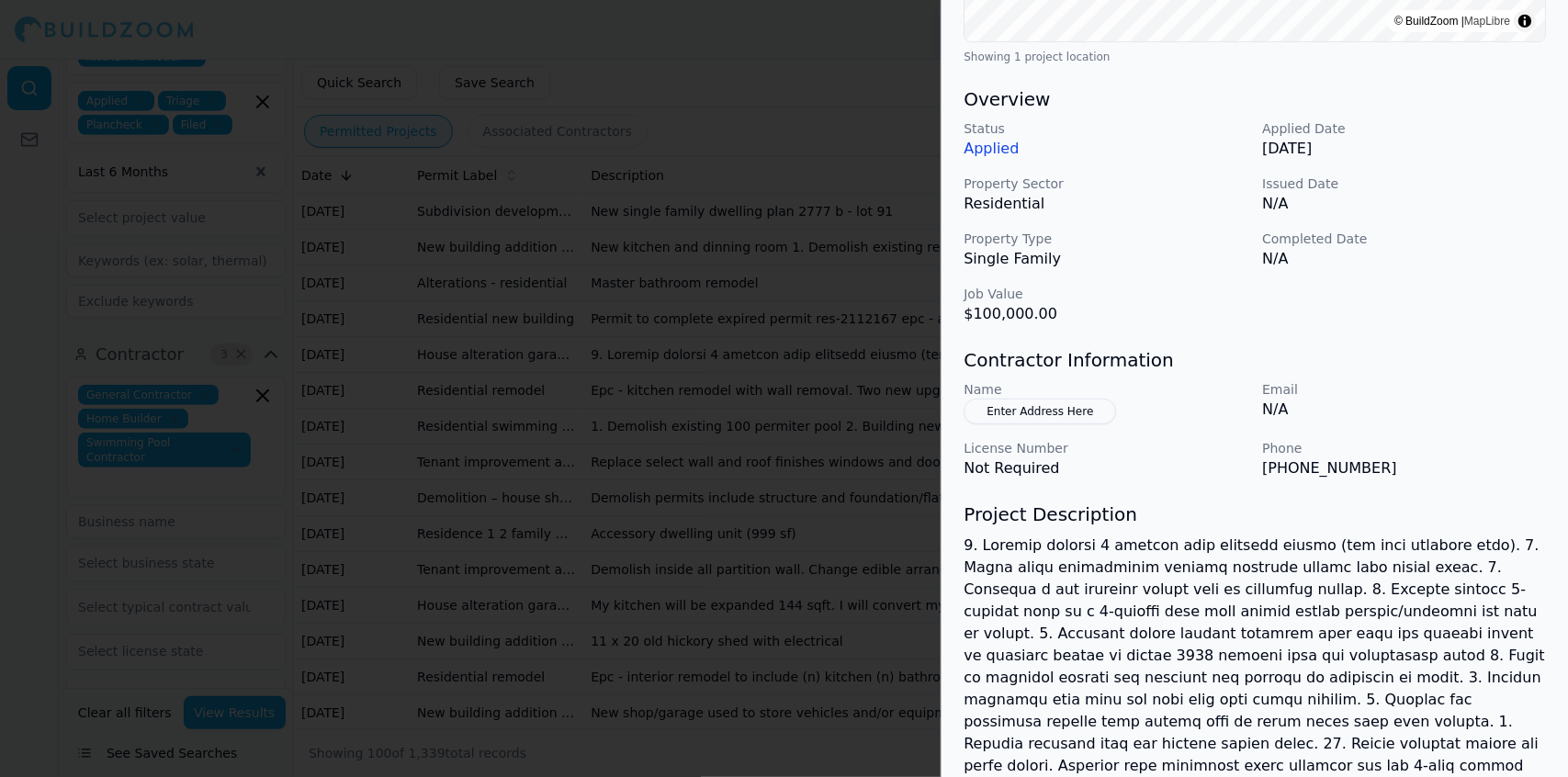
scroll to position [523, 0]
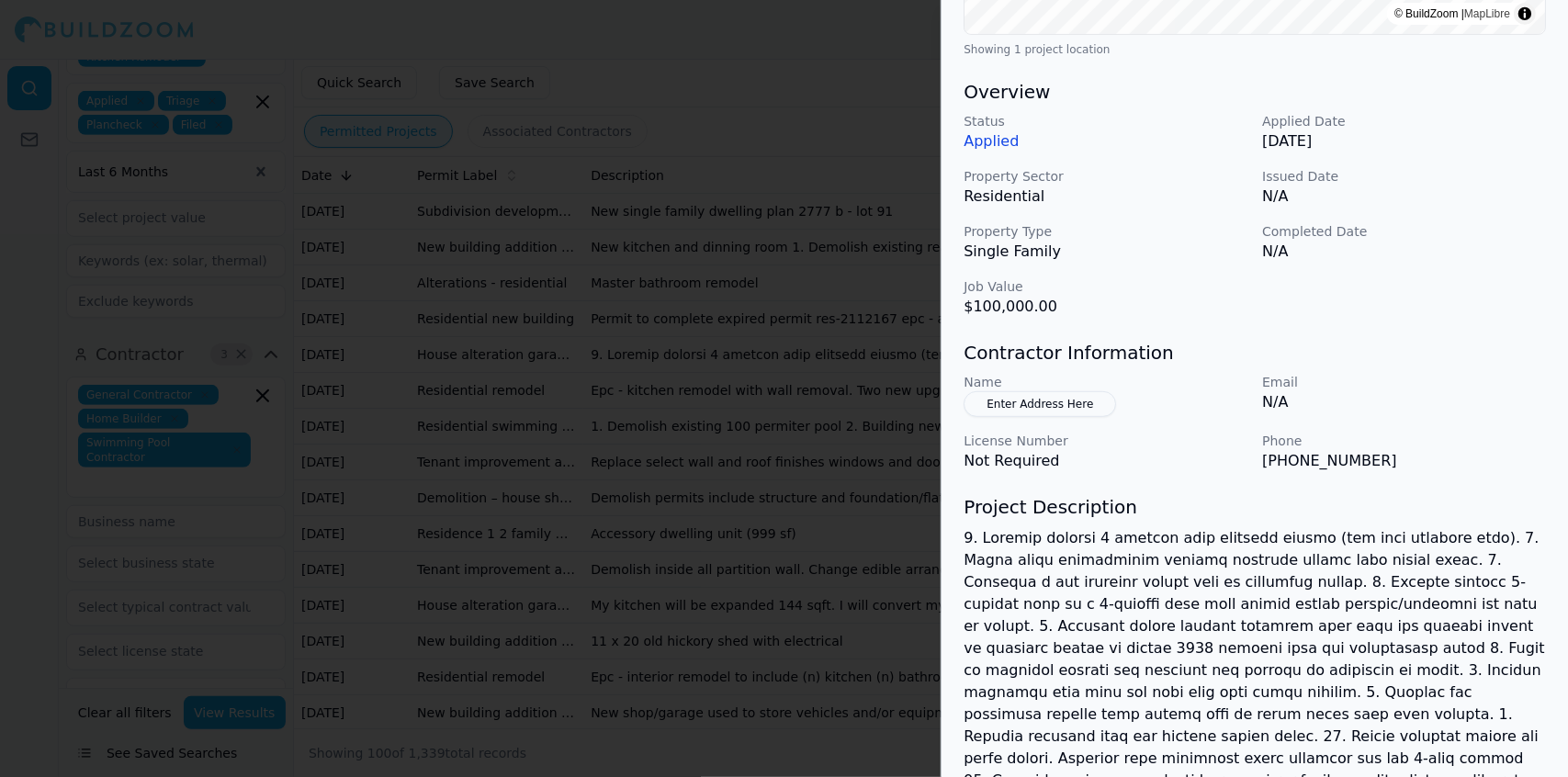
click at [1450, 273] on div "Status Applied Applied Date [DATE] Property Sector Residential Issued Date N/A …" at bounding box center [1255, 215] width 583 height 206
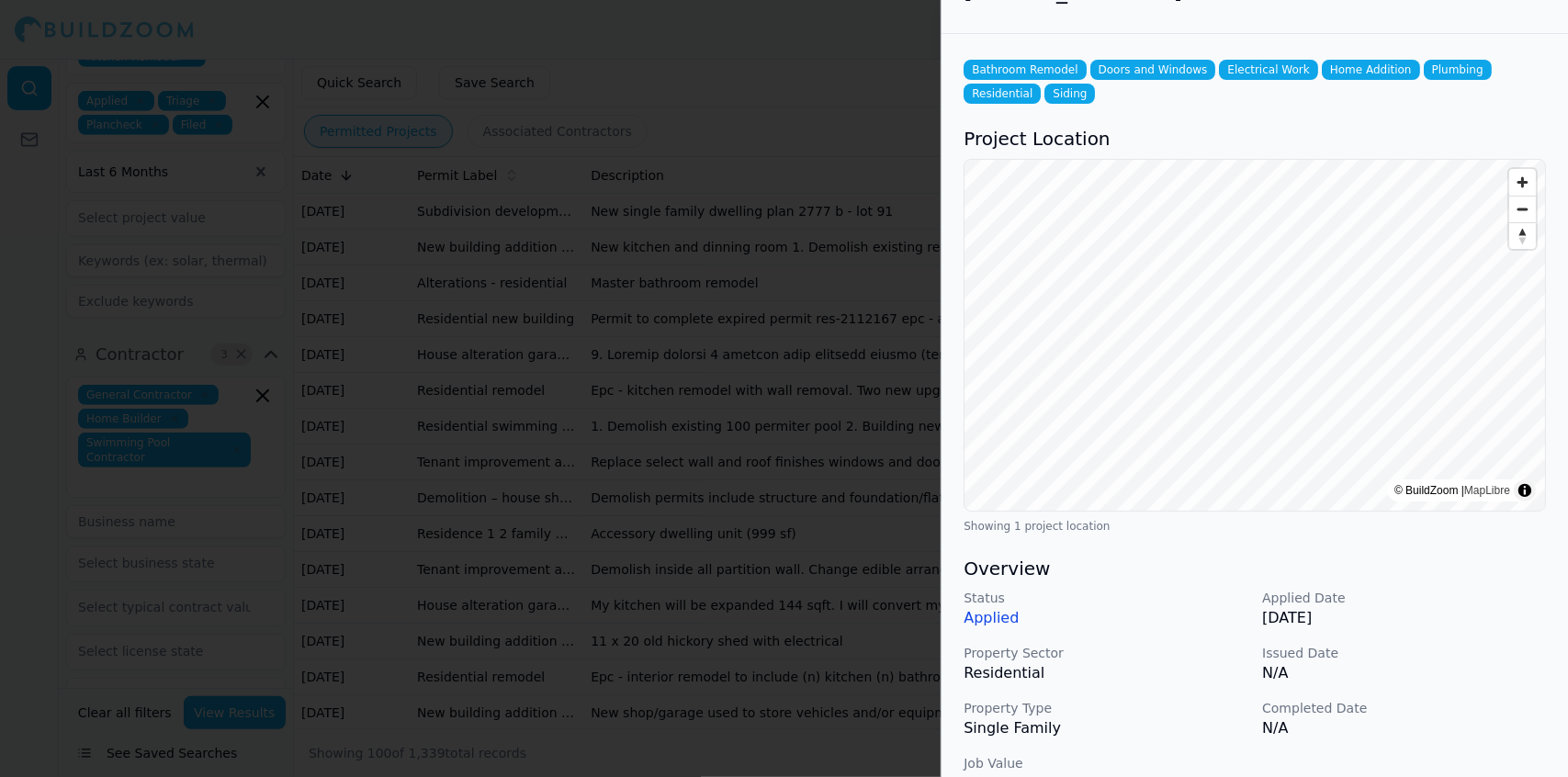
scroll to position [0, 0]
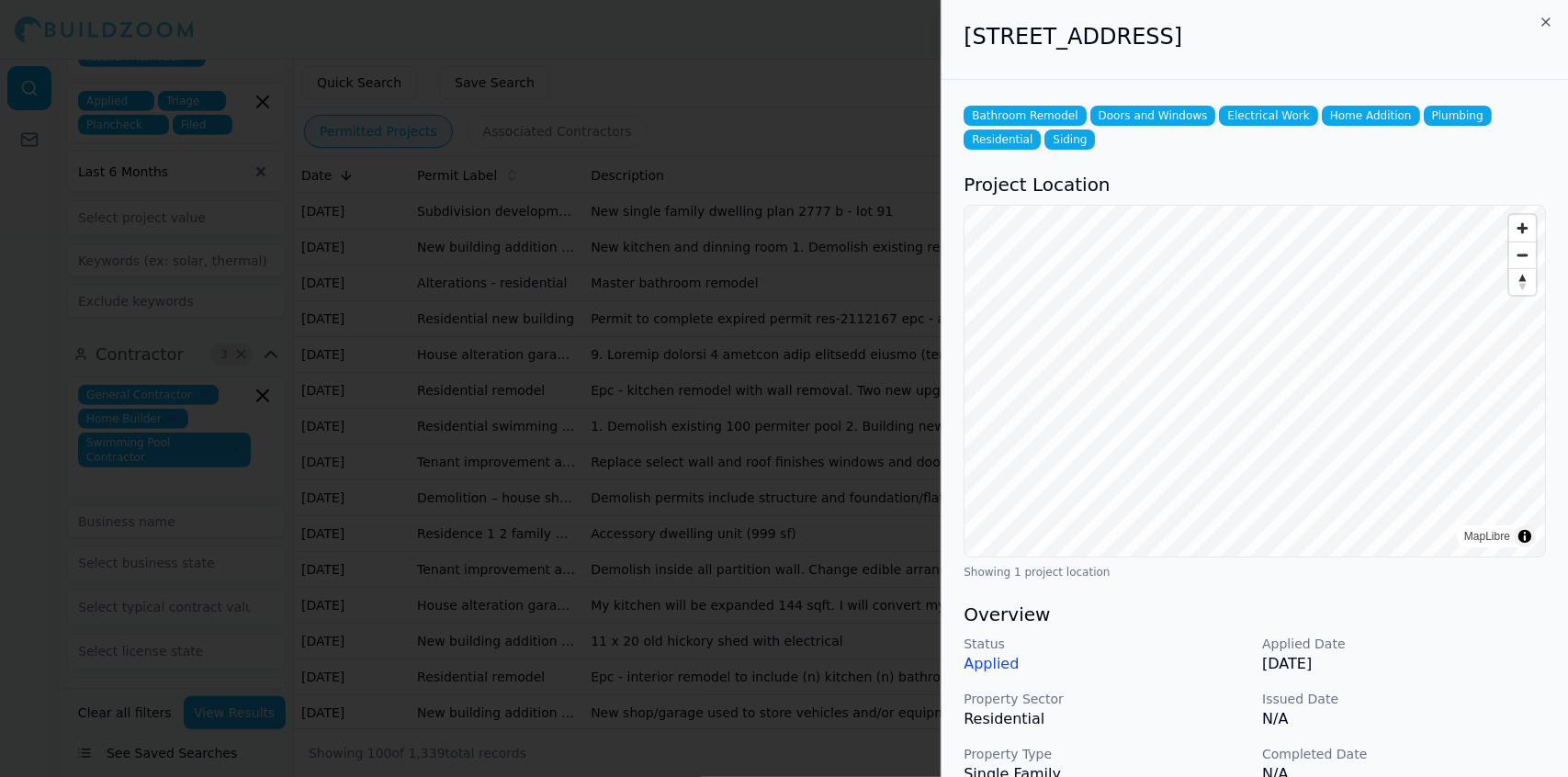
drag, startPoint x: 683, startPoint y: 341, endPoint x: 592, endPoint y: 332, distance: 91.4
click at [592, 332] on div at bounding box center [784, 388] width 1568 height 777
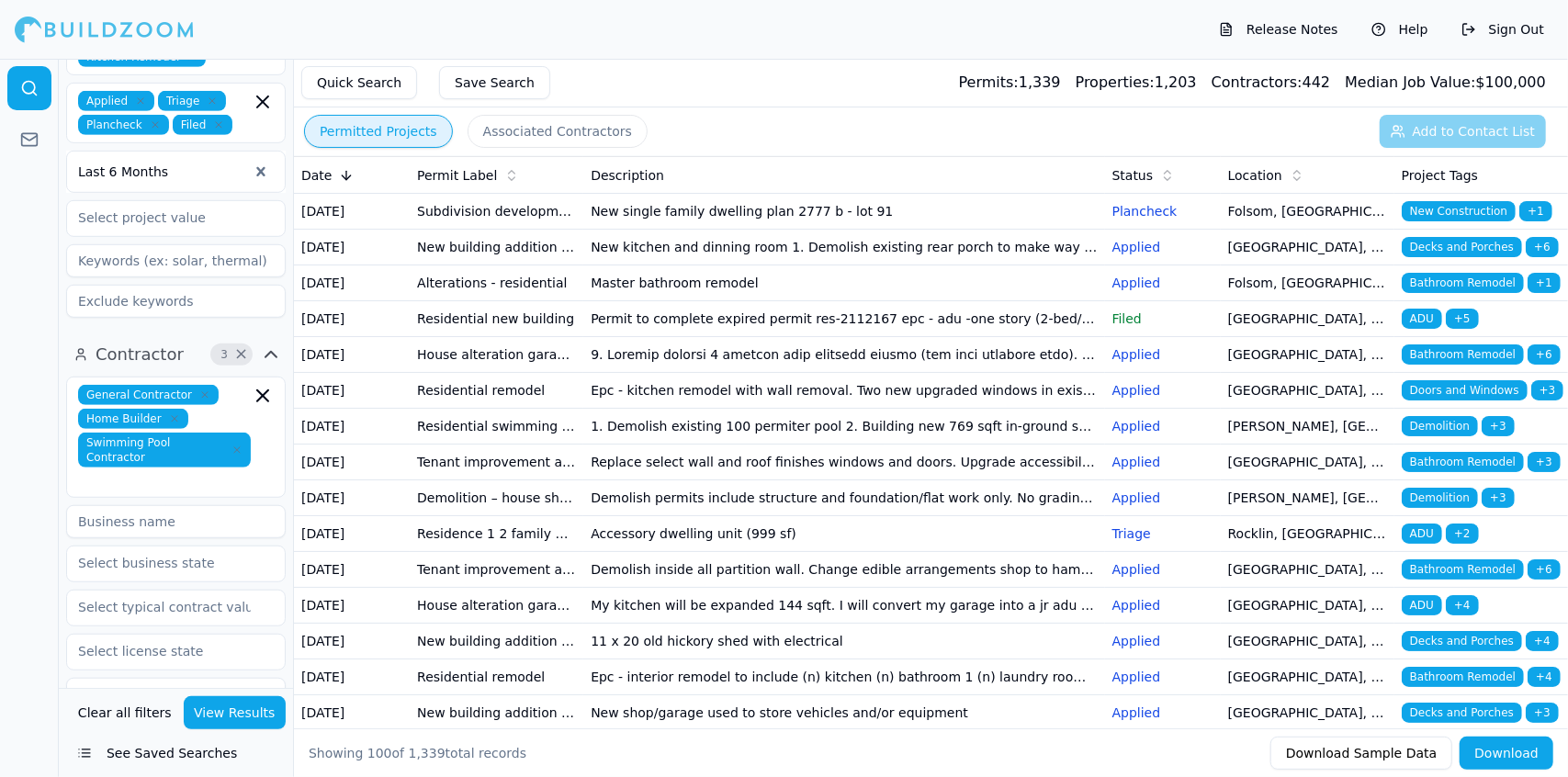
click at [675, 338] on td "Permit to complete expired permit res-2112167 epc - adu -one story (2-bed/1 bat…" at bounding box center [843, 319] width 521 height 36
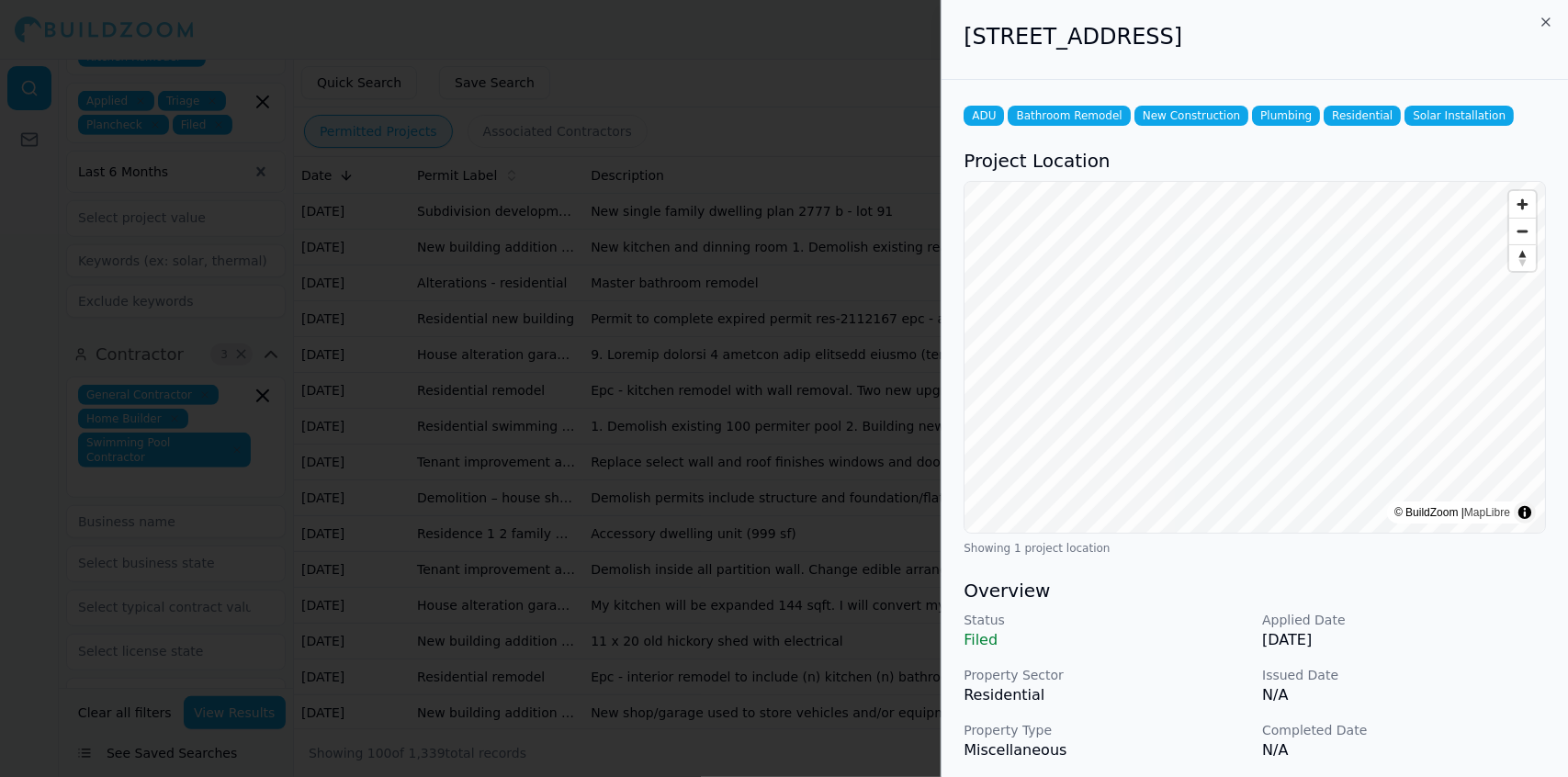
click at [1465, 698] on p "N/A" at bounding box center [1404, 696] width 284 height 22
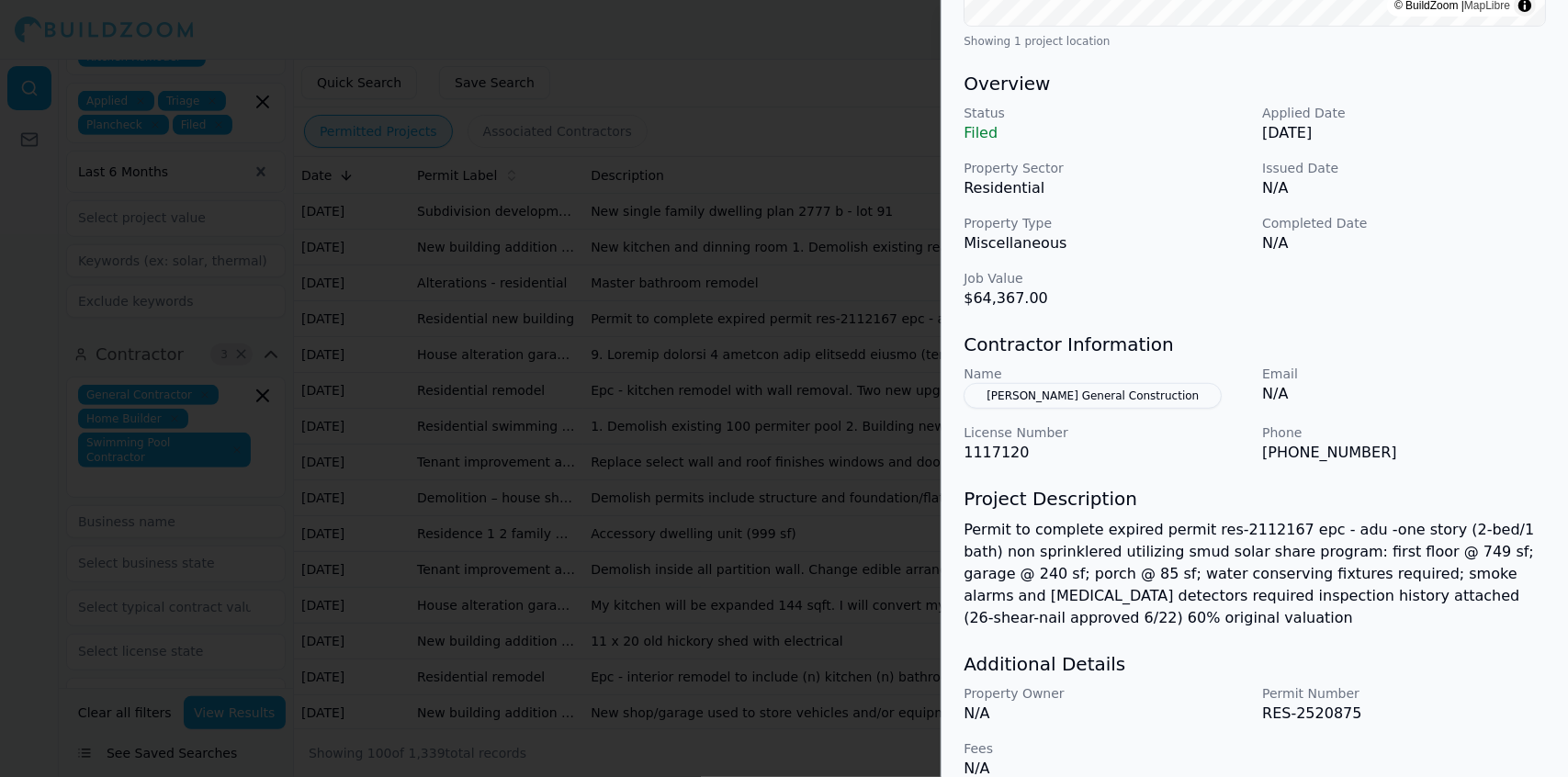
scroll to position [531, 0]
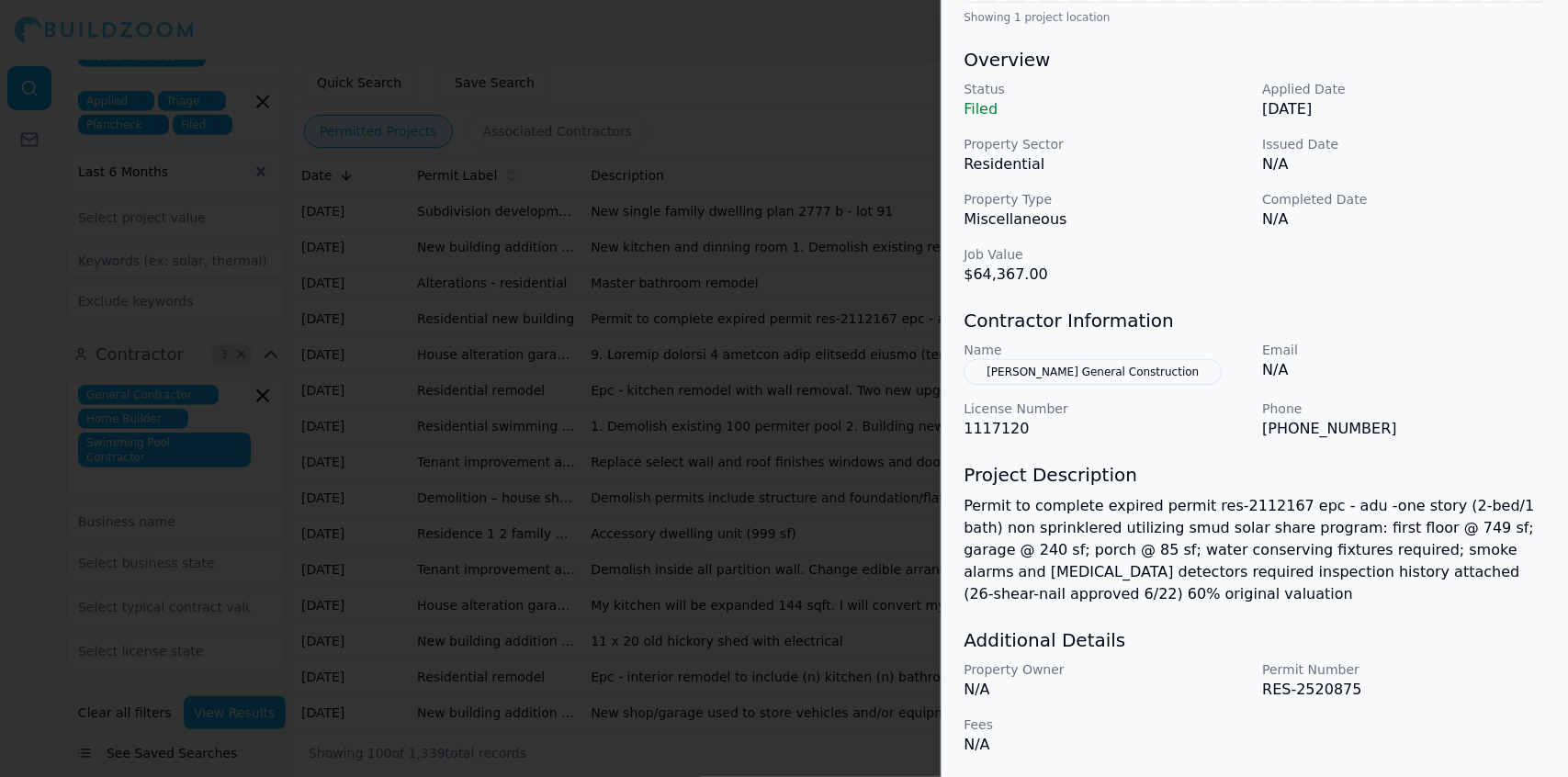
drag, startPoint x: 728, startPoint y: 384, endPoint x: 673, endPoint y: 384, distance: 55.0
click at [673, 384] on div at bounding box center [784, 388] width 1568 height 777
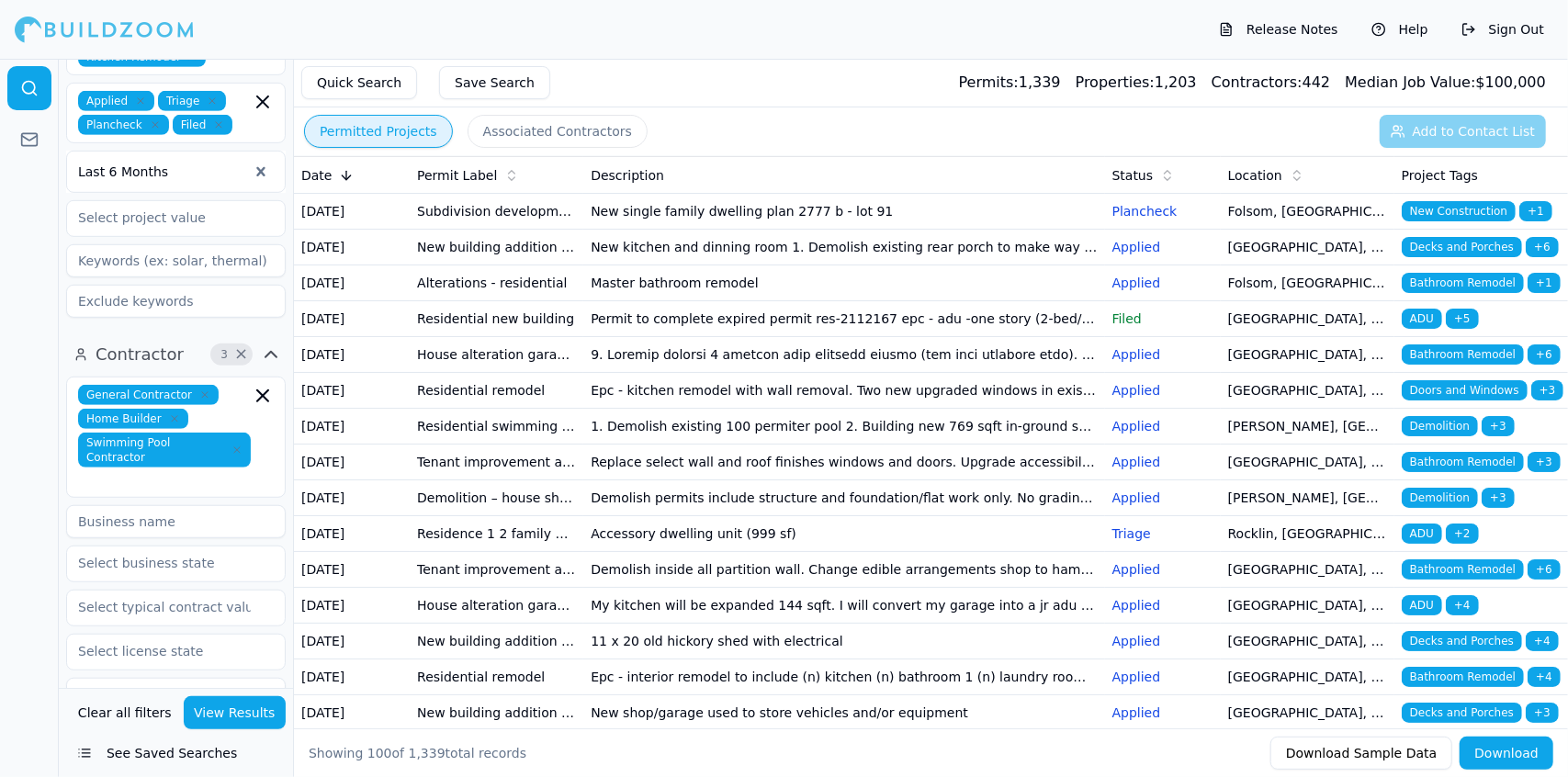
click at [860, 373] on td at bounding box center [843, 355] width 521 height 36
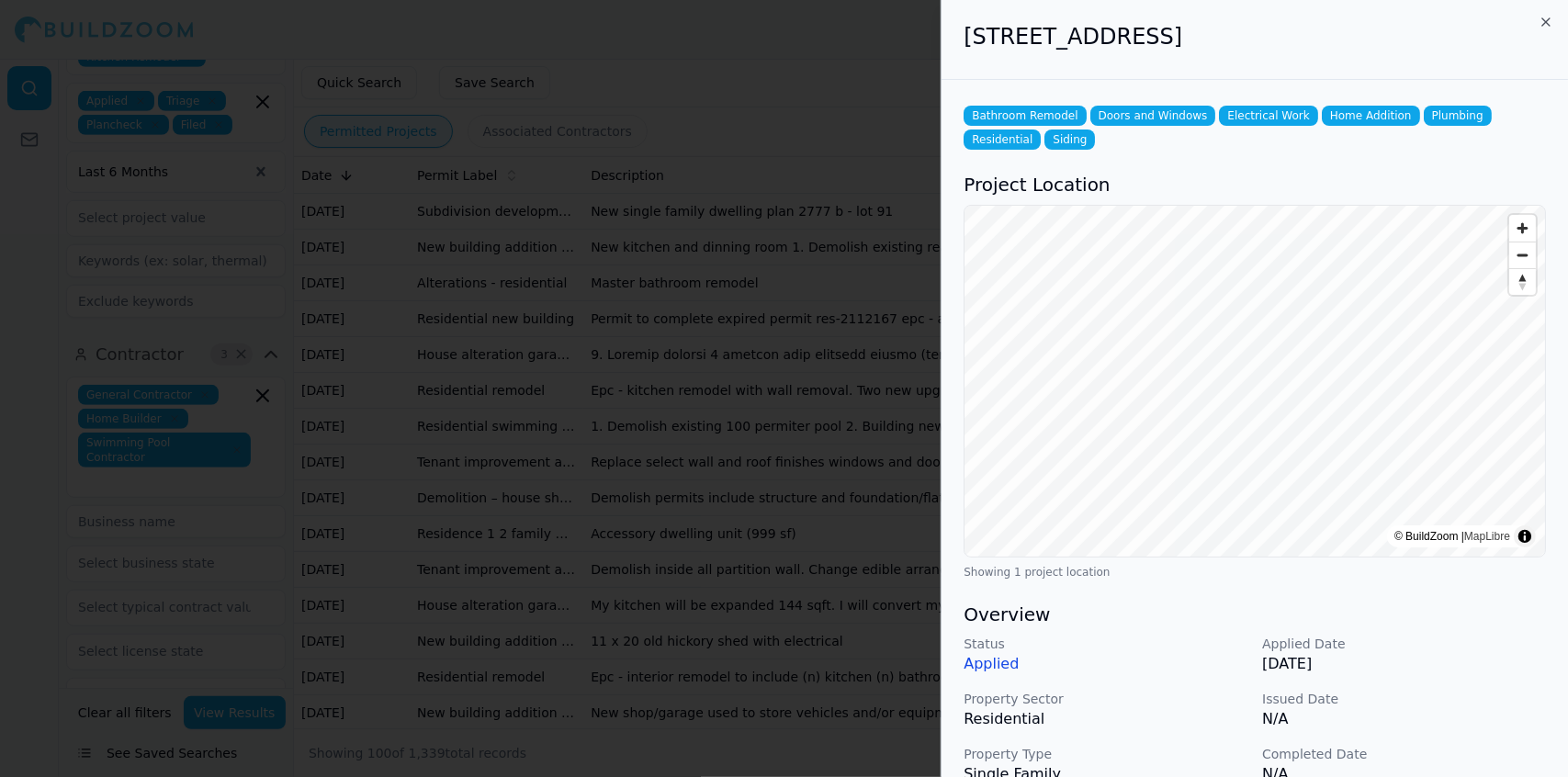
click at [1478, 723] on p "N/A" at bounding box center [1404, 720] width 284 height 22
click at [1523, 615] on h3 "Overview" at bounding box center [1255, 615] width 583 height 26
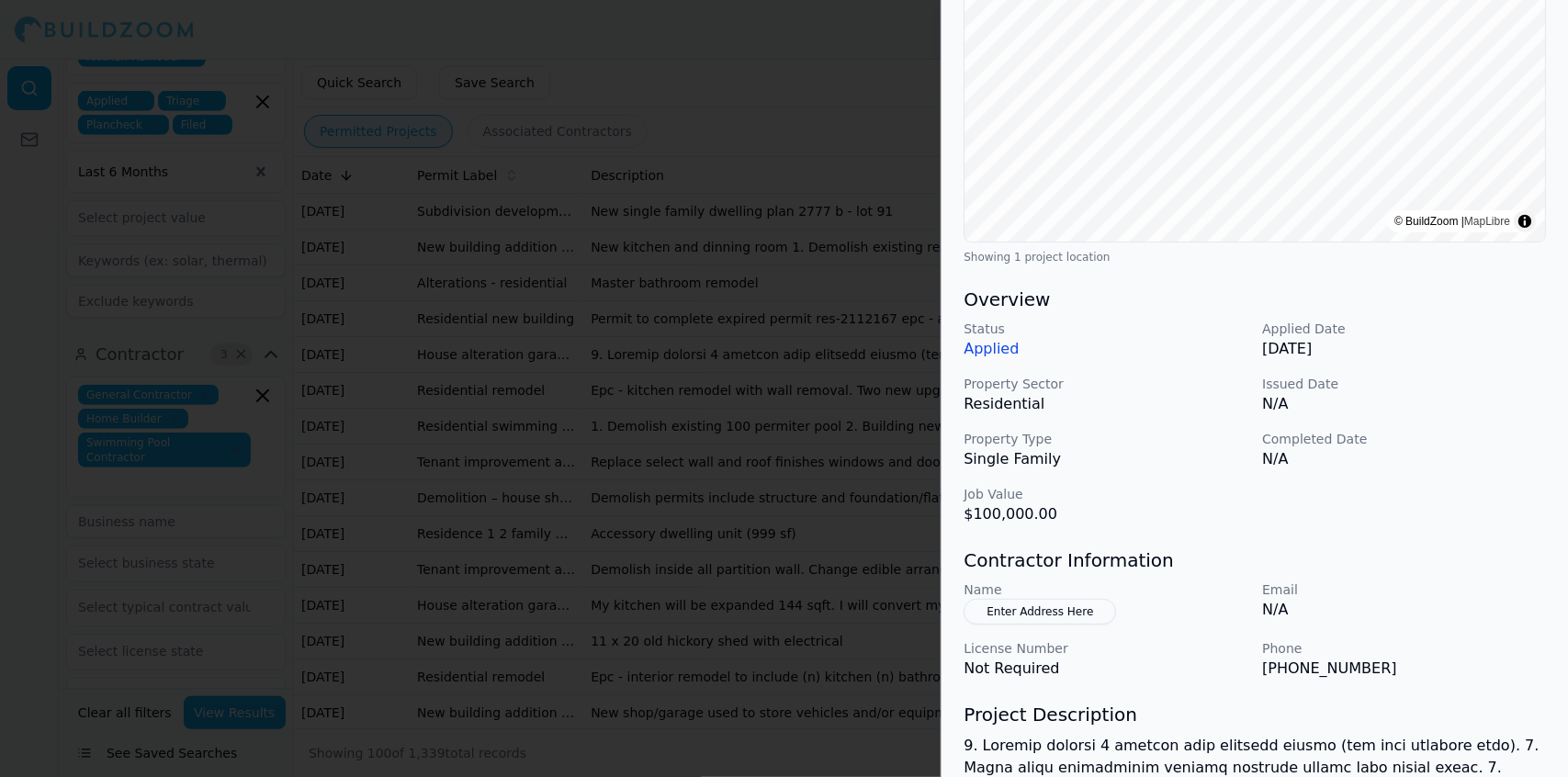
scroll to position [316, 0]
click at [1462, 639] on p "Phone" at bounding box center [1404, 648] width 284 height 19
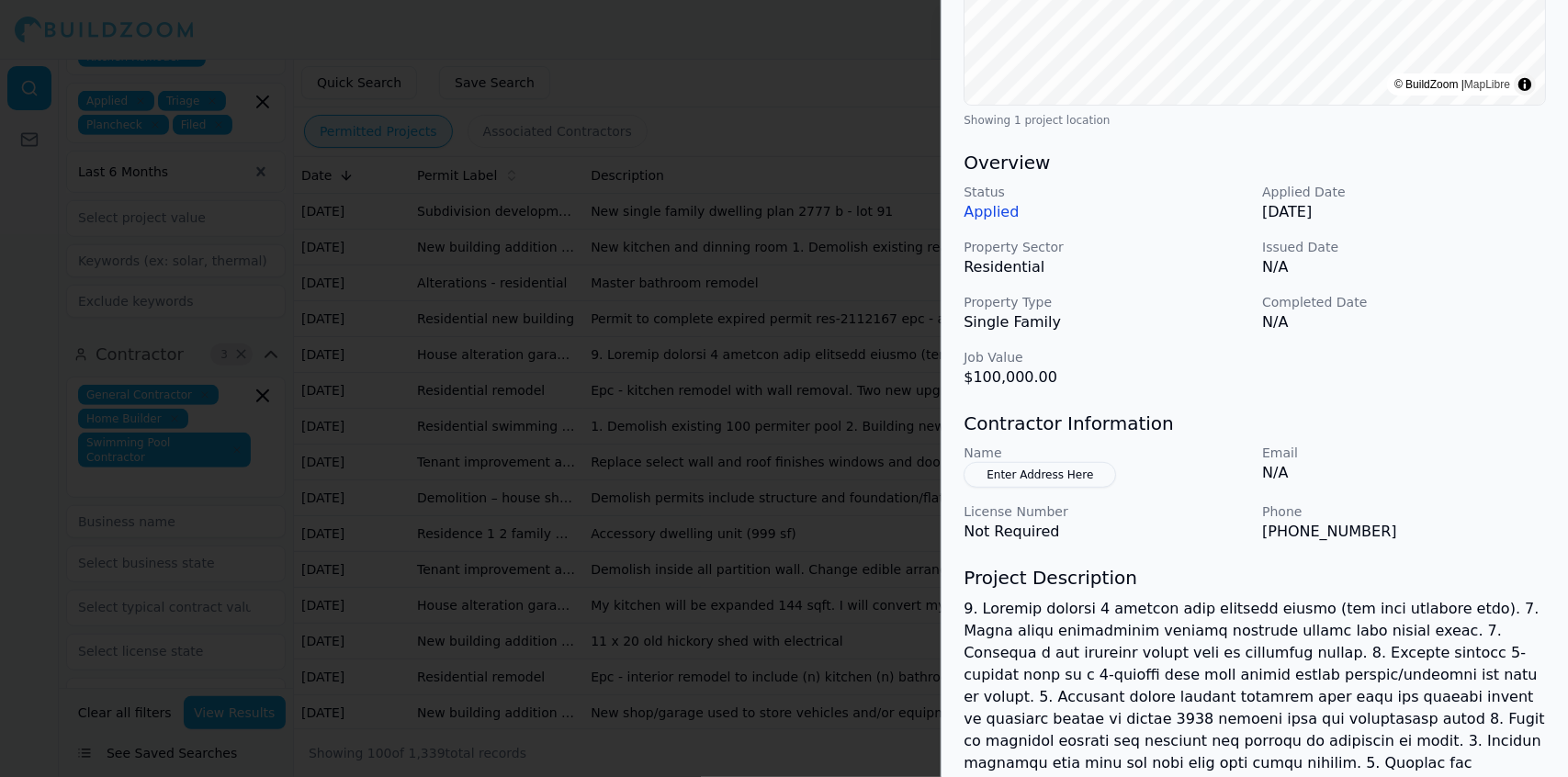
scroll to position [454, 0]
click at [1439, 662] on p at bounding box center [1255, 783] width 583 height 375
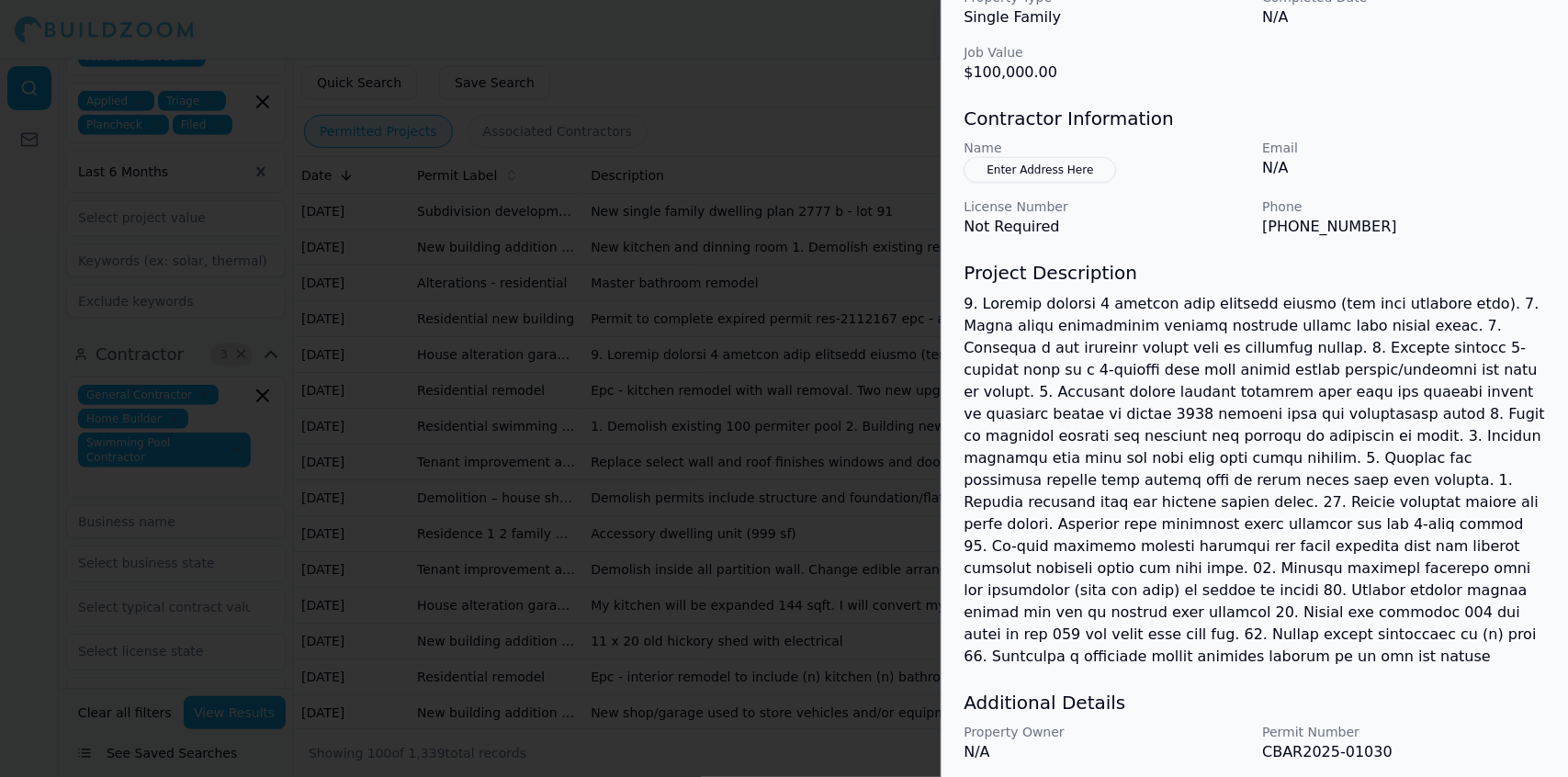
scroll to position [774, 0]
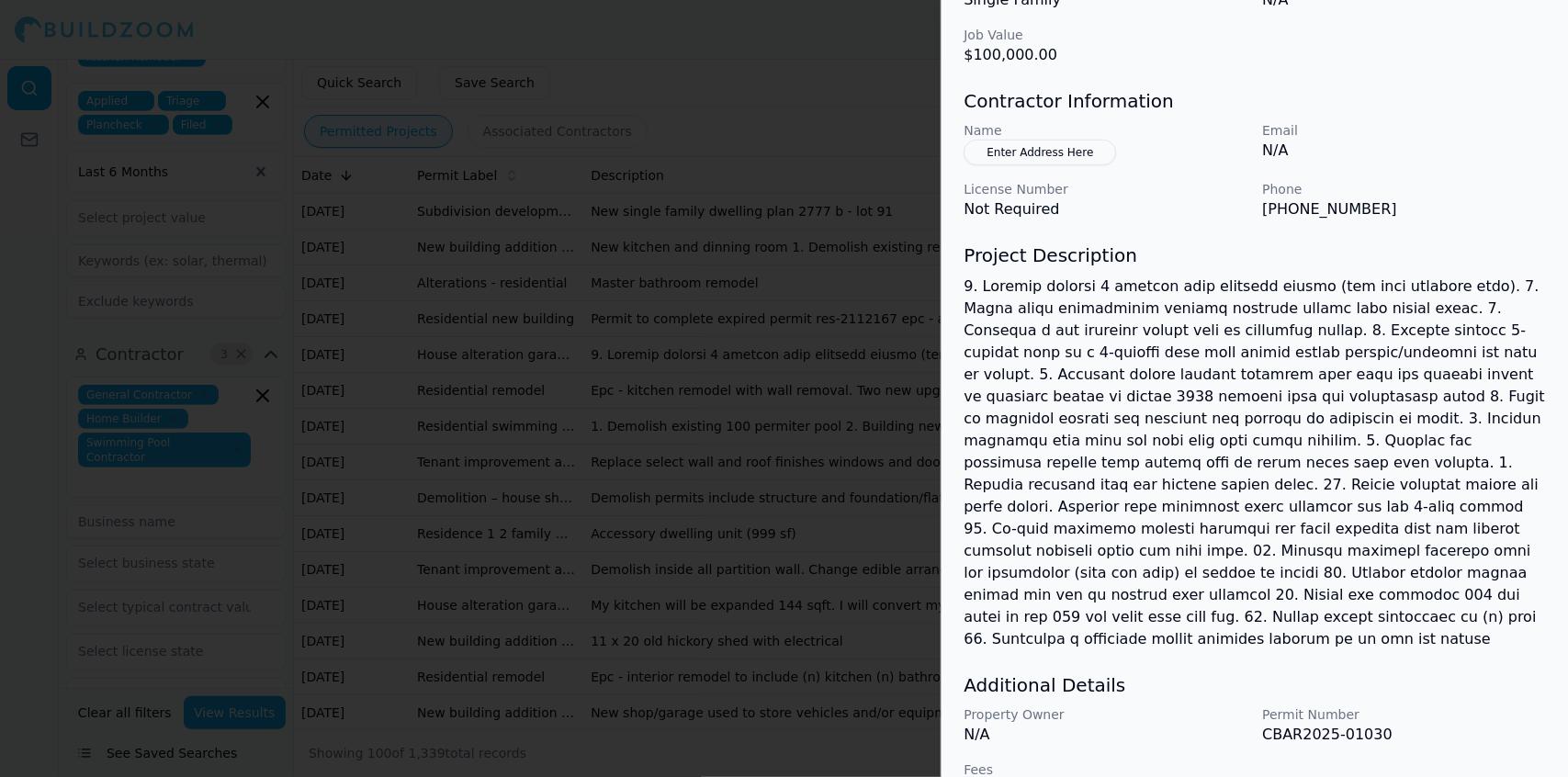
click at [1431, 724] on p "CBAR2025-01030" at bounding box center [1404, 735] width 284 height 22
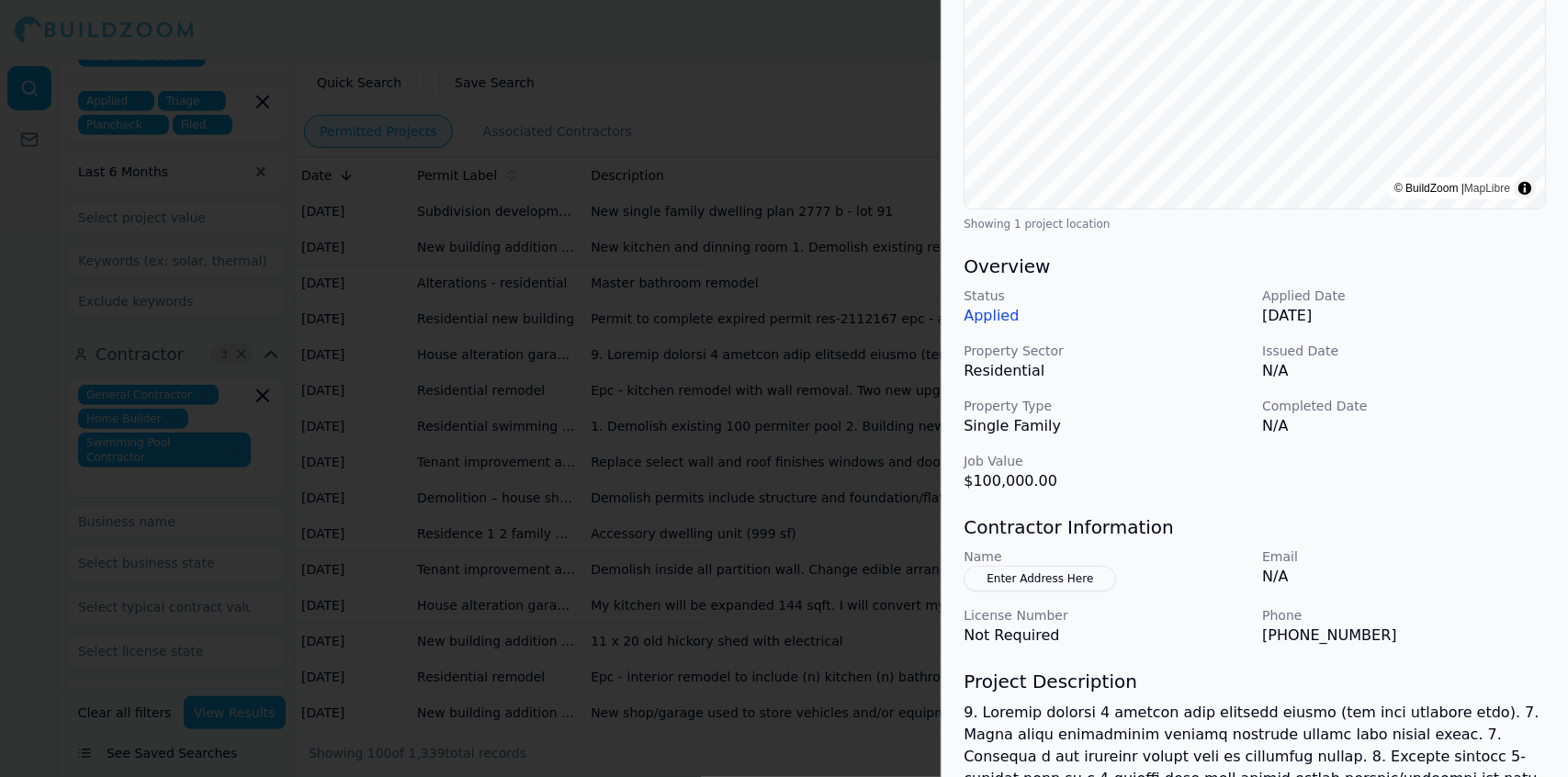
scroll to position [347, 0]
